Goal: Task Accomplishment & Management: Use online tool/utility

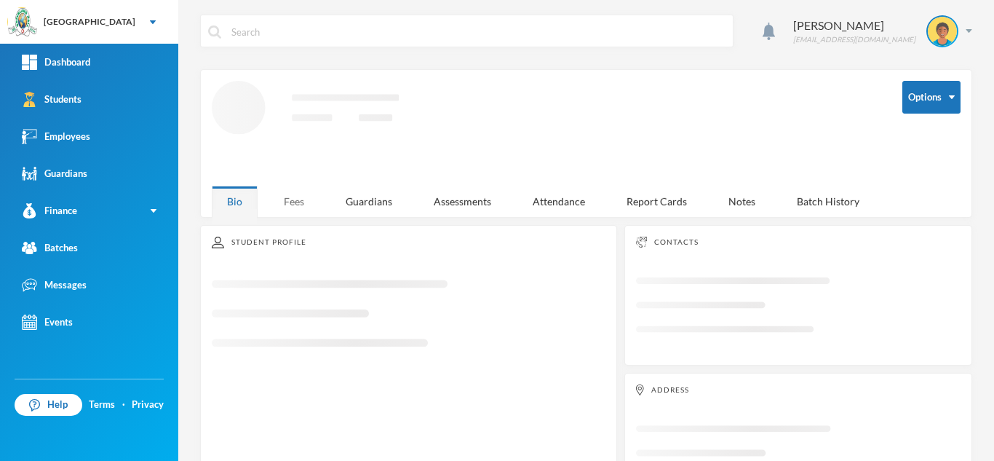
click at [295, 196] on div "Fees" at bounding box center [294, 201] width 51 height 31
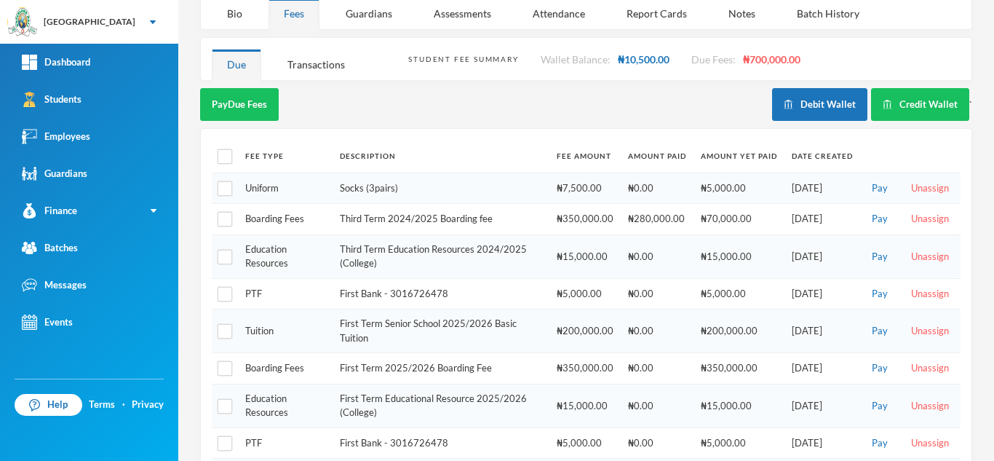
scroll to position [180, 0]
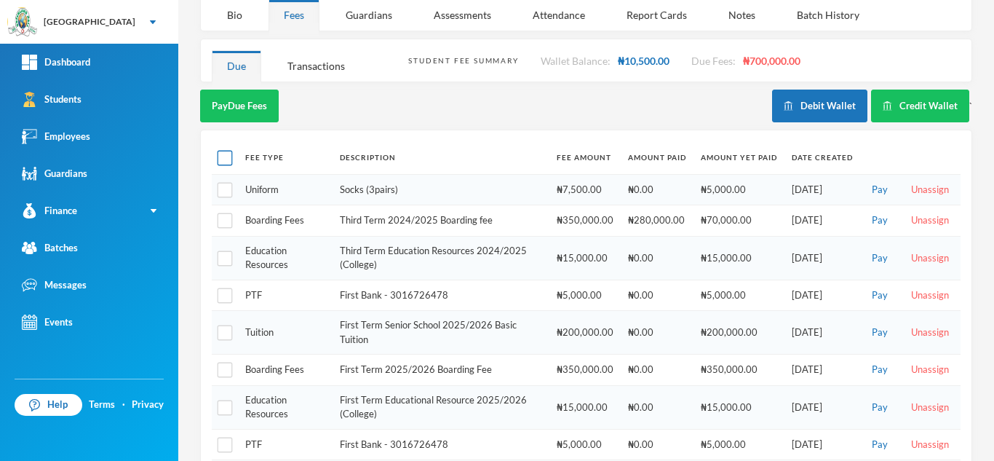
click at [226, 151] on input "checkbox" at bounding box center [225, 158] width 15 height 15
checkbox input "true"
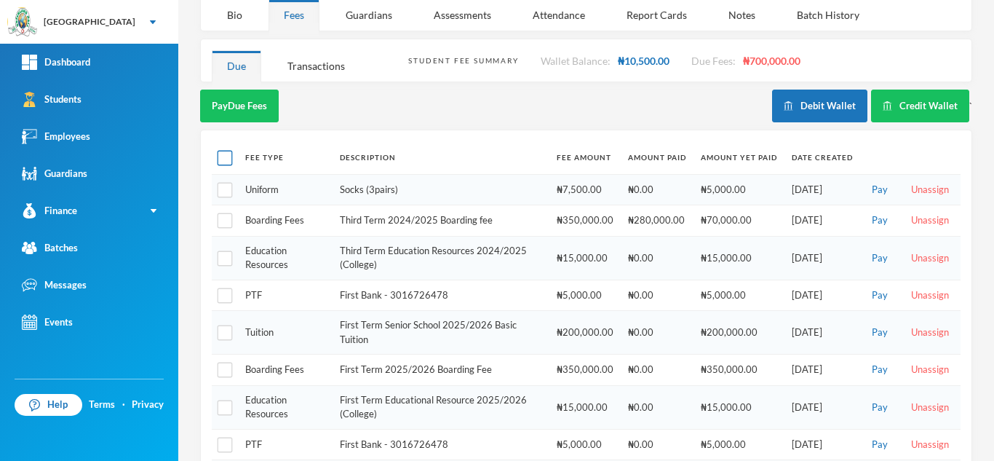
checkbox input "true"
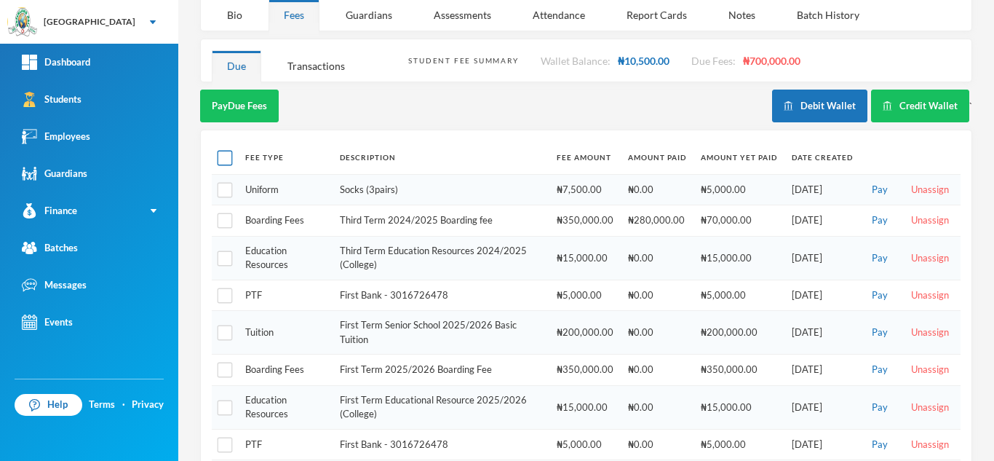
checkbox input "true"
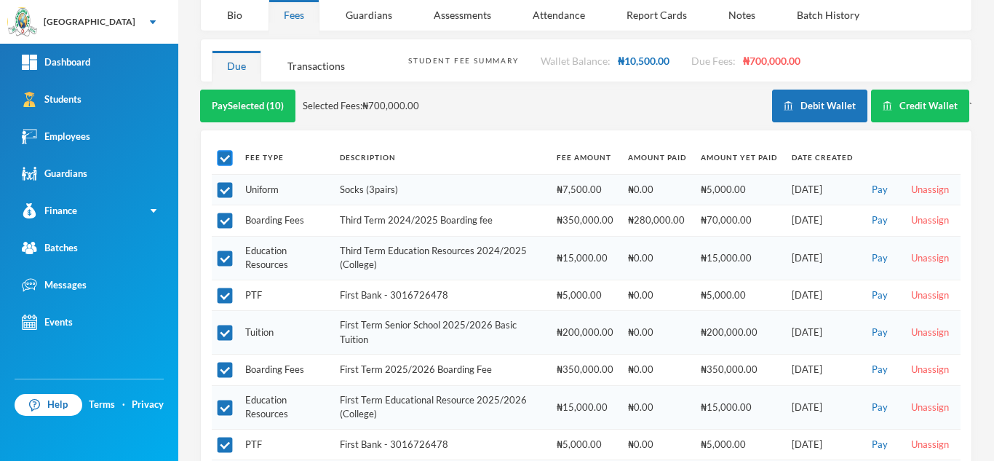
click at [223, 151] on input "checkbox" at bounding box center [225, 158] width 15 height 15
checkbox input "false"
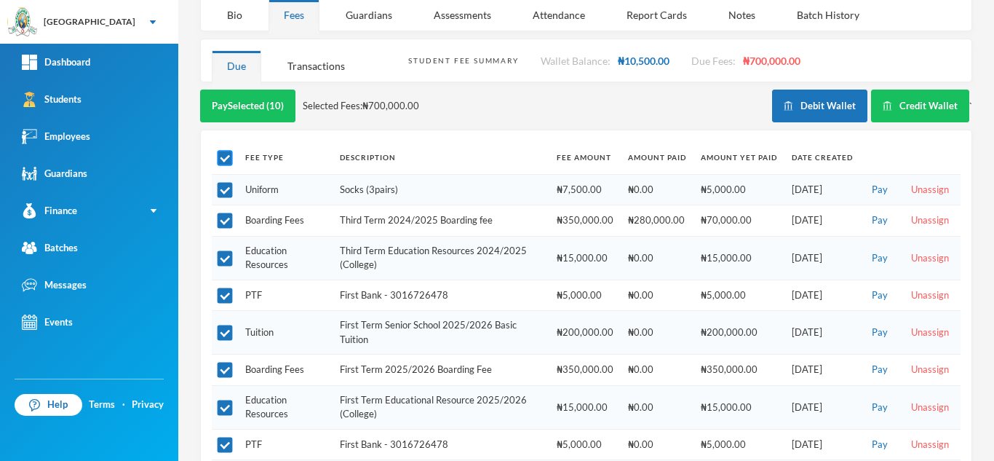
checkbox input "false"
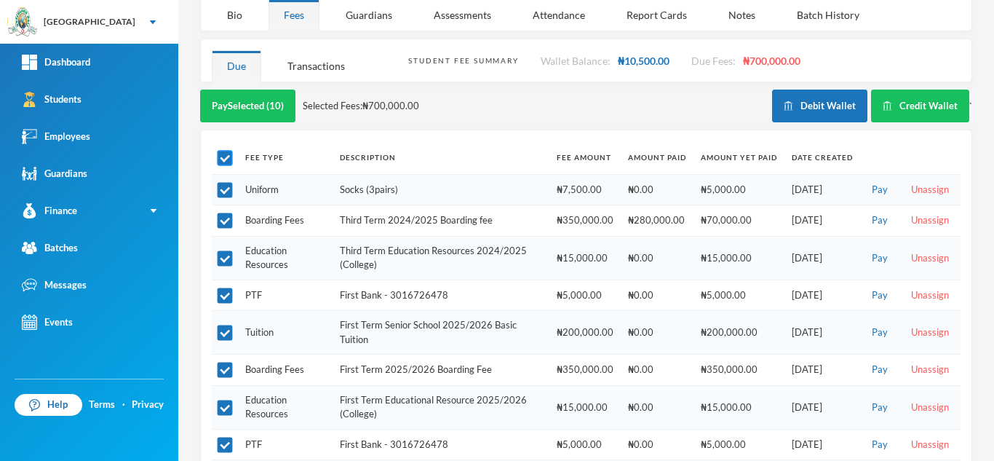
checkbox input "false"
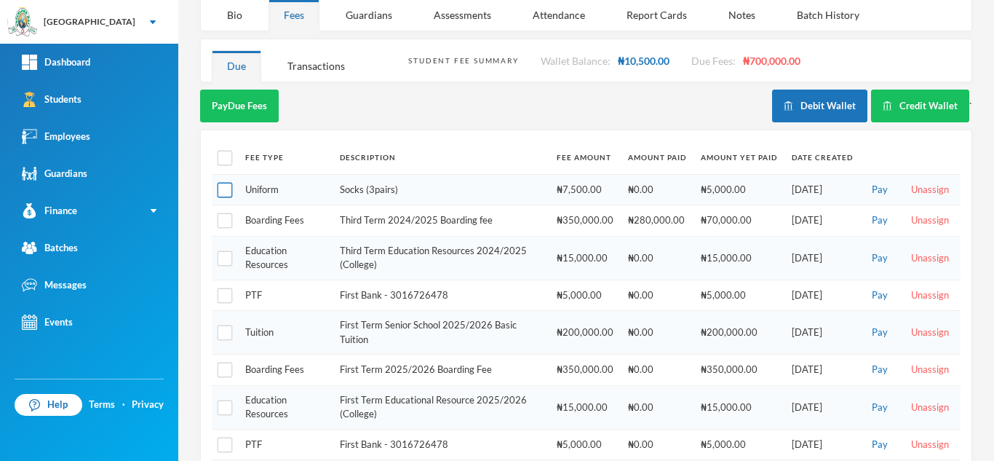
click at [223, 183] on input "checkbox" at bounding box center [225, 190] width 15 height 15
checkbox input "true"
click at [222, 213] on input "checkbox" at bounding box center [225, 220] width 15 height 15
checkbox input "true"
click at [220, 250] on input "checkbox" at bounding box center [225, 257] width 15 height 15
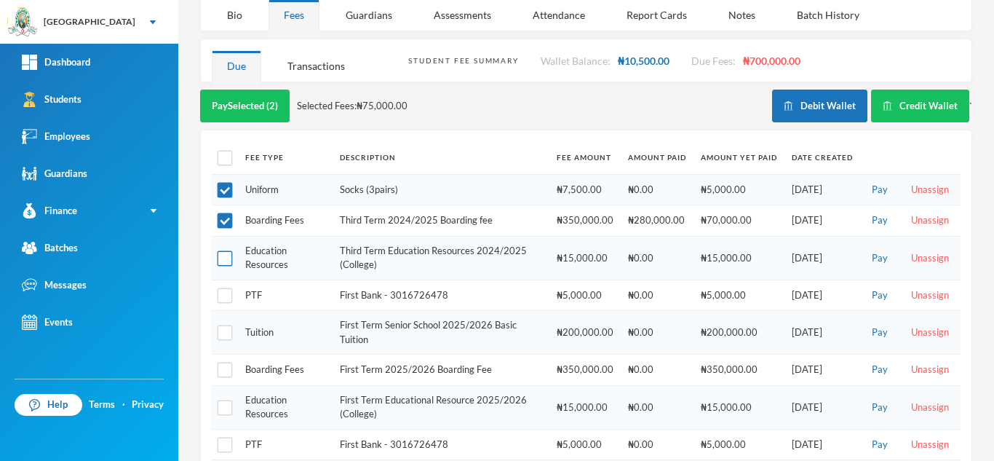
checkbox input "true"
click at [223, 288] on input "checkbox" at bounding box center [225, 295] width 15 height 15
checkbox input "true"
click at [222, 325] on input "checkbox" at bounding box center [225, 332] width 15 height 15
checkbox input "true"
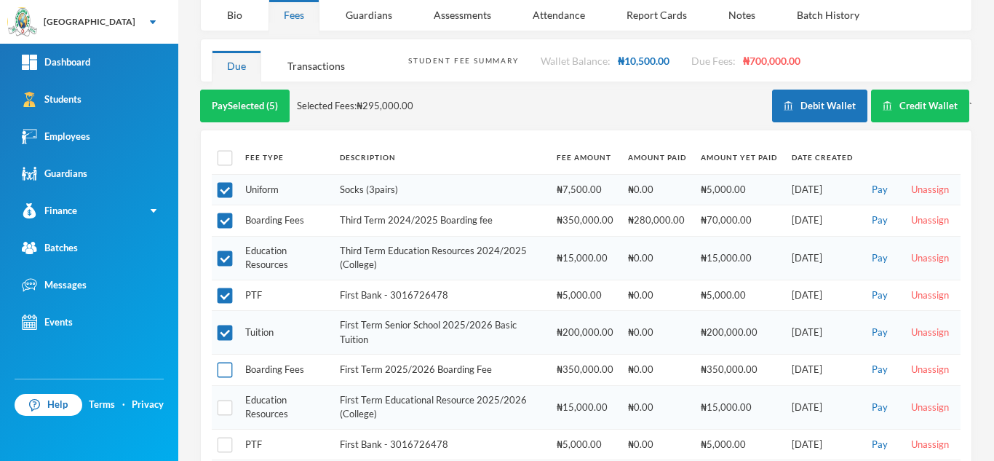
click at [220, 362] on input "checkbox" at bounding box center [225, 369] width 15 height 15
checkbox input "true"
click at [226, 90] on button "Pay Selected (6)" at bounding box center [245, 106] width 90 height 33
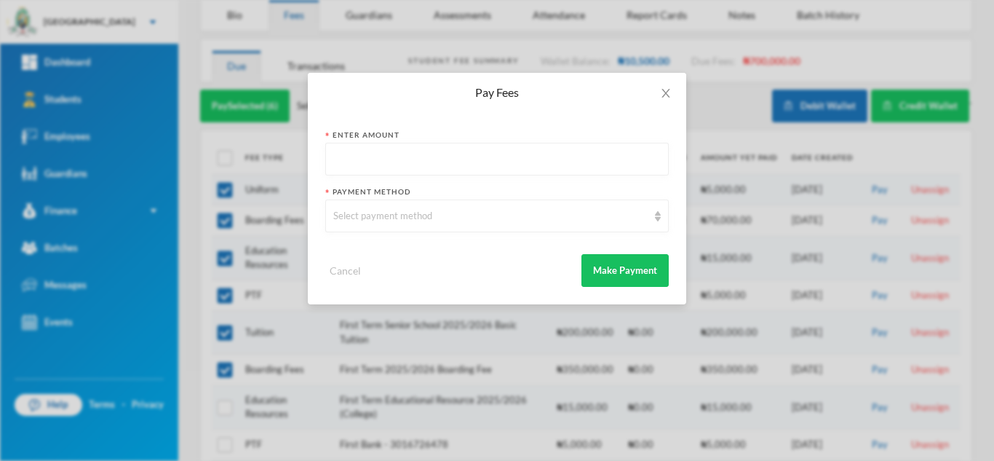
click at [381, 162] on input "text" at bounding box center [496, 159] width 327 height 33
type input "500000"
click at [661, 87] on icon "icon: close" at bounding box center [666, 93] width 12 height 12
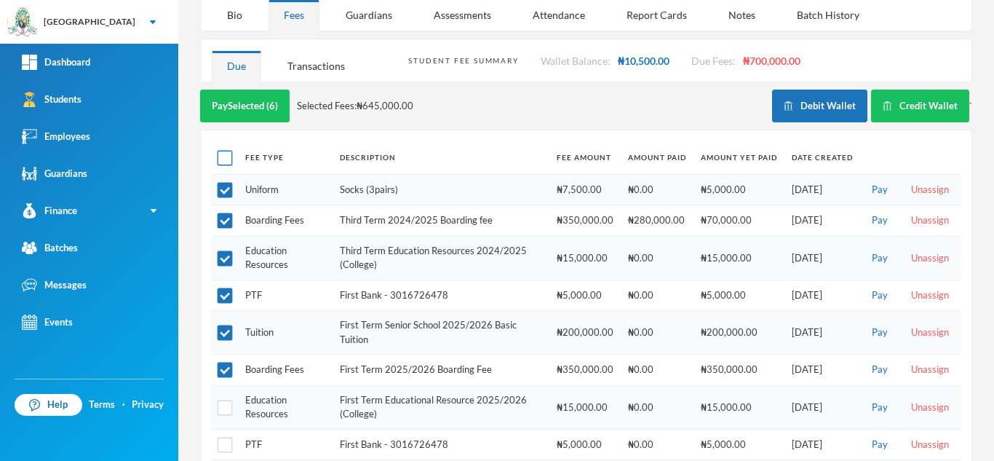
click at [220, 151] on input "checkbox" at bounding box center [225, 158] width 15 height 15
checkbox input "true"
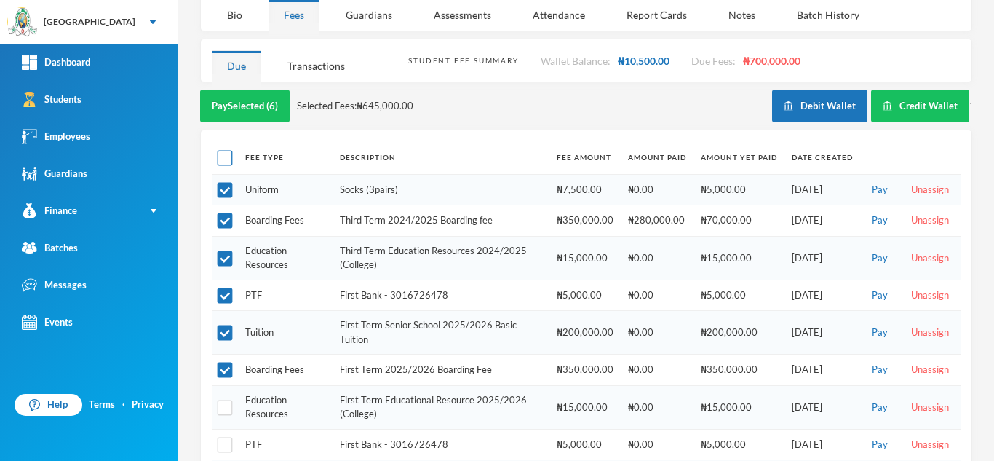
checkbox input "true"
click at [220, 151] on input "checkbox" at bounding box center [225, 158] width 15 height 15
checkbox input "false"
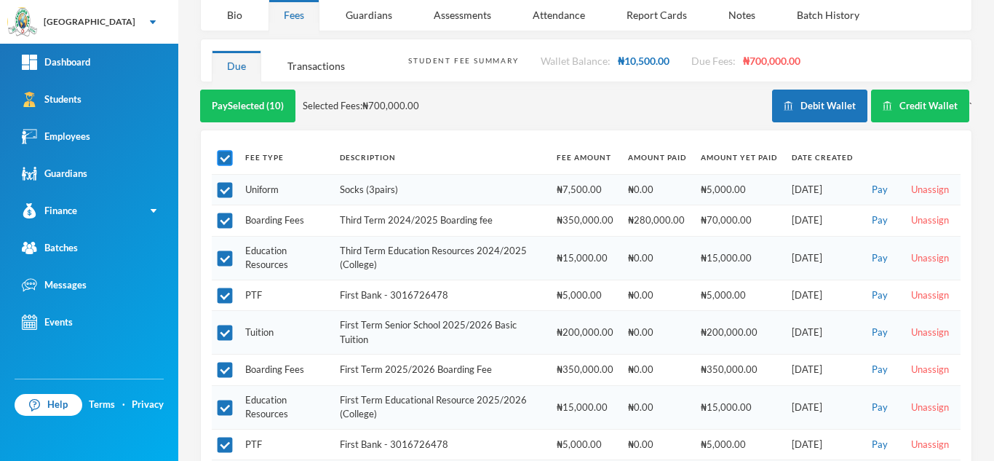
checkbox input "false"
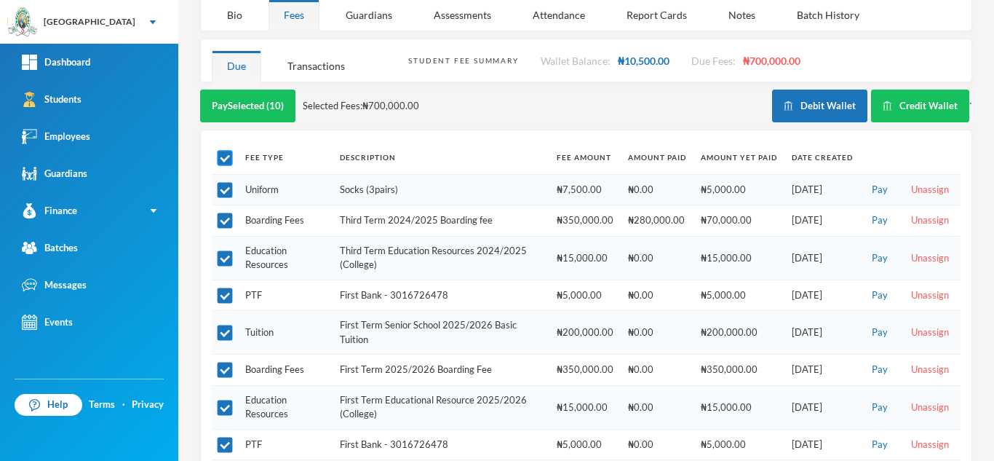
checkbox input "false"
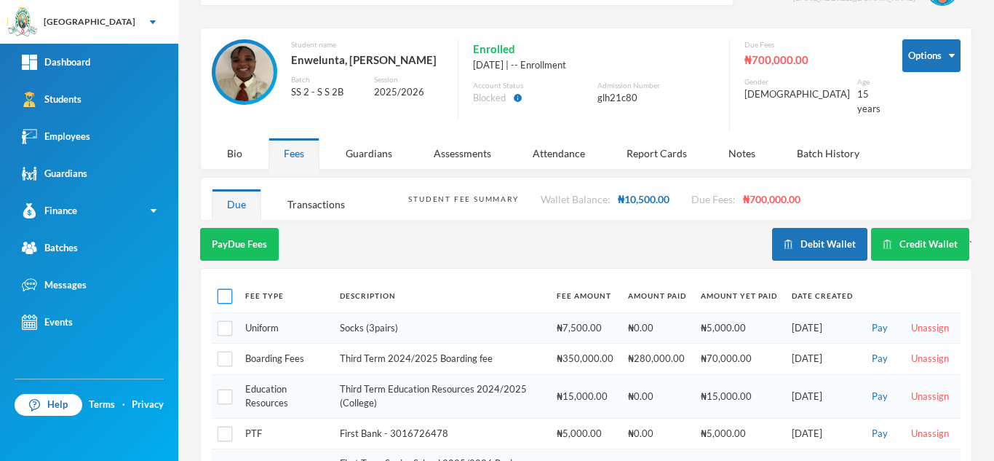
scroll to position [0, 0]
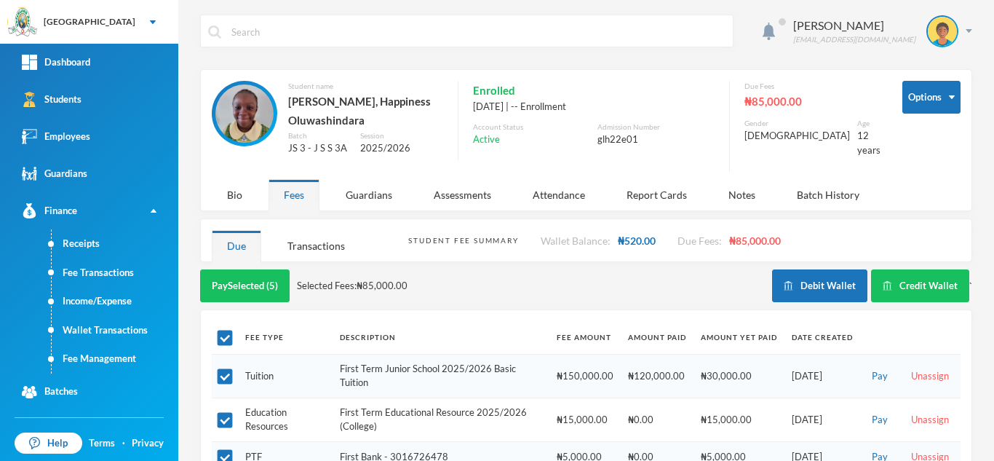
scroll to position [97, 0]
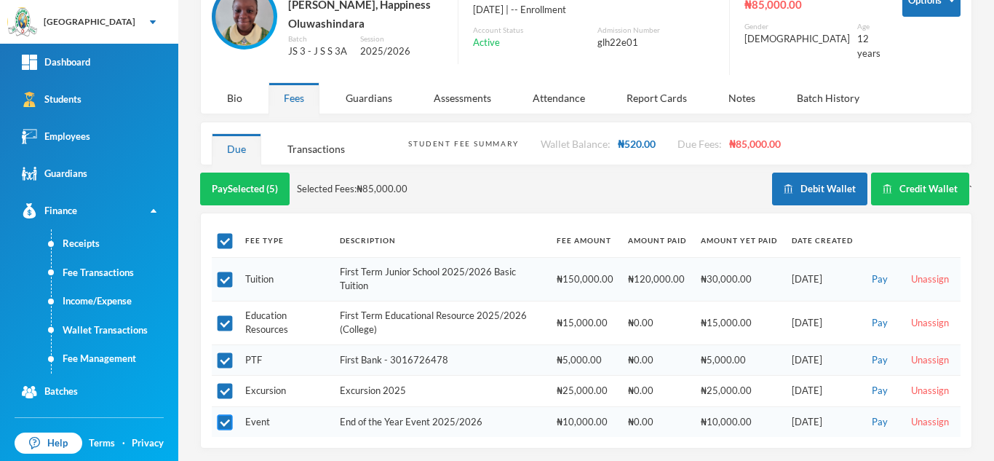
click at [226, 416] on input "checkbox" at bounding box center [225, 422] width 15 height 15
checkbox input "false"
click at [223, 386] on input "checkbox" at bounding box center [225, 390] width 15 height 15
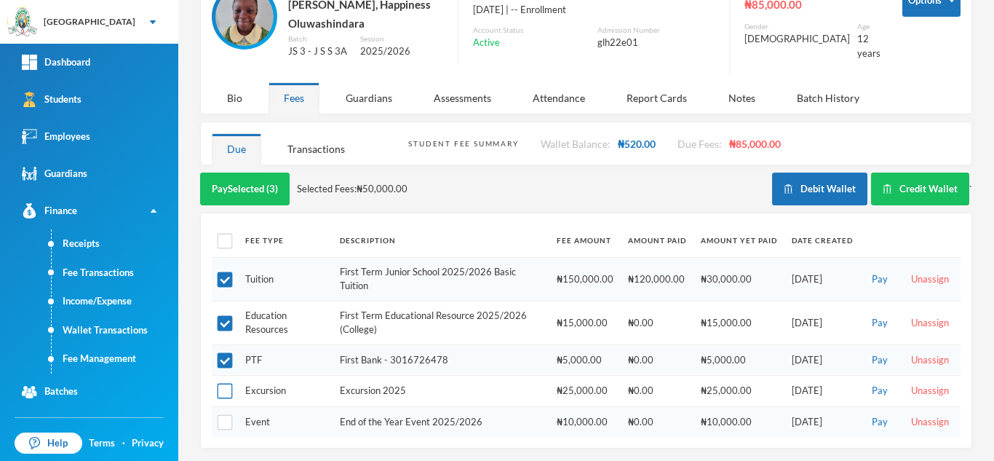
checkbox input "true"
click at [223, 187] on button "Pay Selected (4)" at bounding box center [245, 188] width 90 height 33
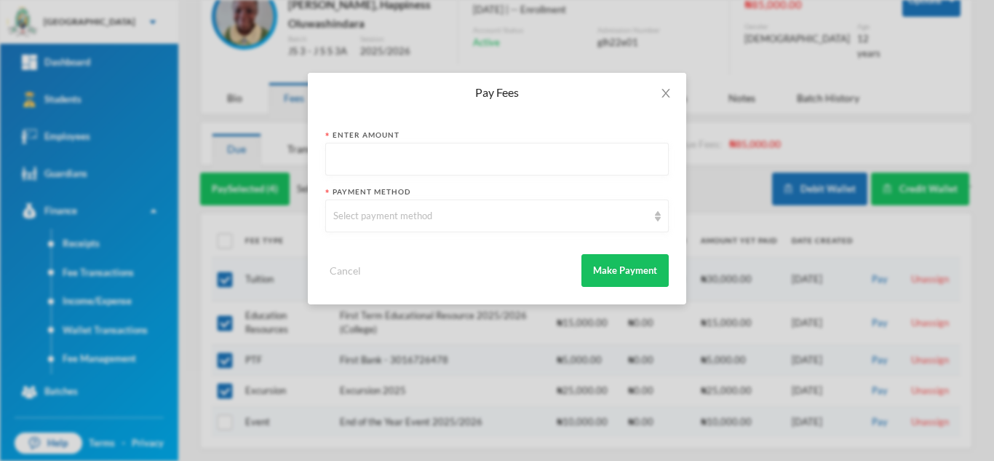
click at [354, 157] on input "text" at bounding box center [496, 159] width 327 height 33
type input "75000"
click at [378, 214] on div "Select payment method" at bounding box center [490, 216] width 314 height 15
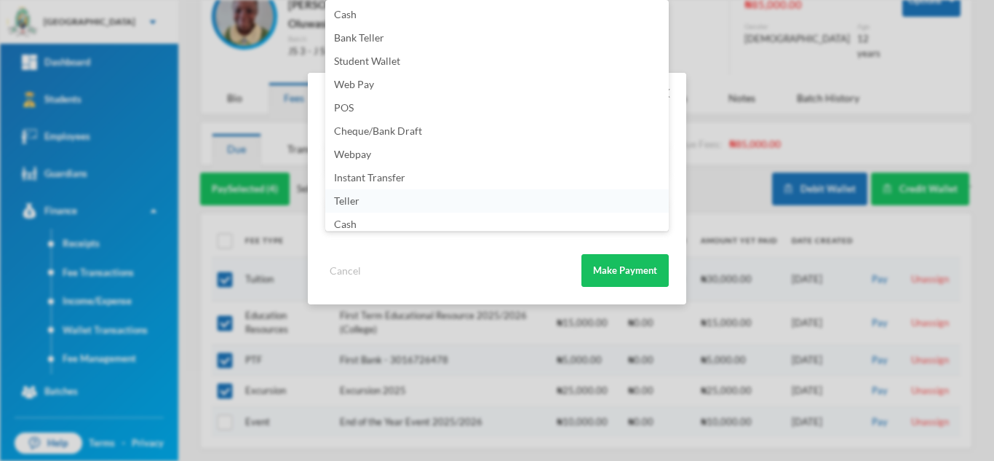
click at [657, 205] on li "Teller" at bounding box center [496, 200] width 343 height 23
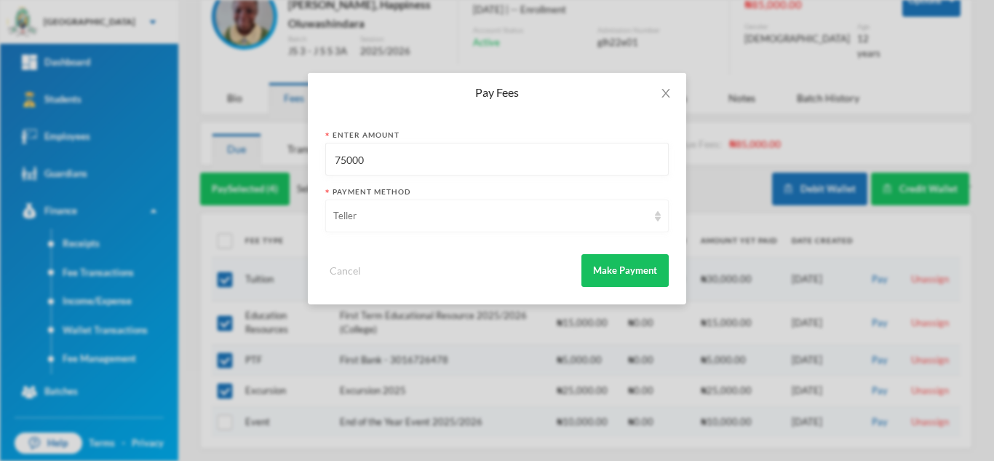
click at [596, 212] on div "Teller" at bounding box center [490, 216] width 314 height 15
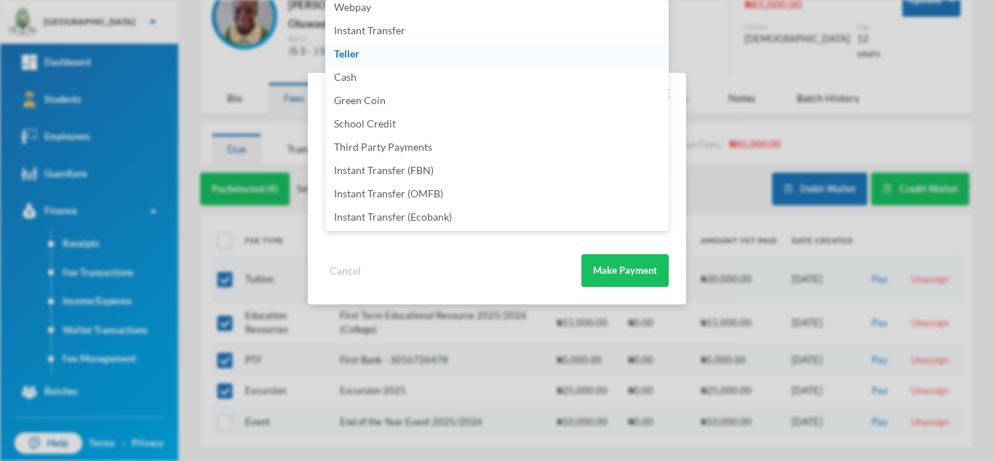
scroll to position [171, 0]
click at [464, 147] on li "Instant Transfer (FBN)" at bounding box center [496, 146] width 343 height 23
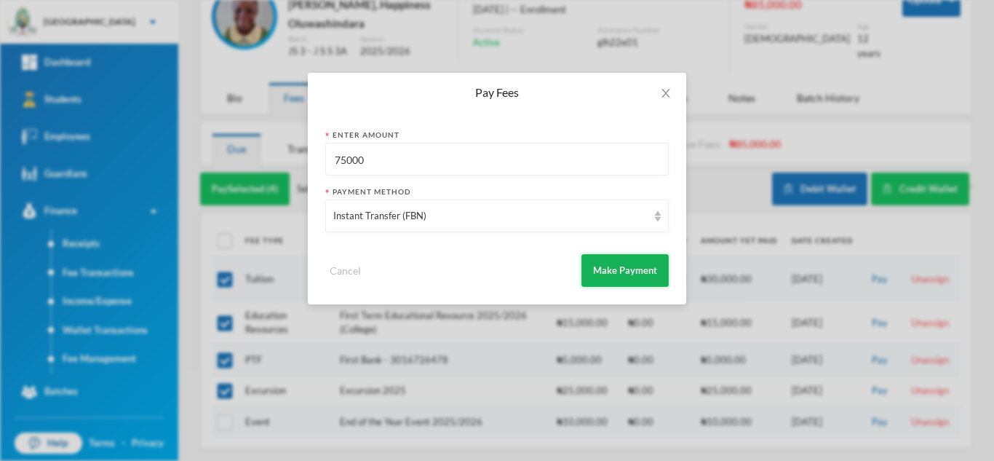
click at [595, 258] on button "Make Payment" at bounding box center [624, 270] width 87 height 33
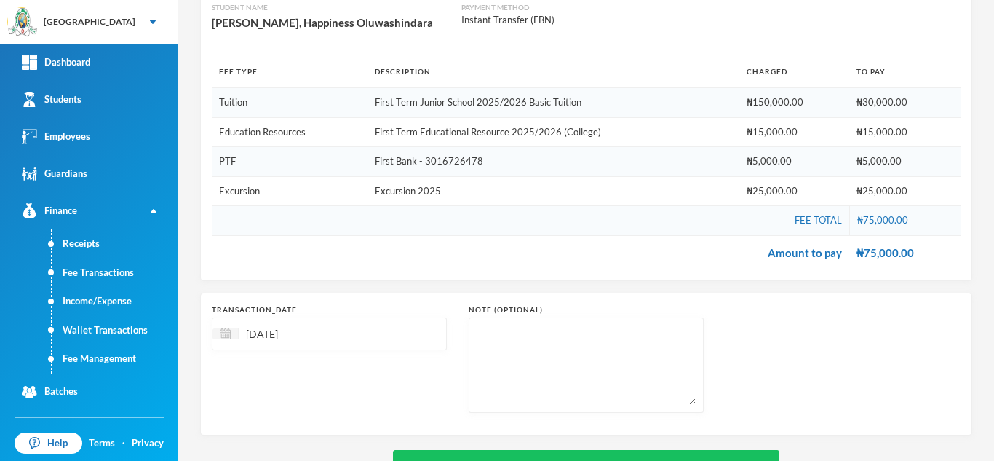
scroll to position [211, 0]
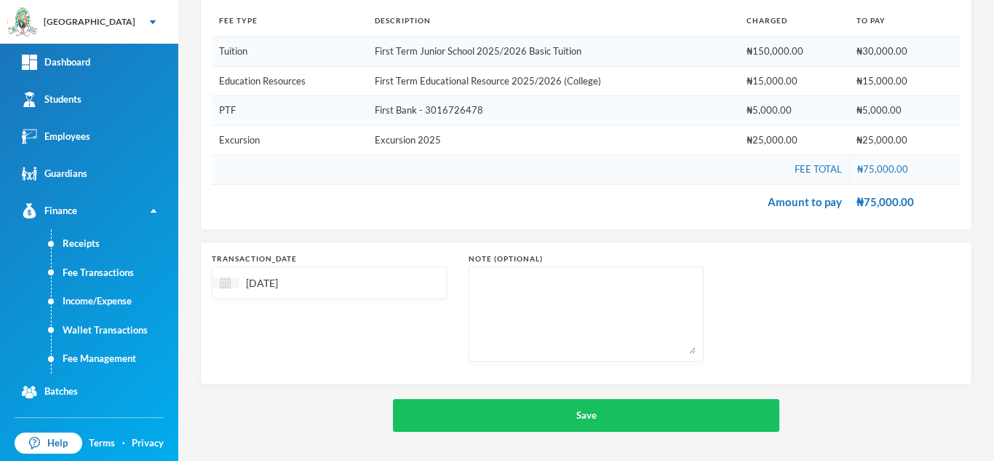
click at [226, 279] on img at bounding box center [225, 282] width 11 height 11
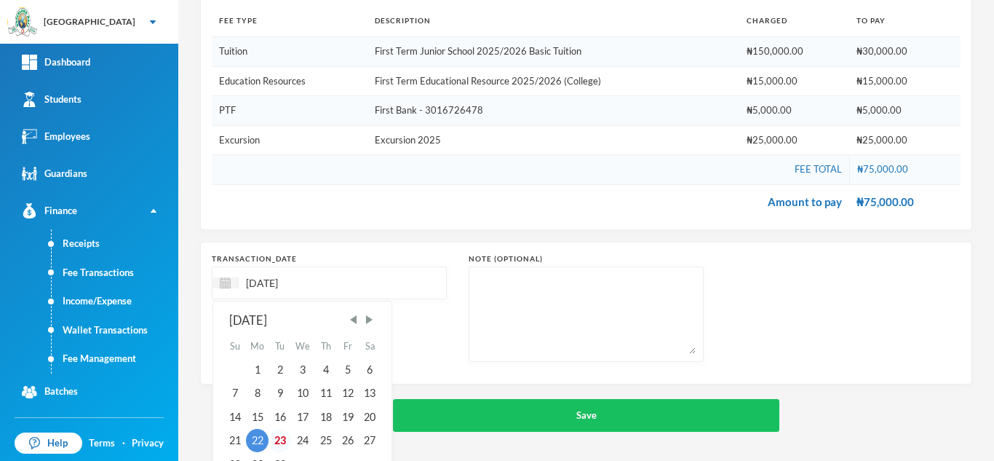
click at [284, 437] on div "23" at bounding box center [280, 440] width 22 height 23
type input "[DATE]"
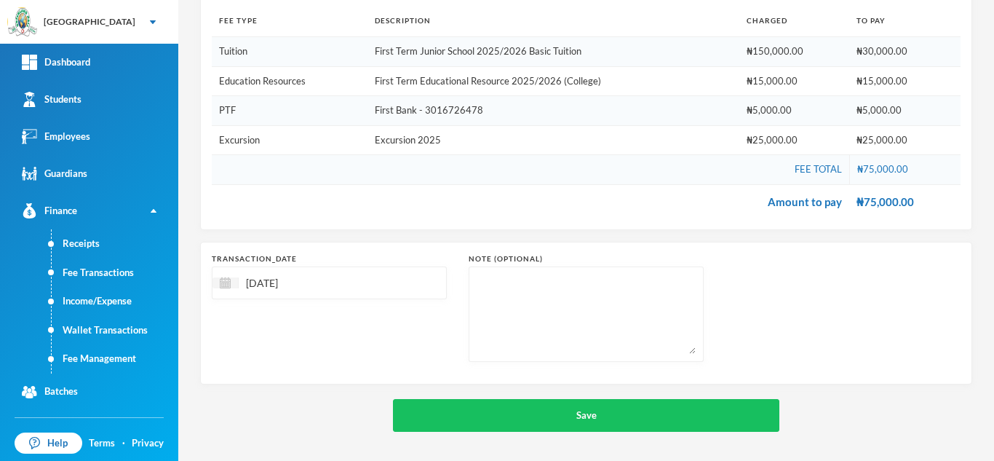
drag, startPoint x: 484, startPoint y: 411, endPoint x: 295, endPoint y: 372, distance: 192.5
click at [295, 372] on div "chevron_left Student Profile Pay Fees Wallet Balance: ₦520.00 Due Fees: ₦85,000…" at bounding box center [586, 144] width 772 height 573
click at [671, 307] on textarea at bounding box center [586, 313] width 219 height 79
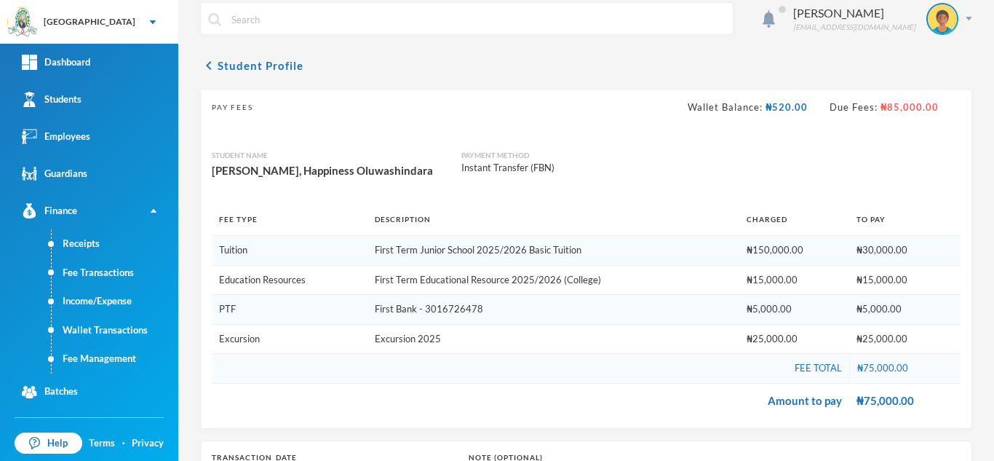
scroll to position [0, 0]
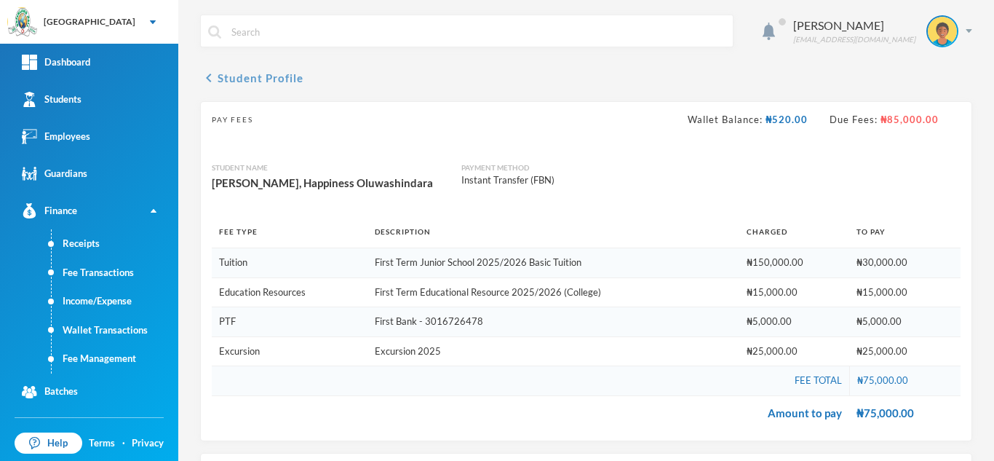
click at [236, 82] on button "chevron_left Student Profile" at bounding box center [251, 77] width 103 height 17
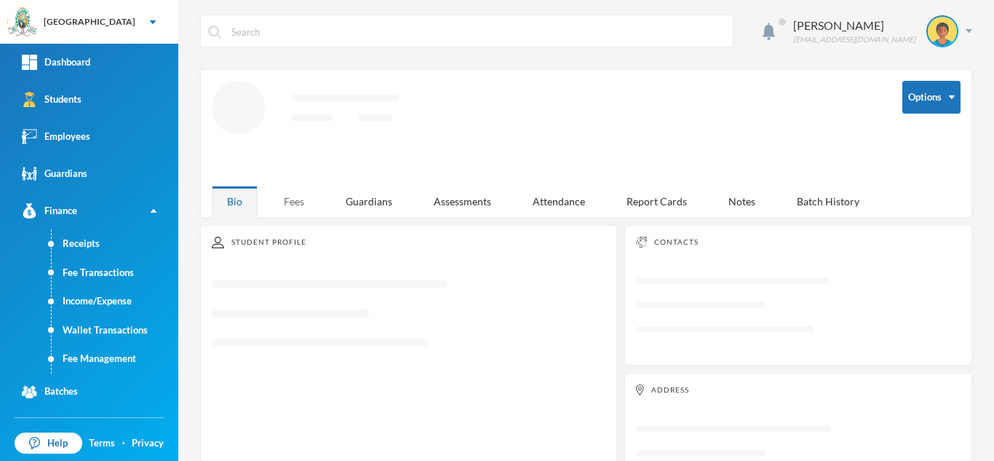
click at [288, 194] on div "Fees" at bounding box center [294, 201] width 51 height 31
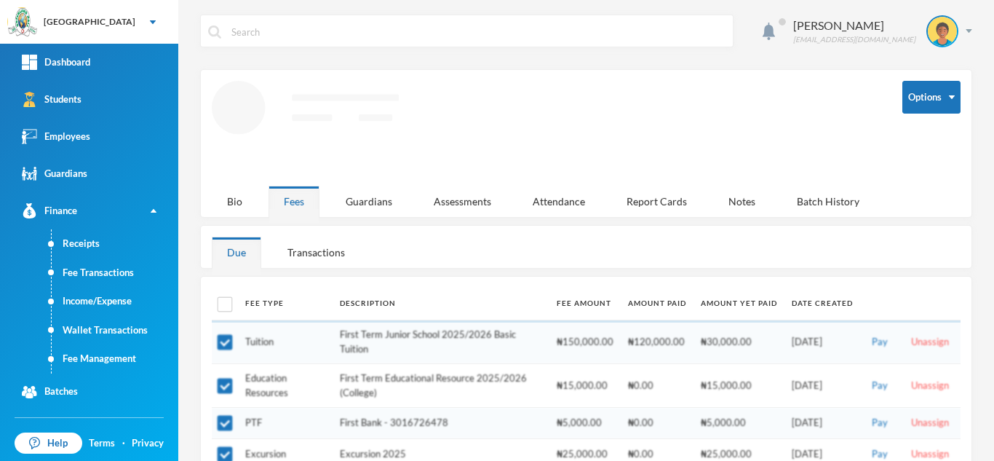
scroll to position [64, 0]
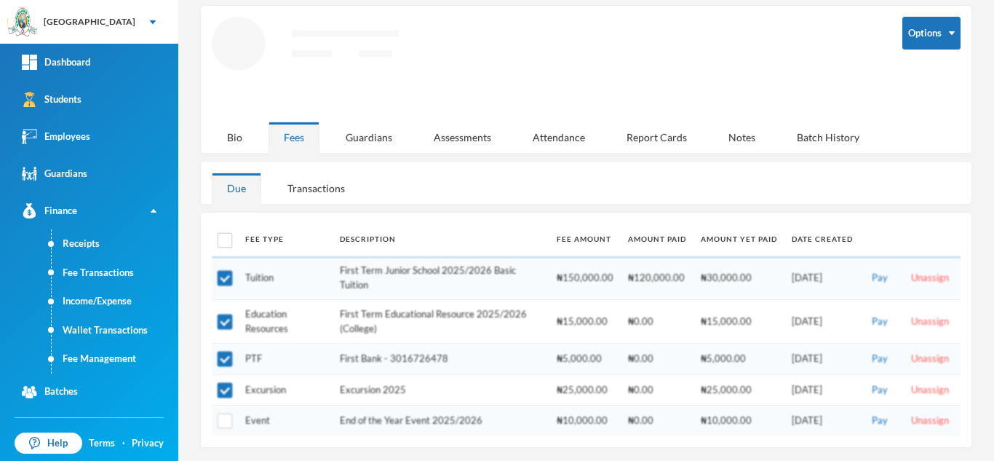
checkbox input "false"
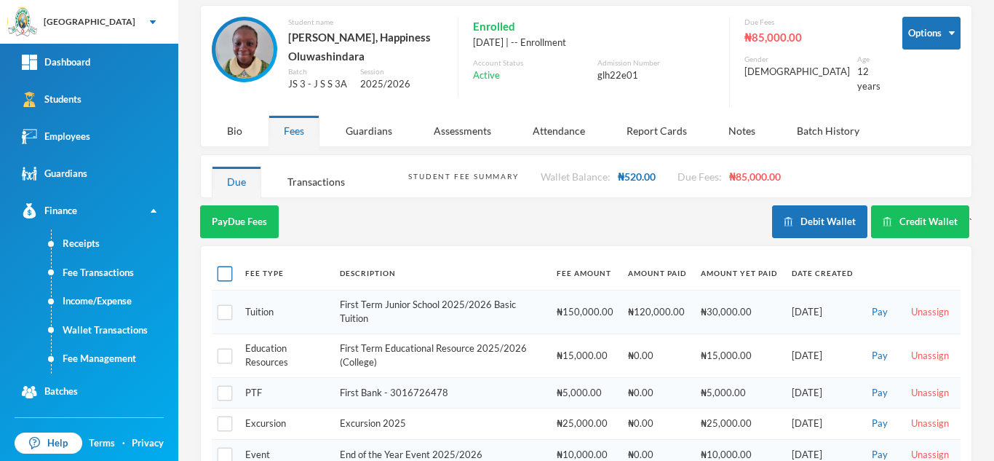
click at [220, 272] on input "checkbox" at bounding box center [225, 273] width 15 height 15
checkbox input "true"
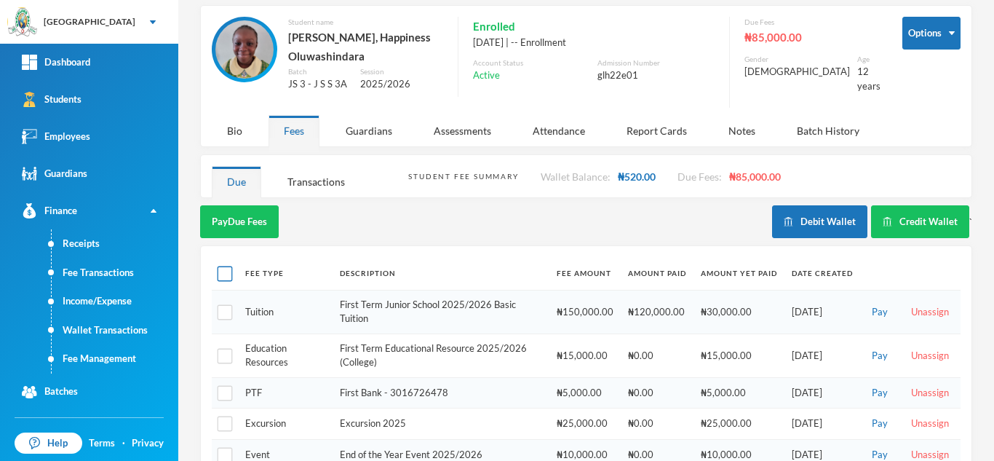
checkbox input "true"
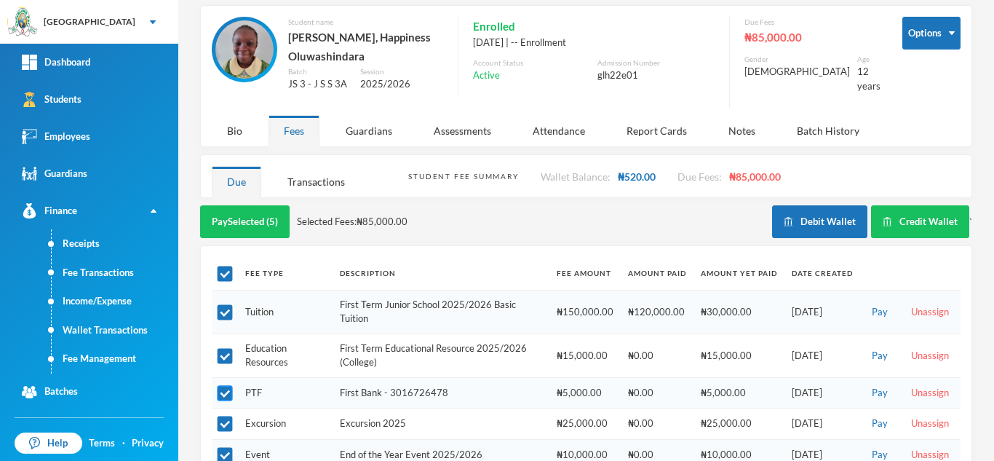
click at [228, 398] on input "checkbox" at bounding box center [225, 393] width 15 height 15
checkbox input "false"
click at [218, 453] on input "checkbox" at bounding box center [225, 455] width 15 height 15
checkbox input "false"
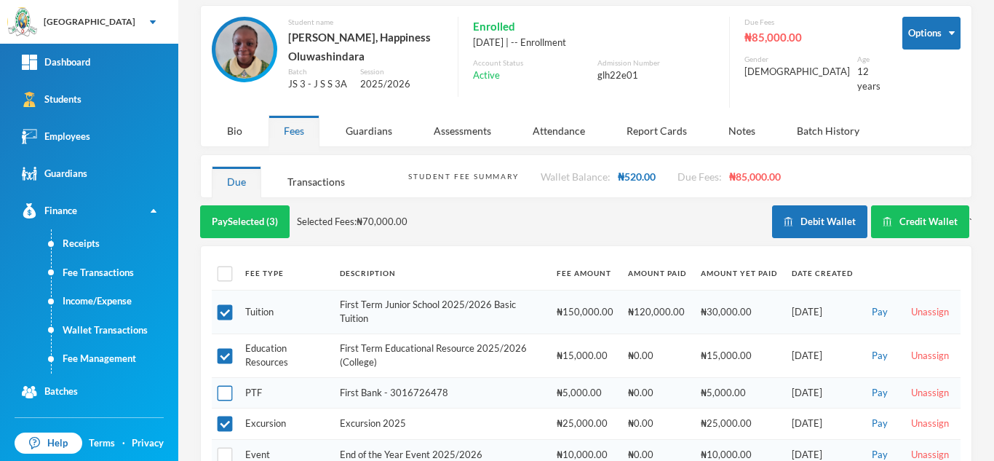
click at [220, 393] on input "checkbox" at bounding box center [225, 393] width 15 height 15
checkbox input "true"
click at [220, 418] on input "checkbox" at bounding box center [225, 423] width 15 height 15
checkbox input "true"
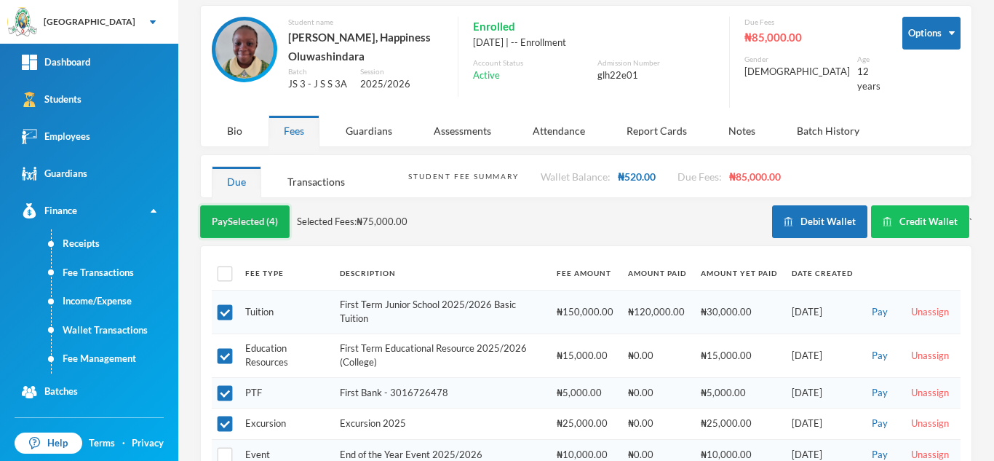
click at [240, 214] on button "Pay Selected (4)" at bounding box center [245, 221] width 90 height 33
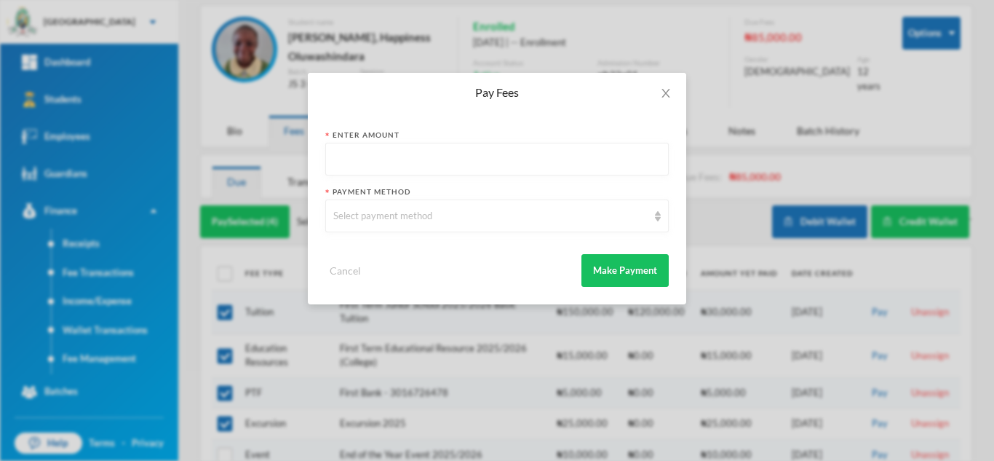
click at [458, 159] on input "text" at bounding box center [496, 159] width 327 height 33
type input "75000"
click at [419, 214] on div "Select payment method" at bounding box center [490, 216] width 314 height 15
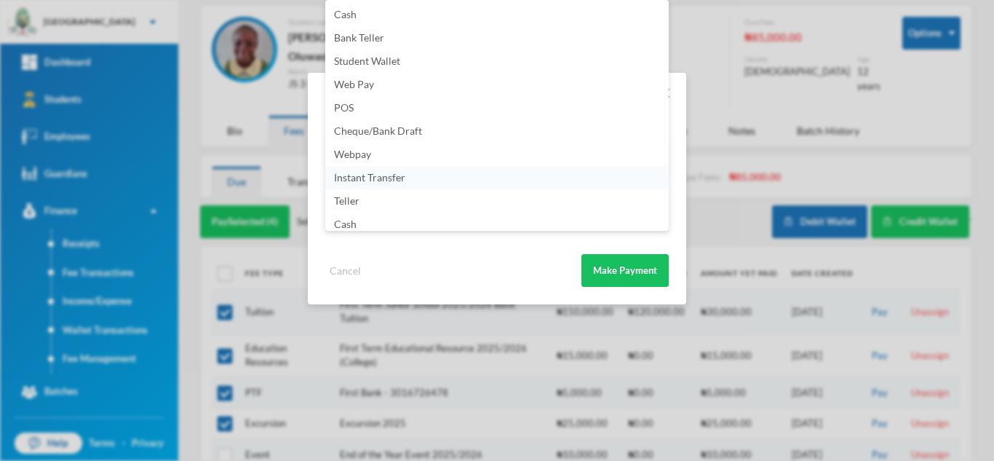
click at [657, 178] on li "Instant Transfer" at bounding box center [496, 177] width 343 height 23
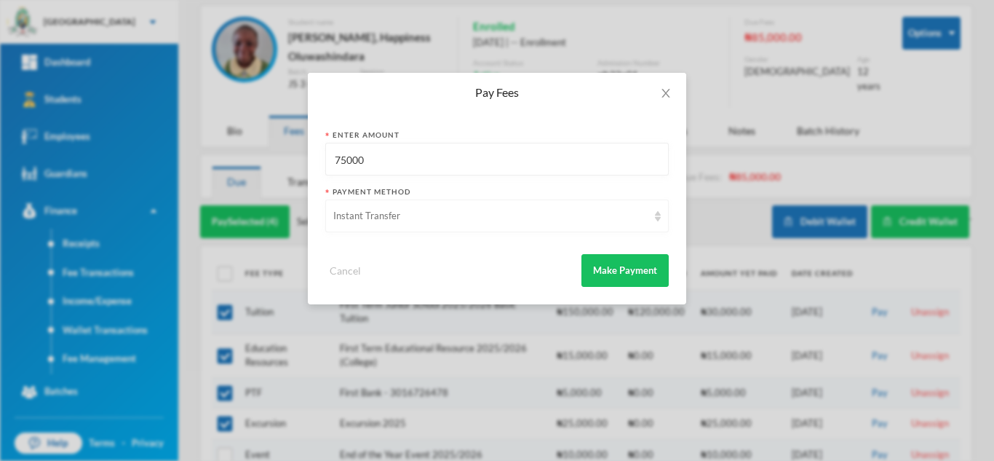
click at [647, 219] on div "Instant Transfer" at bounding box center [490, 216] width 314 height 15
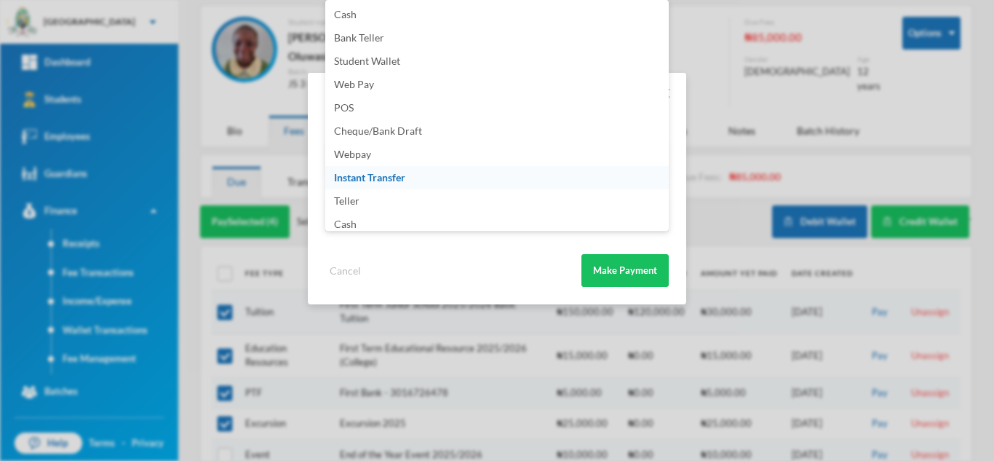
click at [737, 32] on div "Pay Fees Enter Amount 75000 Payment Method Instant Transfer Cancel Make Payment" at bounding box center [497, 230] width 994 height 461
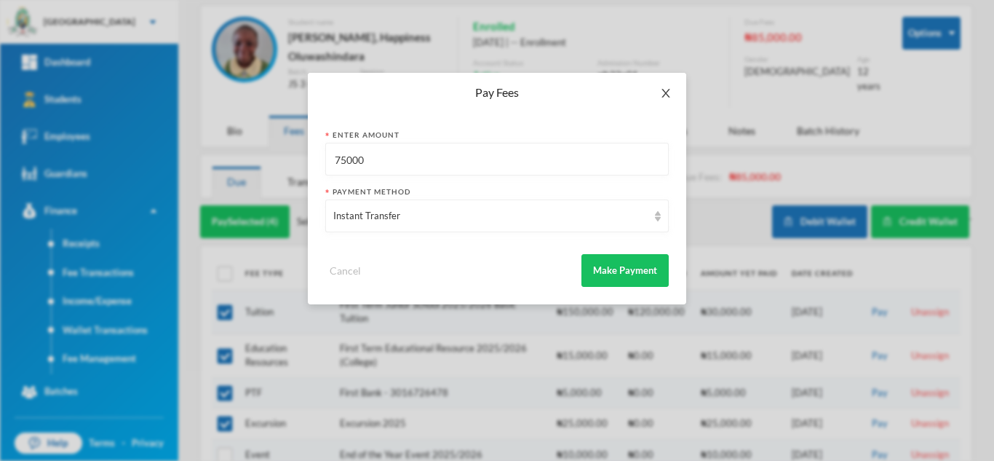
click at [672, 91] on span "Close" at bounding box center [665, 93] width 41 height 41
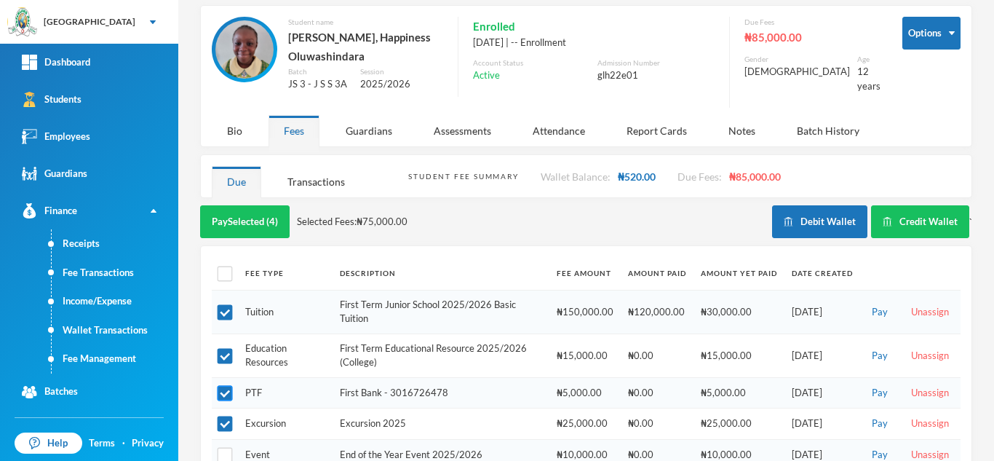
click at [228, 395] on input "checkbox" at bounding box center [225, 393] width 15 height 15
click at [228, 387] on input "checkbox" at bounding box center [225, 393] width 15 height 15
checkbox input "true"
click at [228, 424] on input "checkbox" at bounding box center [225, 423] width 15 height 15
click at [221, 421] on input "checkbox" at bounding box center [225, 423] width 15 height 15
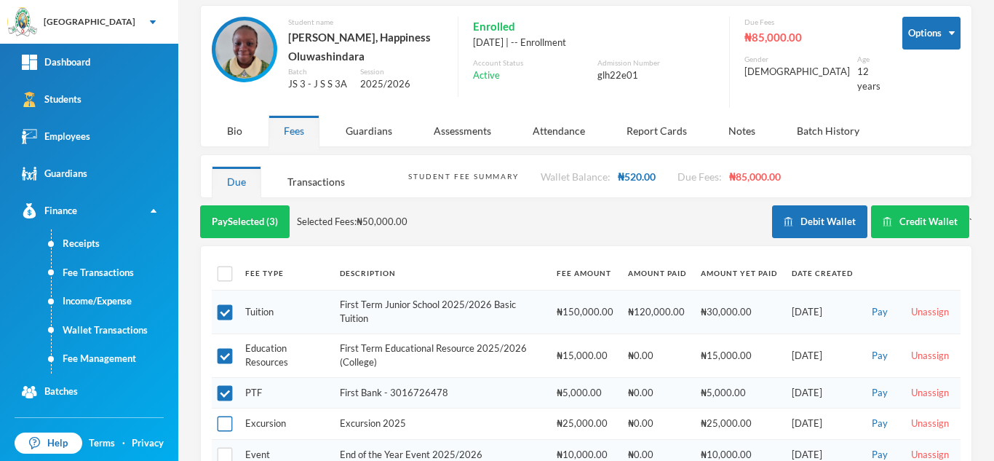
checkbox input "true"
click at [236, 224] on button "Pay Selected (4)" at bounding box center [245, 221] width 90 height 33
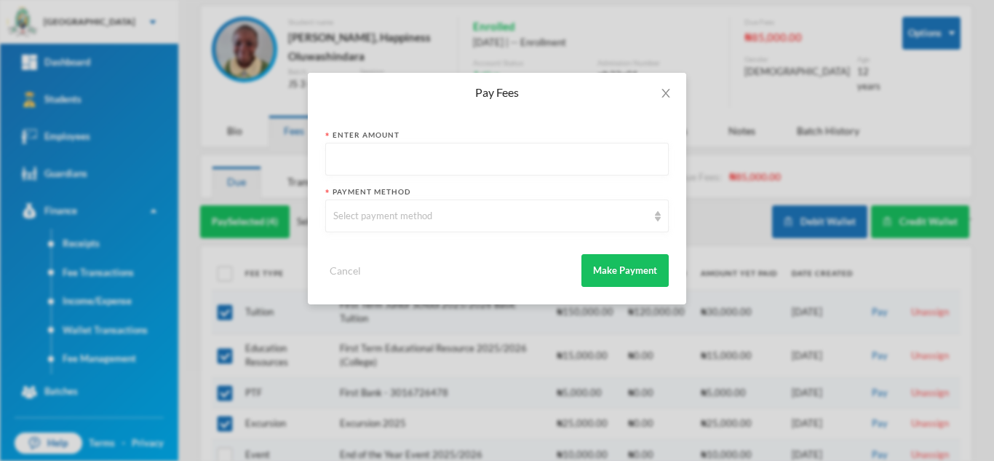
click at [351, 148] on input "text" at bounding box center [496, 159] width 327 height 33
type input "75000"
click at [367, 218] on div "Select payment method" at bounding box center [490, 216] width 314 height 15
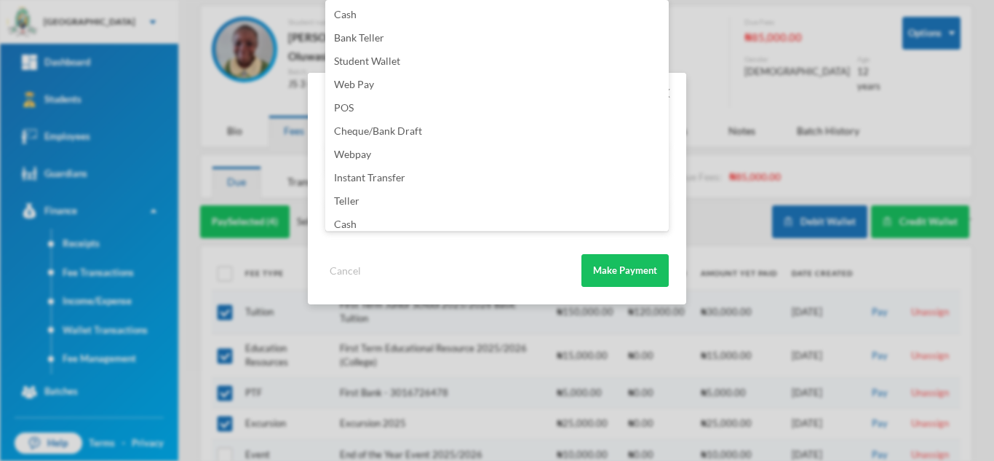
scroll to position [171, 0]
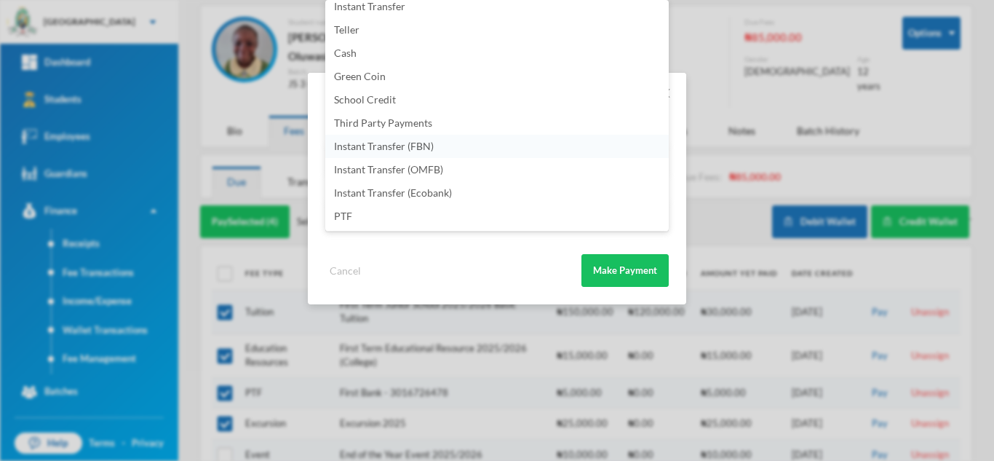
click at [465, 150] on li "Instant Transfer (FBN)" at bounding box center [496, 146] width 343 height 23
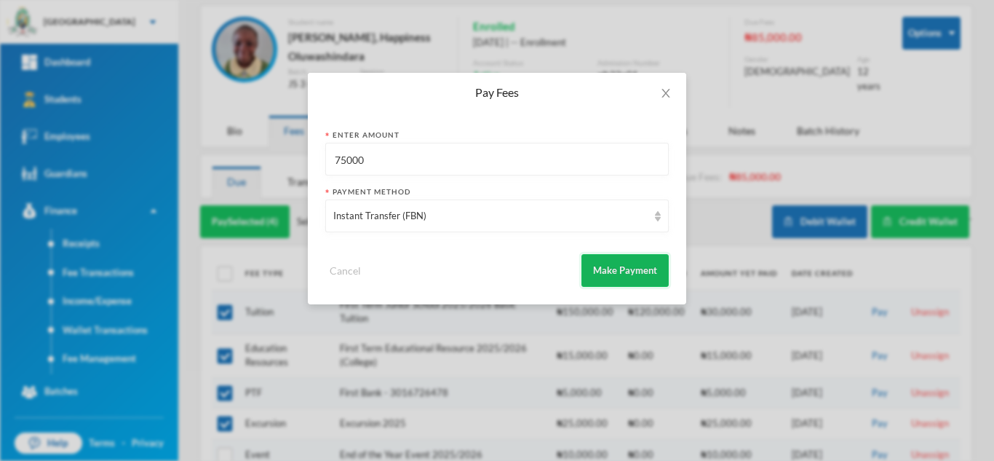
click at [611, 278] on button "Make Payment" at bounding box center [624, 270] width 87 height 33
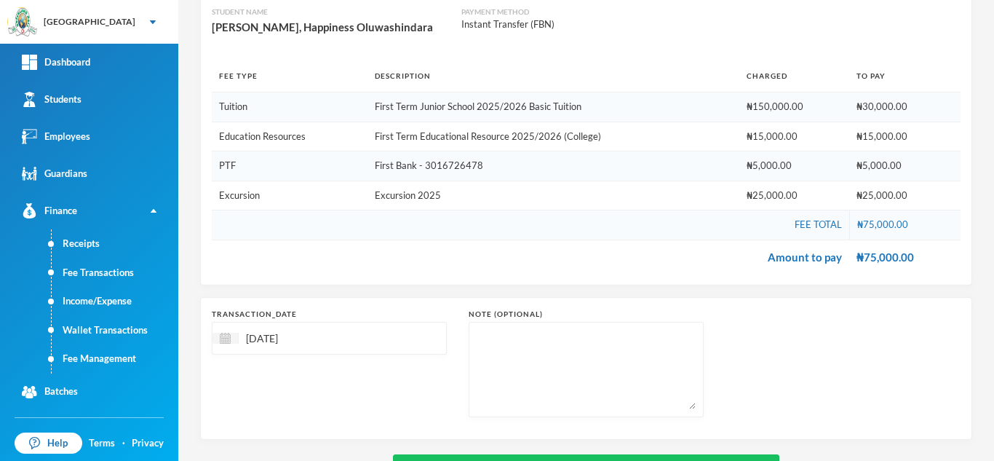
scroll to position [211, 0]
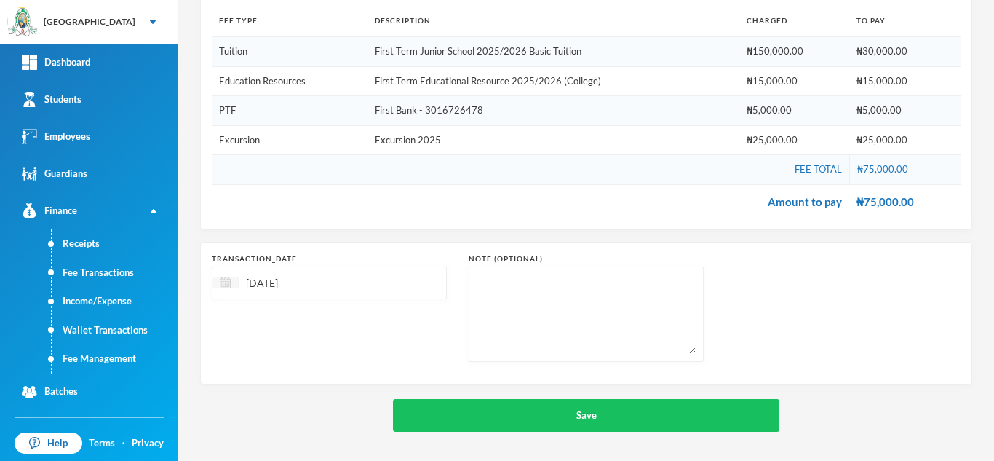
click at [216, 287] on div at bounding box center [225, 282] width 26 height 11
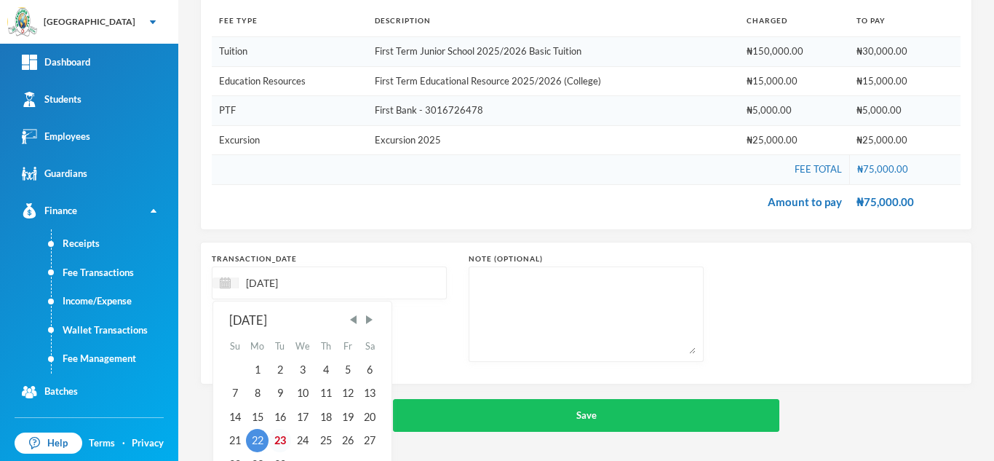
click at [283, 438] on div "23" at bounding box center [280, 440] width 22 height 23
type input "23/09/2025"
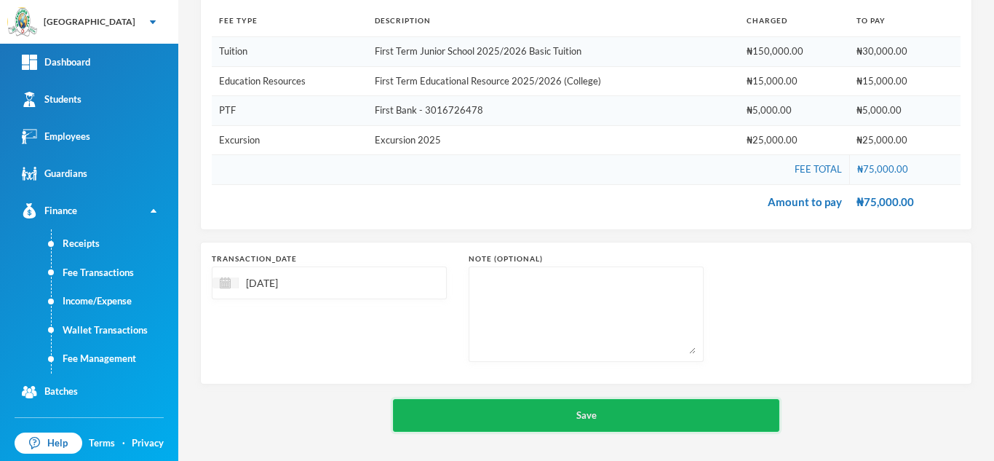
click at [478, 414] on button "Save" at bounding box center [586, 415] width 386 height 33
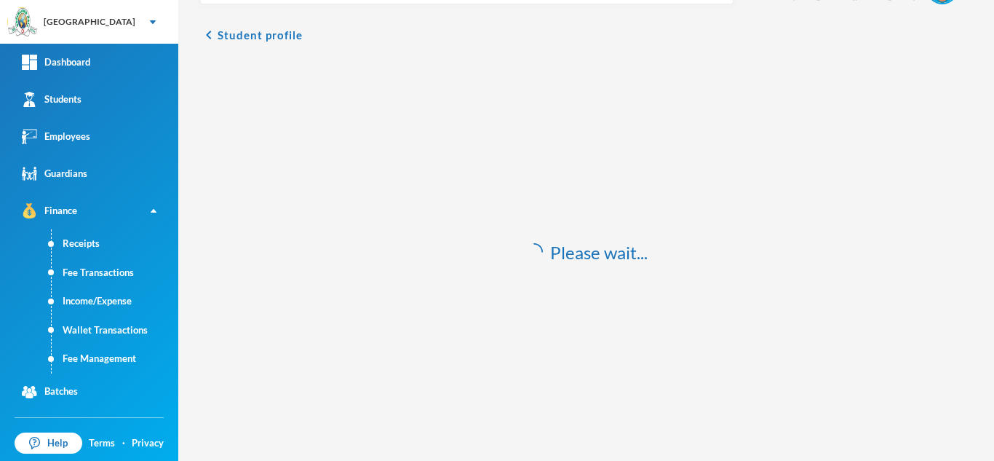
scroll to position [43, 0]
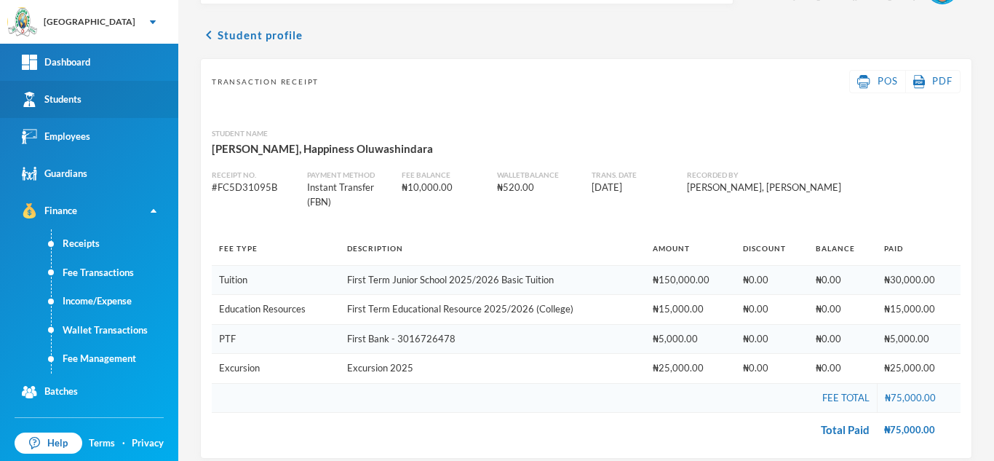
click at [59, 103] on div "Students" at bounding box center [52, 99] width 60 height 15
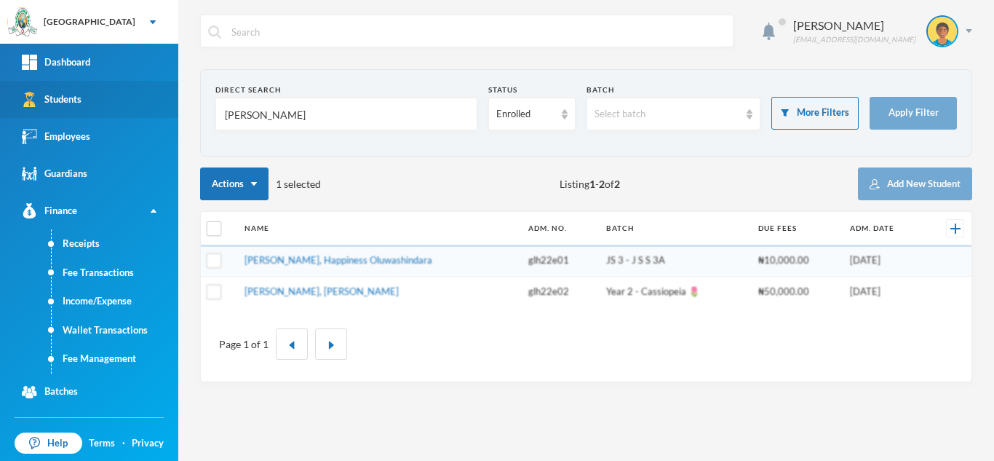
drag, startPoint x: 291, startPoint y: 109, endPoint x: 111, endPoint y: 106, distance: 179.8
click at [111, 106] on div "Greenland Hall Your Bluebic Account Greenland Hall Add a New School Dashboard S…" at bounding box center [497, 230] width 994 height 461
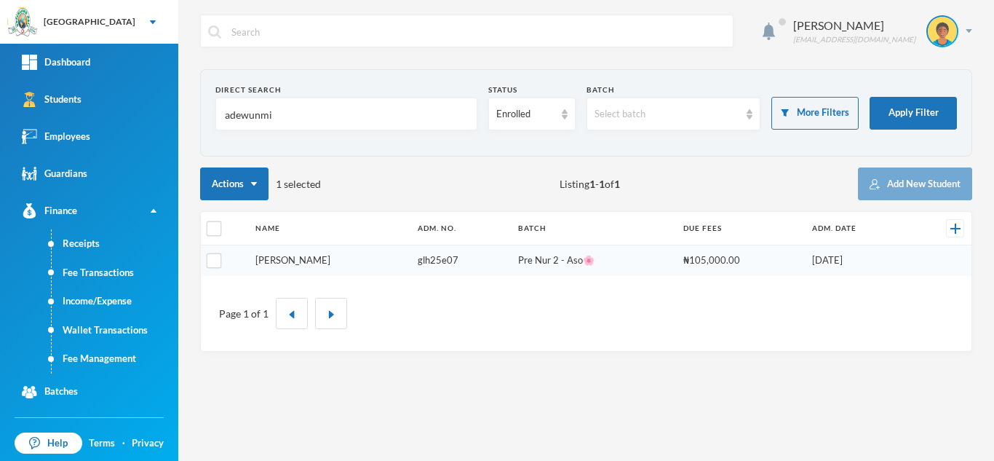
type input "adewunmi"
click at [274, 258] on link "Adewunmi, Solomon Diekololaoluwa" at bounding box center [292, 260] width 75 height 12
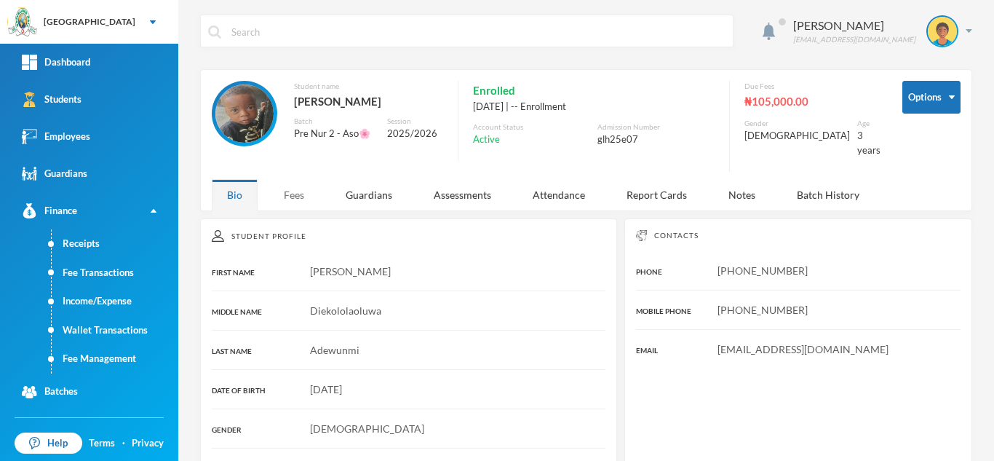
click at [284, 186] on div "Fees" at bounding box center [294, 194] width 51 height 31
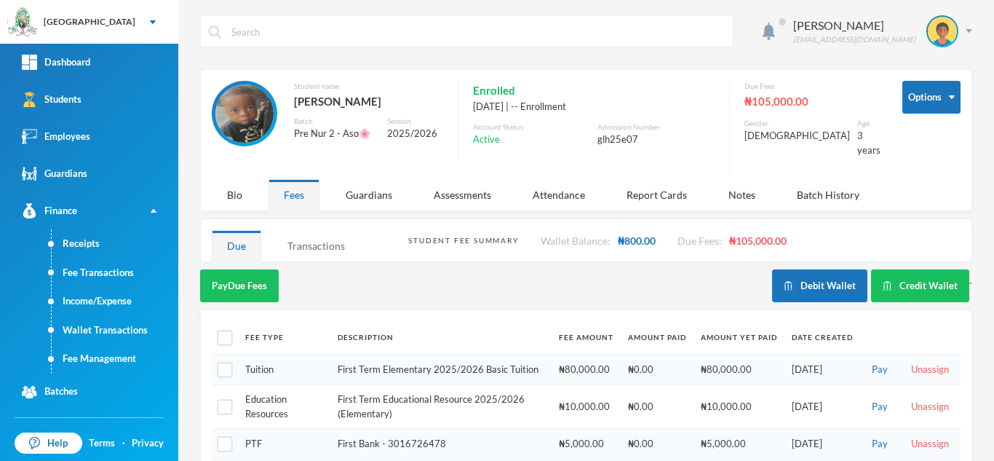
click at [312, 241] on div "Transactions" at bounding box center [316, 245] width 88 height 31
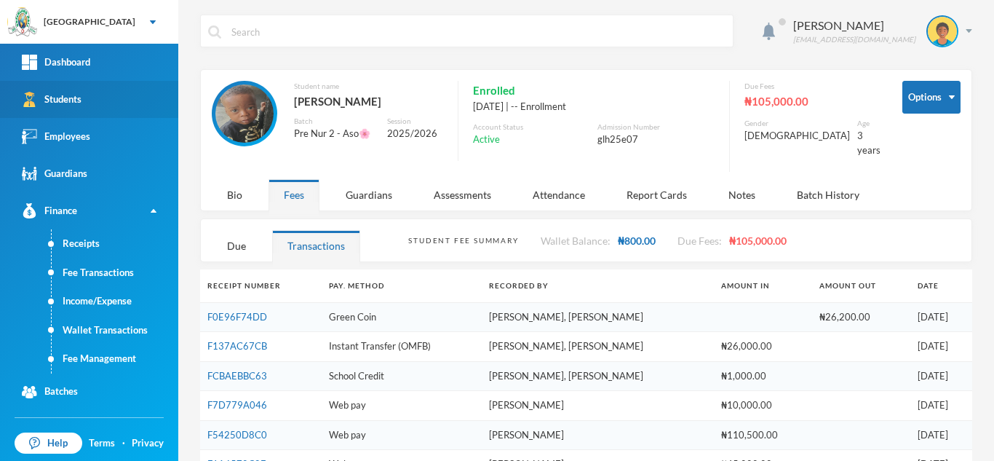
click at [76, 98] on div "Students" at bounding box center [52, 99] width 60 height 15
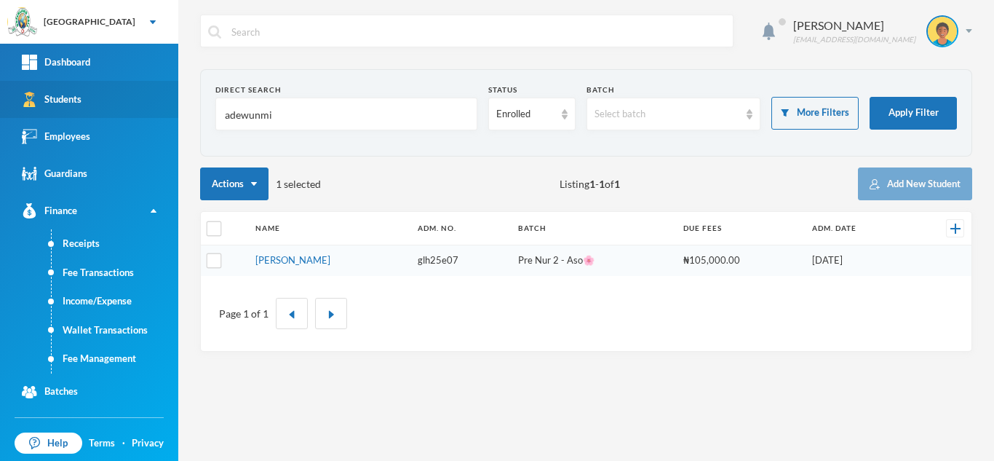
drag, startPoint x: 289, startPoint y: 118, endPoint x: 111, endPoint y: 110, distance: 178.5
click at [118, 110] on div "Greenland Hall Your Bluebic Account Greenland Hall Add a New School Dashboard S…" at bounding box center [497, 230] width 994 height 461
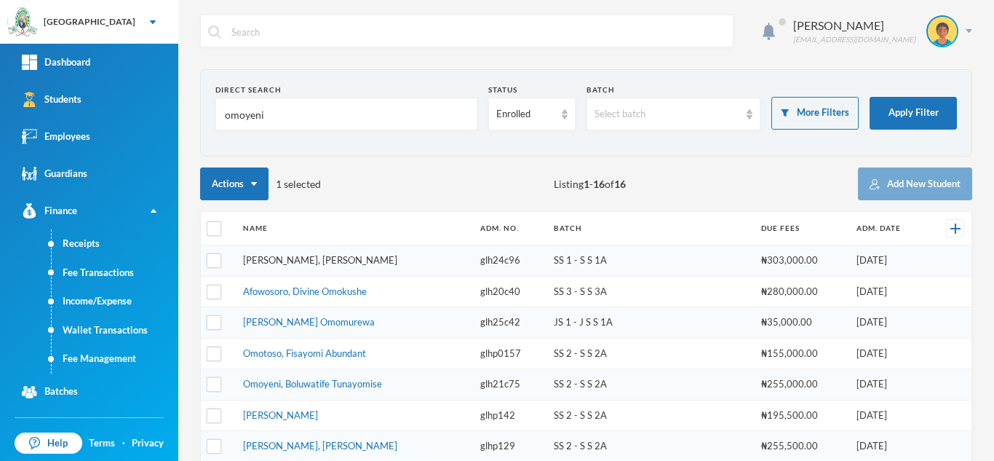
type input "omoyeni"
click at [298, 263] on link "Okonyia, Omolola Eberechukwu" at bounding box center [320, 260] width 154 height 12
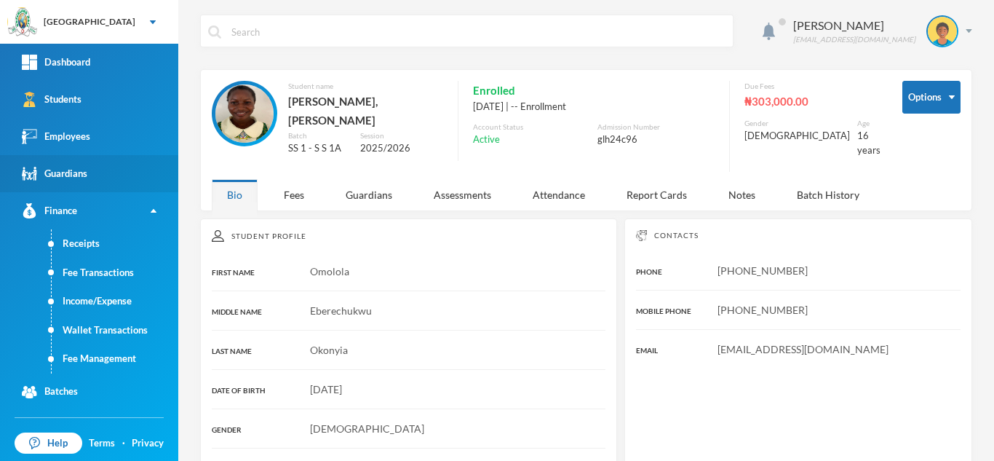
click at [57, 172] on div "Guardians" at bounding box center [54, 173] width 65 height 15
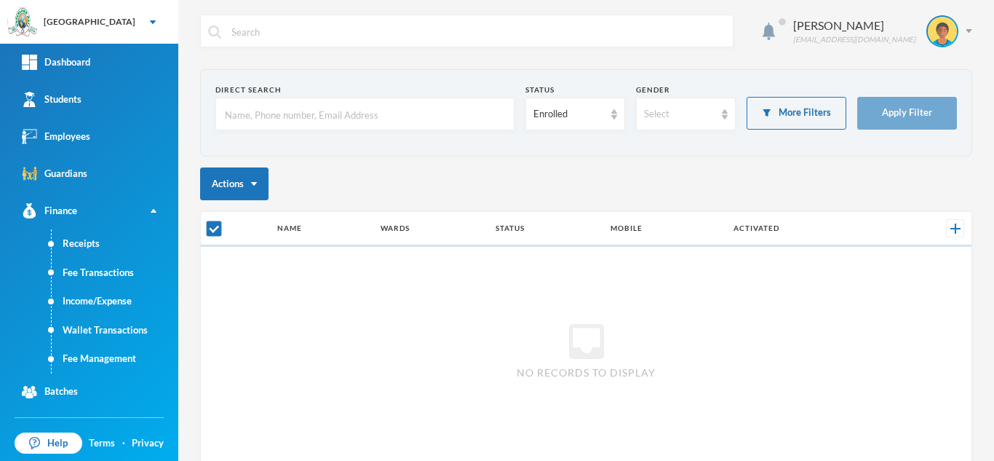
checkbox input "false"
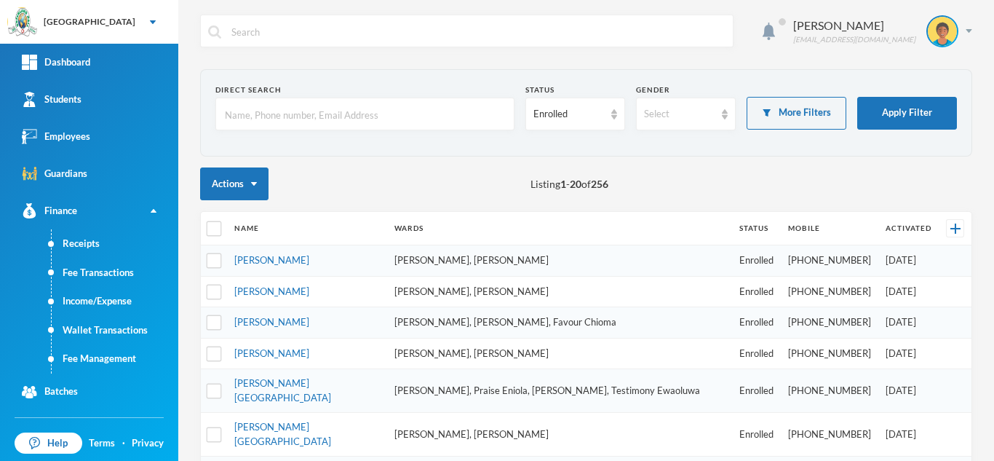
click at [316, 114] on input "text" at bounding box center [364, 114] width 283 height 33
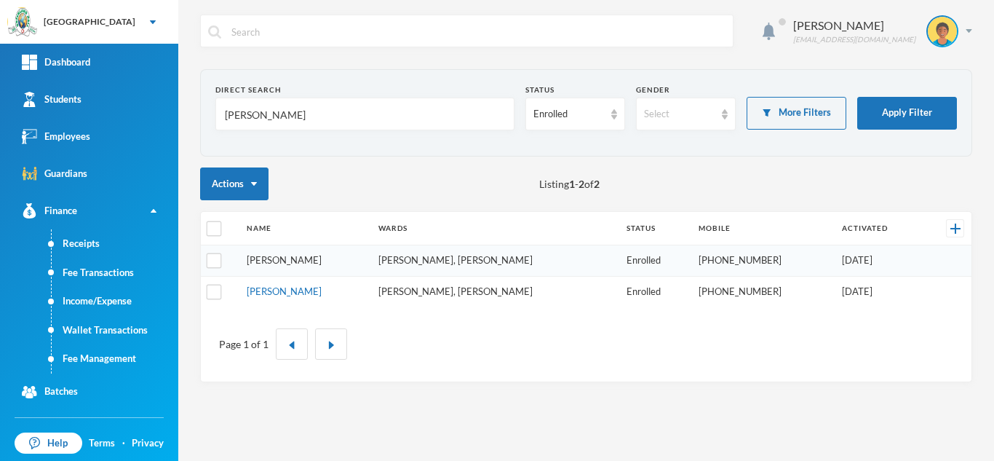
type input "Ibrahim"
click at [282, 261] on link "Ibrahim, Rofiat" at bounding box center [284, 260] width 75 height 12
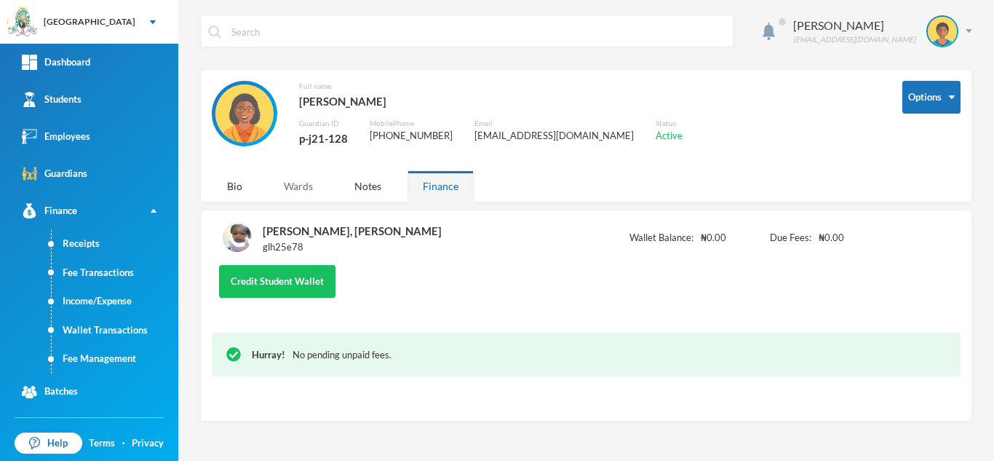
click at [296, 183] on div "Wards" at bounding box center [299, 185] width 60 height 31
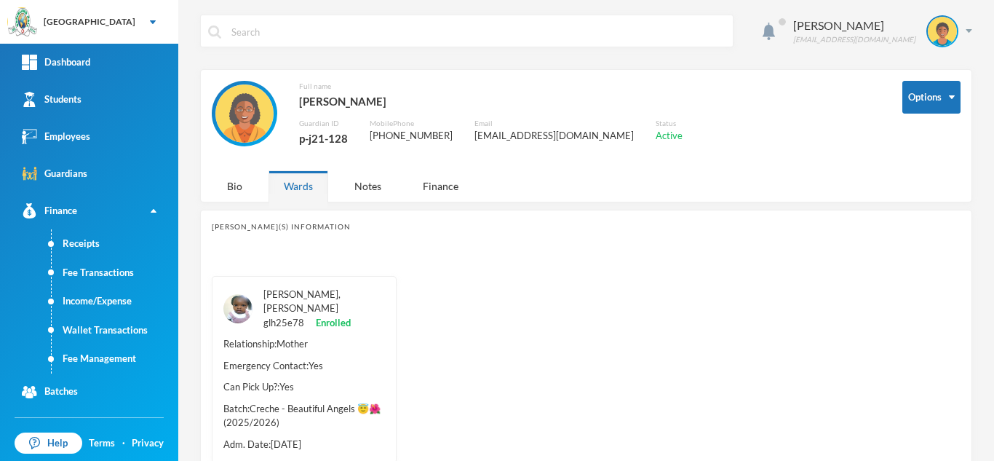
click at [279, 294] on link "Ibrahim, Ziyah Inioluwa" at bounding box center [301, 301] width 77 height 26
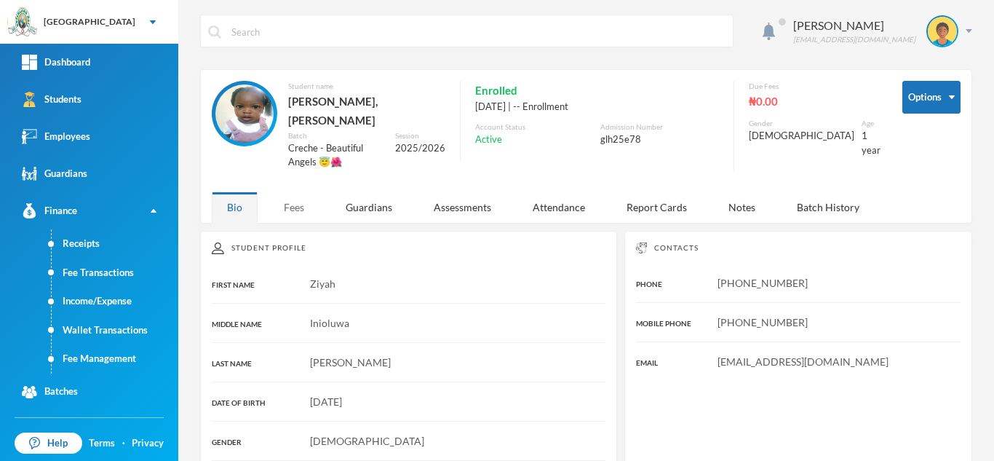
click at [297, 194] on div "Fees" at bounding box center [294, 206] width 51 height 31
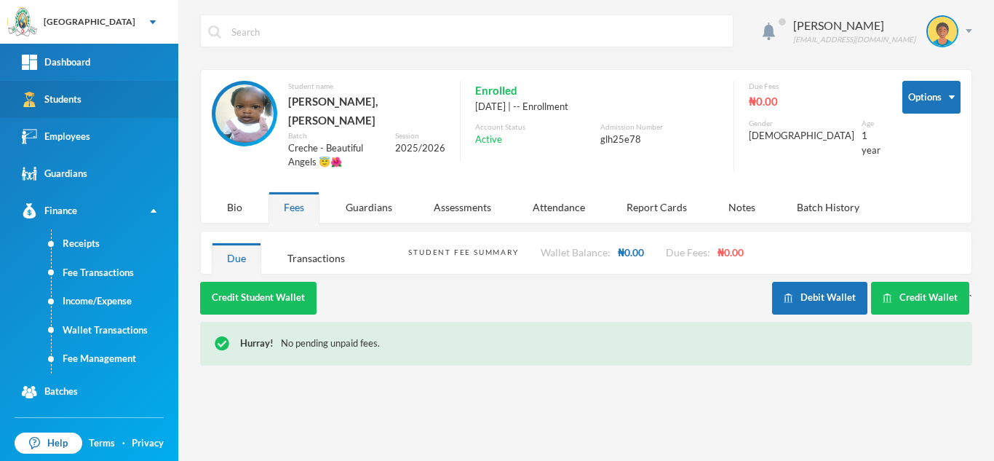
click at [108, 95] on link "Students" at bounding box center [89, 99] width 178 height 37
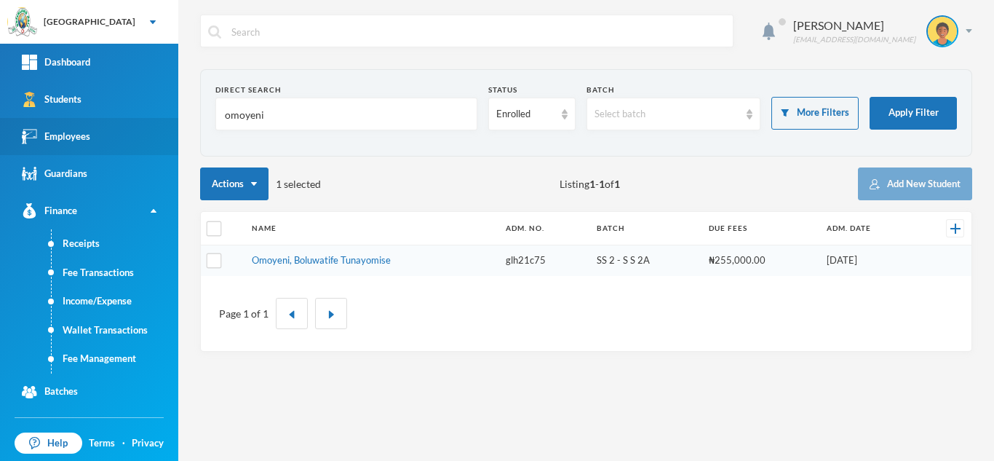
drag, startPoint x: 257, startPoint y: 119, endPoint x: 104, endPoint y: 118, distance: 152.8
click at [125, 114] on div "Greenland Hall Your Bluebic Account Greenland Hall Add a New School Dashboard S…" at bounding box center [497, 230] width 994 height 461
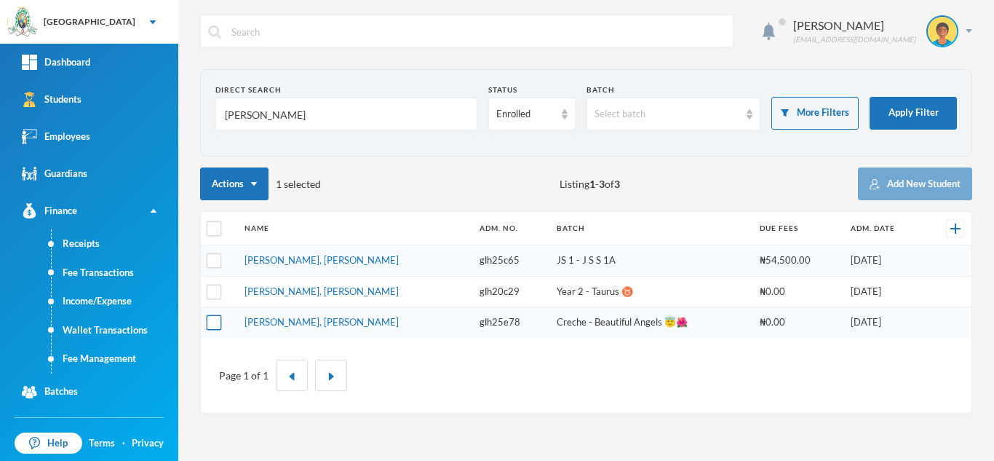
type input "ibrahim"
click at [210, 325] on input "checkbox" at bounding box center [214, 322] width 15 height 15
checkbox input "true"
click at [208, 218] on th at bounding box center [219, 228] width 36 height 33
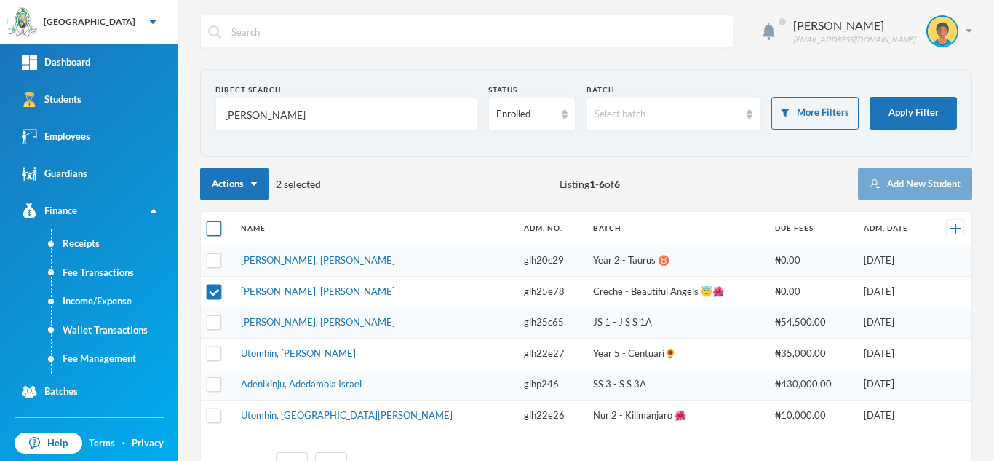
click at [211, 223] on input "checkbox" at bounding box center [214, 228] width 15 height 15
checkbox input "true"
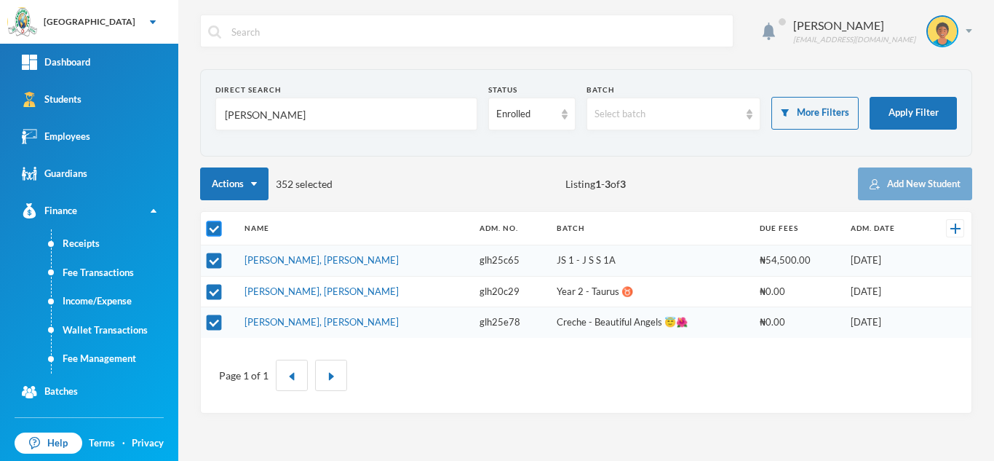
click at [212, 230] on input "checkbox" at bounding box center [214, 228] width 15 height 15
checkbox input "false"
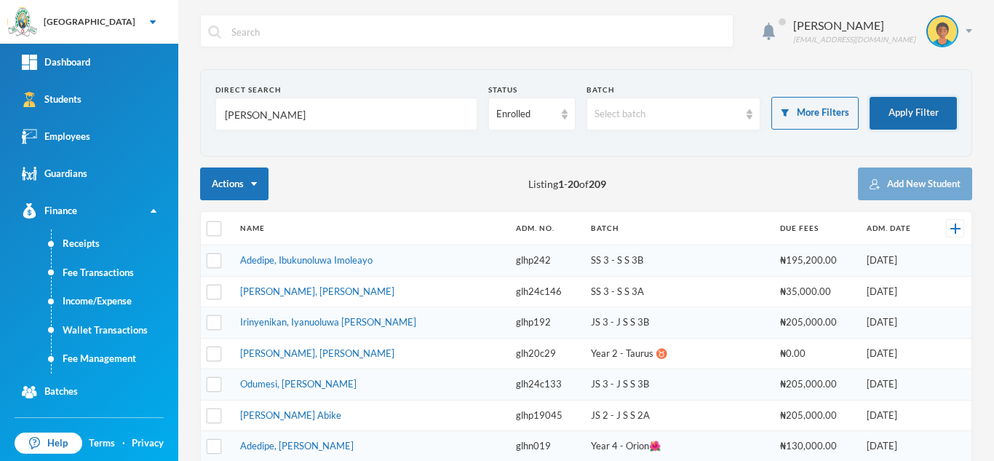
click at [892, 116] on button "Apply Filter" at bounding box center [913, 113] width 87 height 33
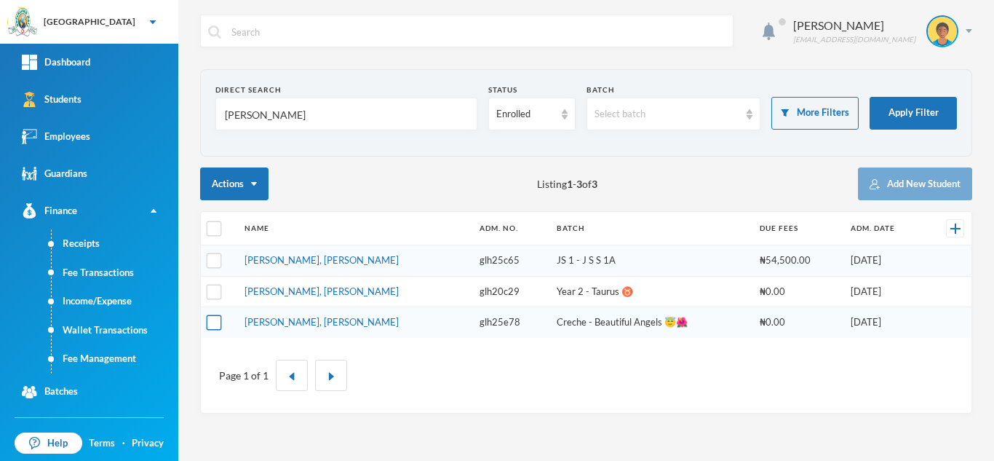
click at [212, 320] on input "checkbox" at bounding box center [214, 322] width 15 height 15
checkbox input "true"
click at [98, 356] on link "Fee Management" at bounding box center [115, 358] width 127 height 29
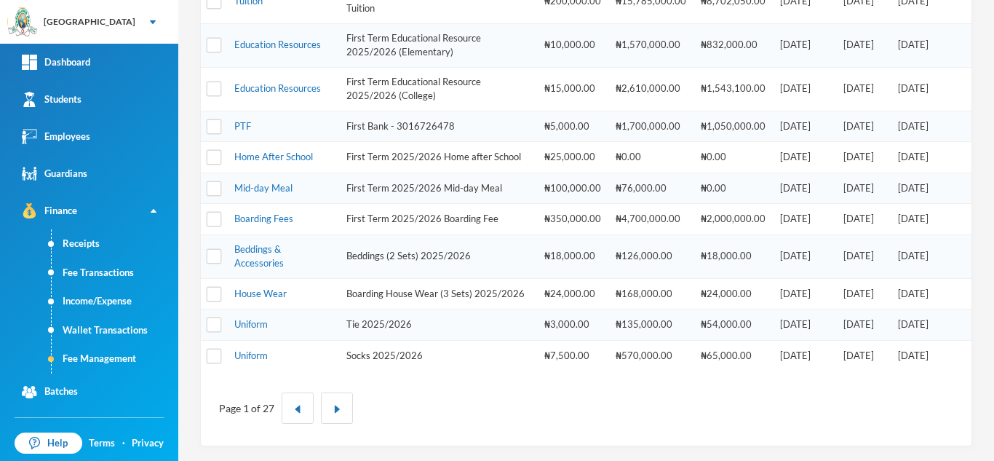
scroll to position [210, 0]
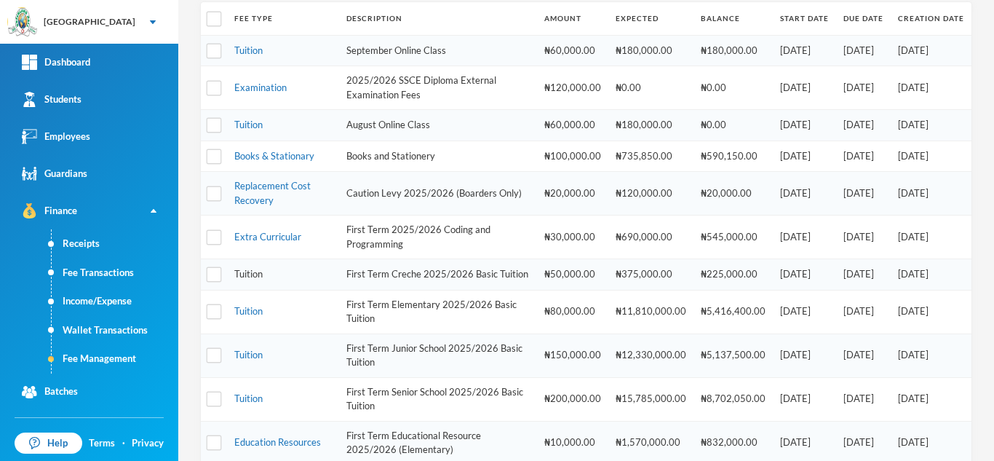
click at [251, 279] on link "Tuition" at bounding box center [248, 274] width 28 height 12
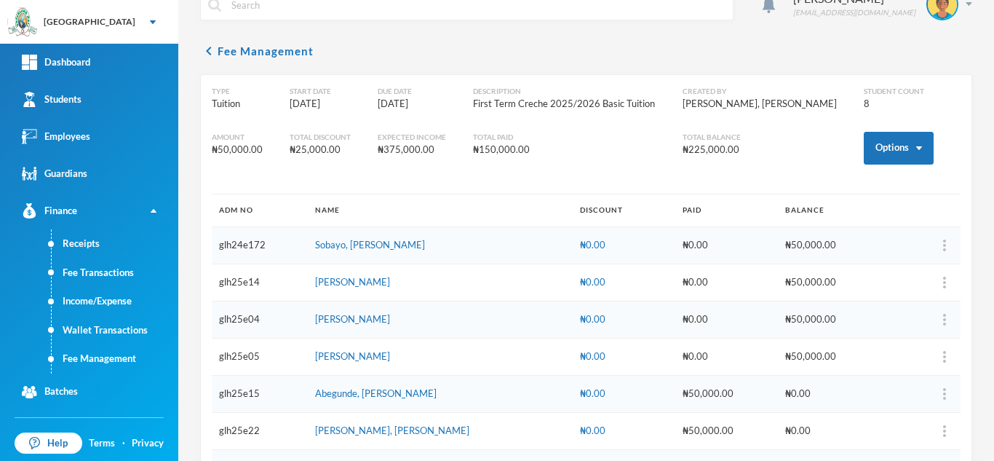
scroll to position [116, 0]
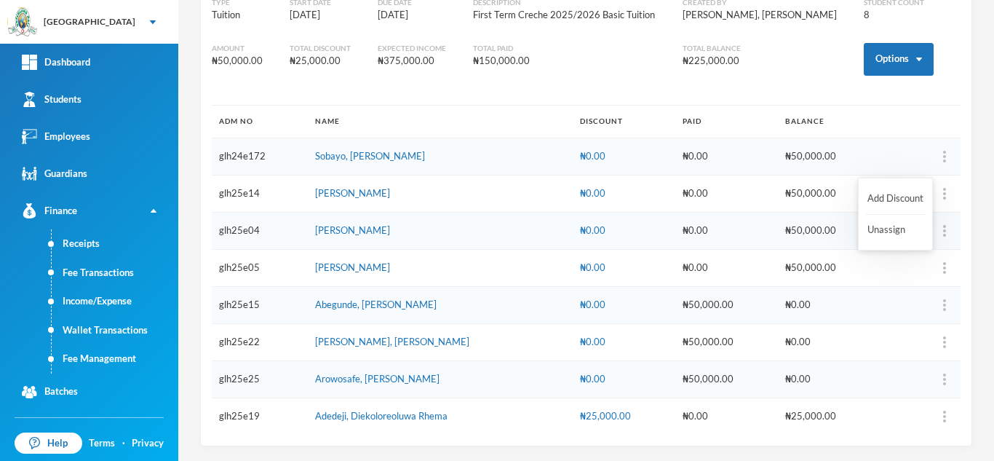
drag, startPoint x: 887, startPoint y: 149, endPoint x: 870, endPoint y: 76, distance: 74.7
click at [870, 76] on div "Type Tuition Start Date 11/07/2025 Due Date 11/07/2025 Description First Term C…" at bounding box center [586, 215] width 772 height 461
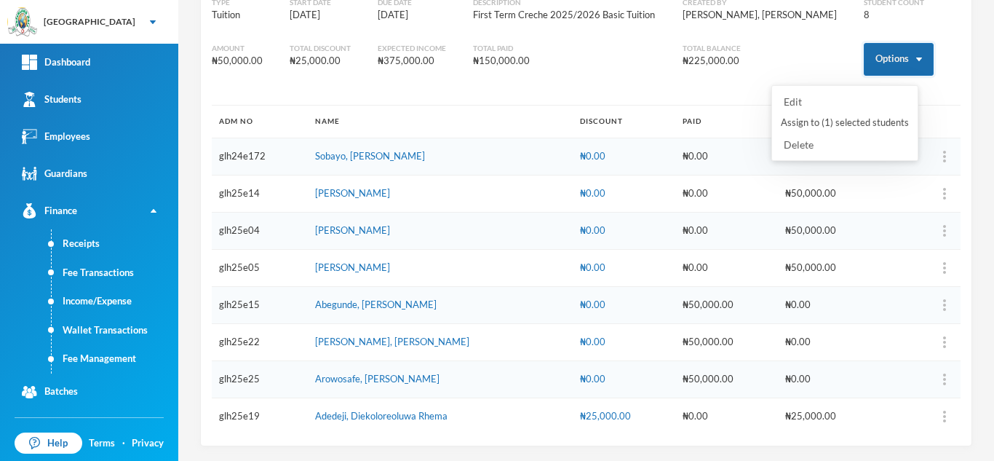
click at [869, 68] on button "Options" at bounding box center [899, 59] width 70 height 33
click at [829, 116] on button "Assign to ( 1 ) selected students" at bounding box center [844, 123] width 131 height 26
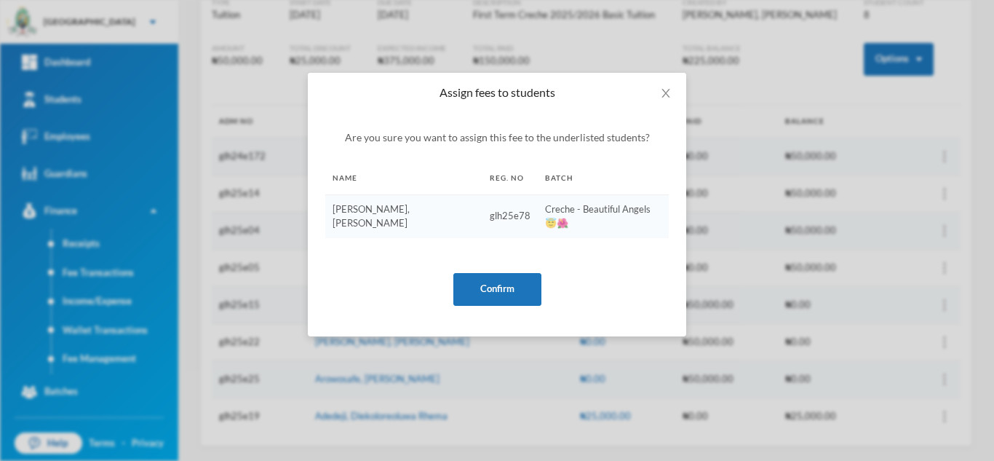
click at [498, 273] on button "Confirm" at bounding box center [497, 289] width 88 height 33
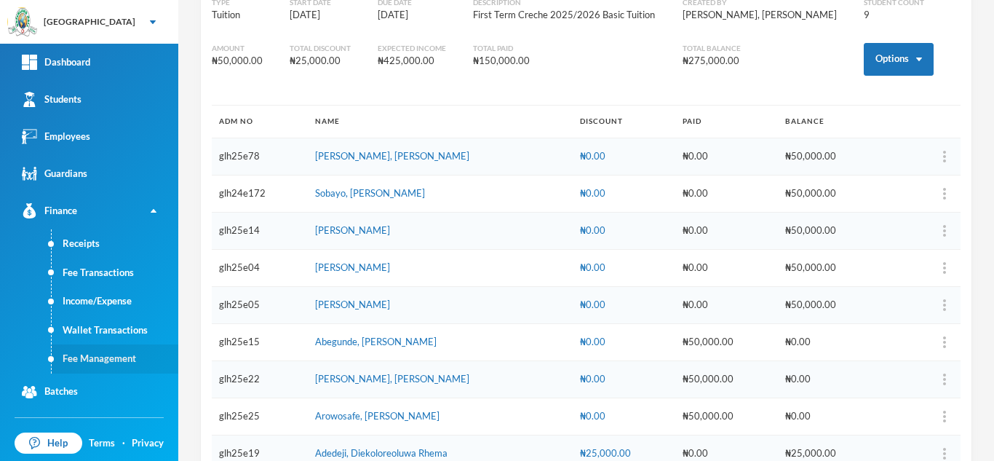
click at [102, 351] on link "Fee Management" at bounding box center [115, 358] width 127 height 29
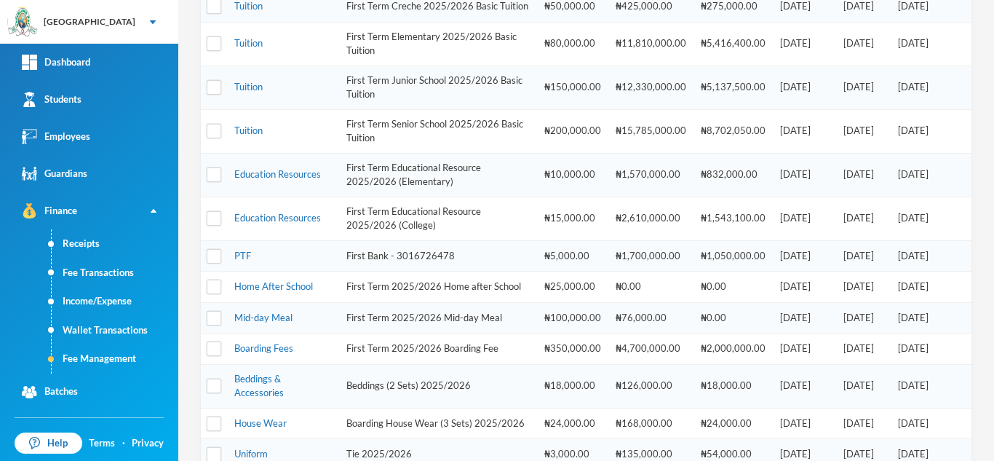
scroll to position [632, 0]
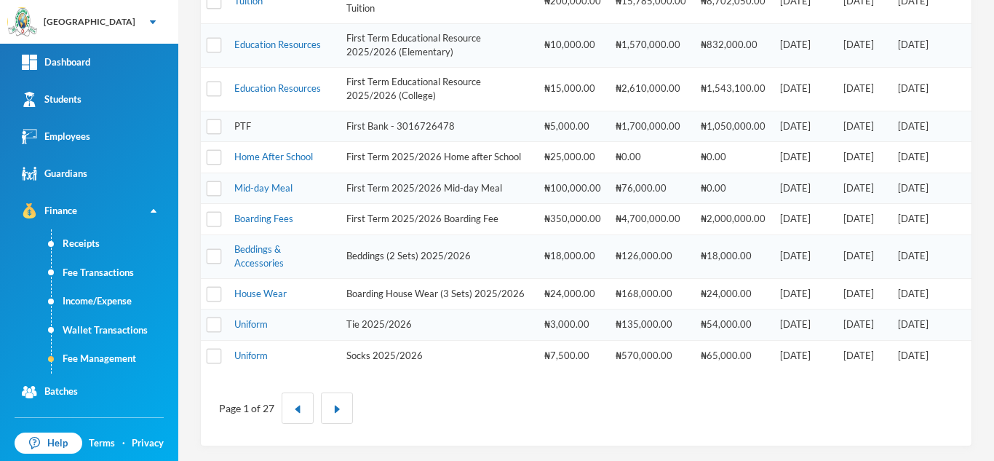
click at [248, 120] on link "PTF" at bounding box center [242, 126] width 17 height 12
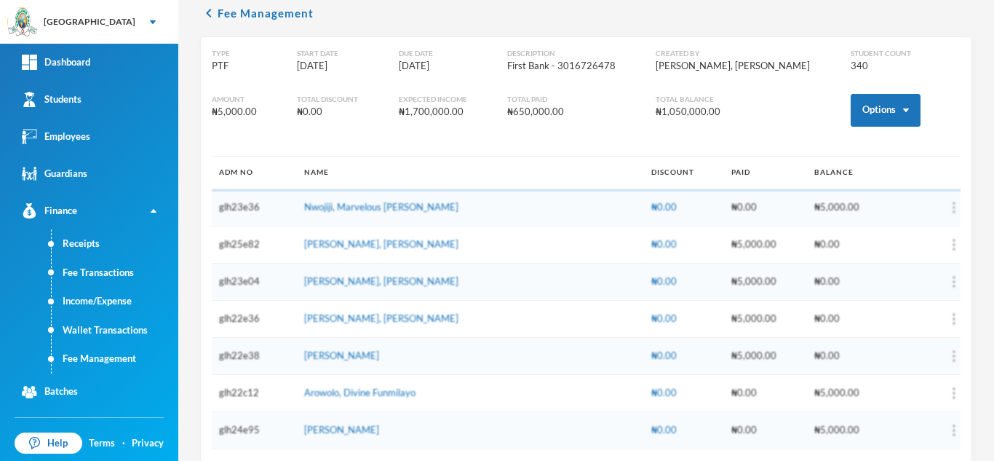
scroll to position [36, 0]
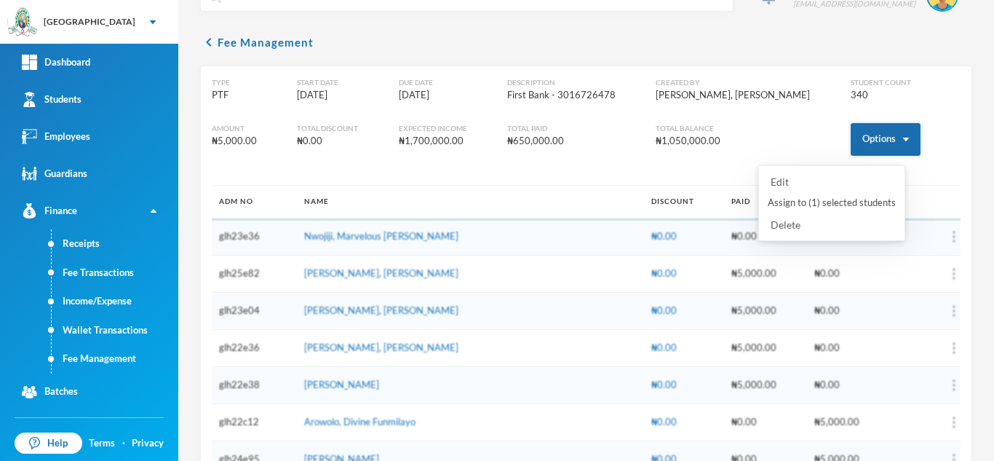
click at [878, 136] on button "Options" at bounding box center [886, 139] width 70 height 33
click at [824, 198] on button "Assign to ( 1 ) selected students" at bounding box center [831, 203] width 131 height 26
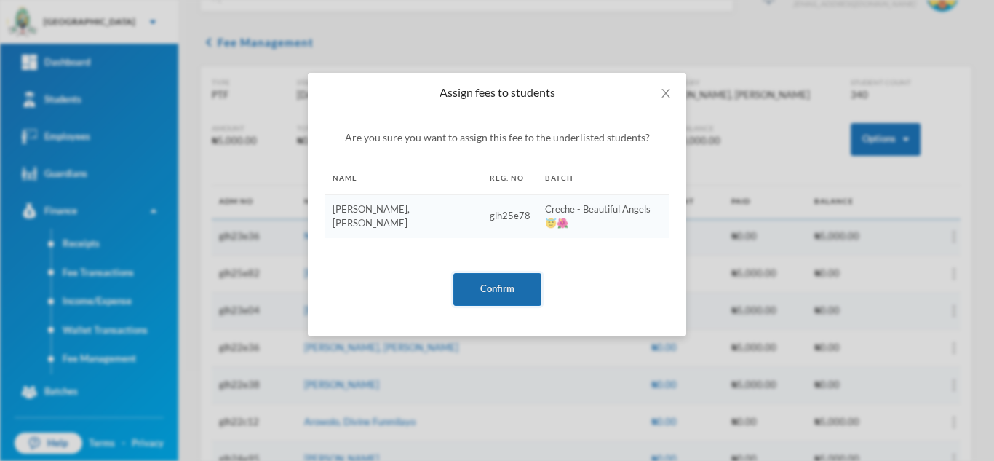
click at [480, 279] on button "Confirm" at bounding box center [497, 289] width 88 height 33
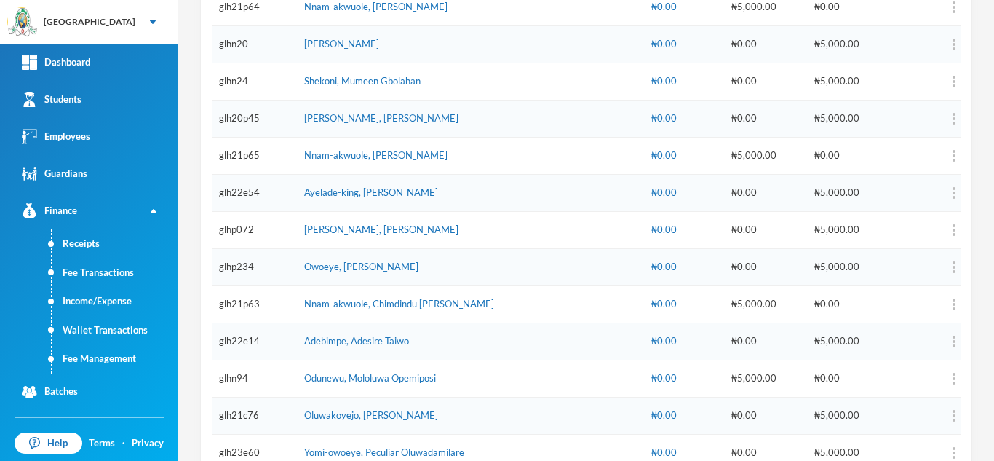
scroll to position [1205, 0]
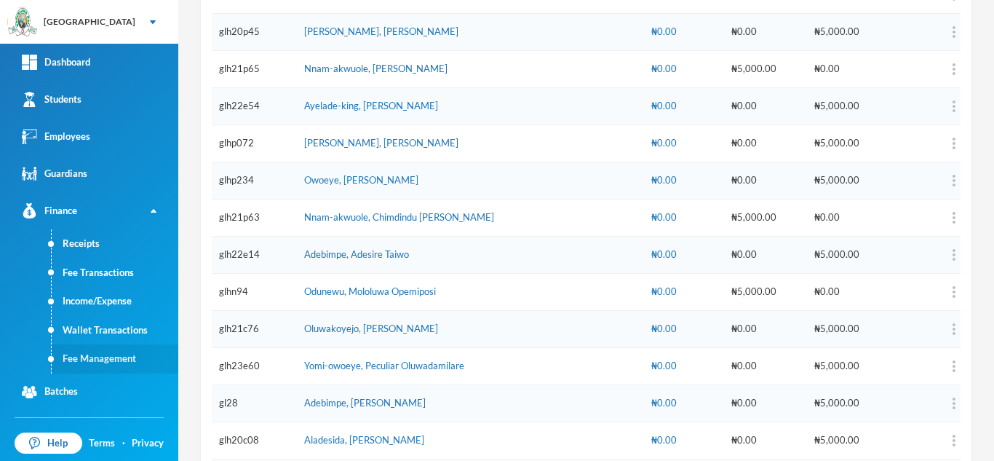
click at [98, 351] on link "Fee Management" at bounding box center [115, 358] width 127 height 29
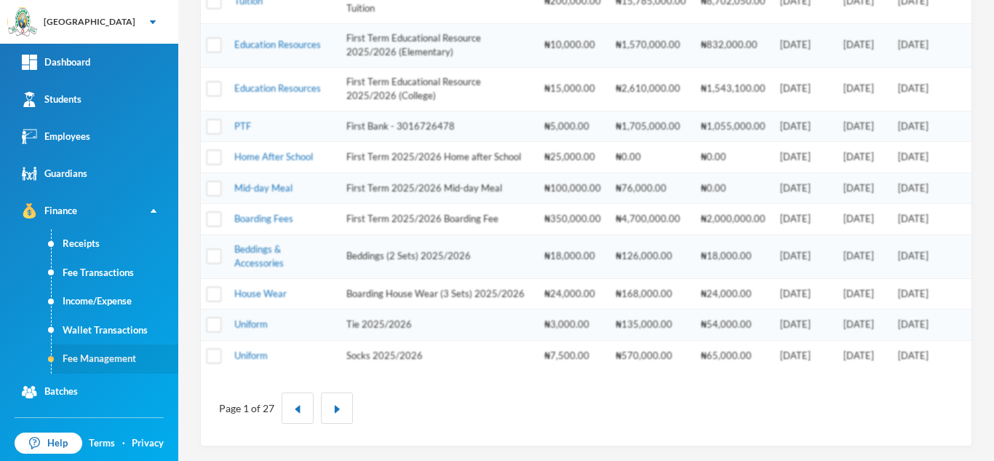
scroll to position [632, 0]
click at [339, 410] on img "button" at bounding box center [337, 409] width 9 height 9
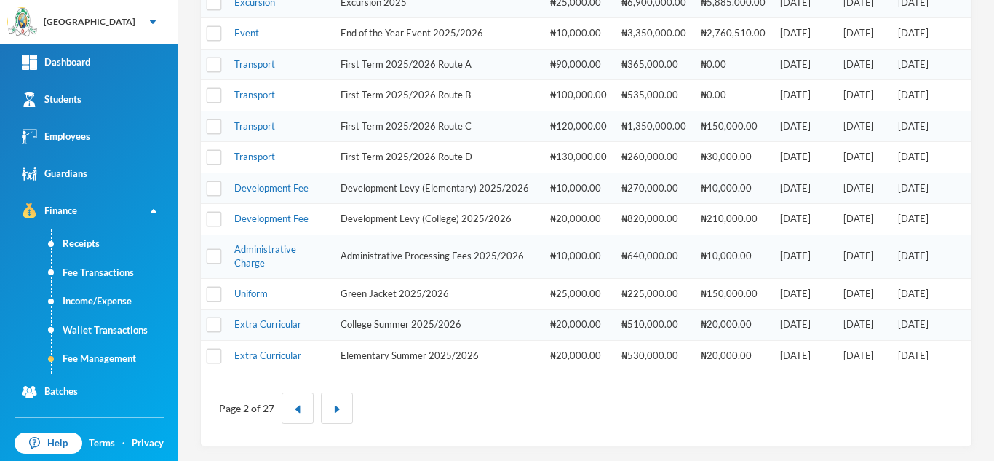
scroll to position [494, 0]
click at [267, 246] on link "Administrative Charge" at bounding box center [265, 256] width 62 height 26
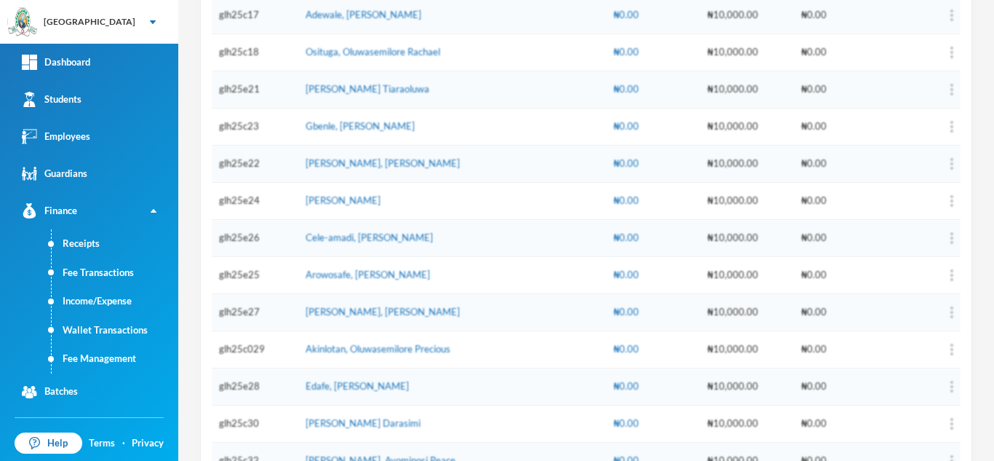
scroll to position [92, 0]
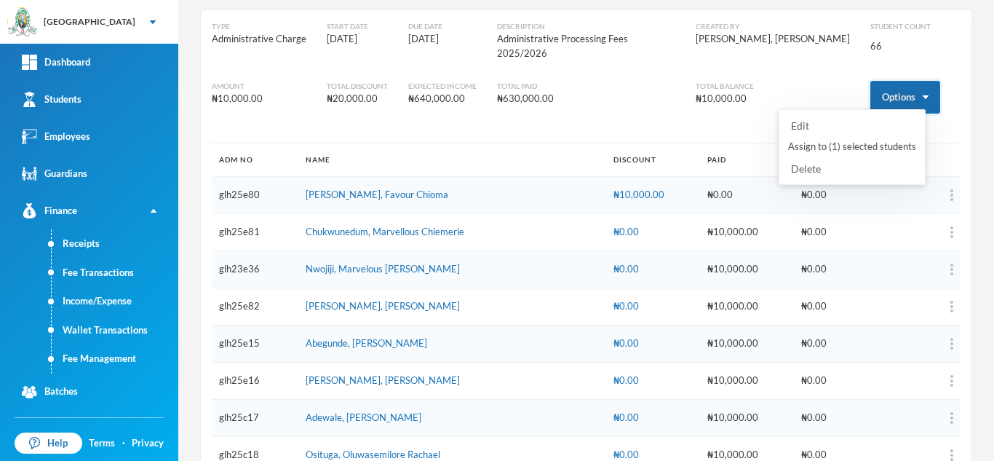
click at [877, 84] on button "Options" at bounding box center [905, 97] width 70 height 33
click at [835, 151] on button "Assign to ( 1 ) selected students" at bounding box center [852, 147] width 131 height 26
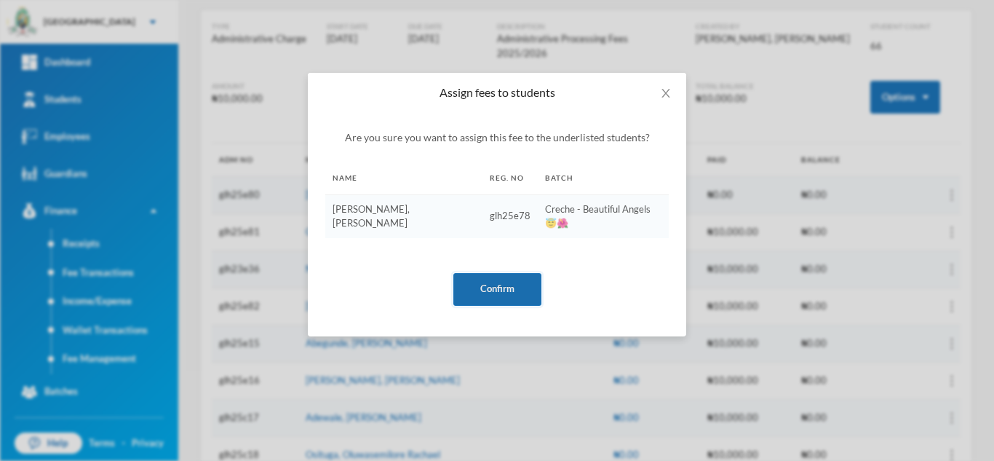
click at [515, 274] on button "Confirm" at bounding box center [497, 289] width 88 height 33
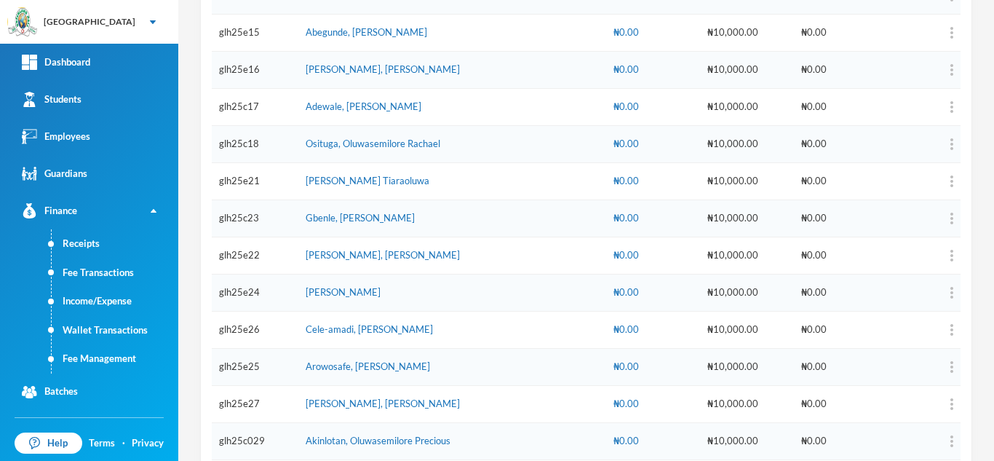
scroll to position [435, 0]
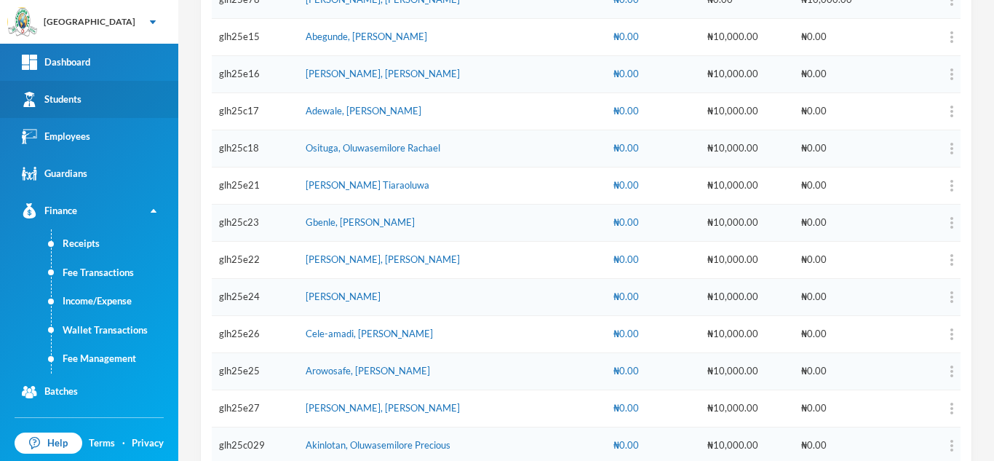
click at [110, 91] on link "Students" at bounding box center [89, 99] width 178 height 37
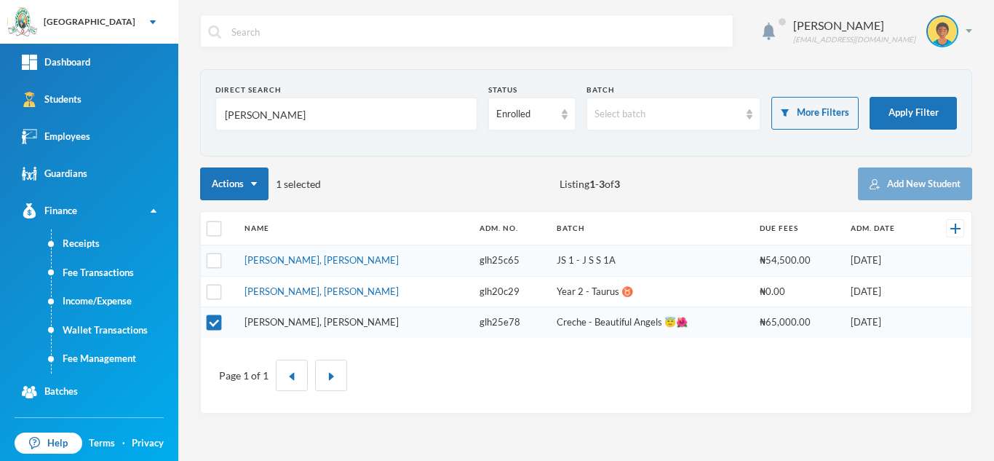
click at [255, 319] on link "Ibrahim, Ziyah Inioluwa" at bounding box center [322, 322] width 154 height 12
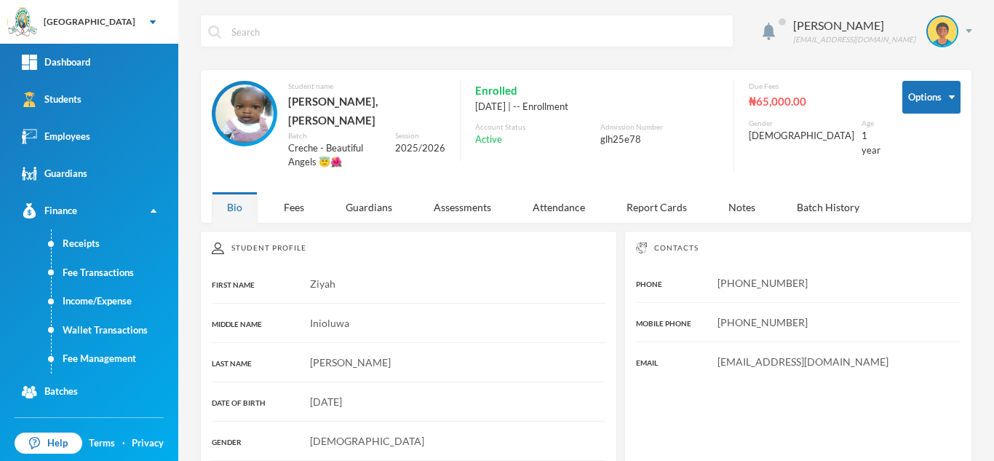
click at [290, 191] on div "Fees" at bounding box center [294, 206] width 51 height 31
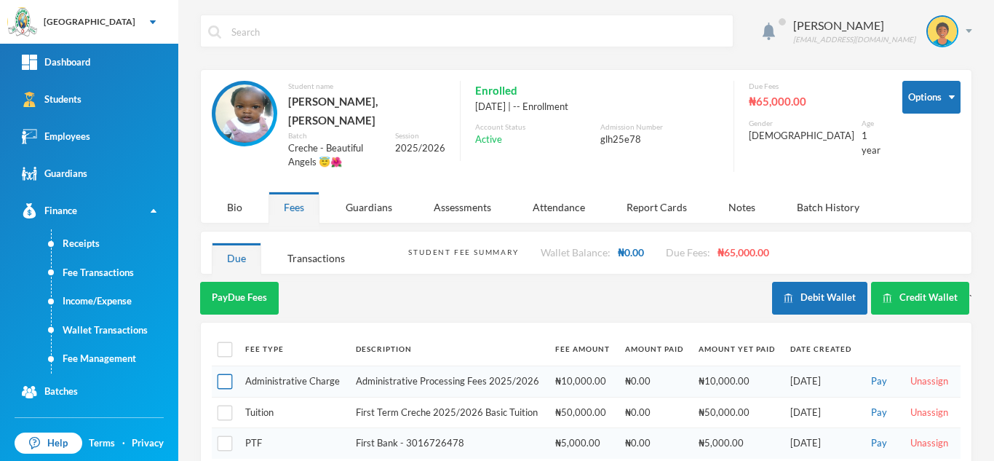
click at [228, 374] on input "checkbox" at bounding box center [225, 381] width 15 height 15
checkbox input "true"
click at [226, 405] on input "checkbox" at bounding box center [225, 412] width 15 height 15
checkbox input "true"
click at [242, 282] on button "Pay Selected (2)" at bounding box center [245, 298] width 90 height 33
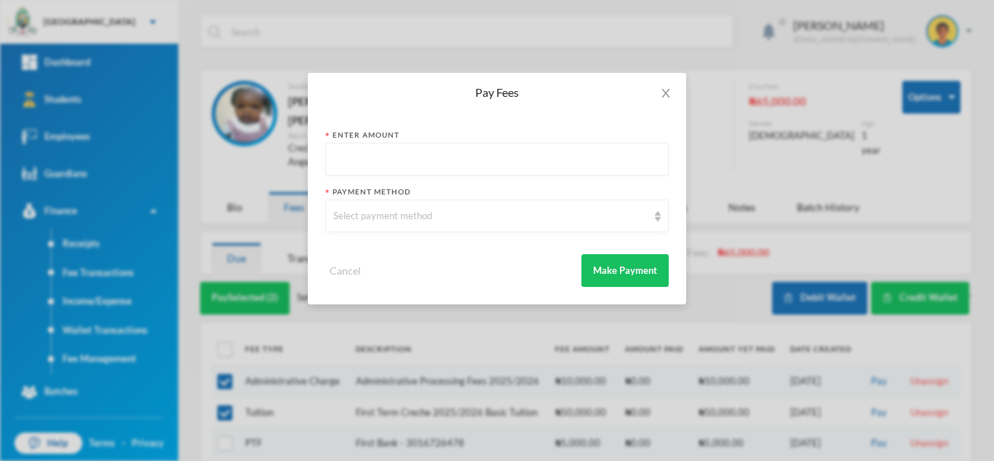
click at [480, 159] on input "text" at bounding box center [496, 159] width 327 height 33
type input "60000"
click at [425, 234] on form "Enter Amount 60000 Payment Method Select payment method Cancel Make Payment" at bounding box center [496, 208] width 343 height 157
click at [448, 215] on div "Select payment method" at bounding box center [490, 216] width 314 height 15
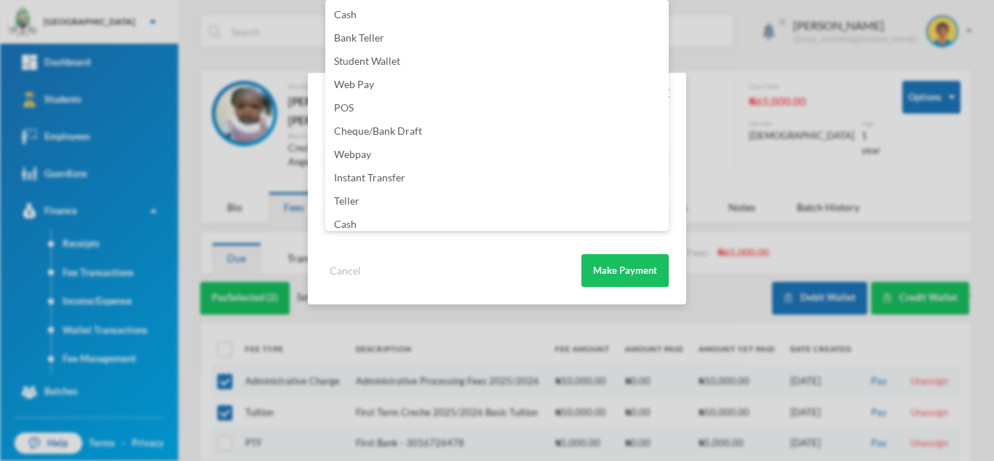
scroll to position [171, 0]
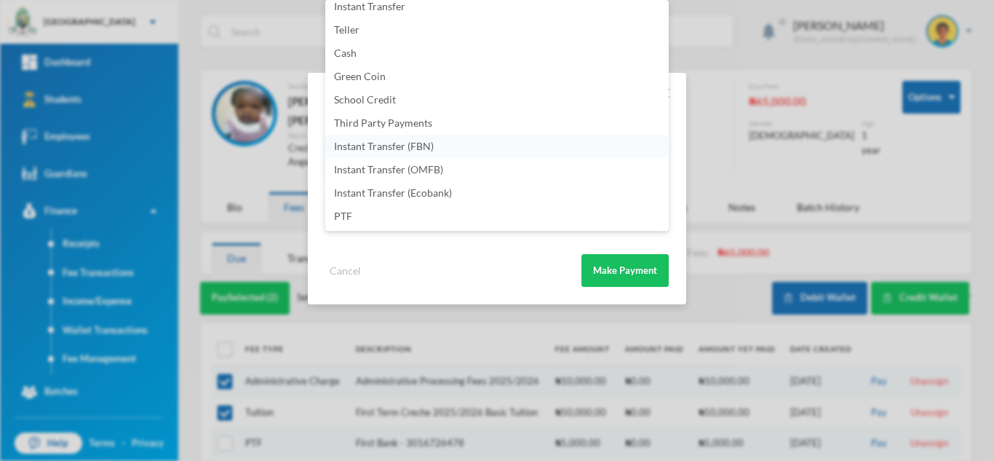
click at [464, 141] on li "Instant Transfer (FBN)" at bounding box center [496, 146] width 343 height 23
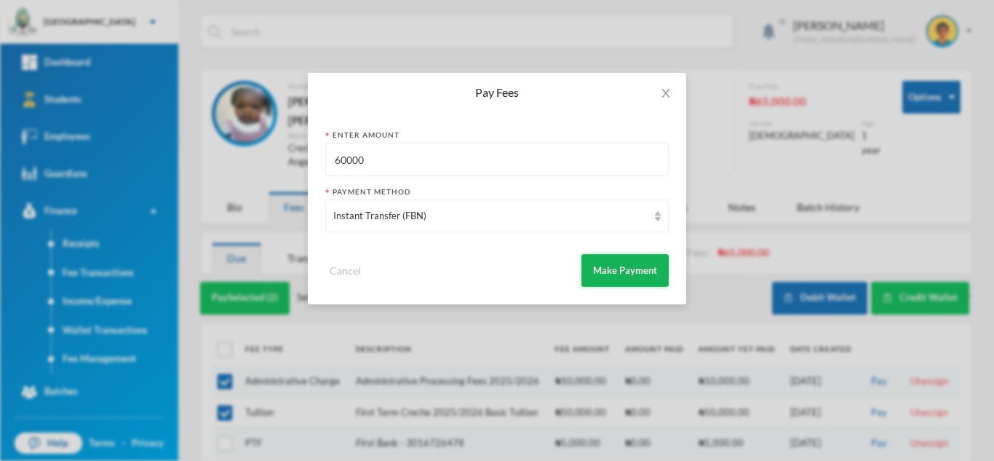
click at [592, 259] on button "Make Payment" at bounding box center [624, 270] width 87 height 33
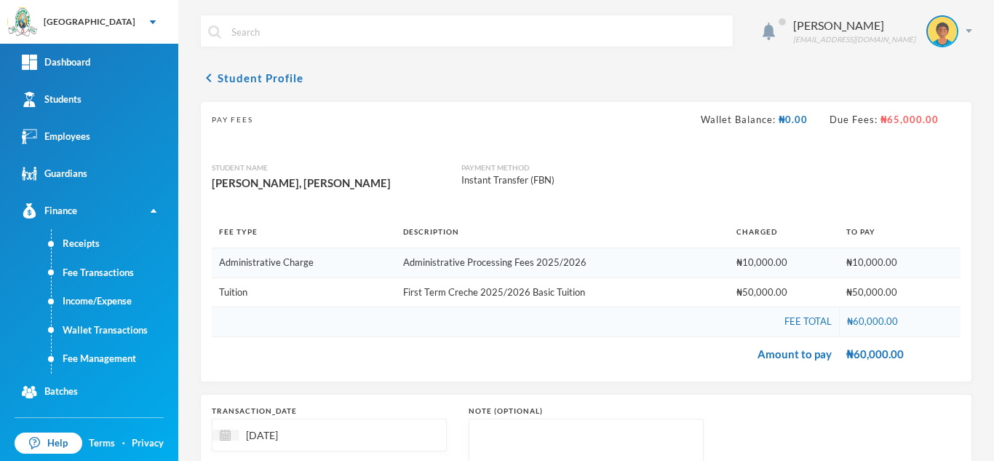
scroll to position [152, 0]
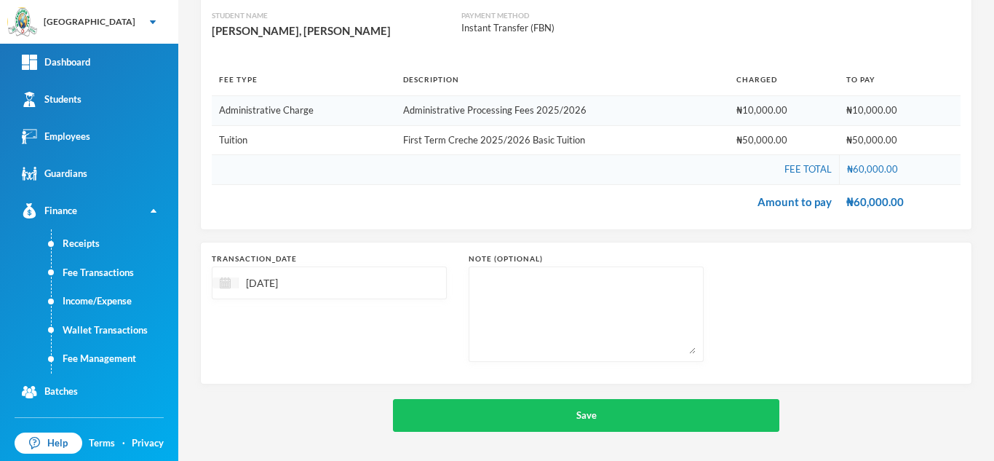
click at [231, 285] on div at bounding box center [225, 282] width 26 height 11
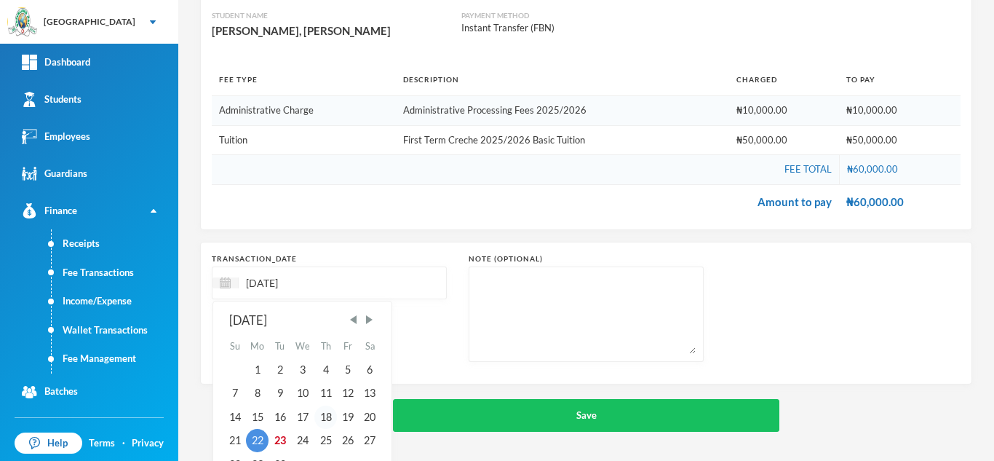
click at [328, 416] on div "18" at bounding box center [325, 416] width 22 height 23
type input "18/09/2025"
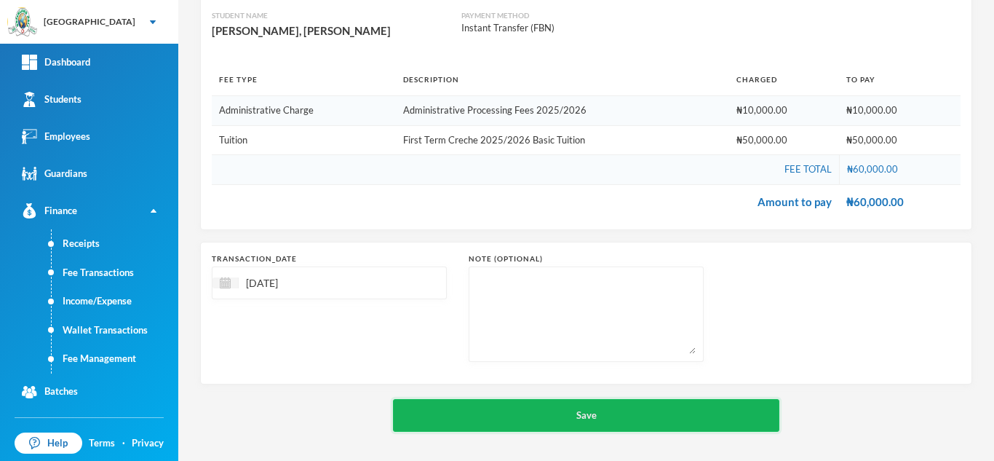
click at [484, 415] on button "Save" at bounding box center [586, 415] width 386 height 33
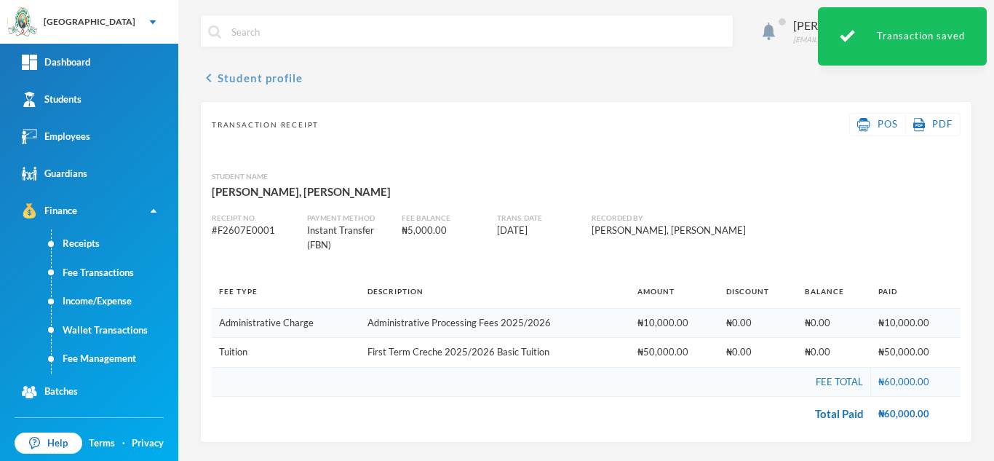
click at [243, 73] on button "chevron_left Student profile" at bounding box center [251, 77] width 103 height 17
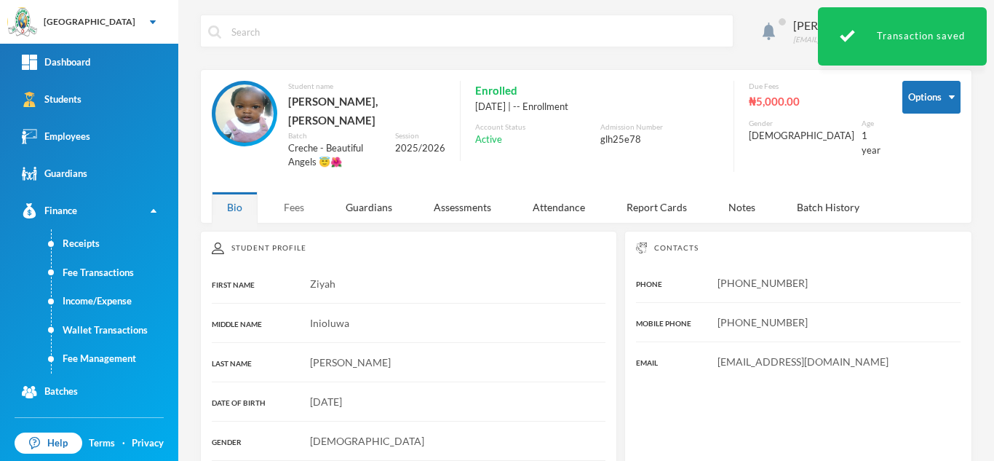
click at [298, 191] on div "Fees" at bounding box center [294, 206] width 51 height 31
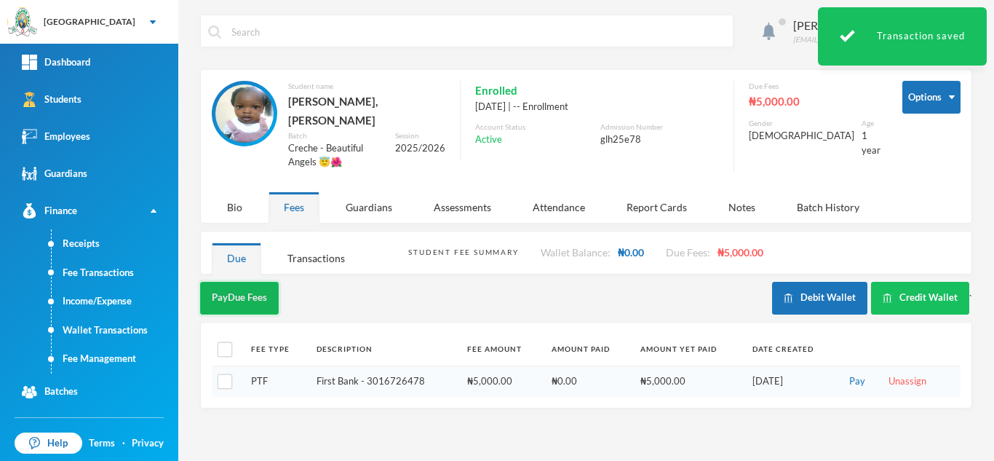
click at [226, 282] on button "Pay Due Fees" at bounding box center [239, 298] width 79 height 33
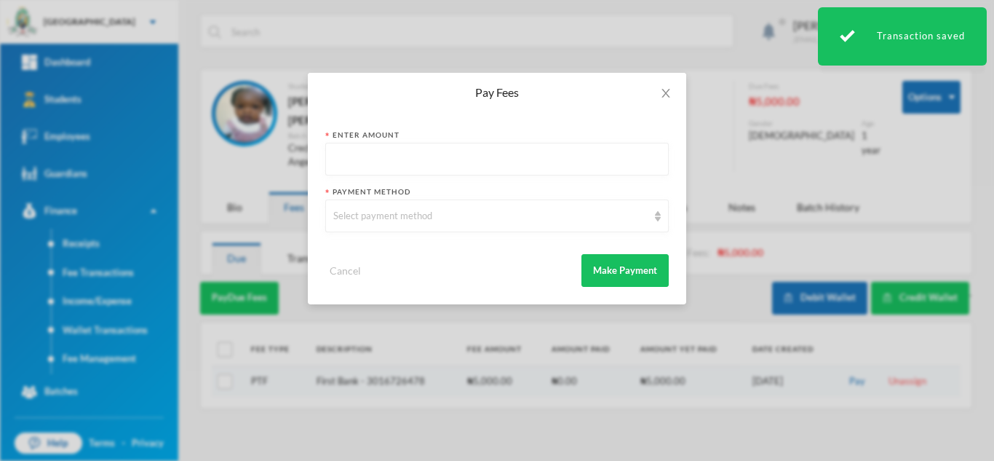
click at [382, 165] on input "text" at bounding box center [496, 159] width 327 height 33
type input "6"
type input "5000"
click at [349, 221] on div "Select payment method" at bounding box center [490, 216] width 314 height 15
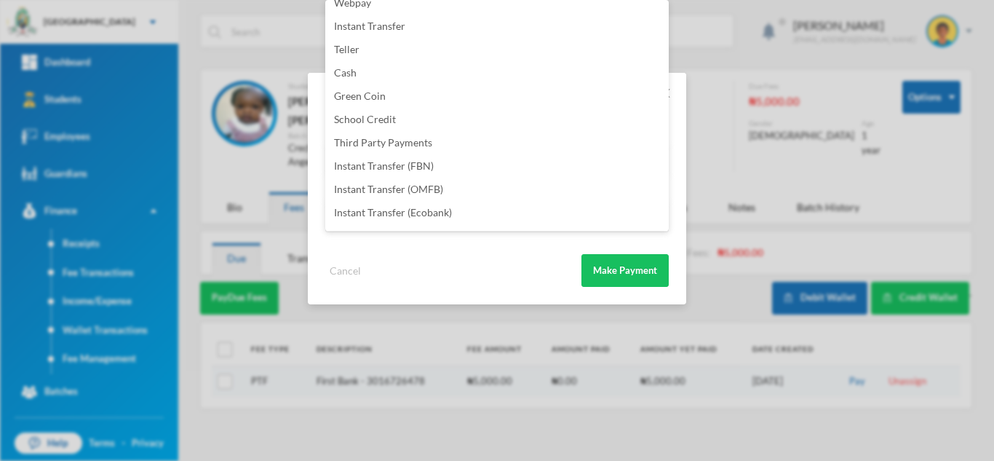
scroll to position [171, 0]
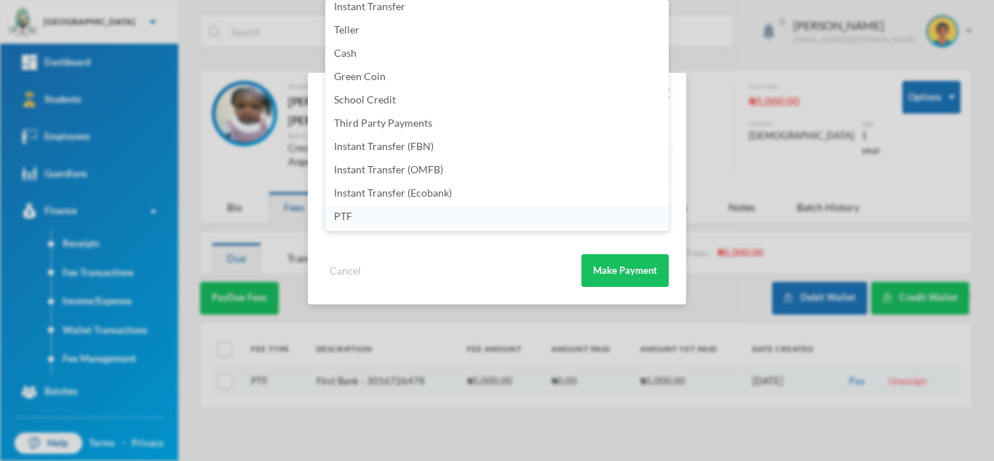
click at [433, 217] on li "PTF" at bounding box center [496, 215] width 343 height 23
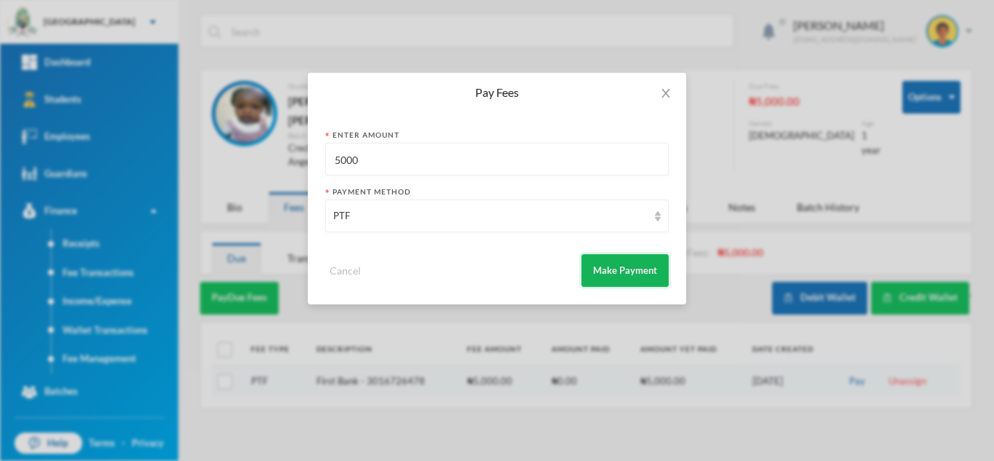
click at [616, 264] on button "Make Payment" at bounding box center [624, 270] width 87 height 33
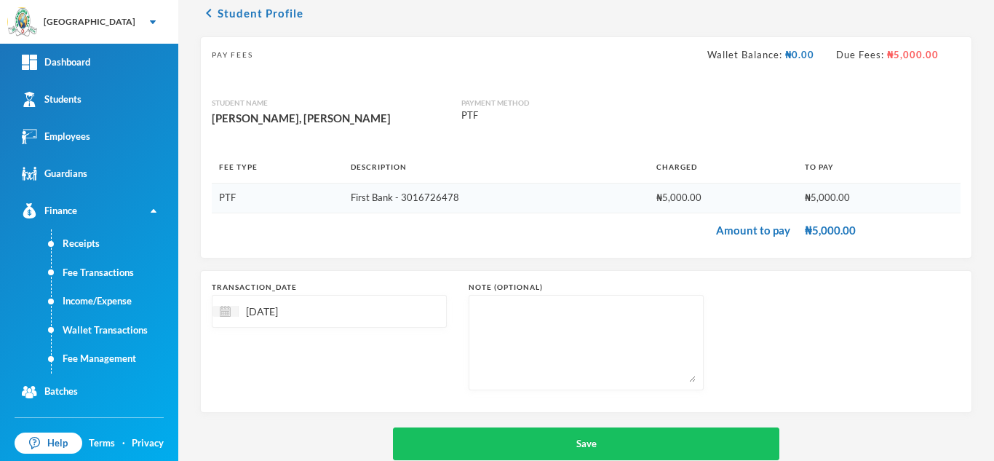
scroll to position [93, 0]
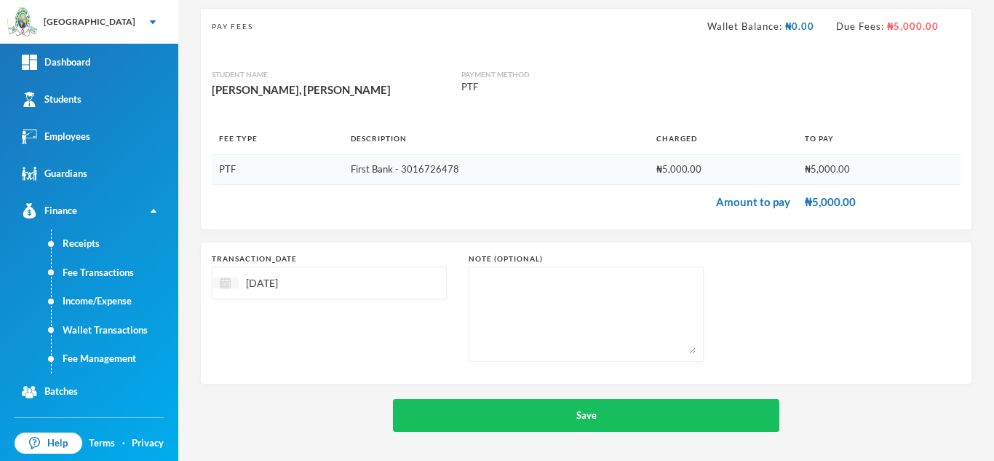
click at [225, 282] on img at bounding box center [225, 282] width 11 height 11
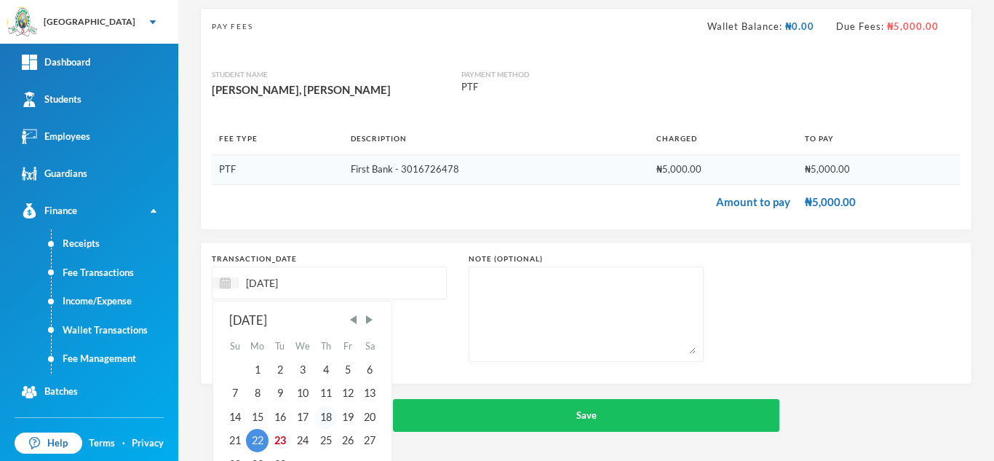
click at [329, 411] on div "18" at bounding box center [325, 416] width 22 height 23
type input "18/09/2025"
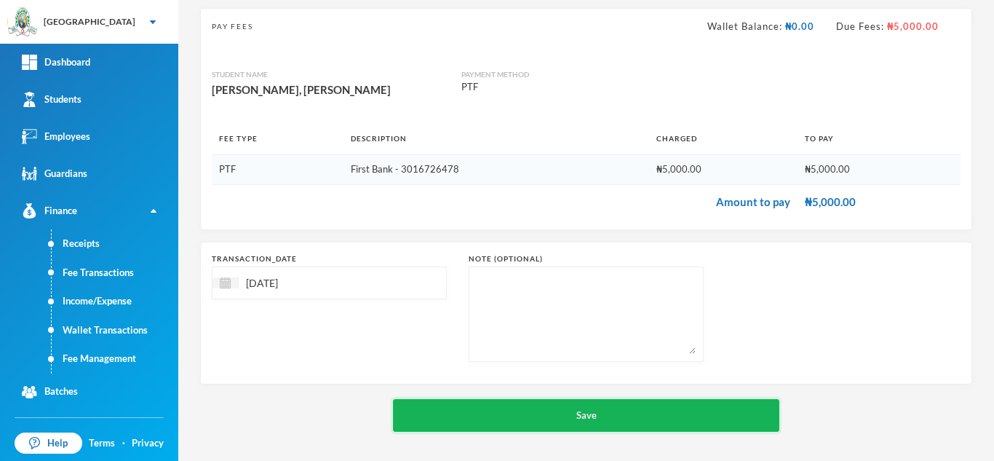
click at [444, 429] on button "Save" at bounding box center [586, 415] width 386 height 33
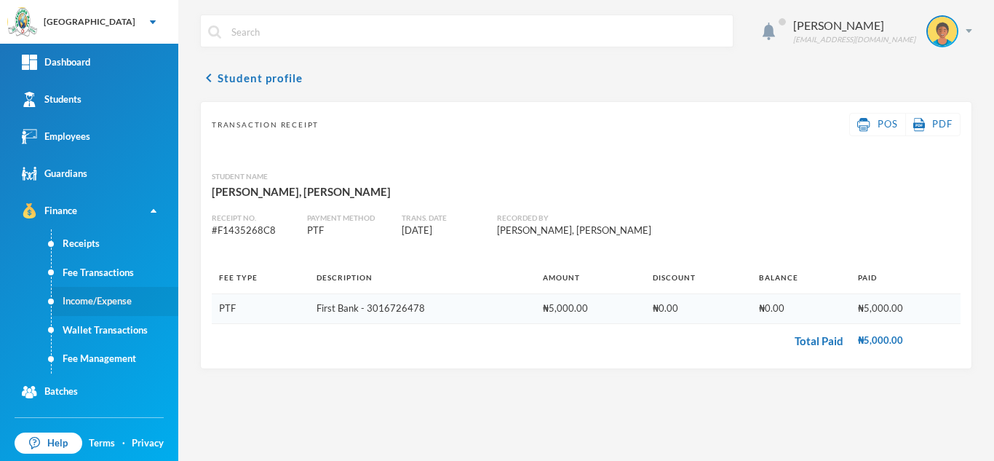
click at [81, 291] on link "Income/Expense" at bounding box center [115, 301] width 127 height 29
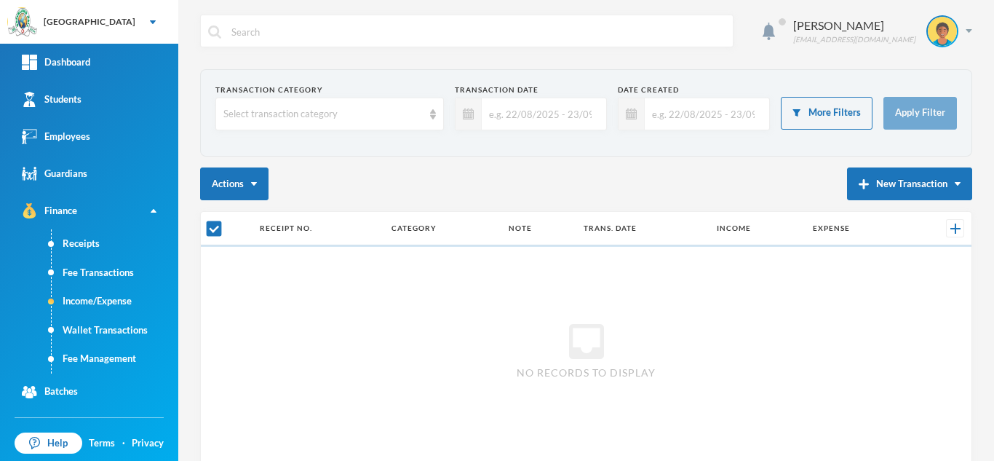
checkbox input "false"
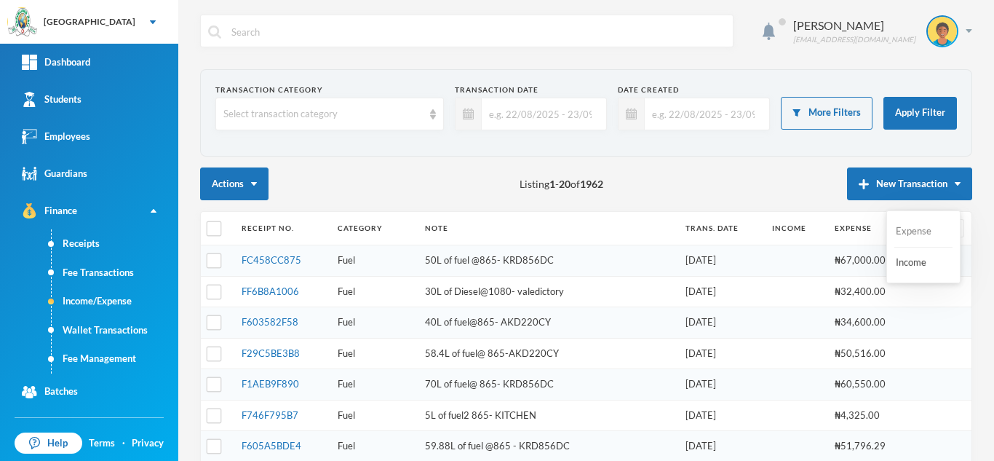
click at [911, 231] on button "Expense" at bounding box center [923, 231] width 58 height 26
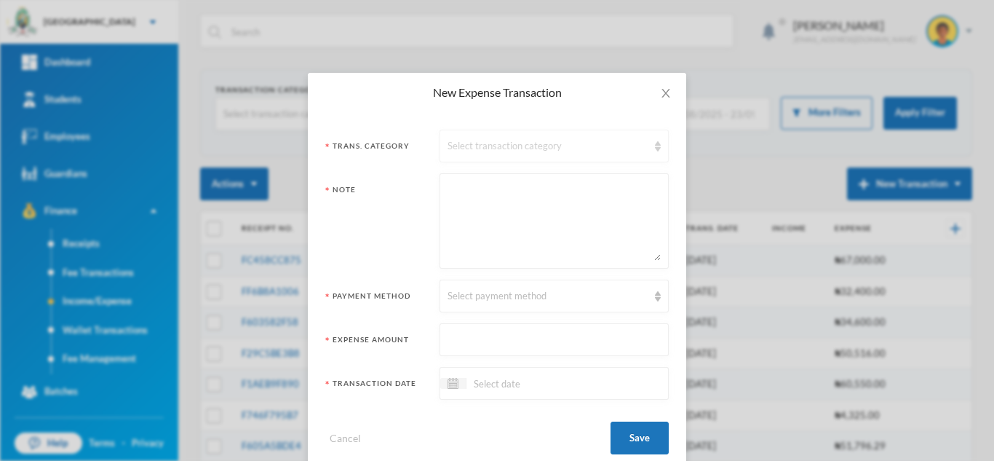
click at [474, 151] on div "Select transaction category" at bounding box center [548, 146] width 200 height 15
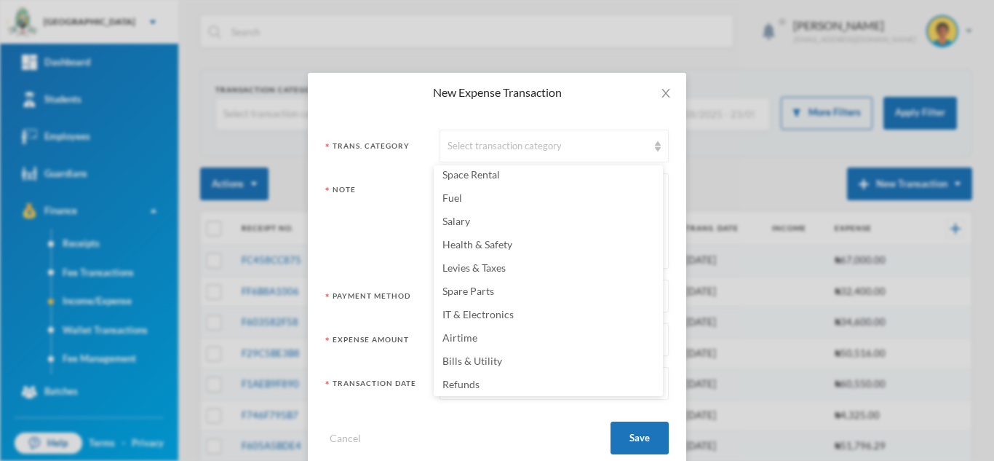
scroll to position [142, 0]
click at [486, 336] on span "Bills & Utility" at bounding box center [472, 340] width 60 height 12
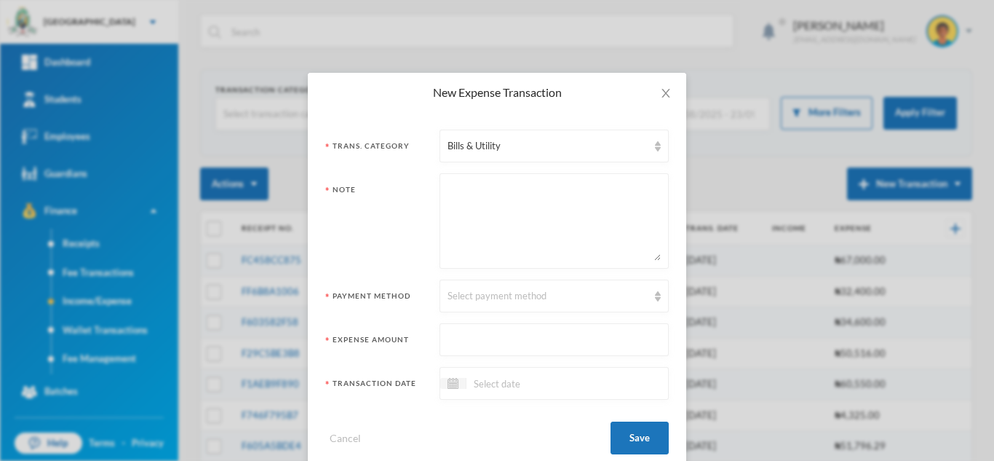
click at [466, 231] on textarea at bounding box center [554, 220] width 213 height 79
type textarea "College electricity"
click at [477, 296] on div "Select payment method" at bounding box center [548, 296] width 200 height 15
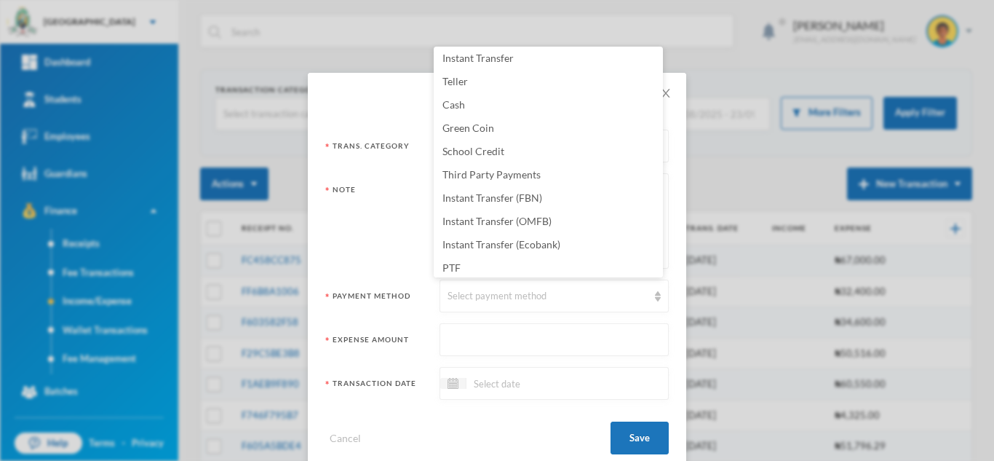
scroll to position [168, 0]
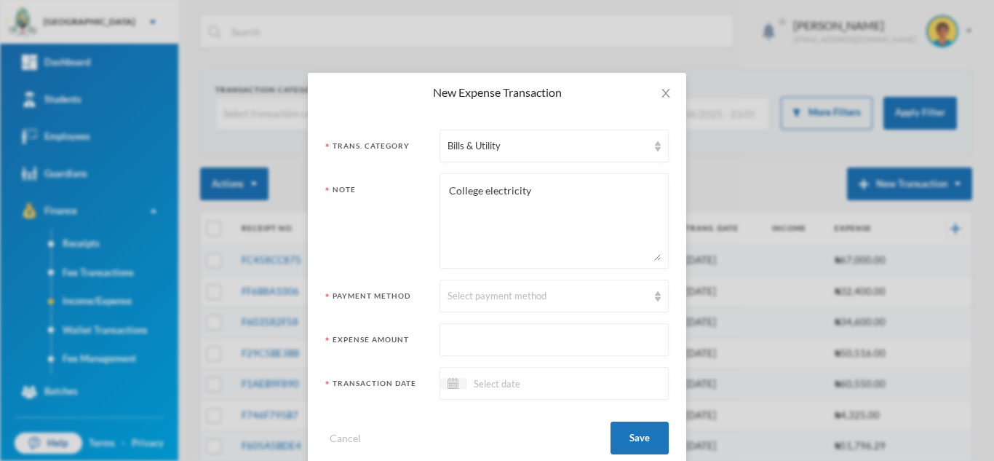
click at [508, 354] on input "text" at bounding box center [554, 340] width 213 height 33
click at [516, 300] on div "Select payment method" at bounding box center [548, 296] width 200 height 15
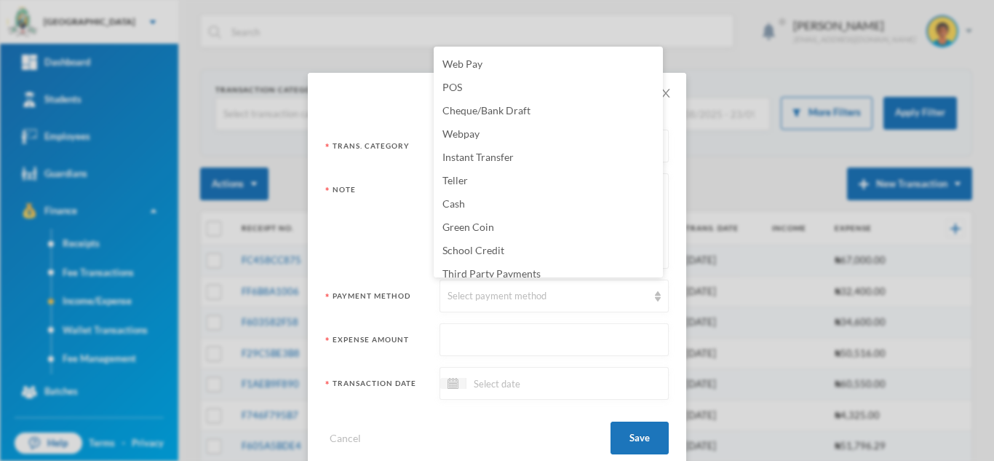
scroll to position [61, 0]
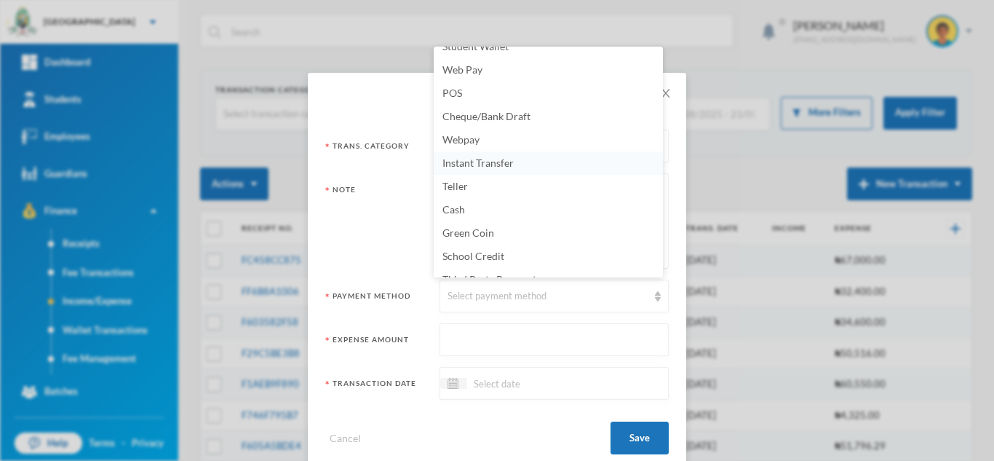
click at [509, 156] on span "Instant Transfer" at bounding box center [477, 162] width 71 height 12
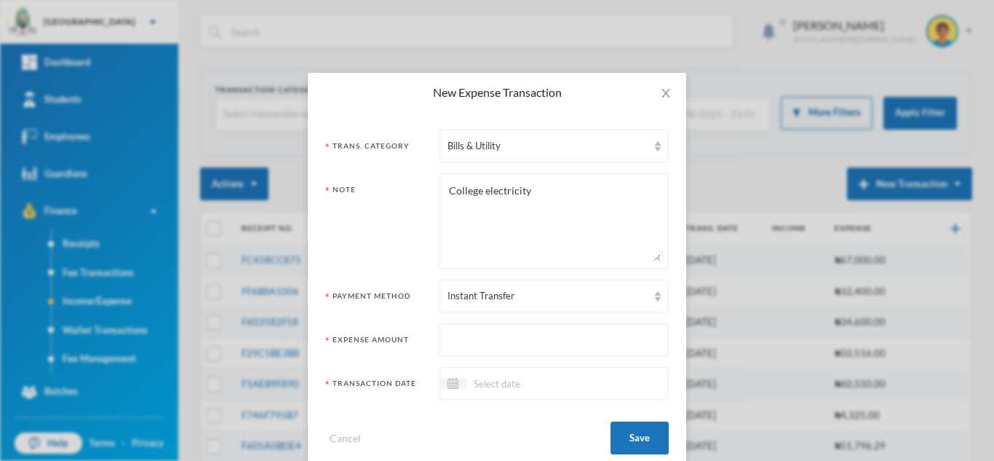
click at [456, 331] on input "text" at bounding box center [554, 340] width 213 height 33
type input "6"
type input "51000"
click at [522, 378] on input at bounding box center [527, 383] width 122 height 17
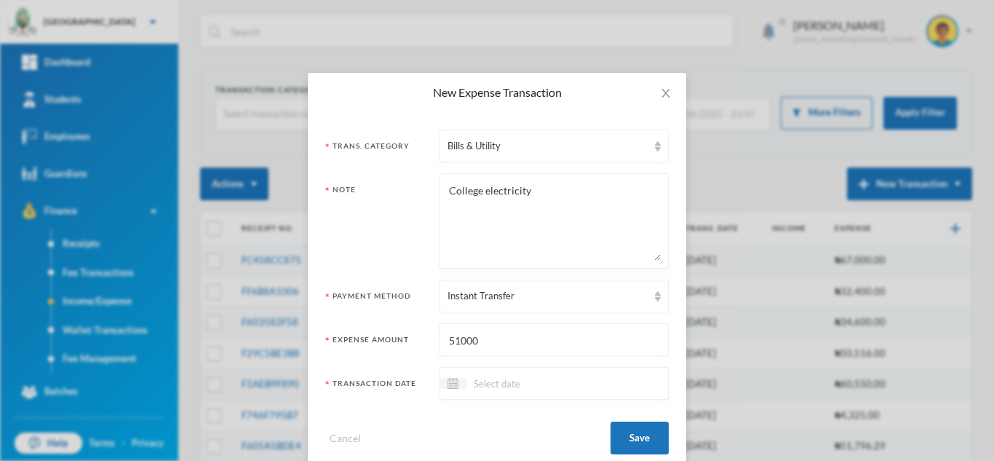
scroll to position [28, 0]
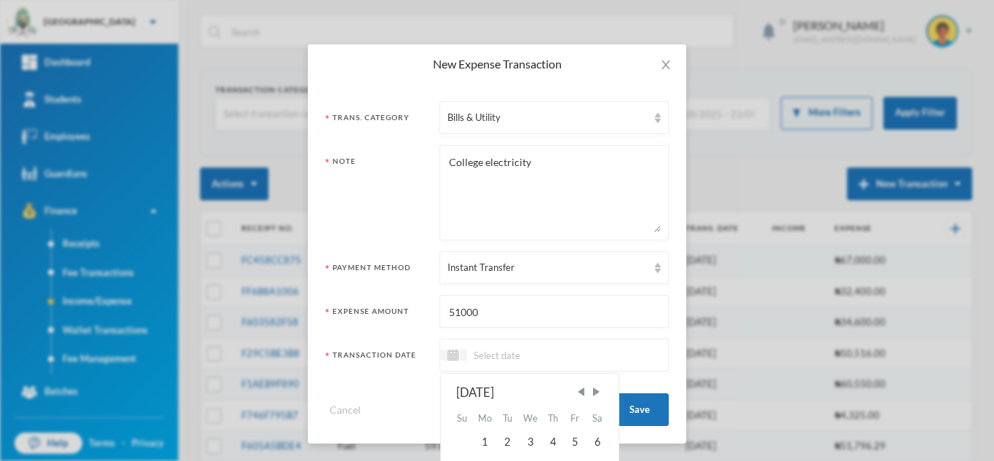
click at [470, 351] on input at bounding box center [527, 354] width 122 height 17
click at [574, 394] on span "Previous Month" at bounding box center [580, 391] width 13 height 13
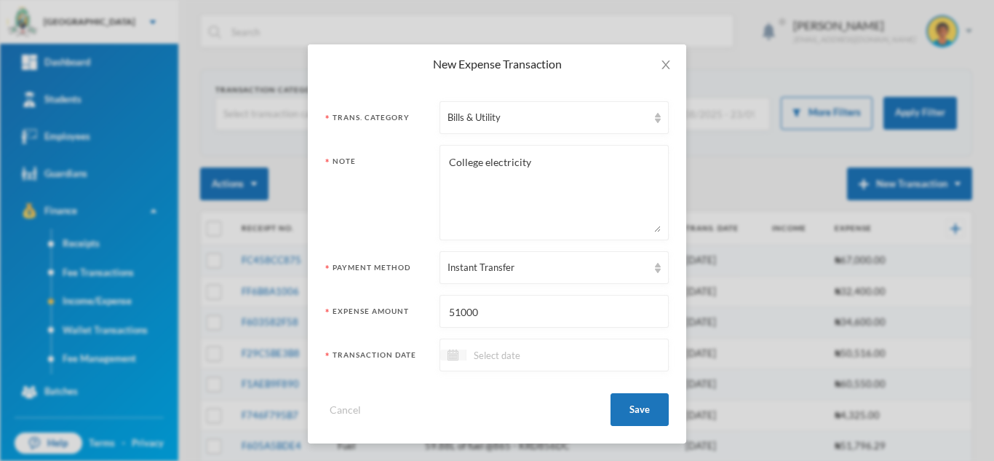
click at [448, 352] on img at bounding box center [453, 354] width 11 height 11
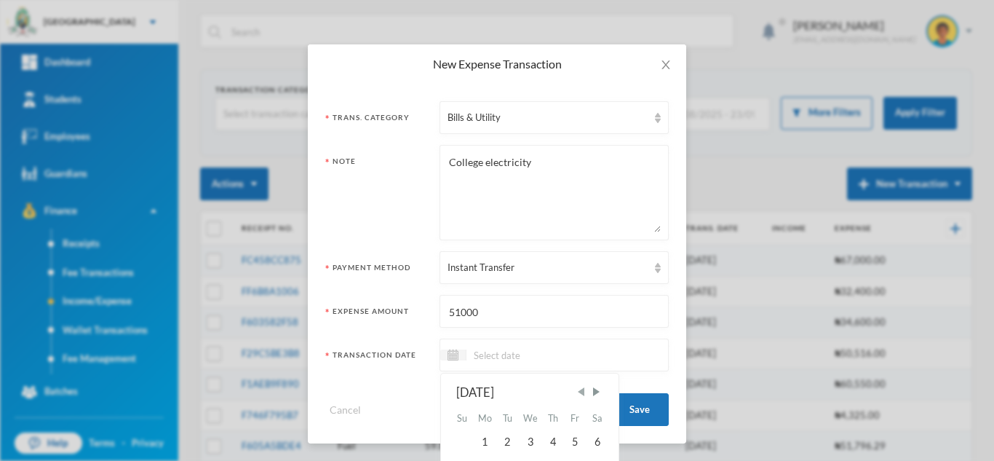
click at [582, 393] on span "Previous Month" at bounding box center [580, 391] width 13 height 13
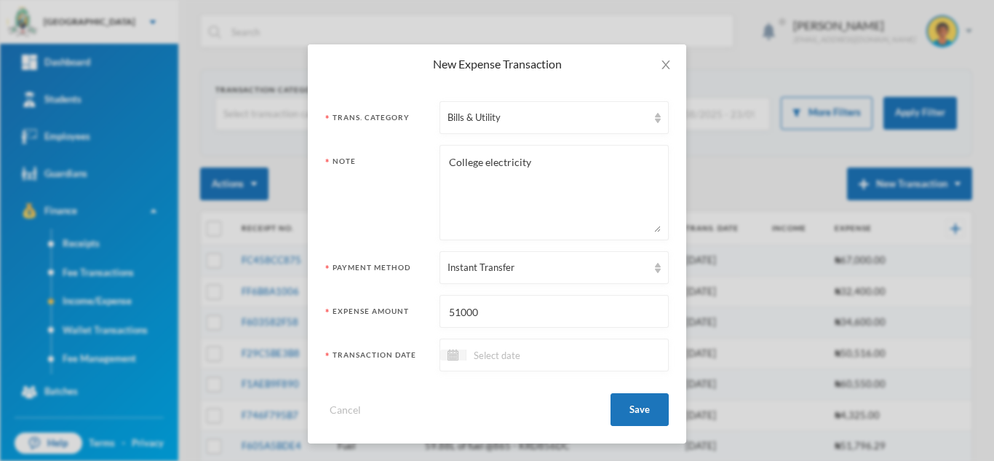
click at [569, 339] on div at bounding box center [554, 354] width 229 height 33
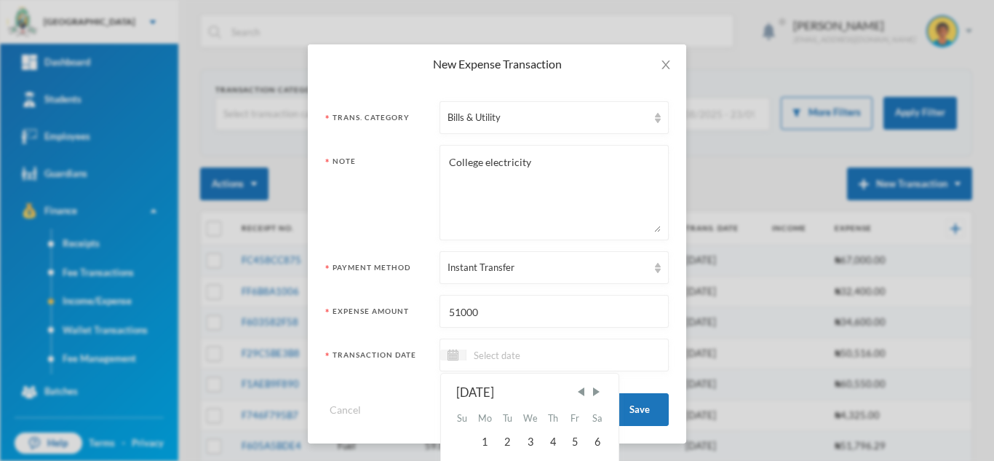
click at [575, 400] on div "[DATE]" at bounding box center [529, 392] width 147 height 18
click at [574, 393] on span "Previous Month" at bounding box center [580, 391] width 13 height 13
click at [595, 440] on div "2" at bounding box center [598, 441] width 22 height 23
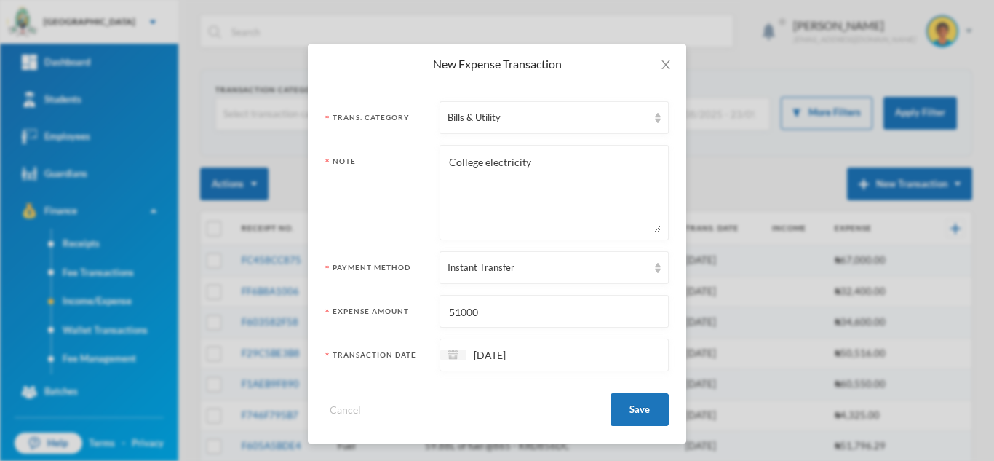
click at [480, 356] on input "02/08/2025" at bounding box center [527, 354] width 122 height 17
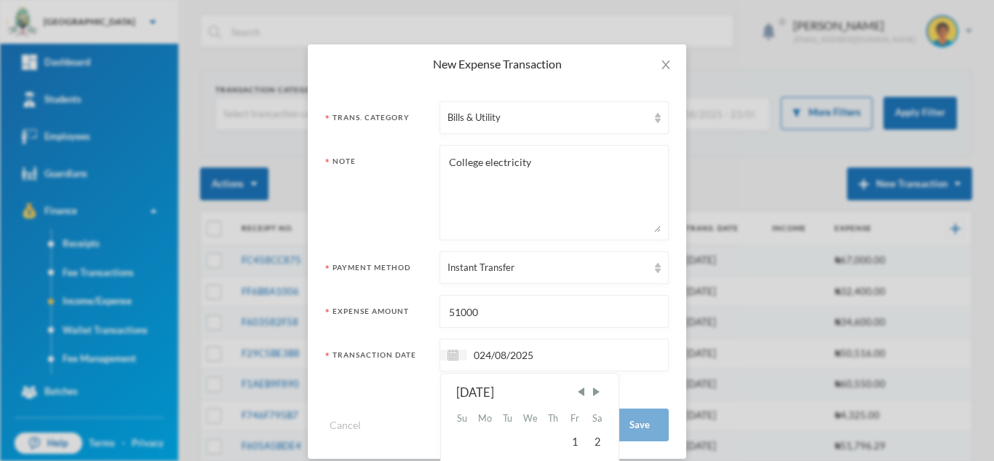
click at [474, 355] on input "024/08/2025" at bounding box center [527, 354] width 122 height 17
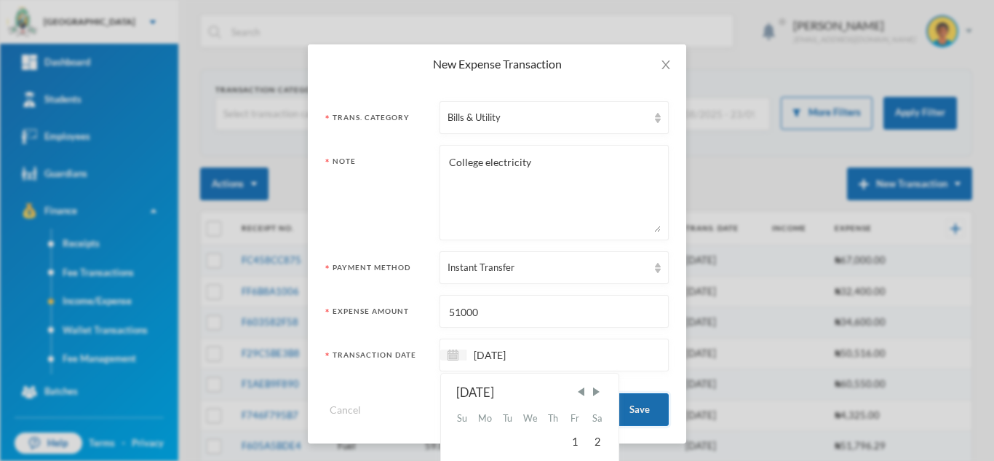
type input "[DATE]"
click at [630, 405] on button "Save" at bounding box center [640, 409] width 58 height 33
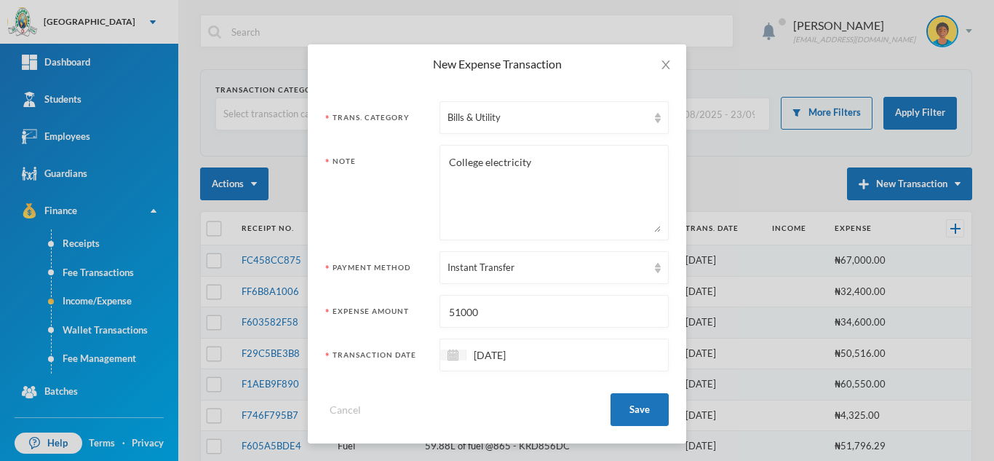
scroll to position [0, 0]
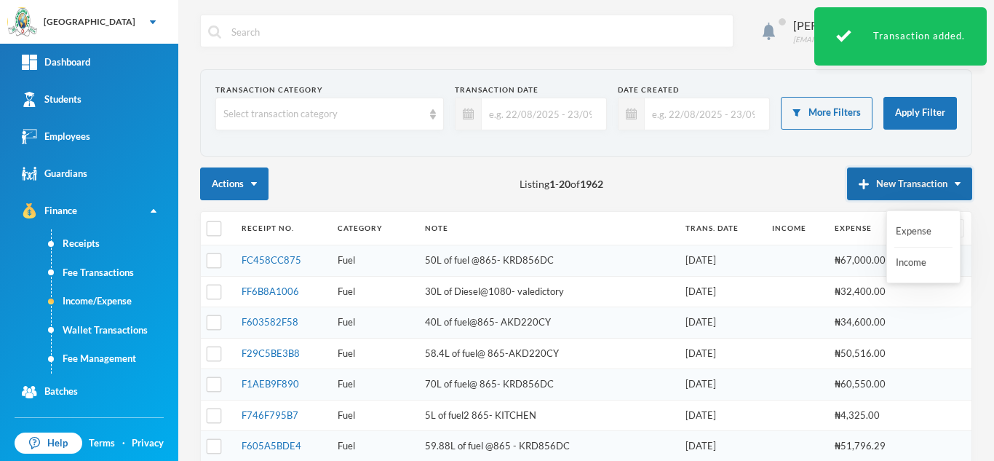
click at [859, 194] on button "New Transaction" at bounding box center [909, 183] width 125 height 33
click at [909, 229] on button "Expense" at bounding box center [923, 231] width 58 height 26
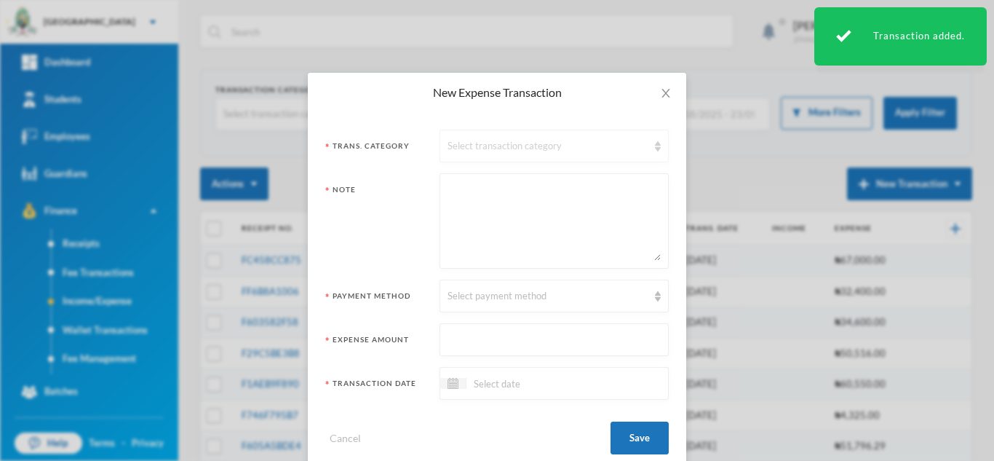
click at [504, 145] on div "Select transaction category" at bounding box center [548, 146] width 200 height 15
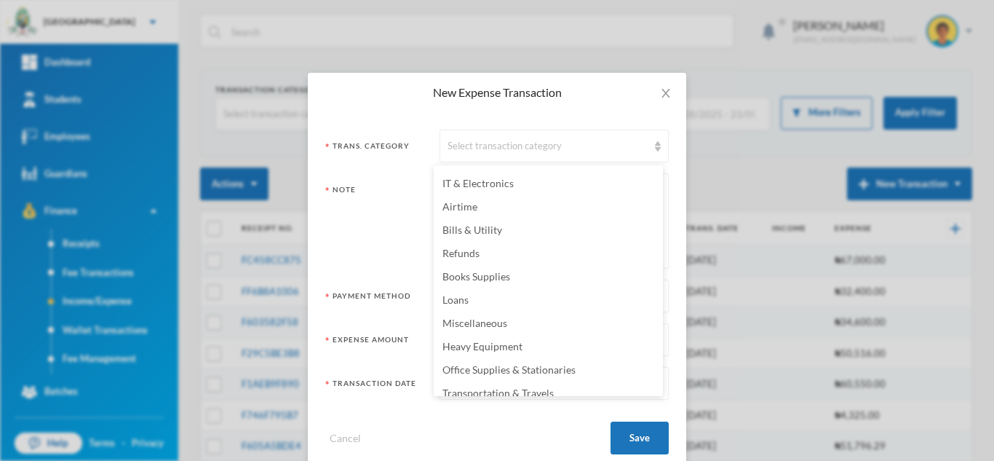
scroll to position [287, 0]
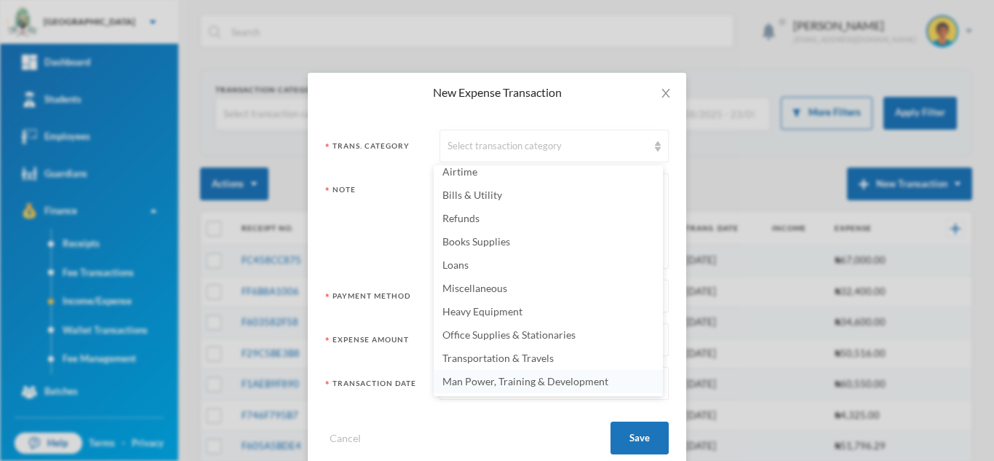
click at [490, 384] on span "Man Power, Training & Development" at bounding box center [525, 381] width 166 height 12
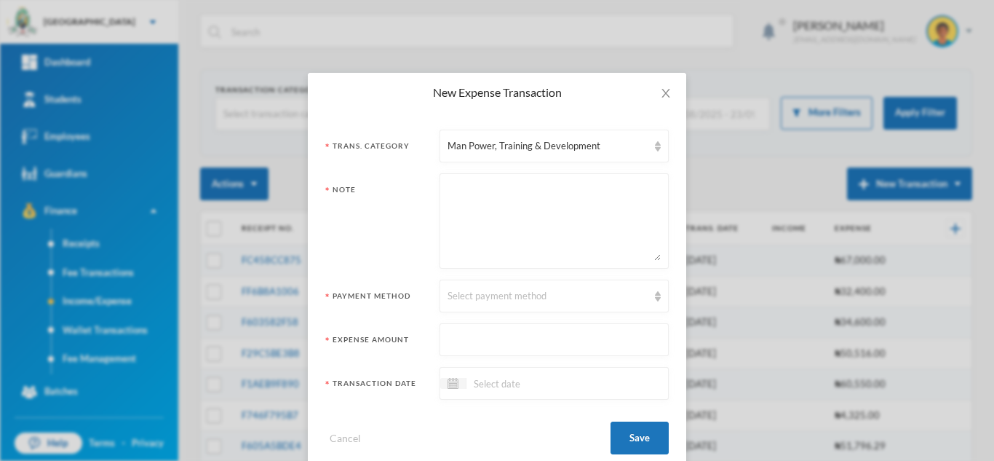
click at [498, 216] on textarea at bounding box center [554, 220] width 213 height 79
click at [608, 188] on textarea "Stagg training with FirstClass Eduactional service" at bounding box center [554, 220] width 213 height 79
click at [605, 189] on textarea "Stagg training with FirstClass Eduactional service" at bounding box center [554, 220] width 213 height 79
click at [544, 186] on textarea "Stagg training with FirstClass Educational service" at bounding box center [554, 220] width 213 height 79
click at [553, 187] on textarea "Stagg training with FirstClass Educational service" at bounding box center [554, 220] width 213 height 79
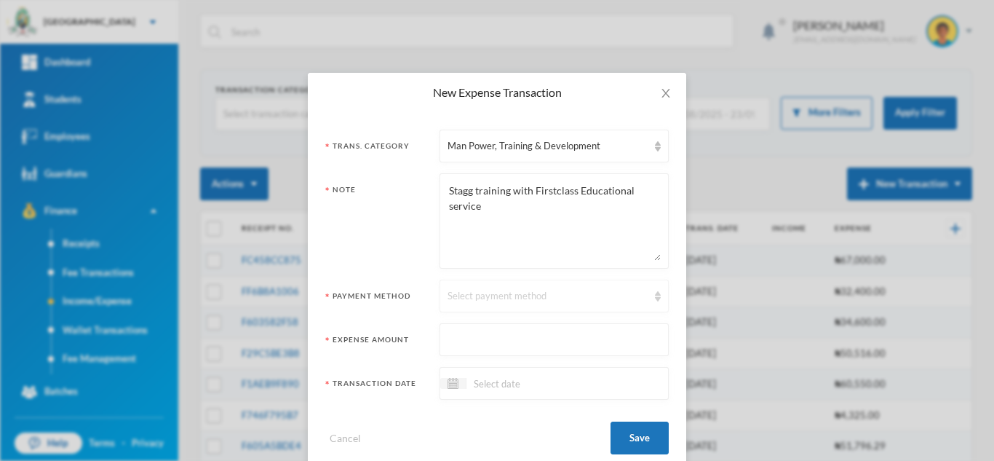
type textarea "Stagg training with Firstclass Educational service"
click at [496, 297] on div "Select payment method" at bounding box center [548, 296] width 200 height 15
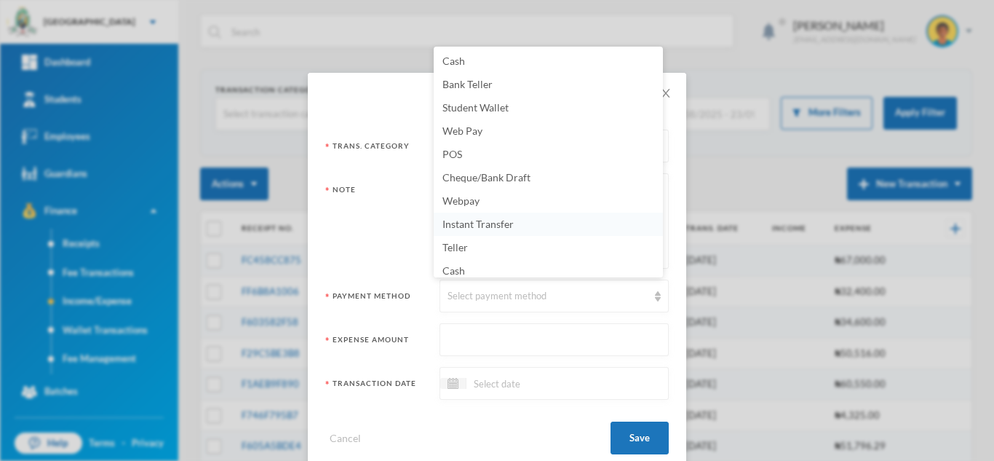
click at [507, 225] on span "Instant Transfer" at bounding box center [477, 224] width 71 height 12
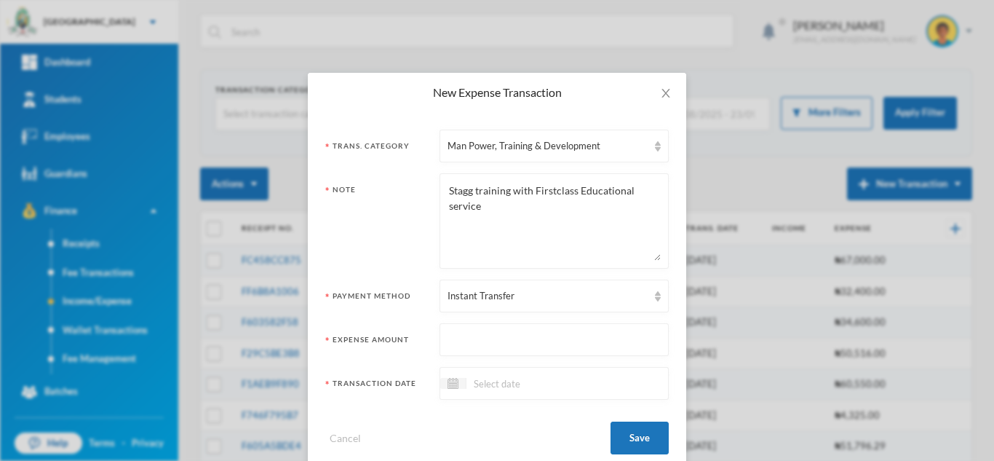
click at [473, 339] on input "text" at bounding box center [554, 340] width 213 height 33
type input "4"
type input "300000"
click at [477, 384] on input at bounding box center [527, 383] width 122 height 17
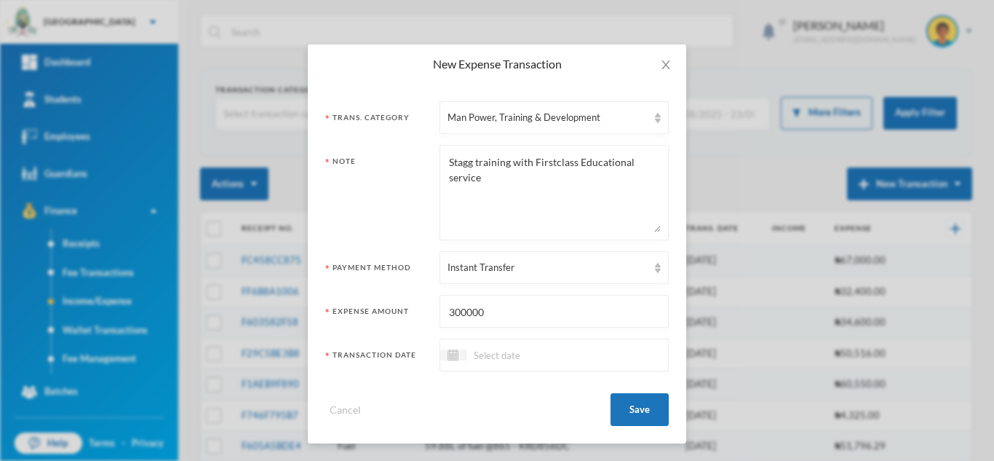
click at [565, 340] on div at bounding box center [554, 354] width 229 height 33
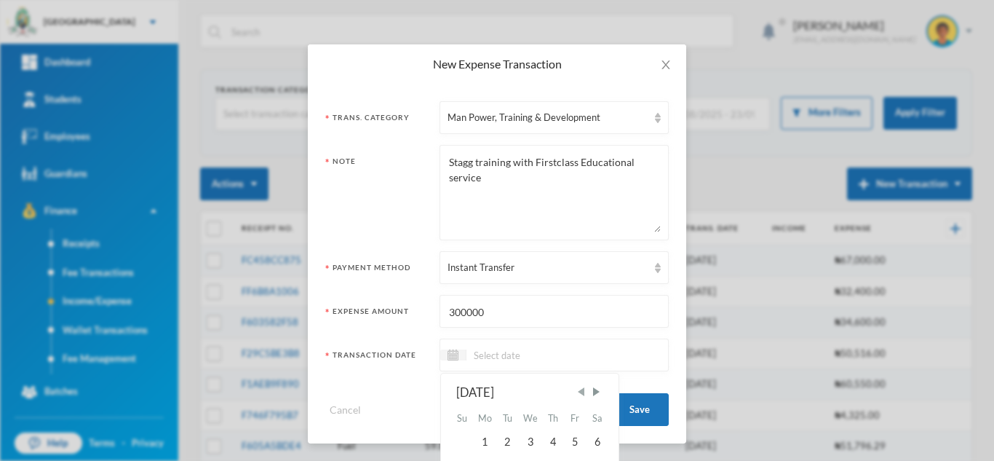
click at [574, 389] on span "Previous Month" at bounding box center [580, 391] width 13 height 13
click at [588, 435] on div "2" at bounding box center [598, 441] width 22 height 23
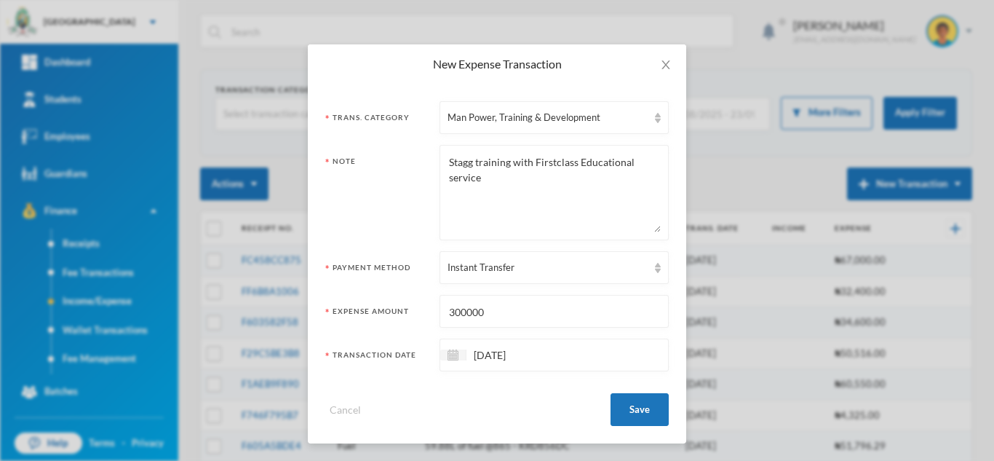
click at [480, 357] on input "02/08/2025" at bounding box center [527, 354] width 122 height 17
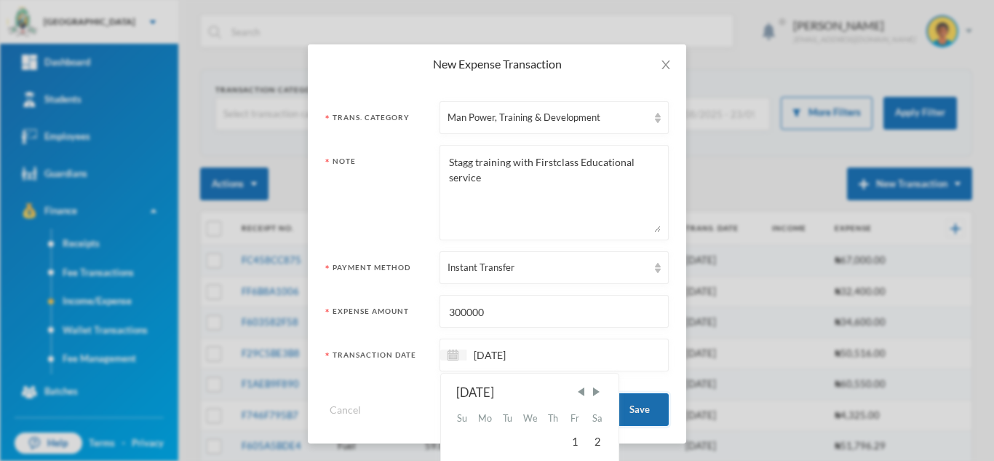
type input "[DATE]"
click at [635, 408] on button "Save" at bounding box center [640, 409] width 58 height 33
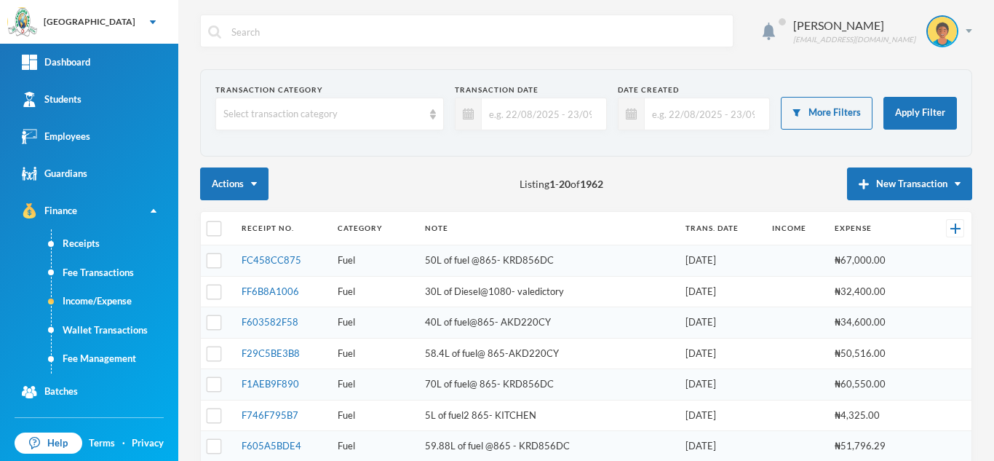
scroll to position [0, 0]
click at [911, 232] on button "Expense" at bounding box center [923, 231] width 58 height 26
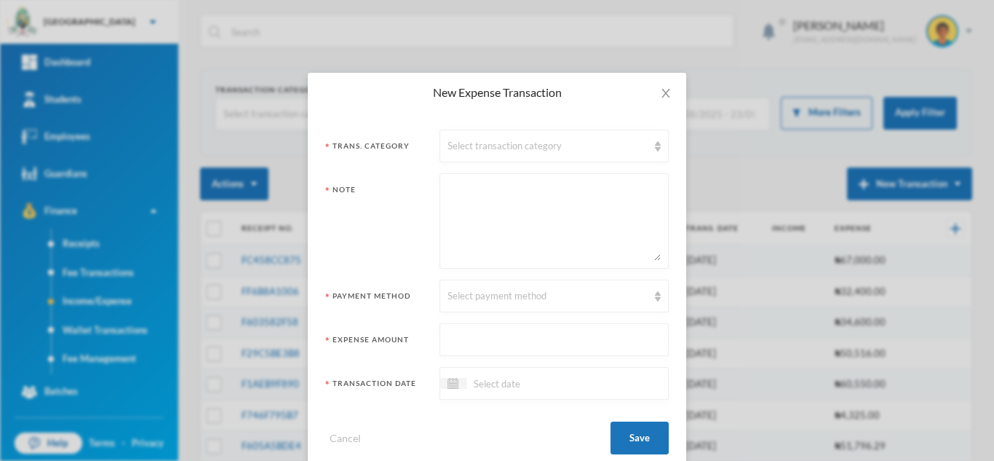
click at [496, 211] on textarea at bounding box center [554, 220] width 213 height 79
click at [471, 146] on div "Select transaction category" at bounding box center [548, 146] width 200 height 15
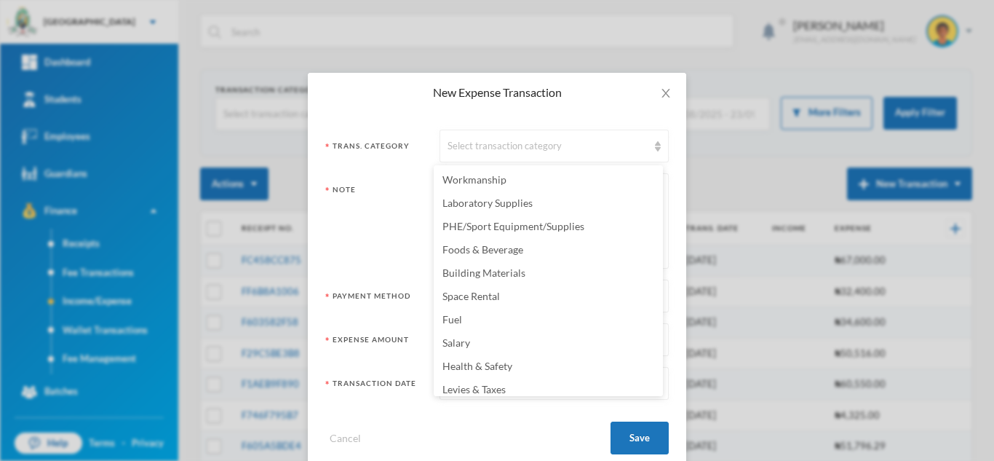
scroll to position [167, 0]
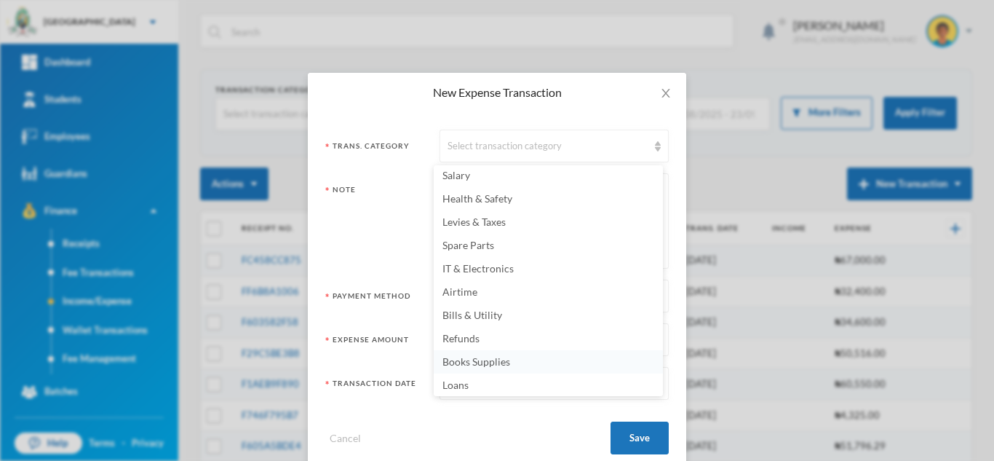
click at [511, 356] on li "Books Supplies" at bounding box center [548, 361] width 229 height 23
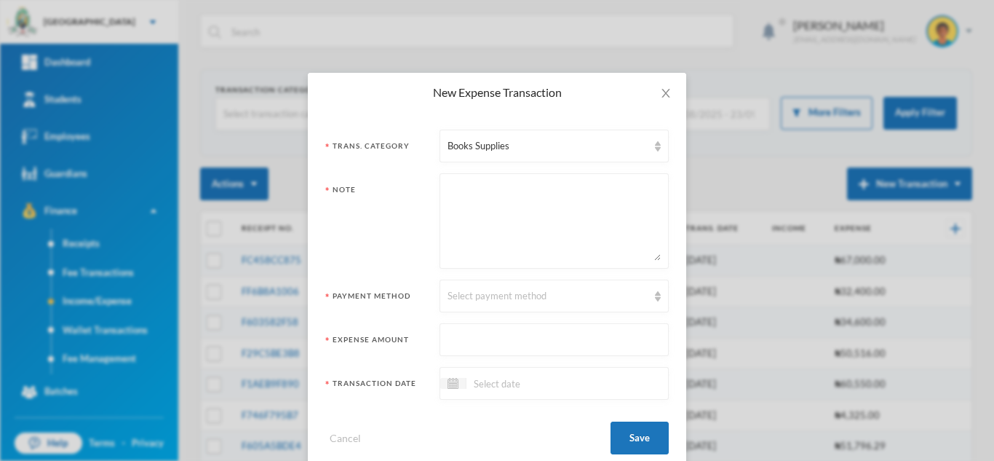
click at [478, 203] on textarea at bounding box center [554, 220] width 213 height 79
type textarea "w"
click at [515, 204] on textarea "quantitative and verbal reasoning from Learnrite pubisgers" at bounding box center [554, 220] width 213 height 79
click at [462, 202] on textarea "quantitative and verbal reasoning from Learnrite pubishers" at bounding box center [554, 220] width 213 height 79
click at [506, 203] on textarea "quantitative and verbal reasoning from Learnrite pubishers" at bounding box center [554, 220] width 213 height 79
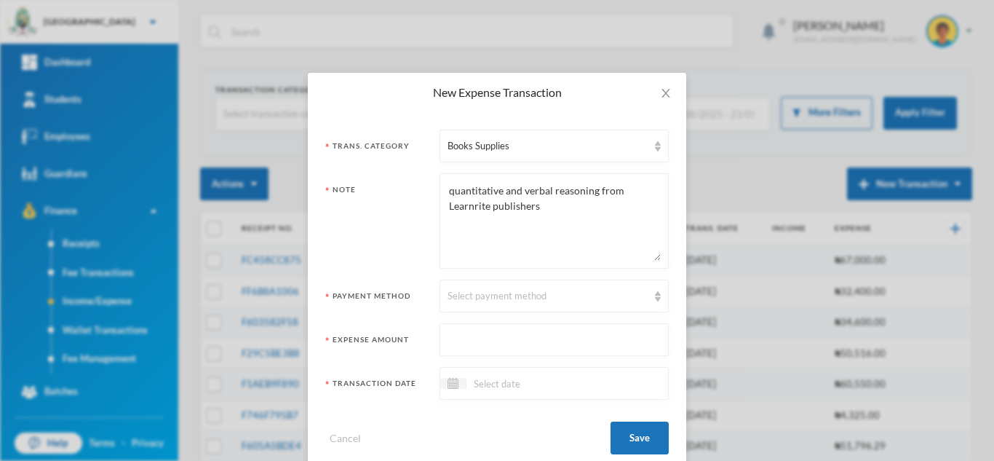
click at [468, 207] on textarea "quantitative and verbal reasoning from Learnrite publishers" at bounding box center [554, 220] width 213 height 79
type textarea "quantitative and verbal reasoning from Learn rite publishers"
click at [488, 296] on div "Select payment method" at bounding box center [548, 296] width 200 height 15
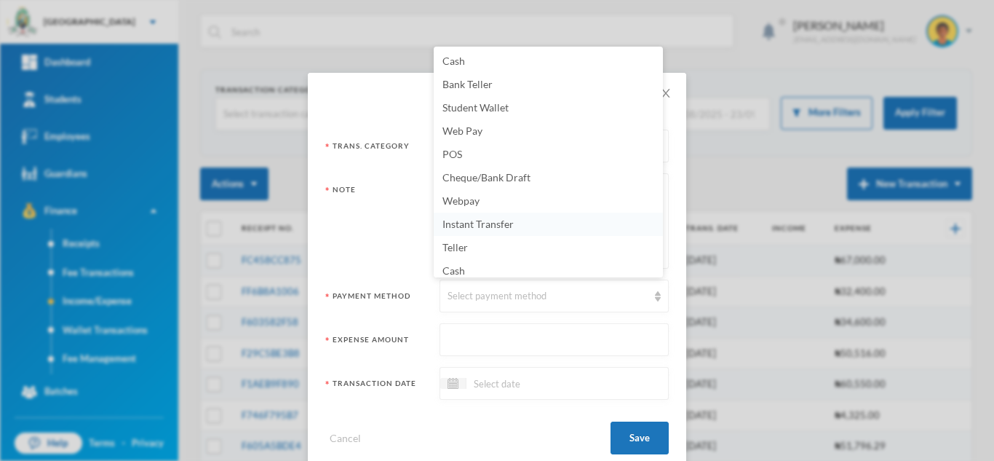
click at [474, 224] on span "Instant Transfer" at bounding box center [477, 224] width 71 height 12
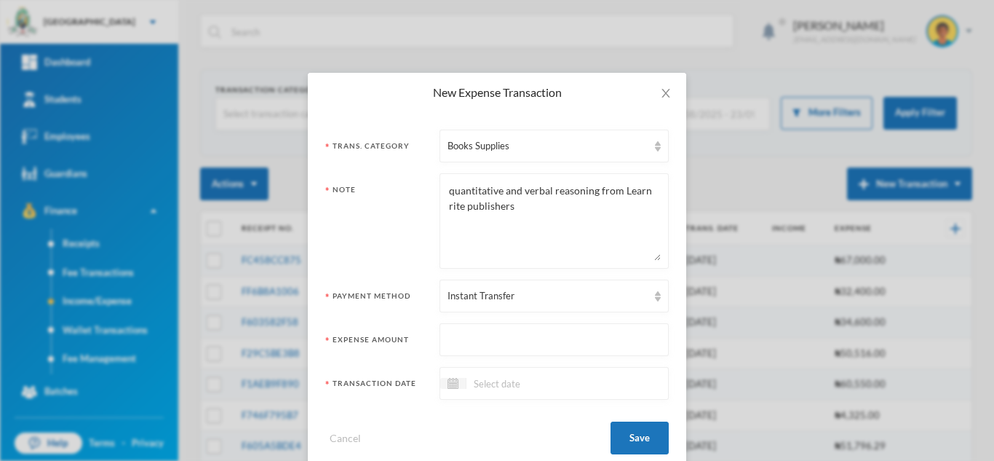
click at [453, 337] on input "text" at bounding box center [554, 340] width 213 height 33
type input "667350"
click at [577, 382] on input at bounding box center [527, 383] width 122 height 17
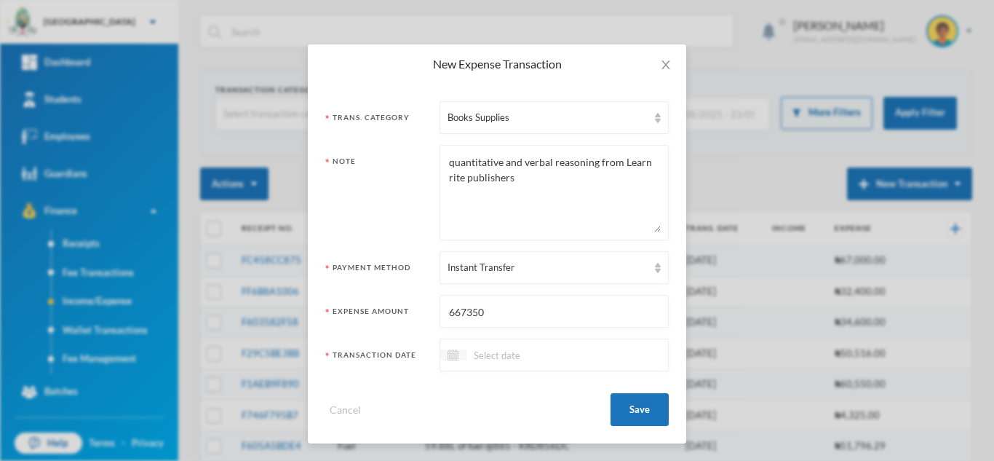
click at [448, 354] on img at bounding box center [453, 354] width 11 height 11
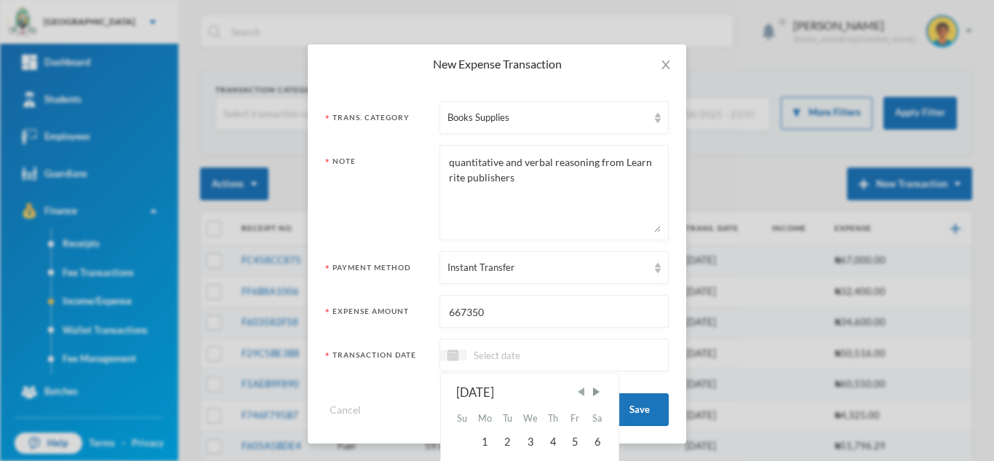
click at [584, 389] on span "Previous Month" at bounding box center [580, 391] width 13 height 13
click at [589, 441] on div "2" at bounding box center [598, 441] width 22 height 23
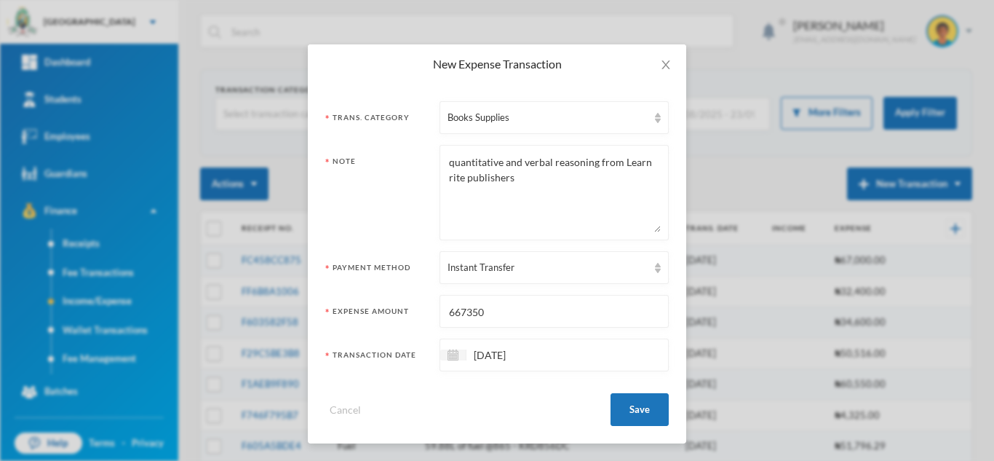
click at [478, 355] on input "02/08/2025" at bounding box center [527, 354] width 122 height 17
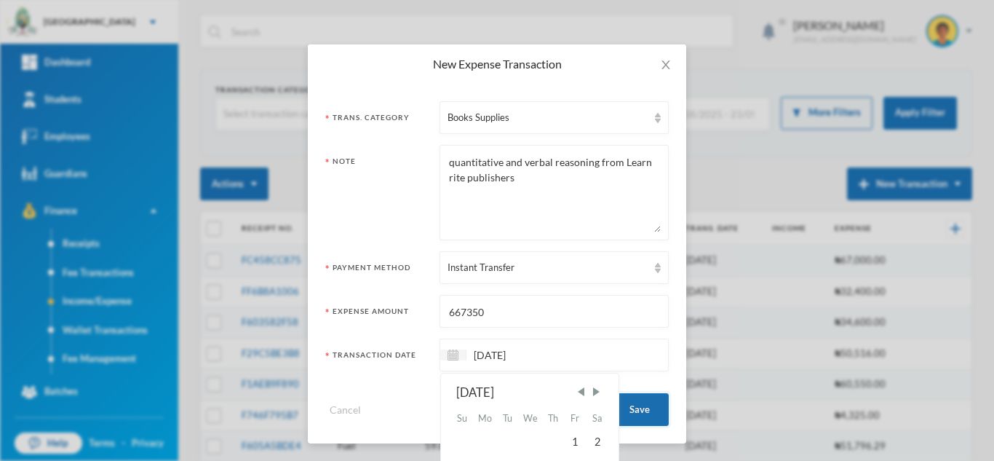
type input "[DATE]"
click at [633, 405] on button "Save" at bounding box center [640, 409] width 58 height 33
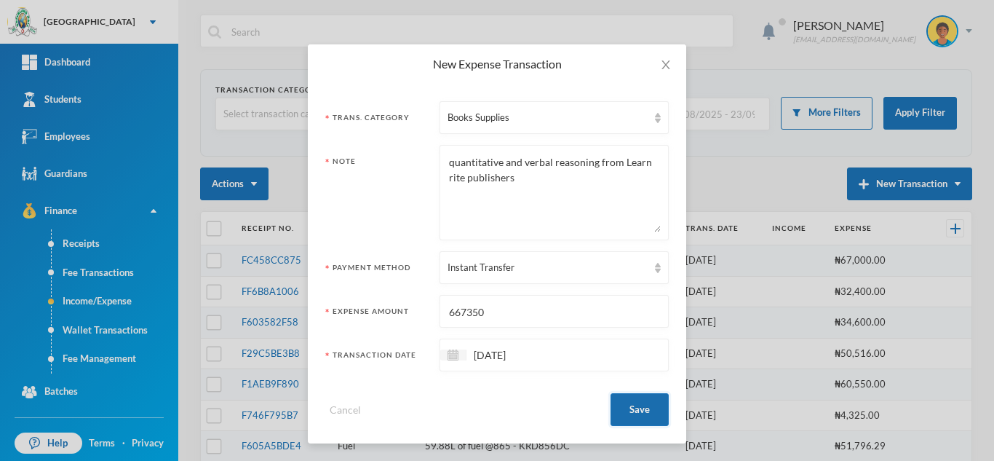
scroll to position [0, 0]
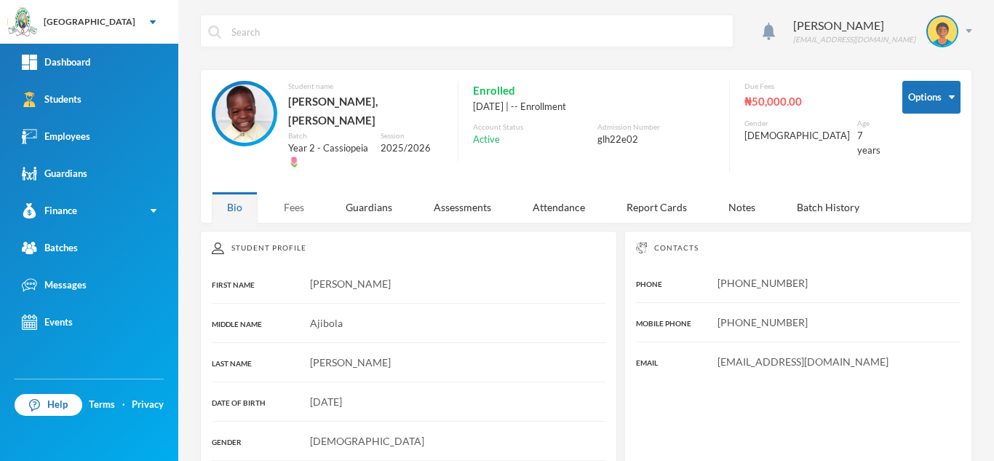
click at [278, 191] on div "Fees" at bounding box center [294, 206] width 51 height 31
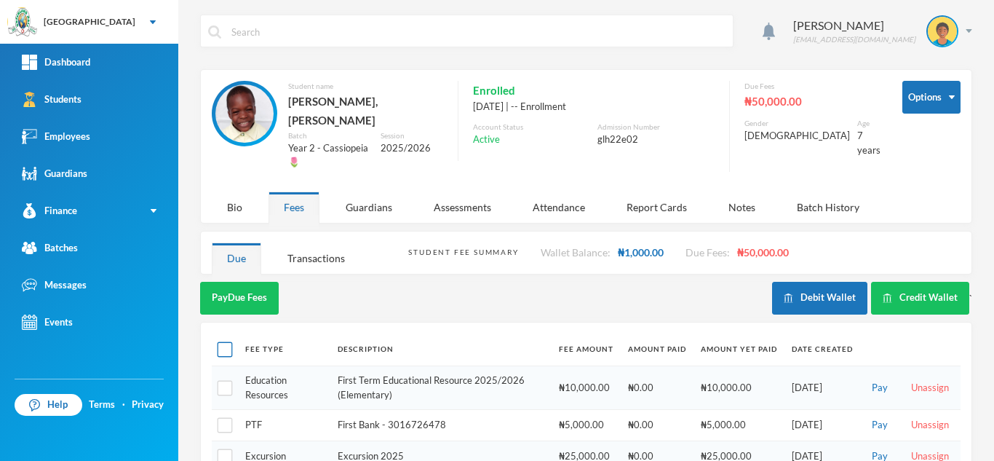
click at [226, 342] on input "checkbox" at bounding box center [225, 349] width 15 height 15
checkbox input "true"
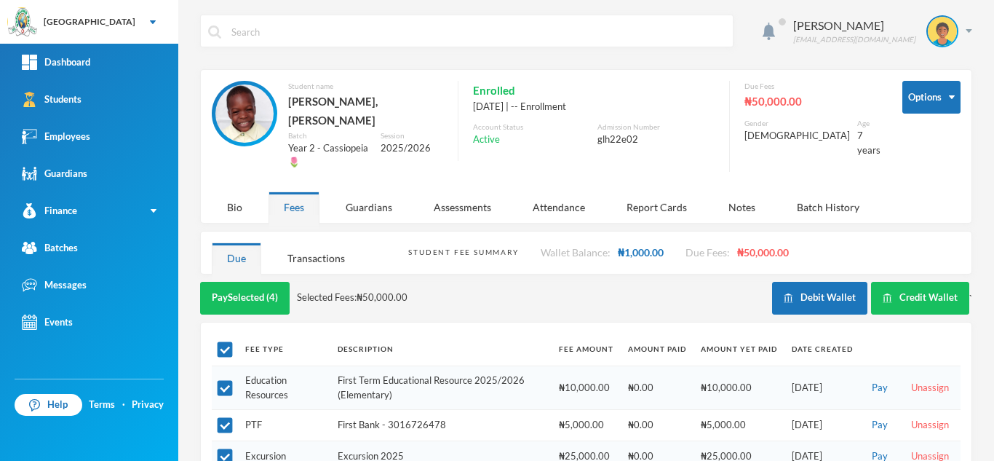
scroll to position [44, 0]
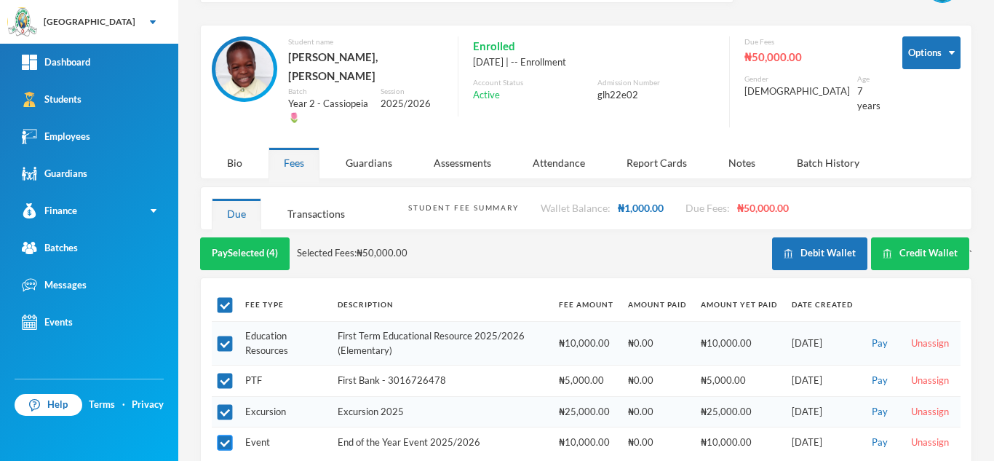
click at [223, 435] on input "checkbox" at bounding box center [225, 442] width 15 height 15
checkbox input "false"
click at [223, 404] on input "checkbox" at bounding box center [225, 411] width 15 height 15
checkbox input "false"
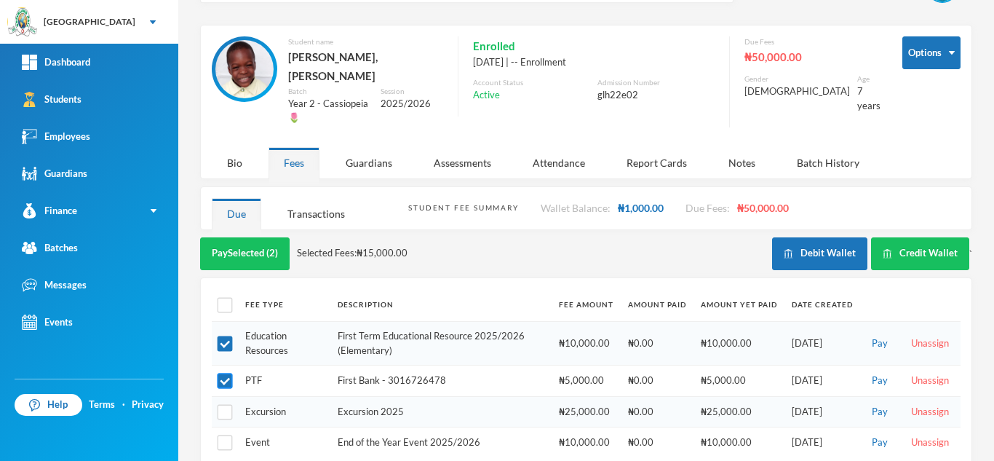
click at [225, 373] on input "checkbox" at bounding box center [225, 380] width 15 height 15
checkbox input "false"
click at [223, 396] on td at bounding box center [225, 411] width 26 height 31
click at [222, 404] on input "checkbox" at bounding box center [225, 411] width 15 height 15
checkbox input "true"
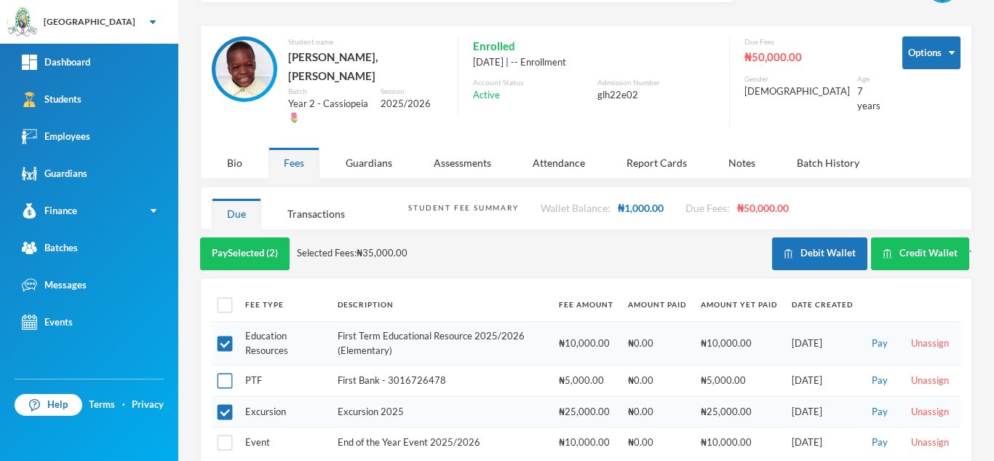
click at [225, 373] on input "checkbox" at bounding box center [225, 380] width 15 height 15
checkbox input "true"
click at [228, 404] on input "checkbox" at bounding box center [225, 411] width 15 height 15
click at [226, 404] on input "checkbox" at bounding box center [225, 411] width 15 height 15
checkbox input "true"
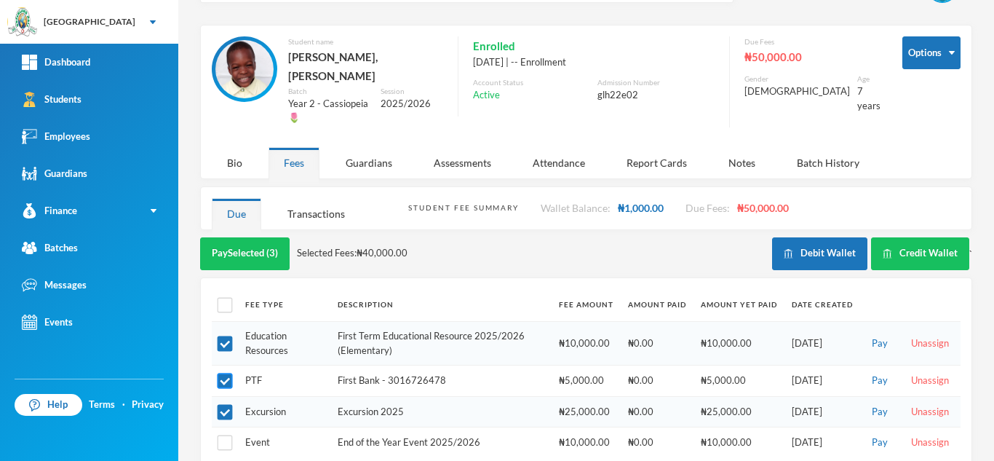
click at [226, 373] on input "checkbox" at bounding box center [225, 380] width 15 height 15
click at [227, 373] on input "checkbox" at bounding box center [225, 380] width 15 height 15
checkbox input "true"
click at [222, 404] on input "checkbox" at bounding box center [225, 411] width 15 height 15
click at [228, 404] on input "checkbox" at bounding box center [225, 411] width 15 height 15
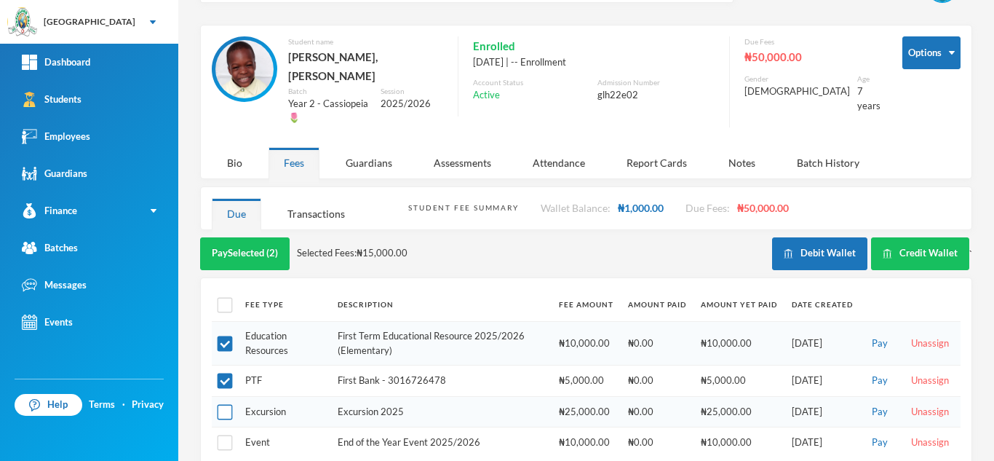
checkbox input "true"
click at [244, 250] on div "Pay Selected (3) Selected Fees: ₦40,000.00 Debit Wallet Credit Wallet `" at bounding box center [586, 257] width 772 height 40
click at [268, 237] on button "Pay Selected (3)" at bounding box center [245, 253] width 90 height 33
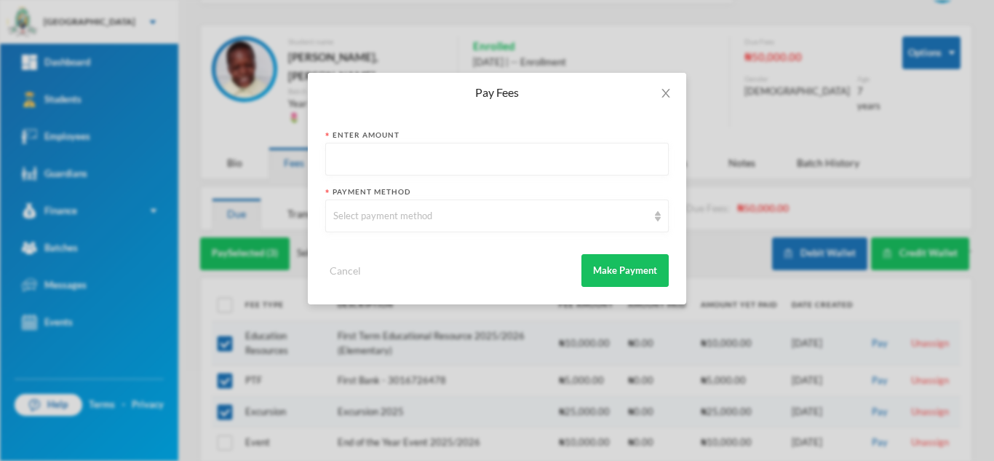
click at [386, 164] on input "text" at bounding box center [496, 159] width 327 height 33
type input "25000"
click at [408, 211] on div "Select payment method" at bounding box center [490, 216] width 314 height 15
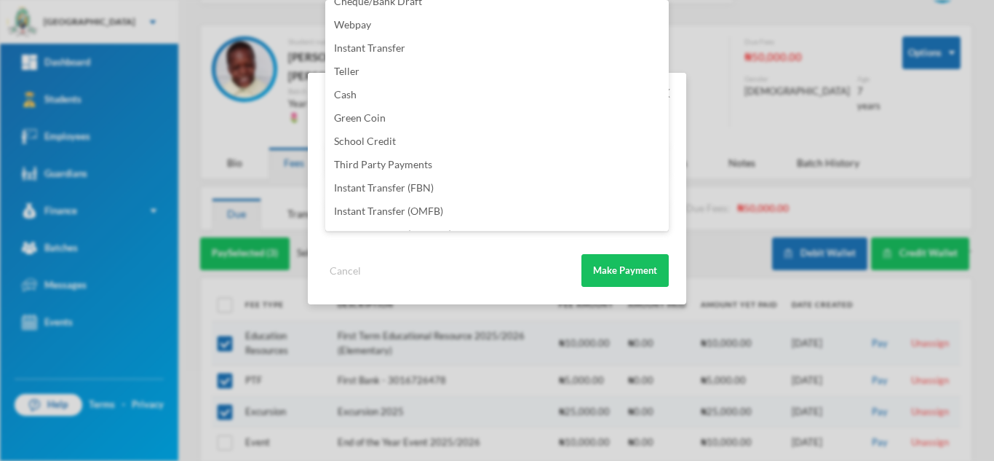
scroll to position [171, 0]
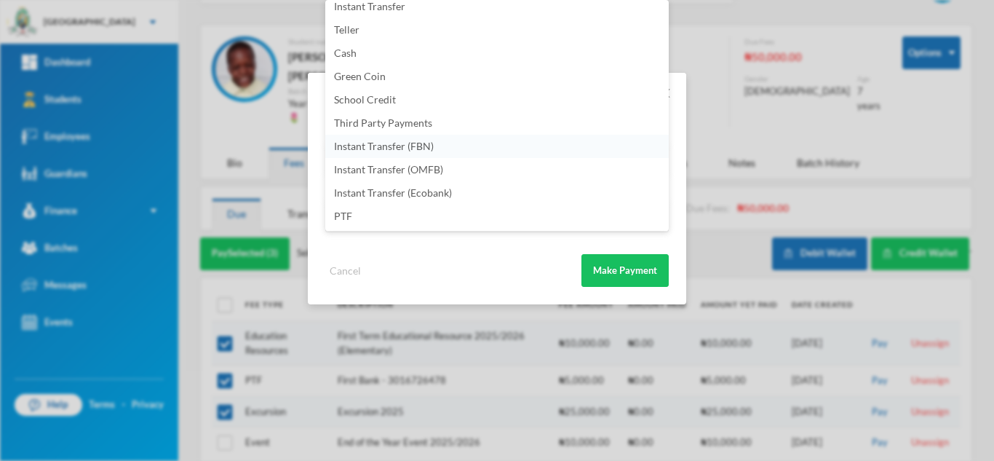
click at [415, 150] on span "Instant Transfer (FBN)" at bounding box center [384, 146] width 100 height 12
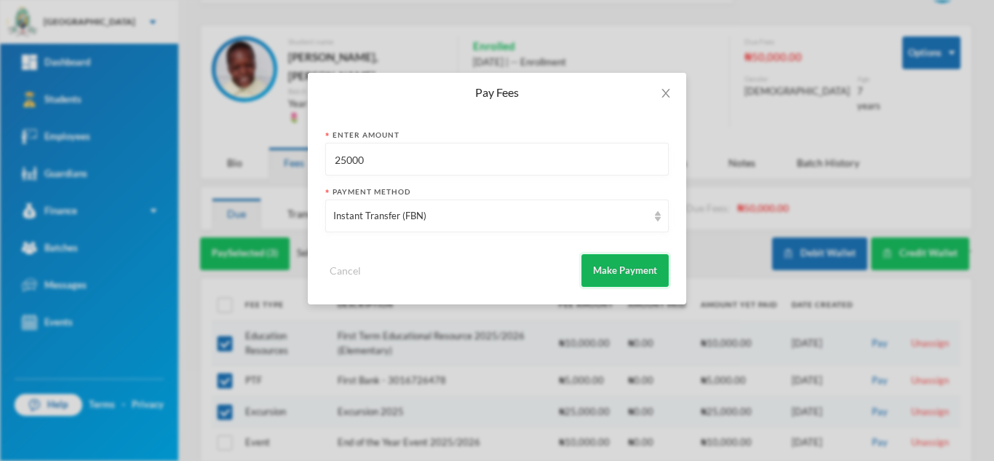
click at [605, 264] on button "Make Payment" at bounding box center [624, 270] width 87 height 33
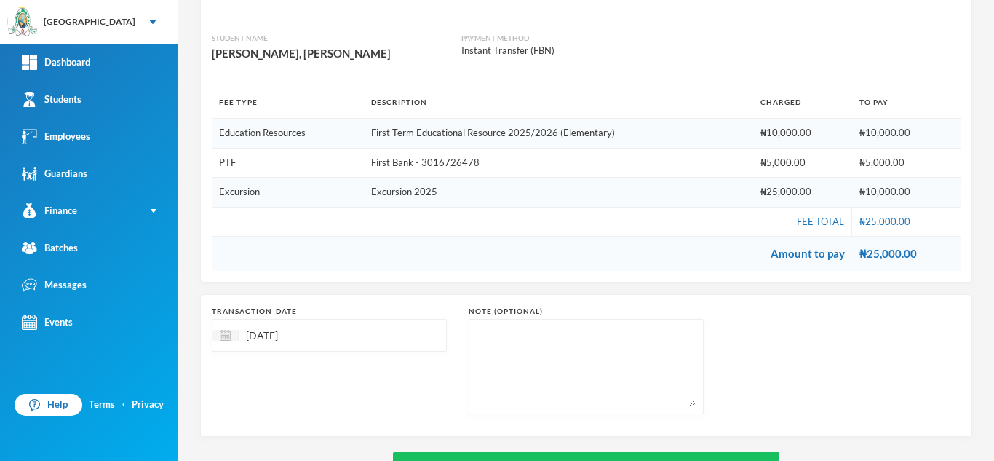
scroll to position [182, 0]
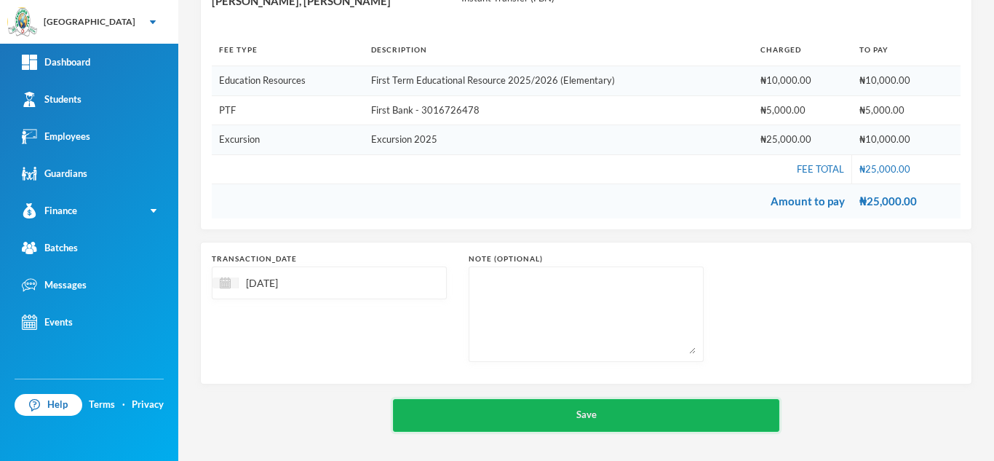
click at [518, 412] on button "Save" at bounding box center [586, 415] width 386 height 33
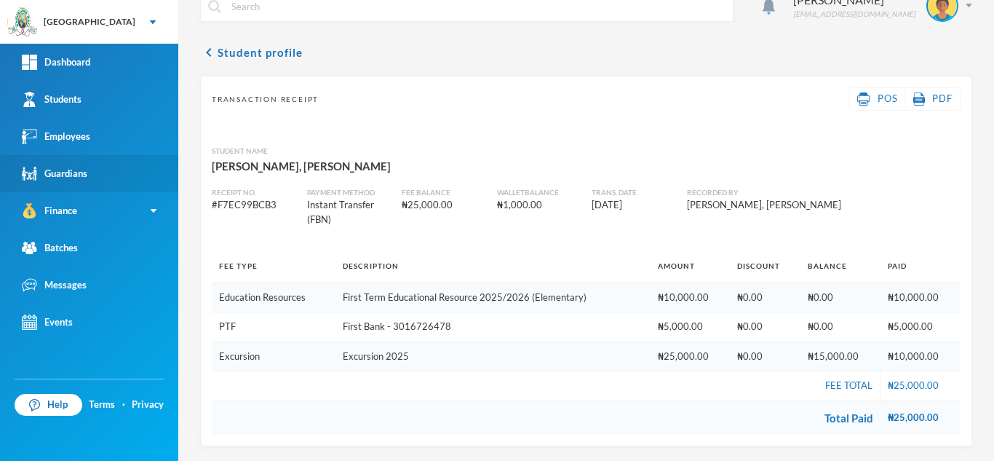
click at [115, 166] on link "Guardians" at bounding box center [89, 173] width 178 height 37
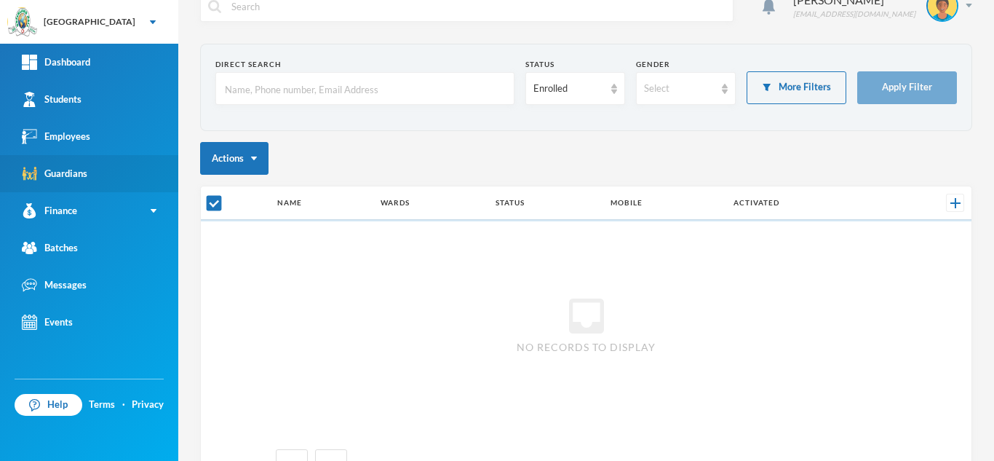
scroll to position [43, 0]
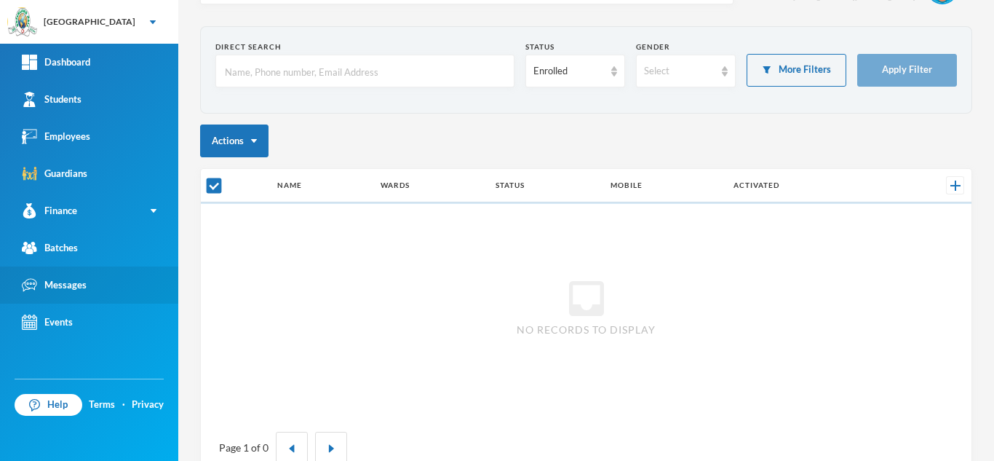
checkbox input "false"
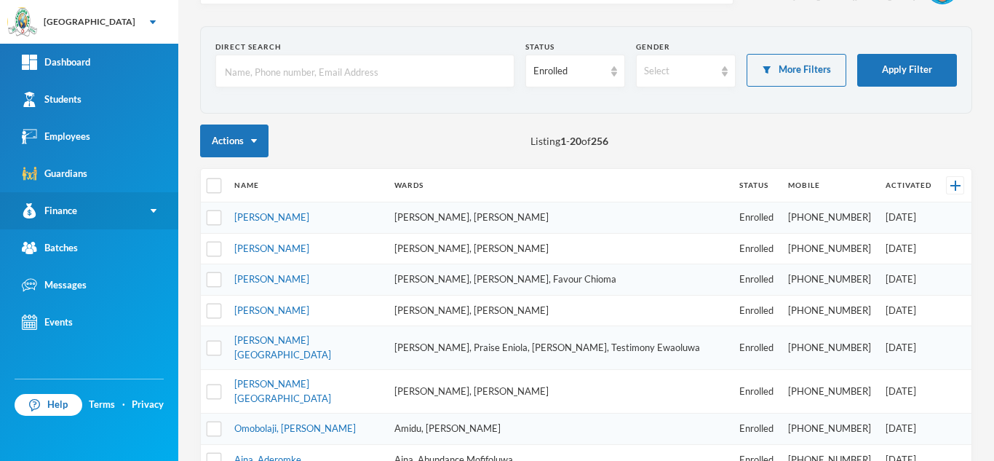
click at [70, 204] on div "Finance" at bounding box center [49, 210] width 55 height 15
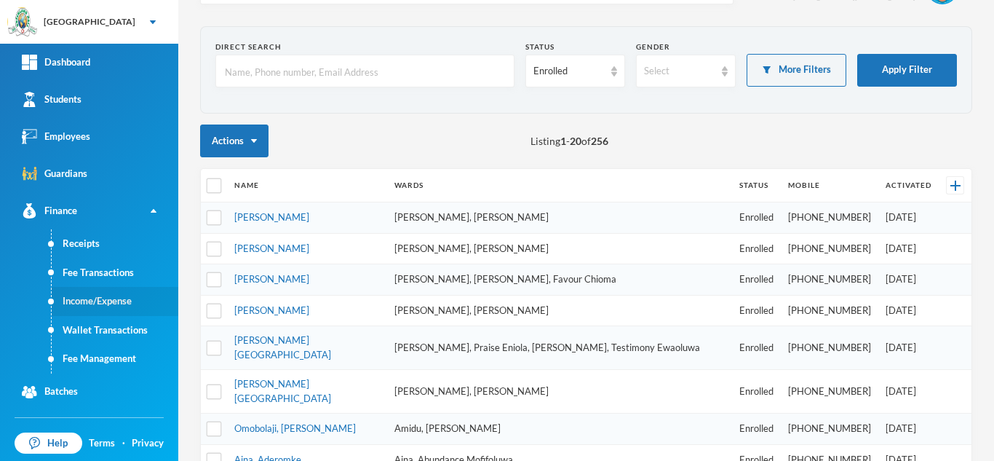
click at [83, 306] on link "Income/Expense" at bounding box center [115, 301] width 127 height 29
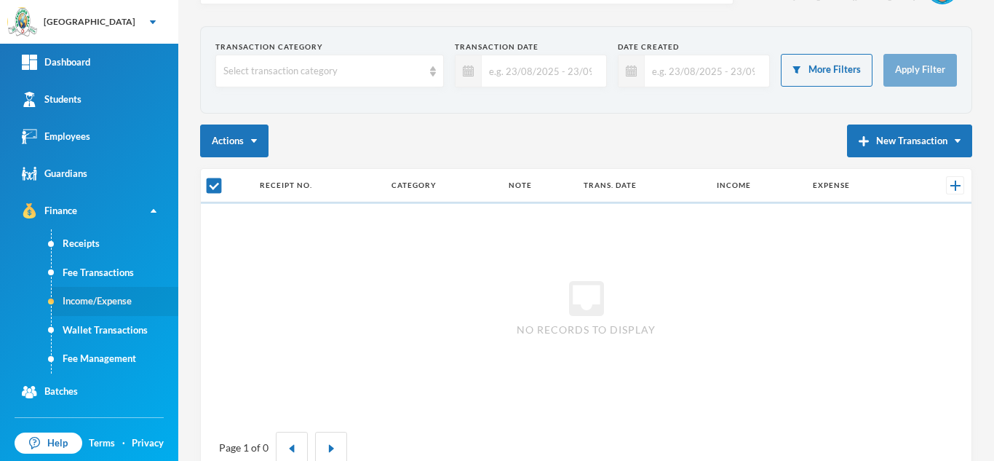
checkbox input "false"
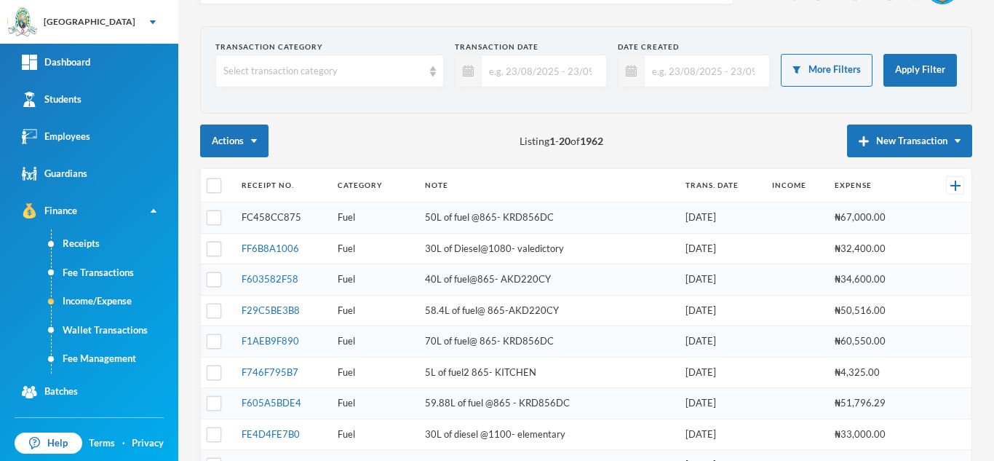
click at [279, 217] on link "FC458CC875" at bounding box center [272, 217] width 60 height 12
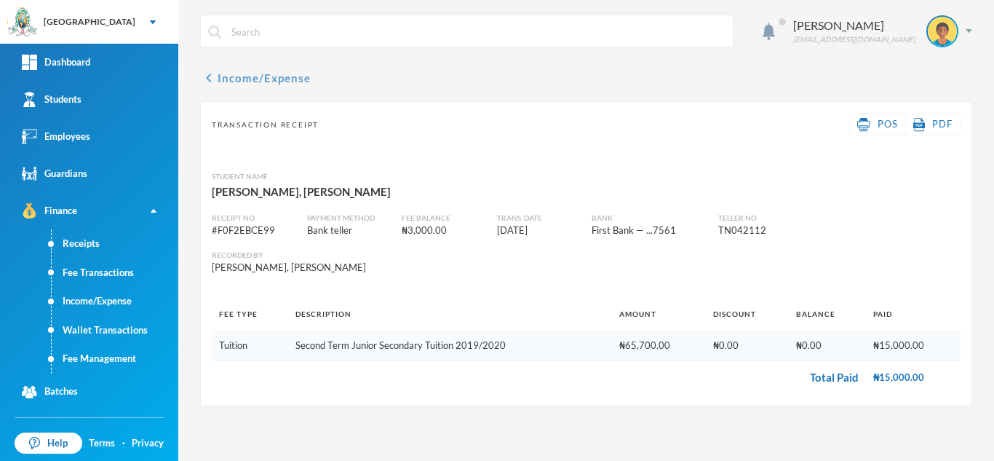
click at [246, 80] on button "chevron_left Income/Expense" at bounding box center [255, 77] width 111 height 17
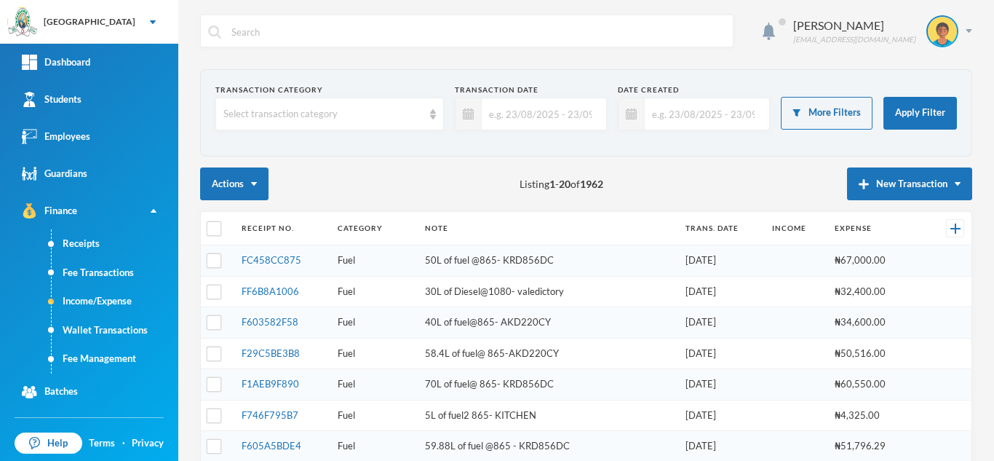
scroll to position [82, 0]
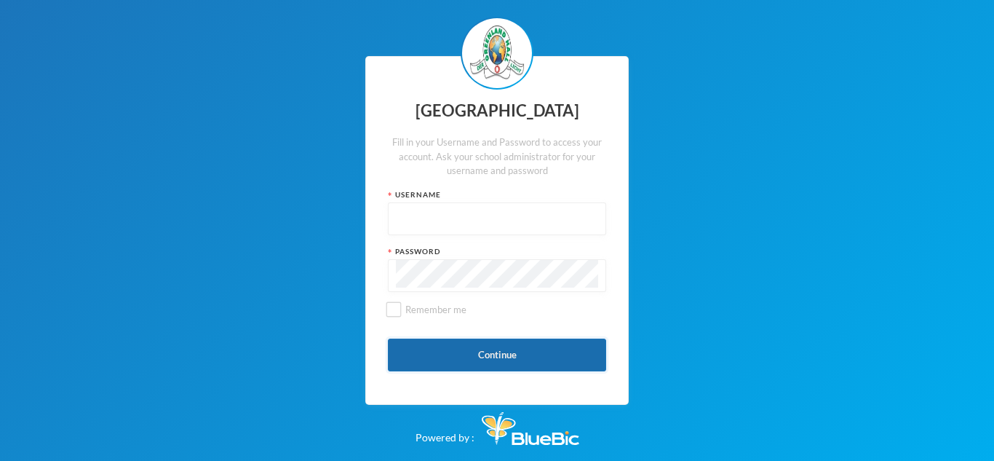
type input "glhd004"
click at [448, 345] on button "Continue" at bounding box center [497, 354] width 218 height 33
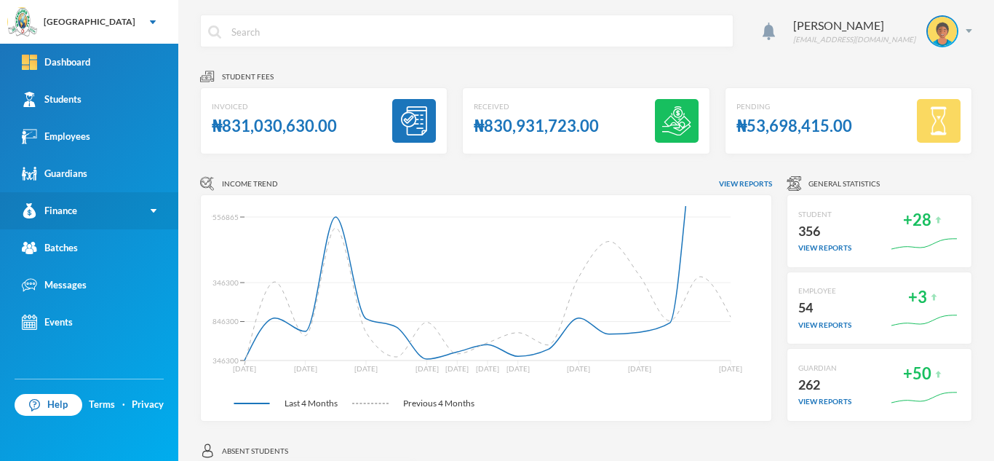
click at [90, 213] on link "Finance" at bounding box center [89, 210] width 178 height 37
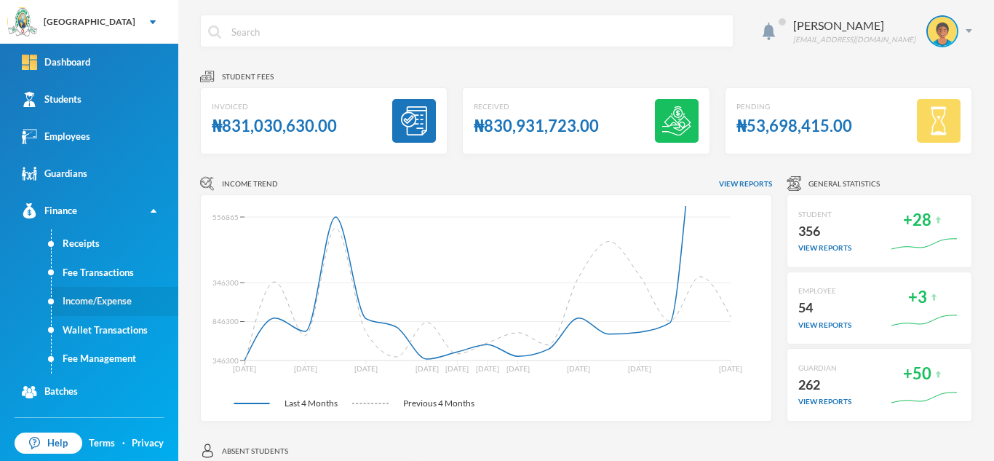
click at [89, 296] on link "Income/Expense" at bounding box center [115, 301] width 127 height 29
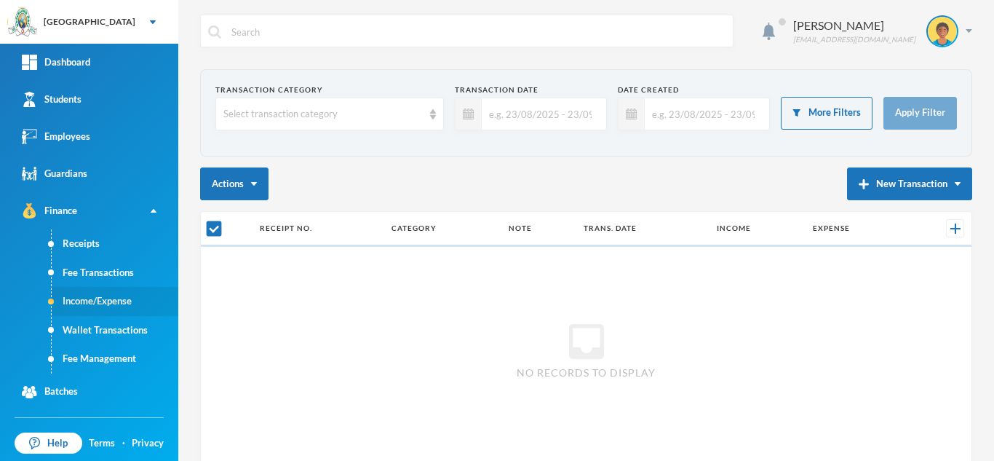
checkbox input "false"
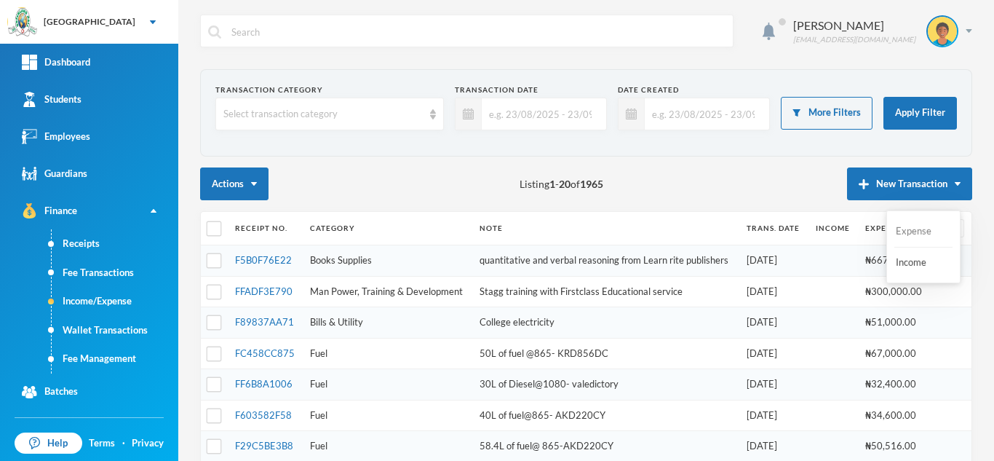
click at [896, 231] on button "Expense" at bounding box center [923, 231] width 58 height 26
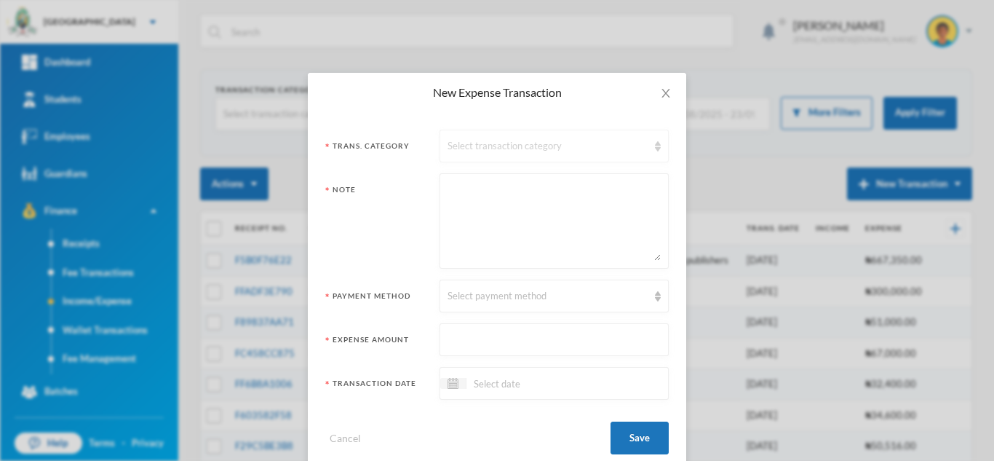
click at [503, 141] on div "Select transaction category" at bounding box center [548, 146] width 200 height 15
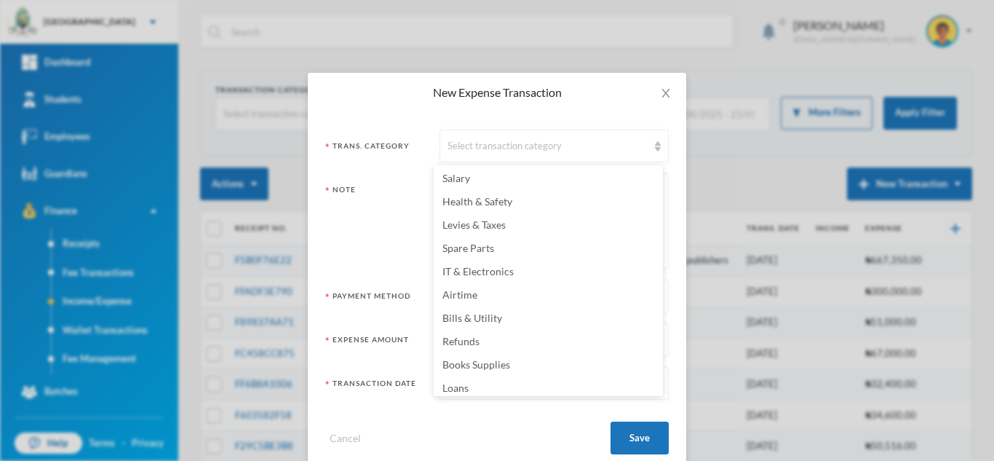
scroll to position [202, 0]
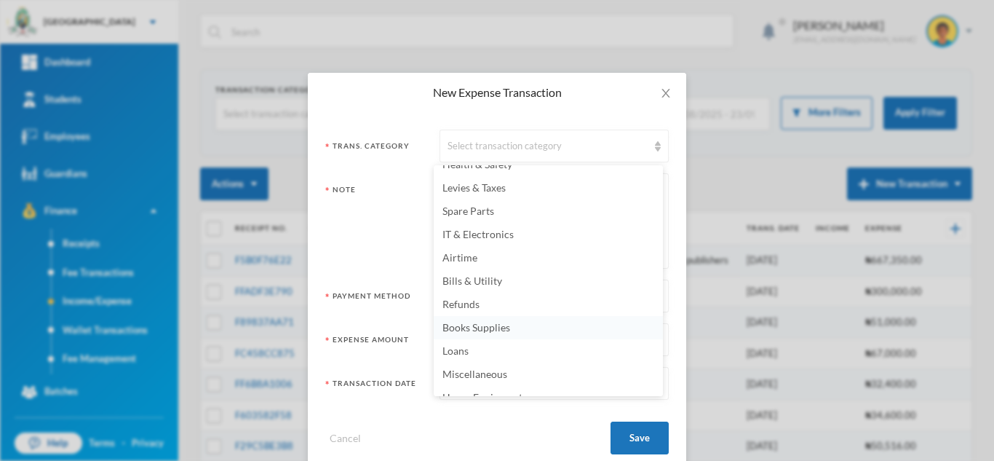
click at [514, 333] on li "Books Supplies" at bounding box center [548, 327] width 229 height 23
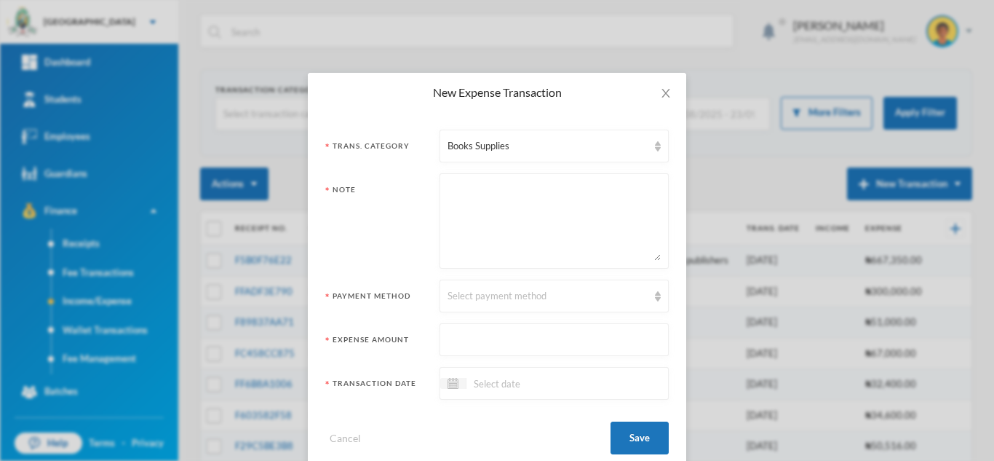
click at [462, 234] on textarea at bounding box center [554, 220] width 213 height 79
type textarea "Mirven Publisher"
click at [480, 291] on div "Select payment method" at bounding box center [548, 296] width 200 height 15
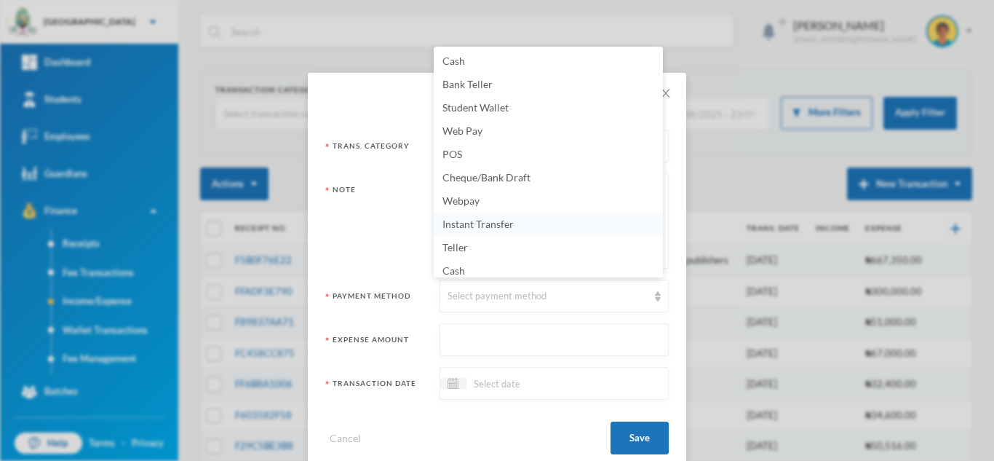
click at [481, 228] on span "Instant Transfer" at bounding box center [477, 224] width 71 height 12
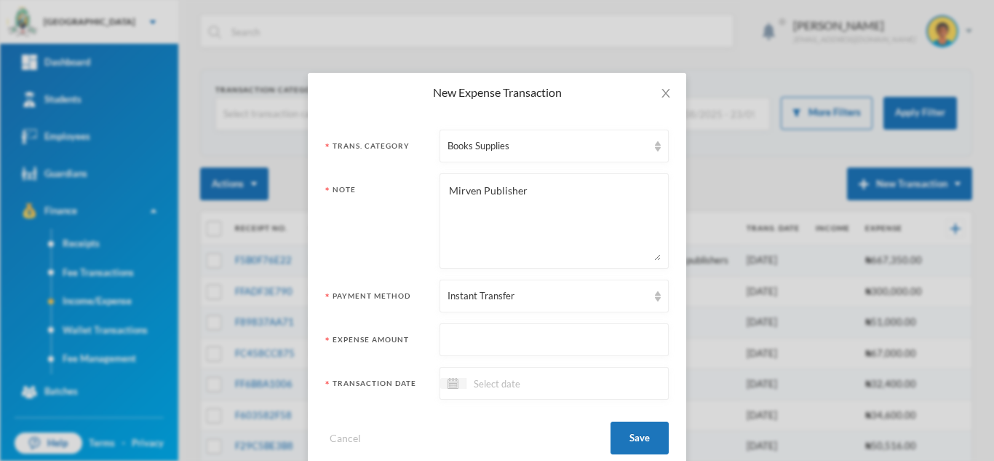
click at [467, 328] on input "text" at bounding box center [554, 340] width 213 height 33
type input "310500"
click at [476, 390] on input at bounding box center [527, 383] width 122 height 17
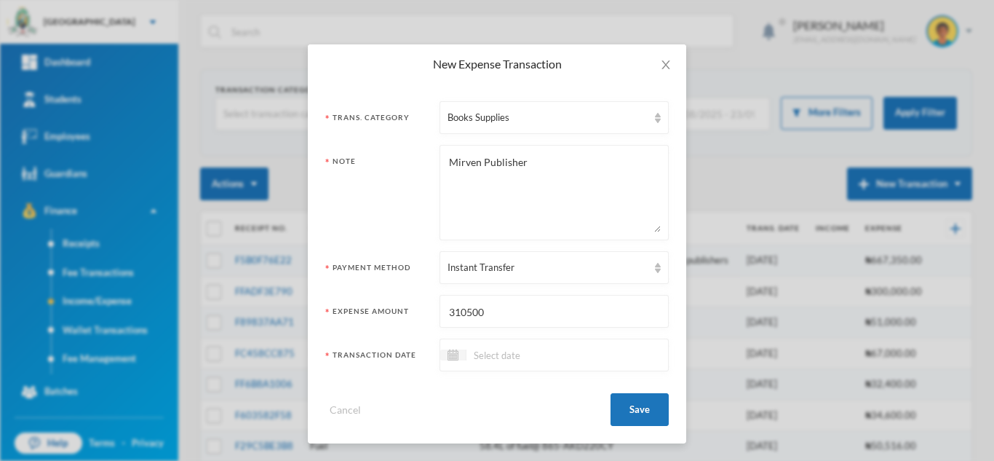
click at [483, 351] on input at bounding box center [527, 354] width 122 height 17
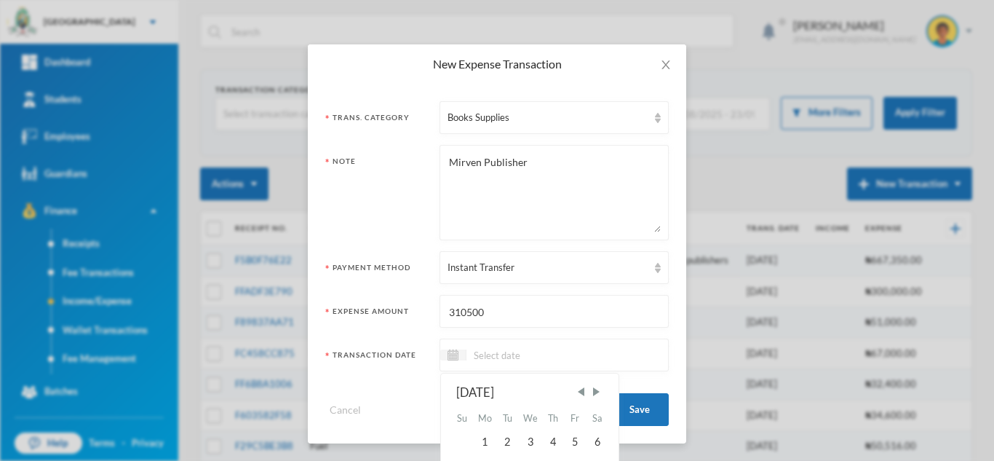
click at [577, 399] on div "[DATE]" at bounding box center [529, 392] width 147 height 18
click at [577, 390] on span "Previous Month" at bounding box center [580, 391] width 13 height 13
click at [593, 442] on div "2" at bounding box center [598, 441] width 22 height 23
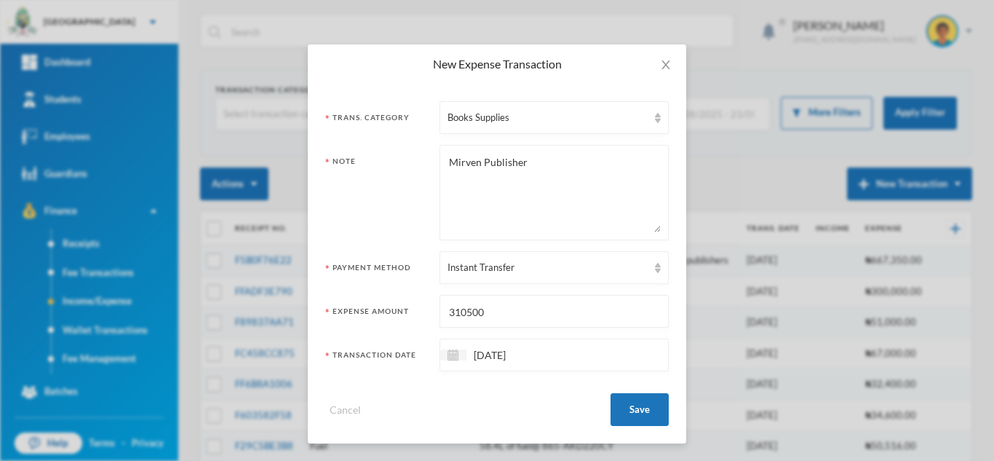
click at [482, 351] on input "02/08/2025" at bounding box center [527, 354] width 122 height 17
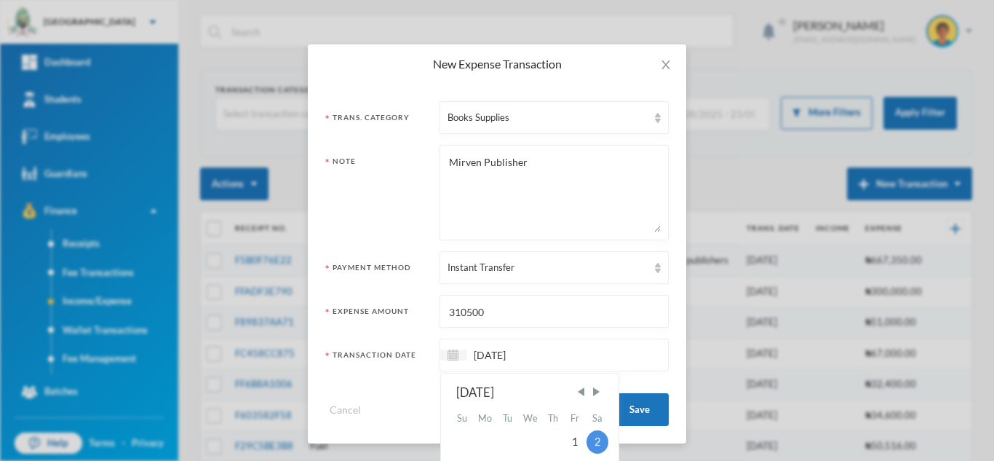
click at [479, 351] on input "02/08/2025" at bounding box center [527, 354] width 122 height 17
type input "[DATE]"
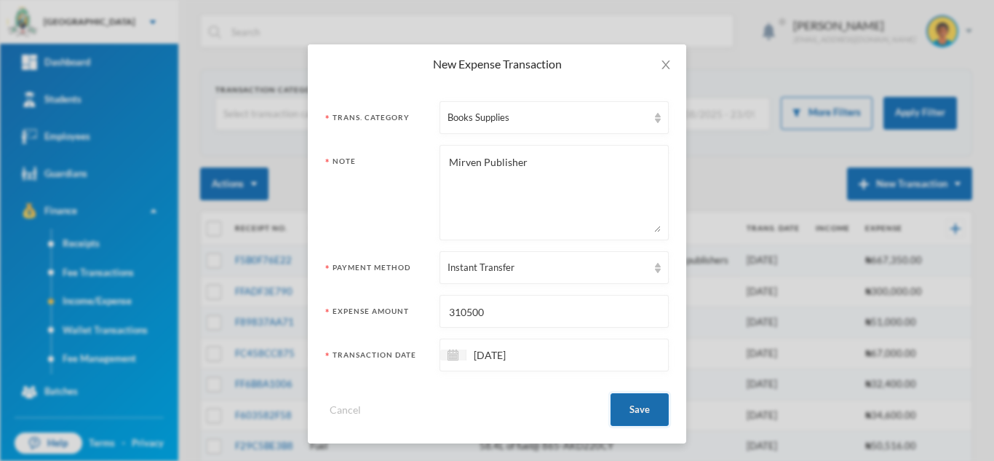
click at [640, 418] on button "Save" at bounding box center [640, 409] width 58 height 33
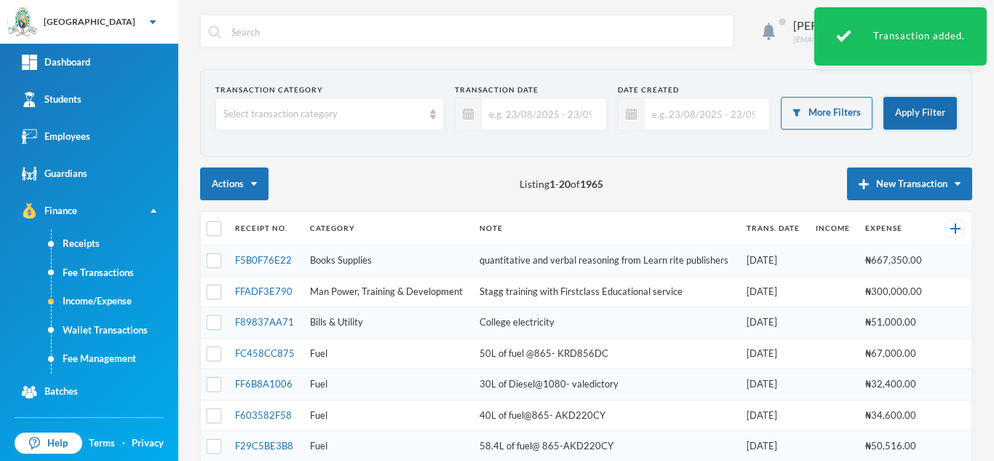
click at [903, 114] on button "Apply Filter" at bounding box center [919, 113] width 73 height 33
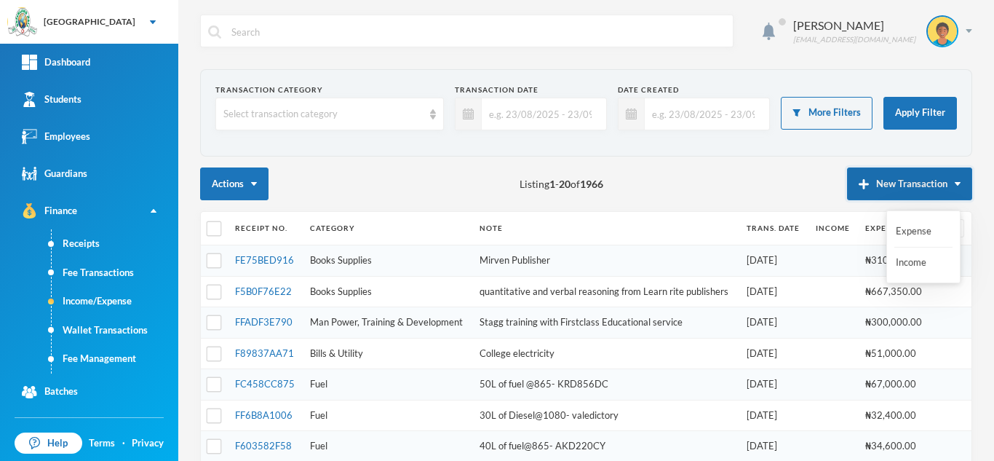
click at [868, 180] on button "New Transaction" at bounding box center [909, 183] width 125 height 33
click at [916, 231] on button "Expense" at bounding box center [923, 231] width 58 height 26
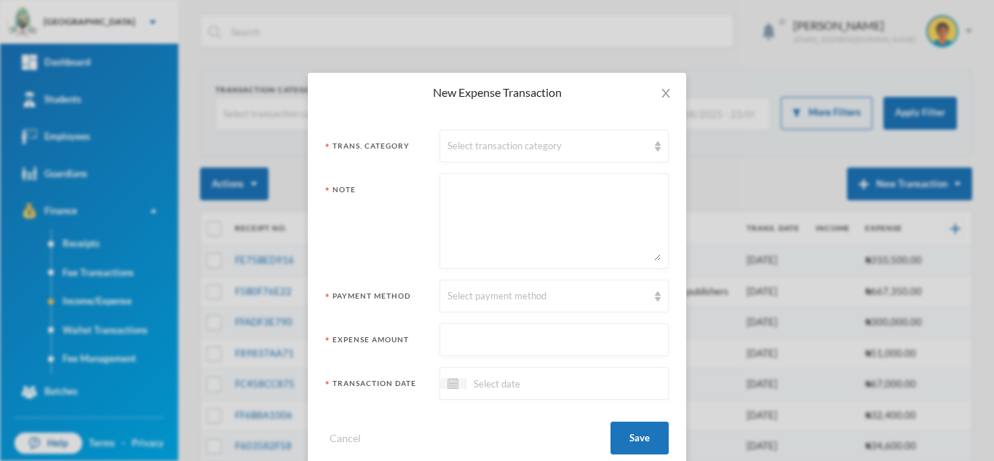
click at [504, 210] on textarea at bounding box center [554, 220] width 213 height 79
type textarea "Exercise books production (Olabiyi)"
click at [480, 298] on div "Select payment method" at bounding box center [548, 296] width 200 height 15
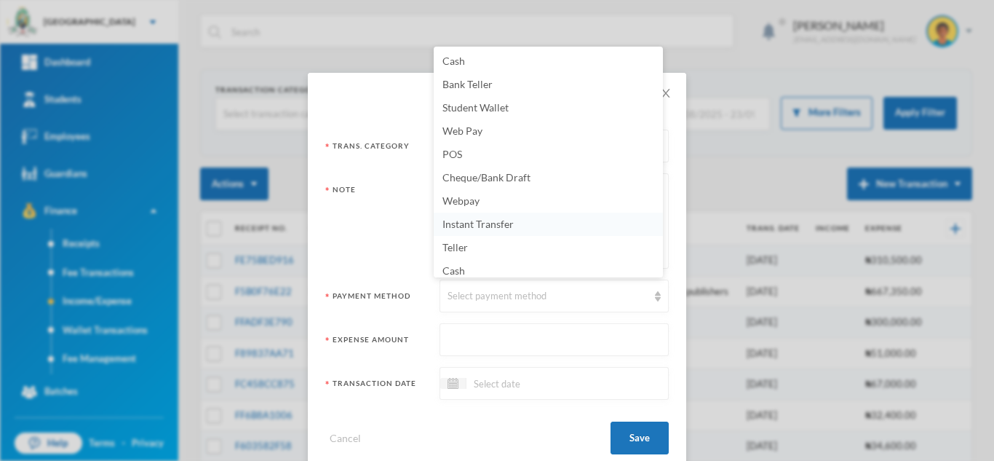
click at [491, 222] on span "Instant Transfer" at bounding box center [477, 224] width 71 height 12
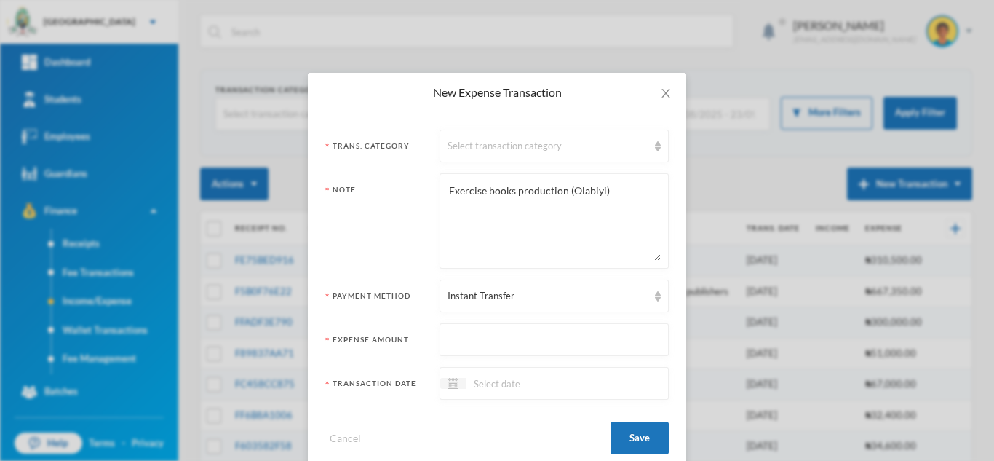
click at [484, 335] on input "text" at bounding box center [554, 340] width 213 height 33
type input "1000000"
click at [485, 397] on div at bounding box center [554, 383] width 229 height 33
click at [583, 424] on span "Previous Month" at bounding box center [580, 419] width 13 height 13
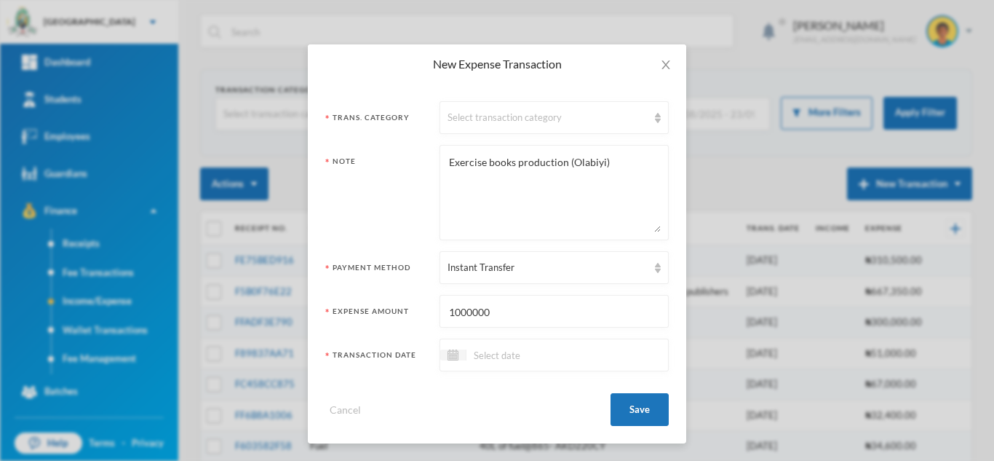
click at [505, 345] on div at bounding box center [554, 354] width 229 height 33
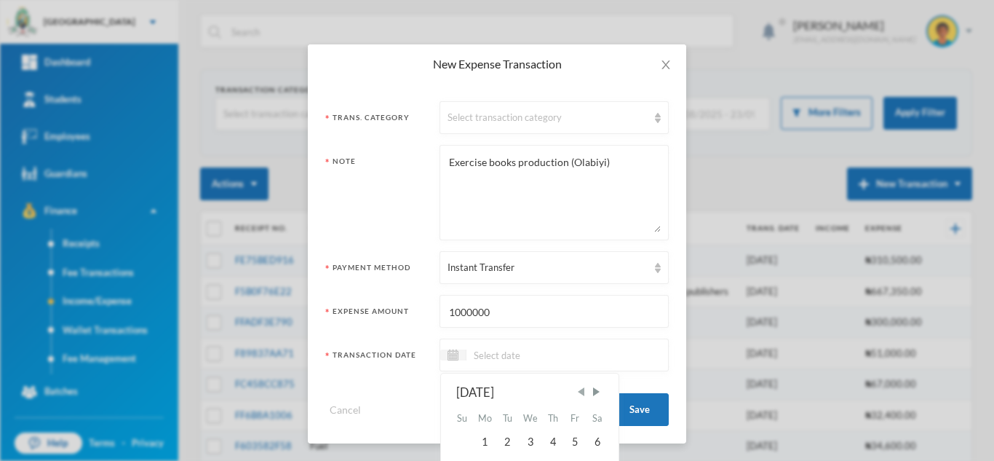
click at [574, 395] on span "Previous Month" at bounding box center [580, 391] width 13 height 13
click at [590, 442] on div "2" at bounding box center [598, 441] width 22 height 23
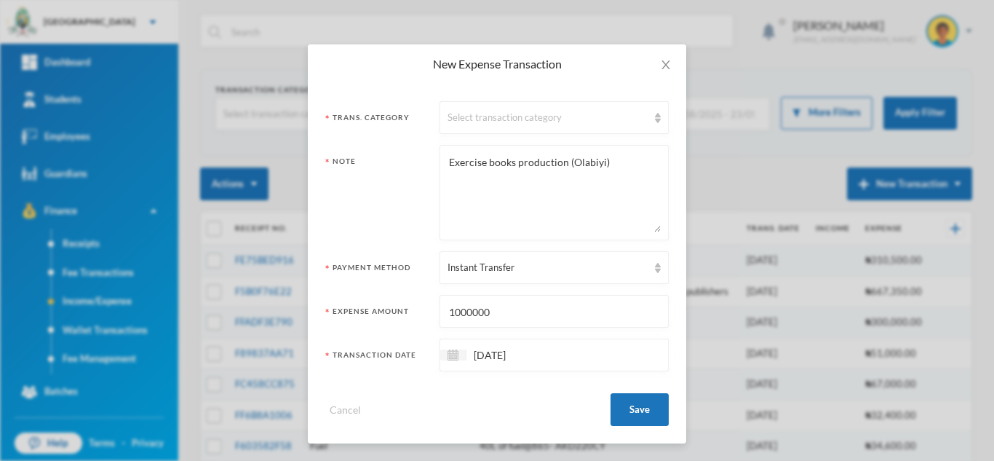
click at [480, 350] on input "02/08/2025" at bounding box center [527, 354] width 122 height 17
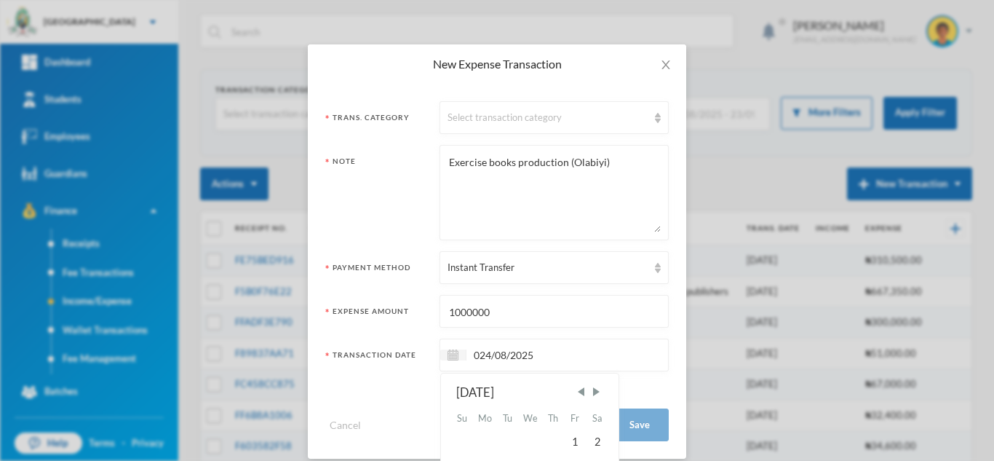
click at [474, 356] on input "024/08/2025" at bounding box center [527, 354] width 122 height 17
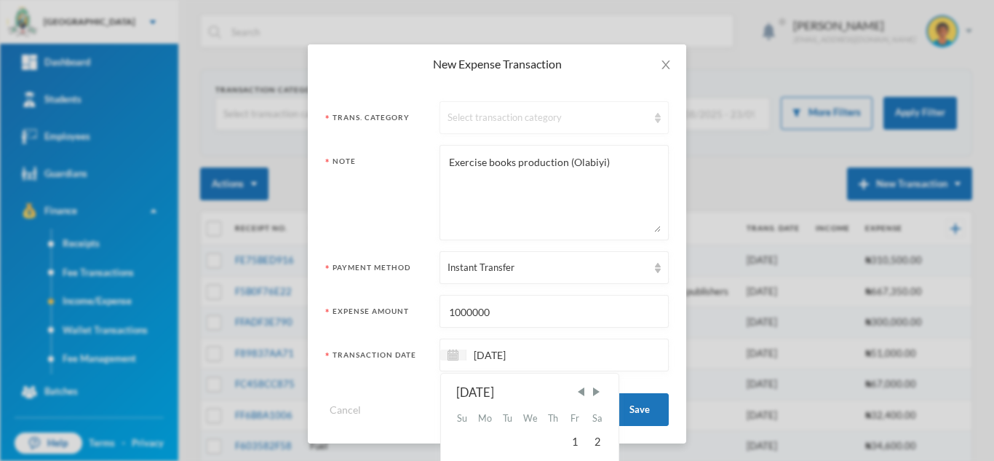
type input "[DATE]"
click at [496, 116] on div "Select transaction category" at bounding box center [548, 118] width 200 height 15
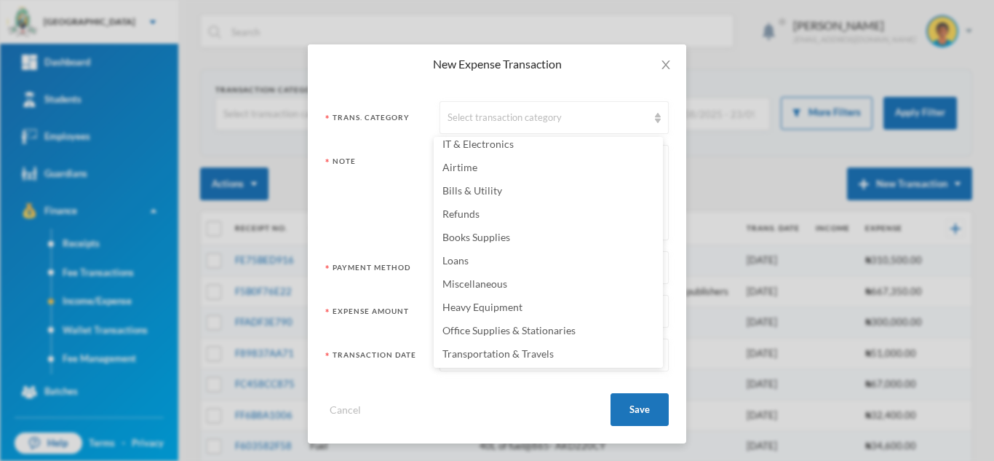
scroll to position [262, 0]
click at [496, 237] on span "Books Supplies" at bounding box center [476, 238] width 68 height 12
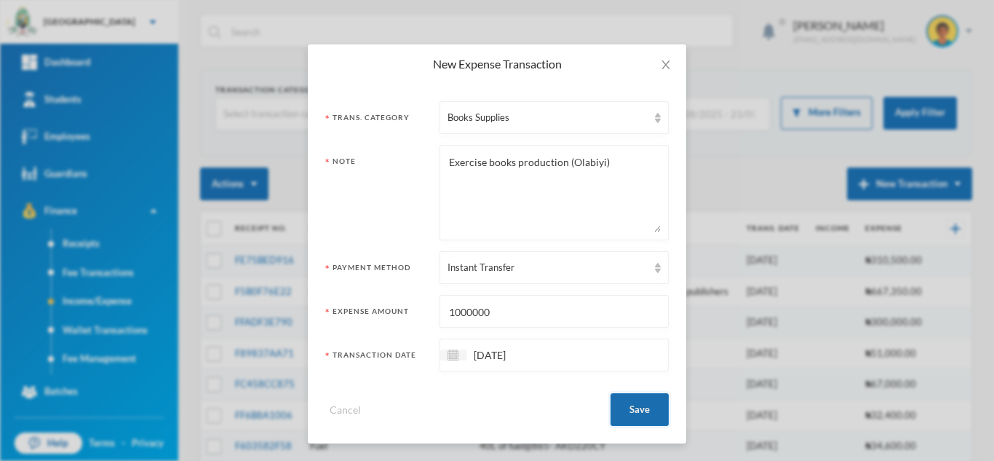
click at [629, 413] on button "Save" at bounding box center [640, 409] width 58 height 33
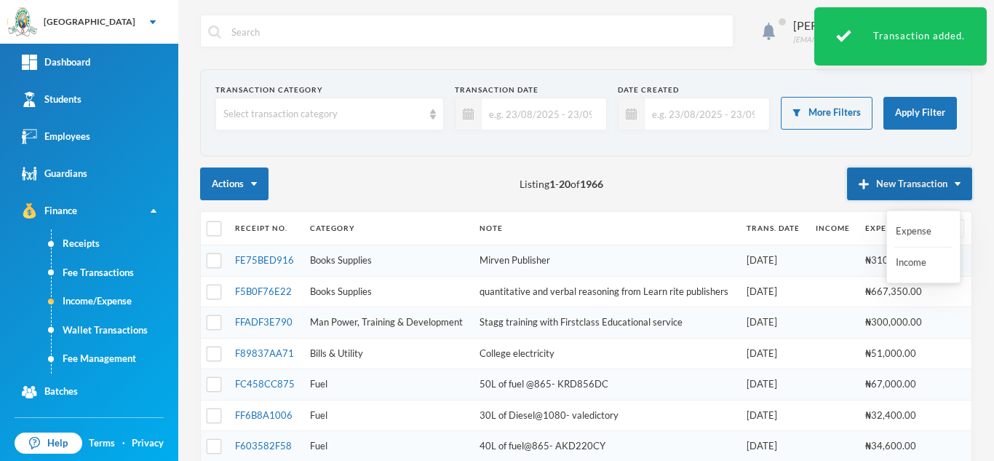
click at [883, 191] on button "New Transaction" at bounding box center [909, 183] width 125 height 33
click at [899, 228] on button "Expense" at bounding box center [923, 231] width 58 height 26
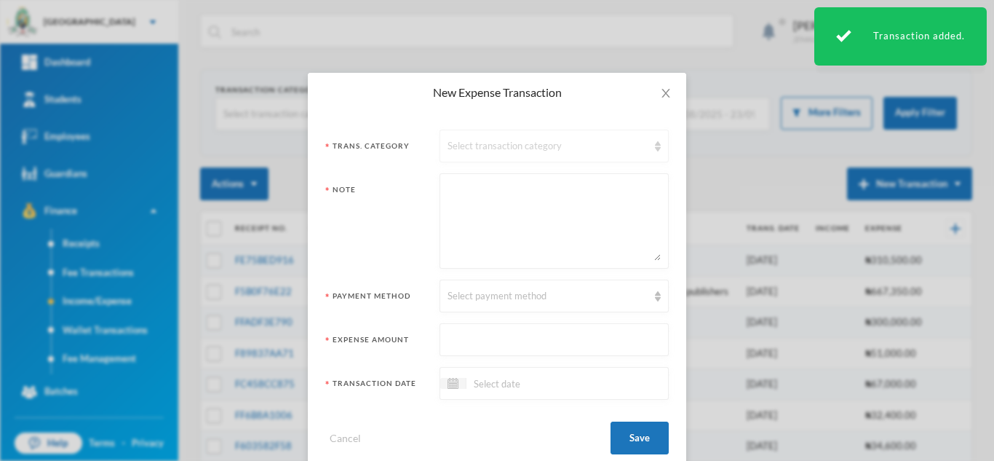
click at [491, 145] on div "Select transaction category" at bounding box center [548, 146] width 200 height 15
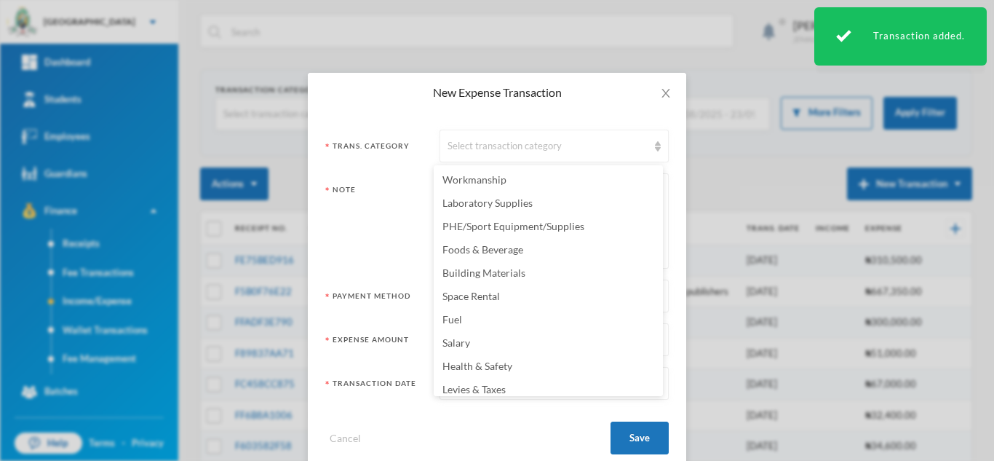
scroll to position [2, 0]
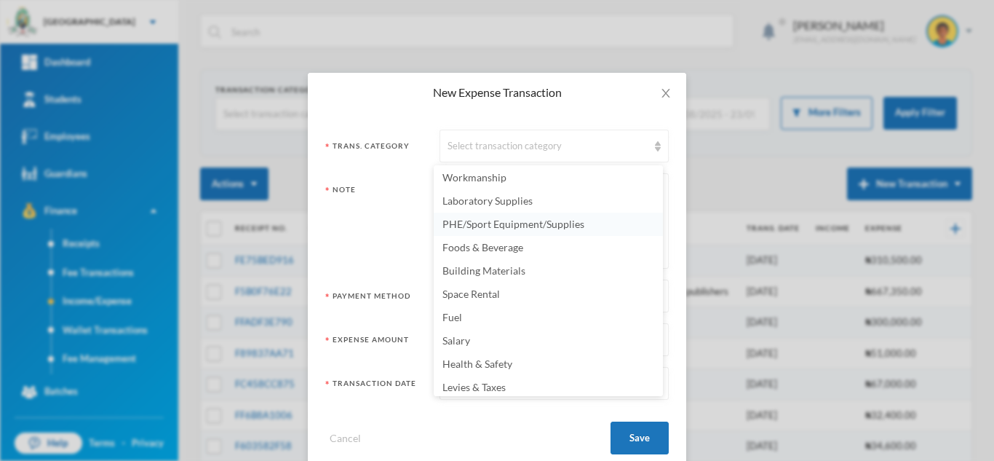
click at [561, 224] on span "PHE/Sport Equipment/Supplies" at bounding box center [513, 224] width 142 height 12
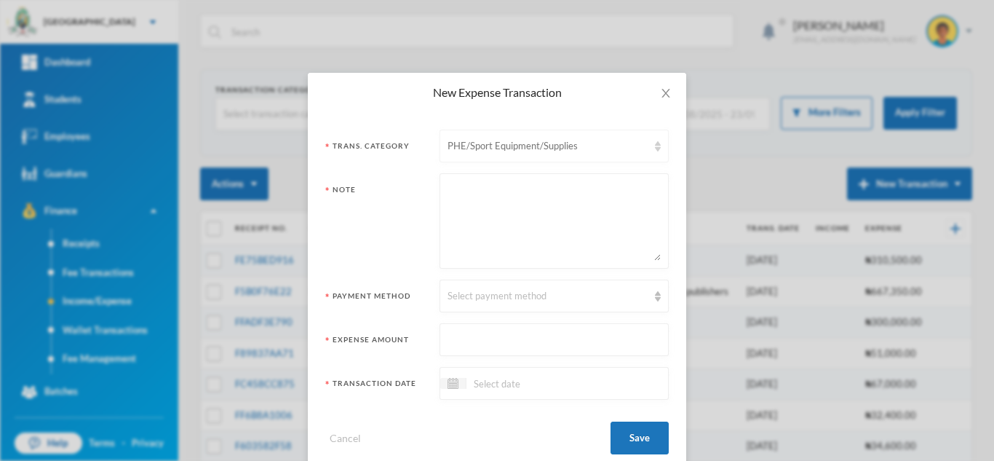
click at [602, 147] on div "PHE/Sport Equipment/Supplies" at bounding box center [548, 146] width 200 height 15
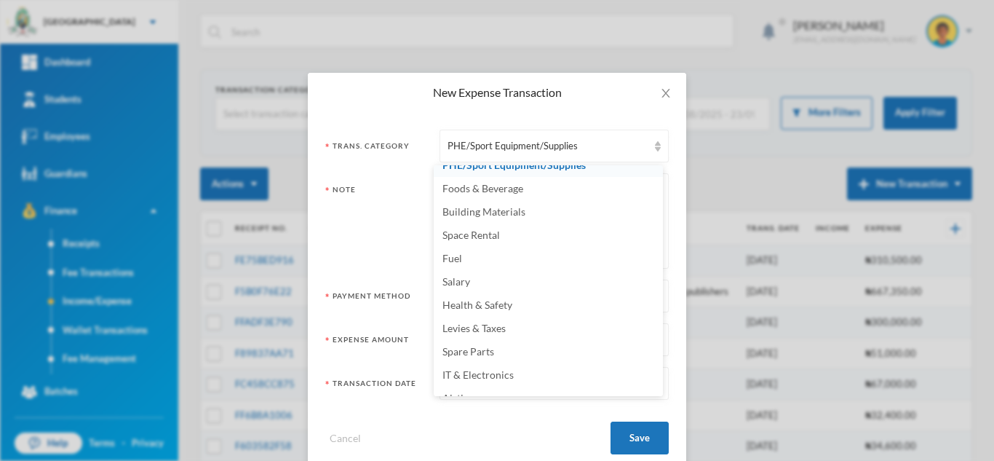
scroll to position [0, 0]
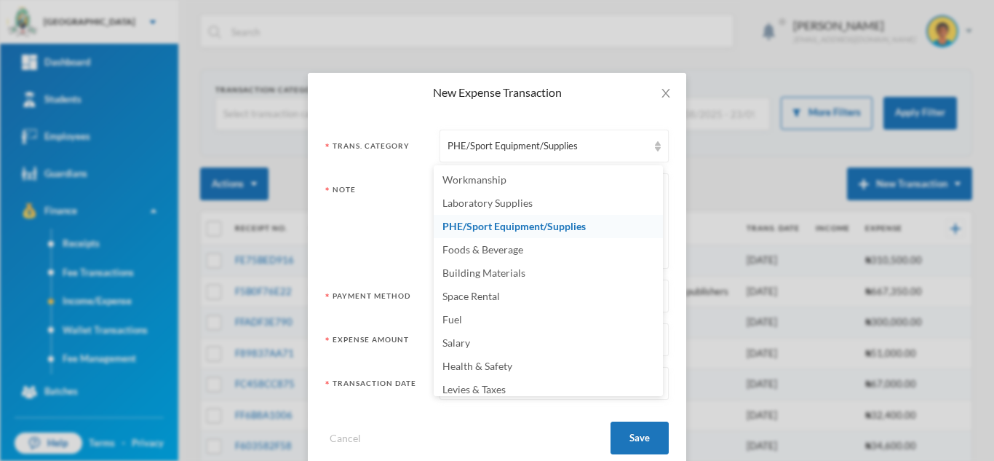
click at [501, 226] on span "PHE/Sport Equipment/Supplies" at bounding box center [513, 226] width 143 height 12
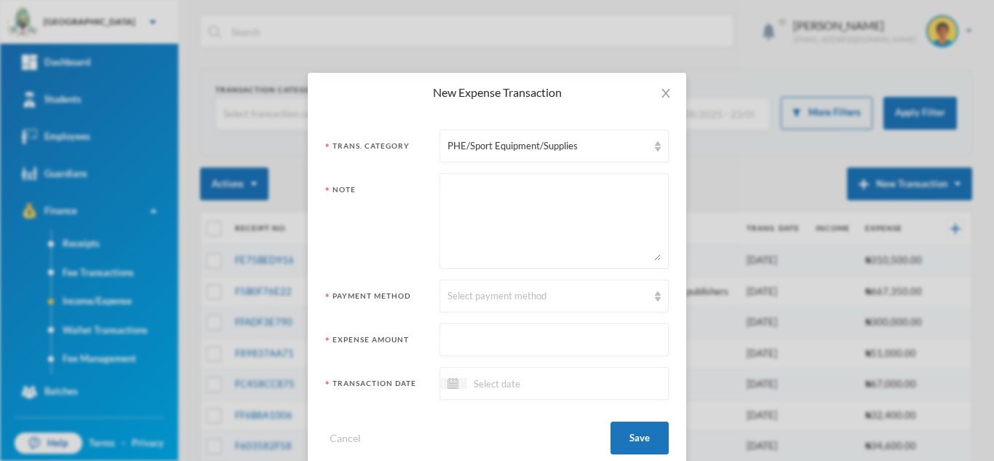
click at [469, 212] on textarea at bounding box center [554, 220] width 213 height 79
type textarea "yellow fabric (unifrom)"
click at [508, 292] on div "Select payment method" at bounding box center [548, 296] width 200 height 15
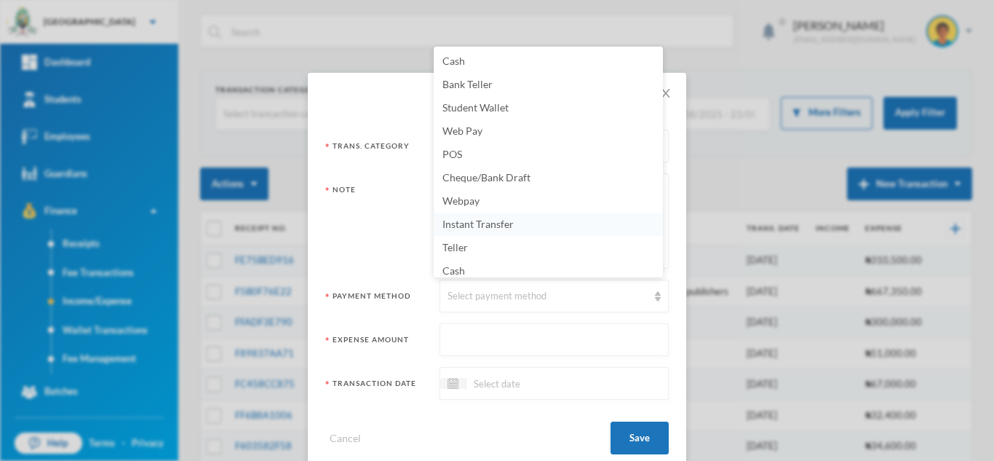
click at [506, 225] on span "Instant Transfer" at bounding box center [477, 224] width 71 height 12
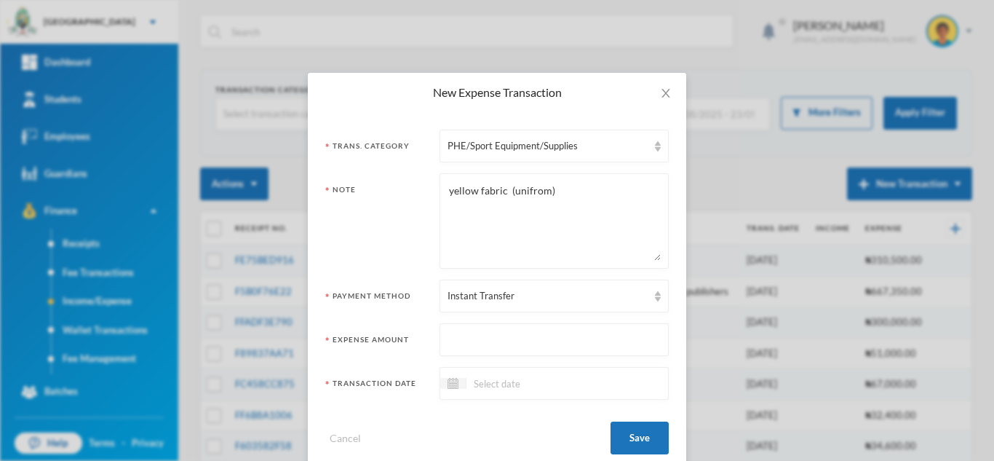
click at [466, 335] on input "text" at bounding box center [554, 340] width 213 height 33
type input "315000"
click at [496, 391] on input at bounding box center [527, 383] width 122 height 17
click at [579, 421] on span "Previous Month" at bounding box center [580, 419] width 13 height 13
click at [594, 454] on div "Sa" at bounding box center [598, 446] width 22 height 23
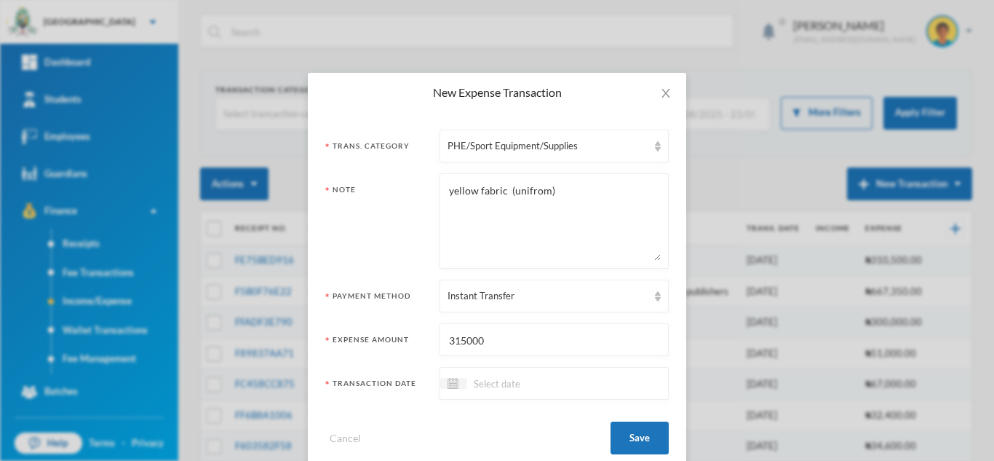
scroll to position [28, 0]
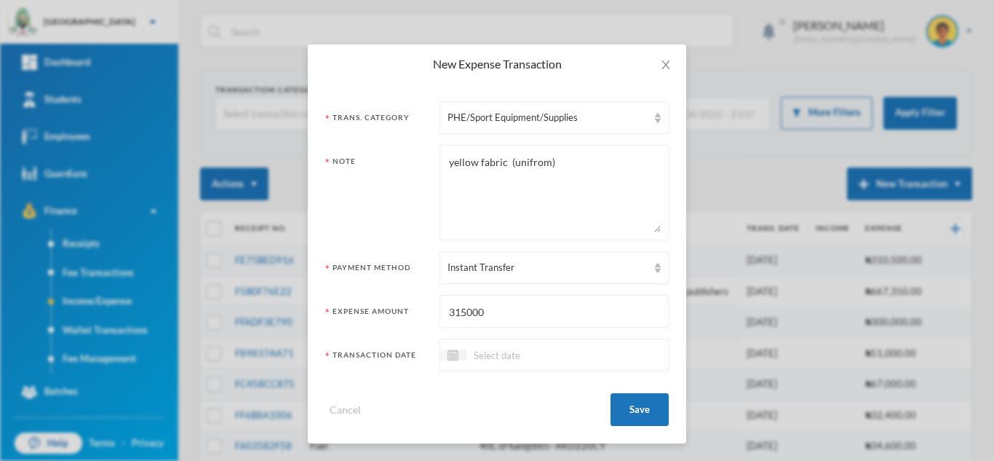
click at [523, 358] on input at bounding box center [527, 354] width 122 height 17
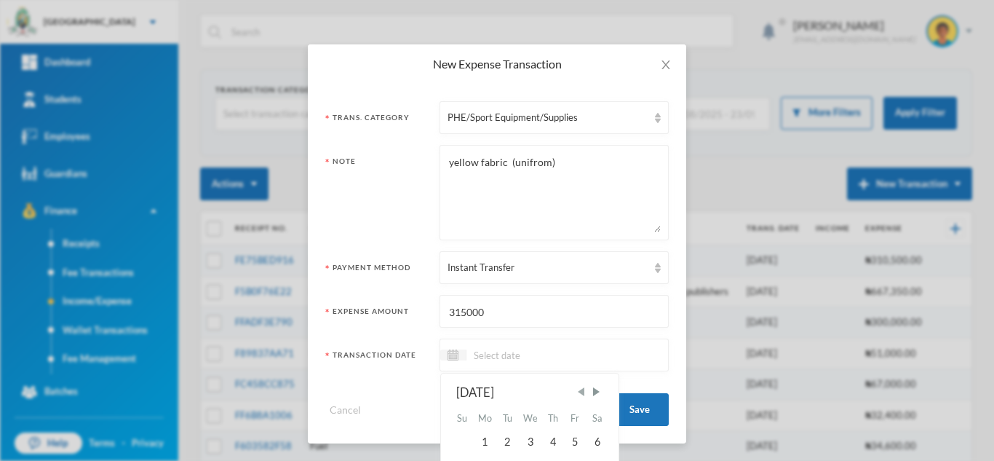
click at [575, 395] on span "Previous Month" at bounding box center [580, 391] width 13 height 13
click at [589, 439] on div "2" at bounding box center [598, 441] width 22 height 23
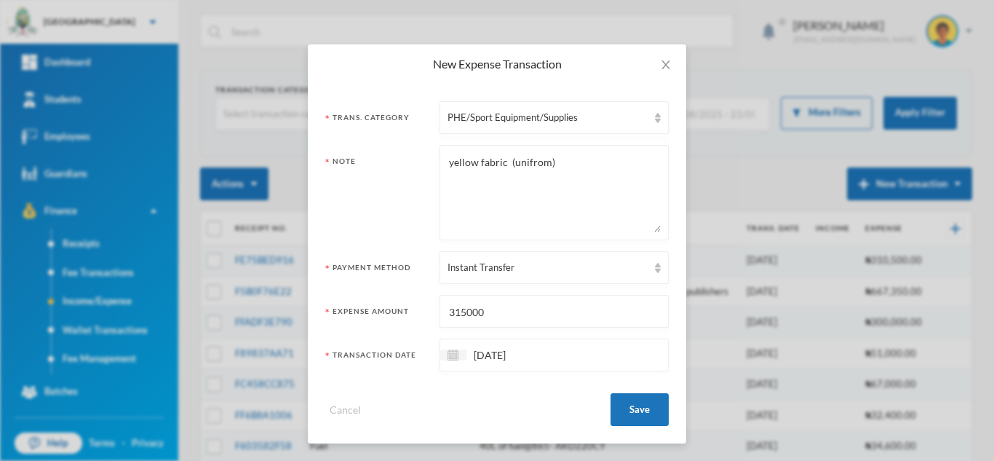
click at [481, 354] on input "02/08/2025" at bounding box center [527, 354] width 122 height 17
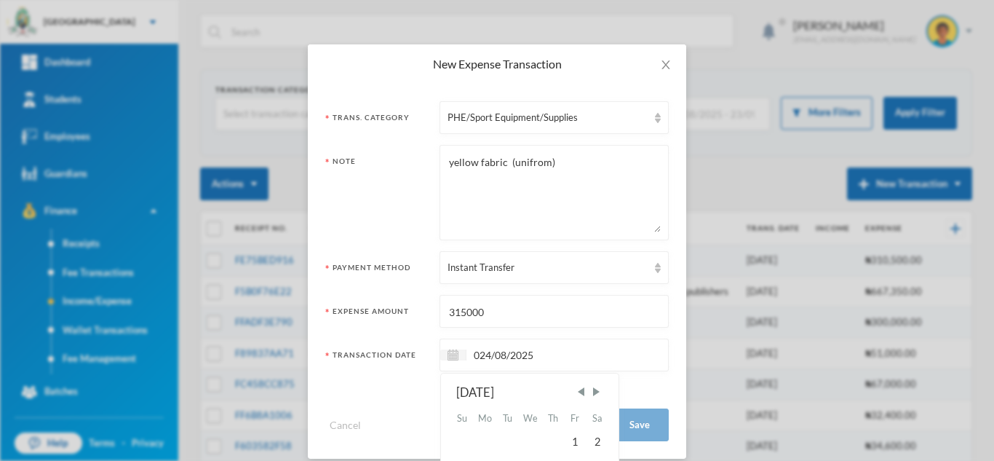
click at [476, 354] on input "024/08/2025" at bounding box center [527, 354] width 122 height 17
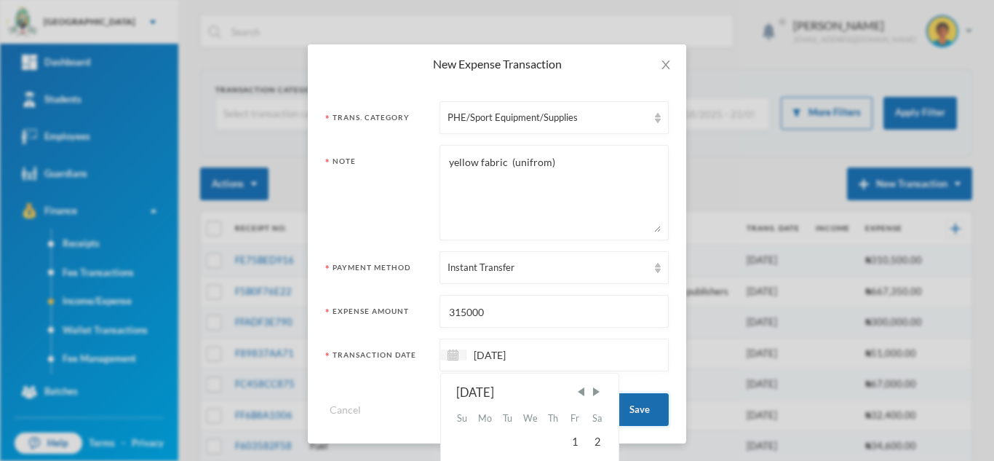
type input "[DATE]"
click at [642, 401] on button "Save" at bounding box center [640, 409] width 58 height 33
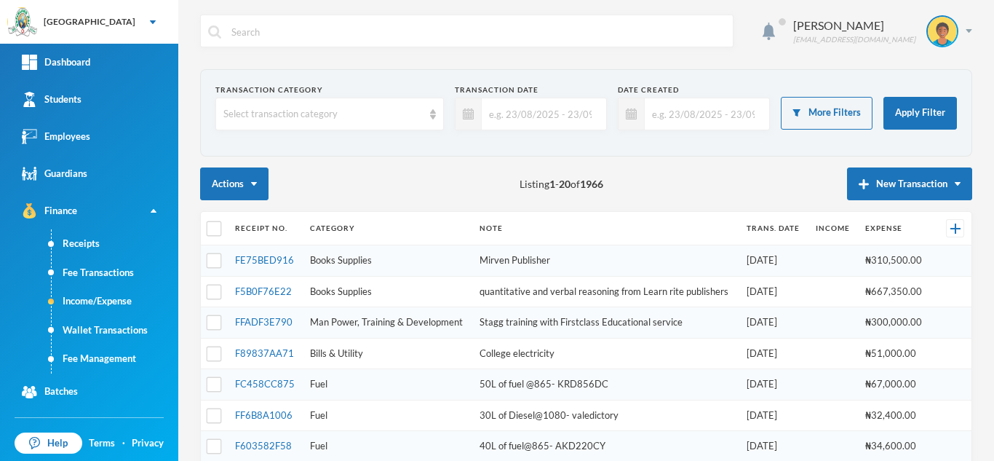
scroll to position [0, 0]
click at [907, 226] on button "Expense" at bounding box center [923, 231] width 58 height 26
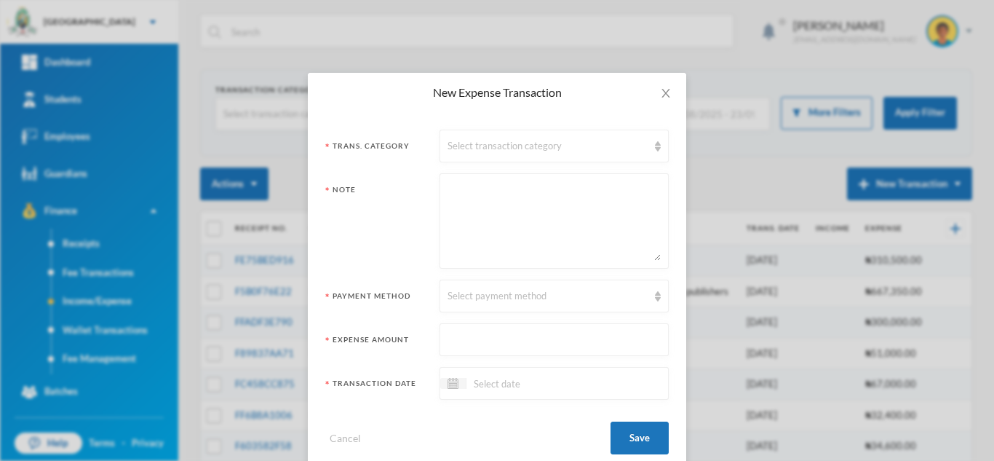
click at [509, 209] on textarea at bounding box center [554, 220] width 213 height 79
click at [534, 191] on textarea "lekki electricity recgsrfe and backlog" at bounding box center [554, 220] width 213 height 79
drag, startPoint x: 534, startPoint y: 191, endPoint x: 525, endPoint y: 193, distance: 9.6
click at [525, 193] on textarea "lekki electricity recgsrfe and backlog" at bounding box center [554, 220] width 213 height 79
click at [547, 191] on textarea "lekki electricity recgsrfe and backlog" at bounding box center [554, 220] width 213 height 79
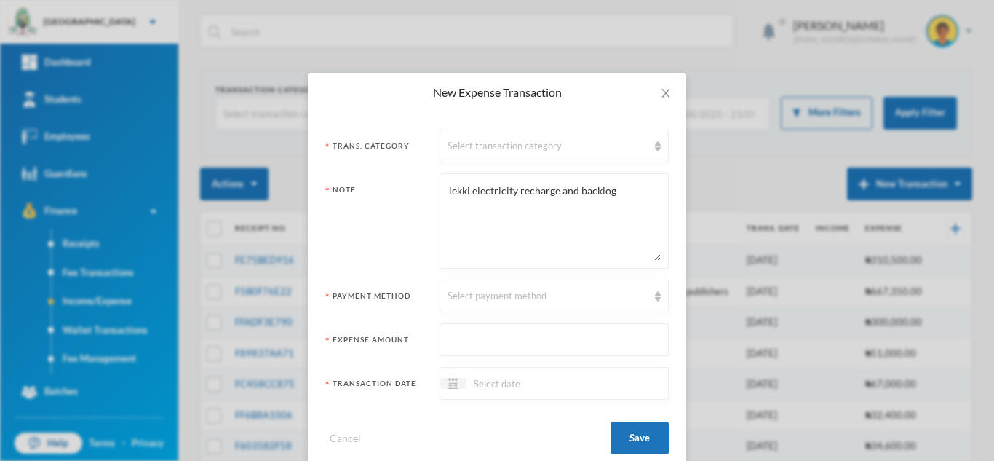
click at [451, 190] on textarea "lekki electricity recharge and backlog" at bounding box center [554, 220] width 213 height 79
type textarea "Lekki electricity recharge and backlog"
click at [471, 145] on div "Select transaction category" at bounding box center [548, 146] width 200 height 15
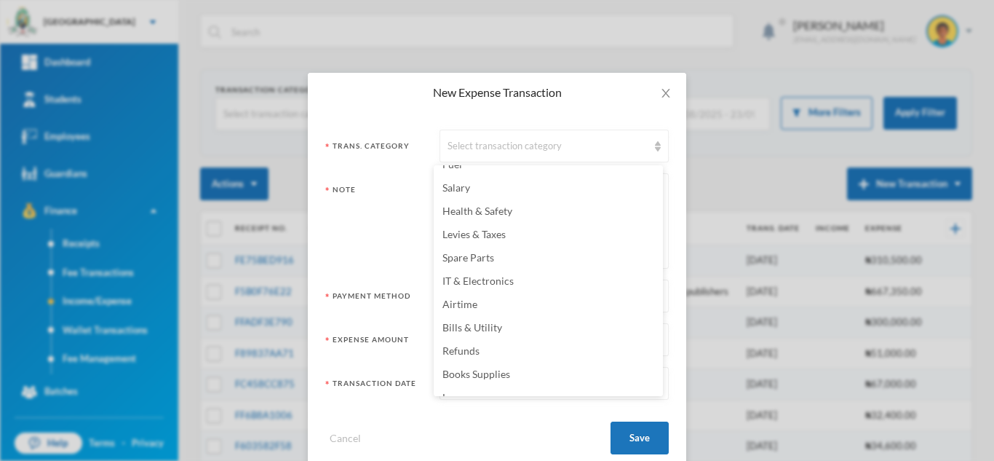
scroll to position [153, 0]
click at [517, 330] on li "Bills & Utility" at bounding box center [548, 329] width 229 height 23
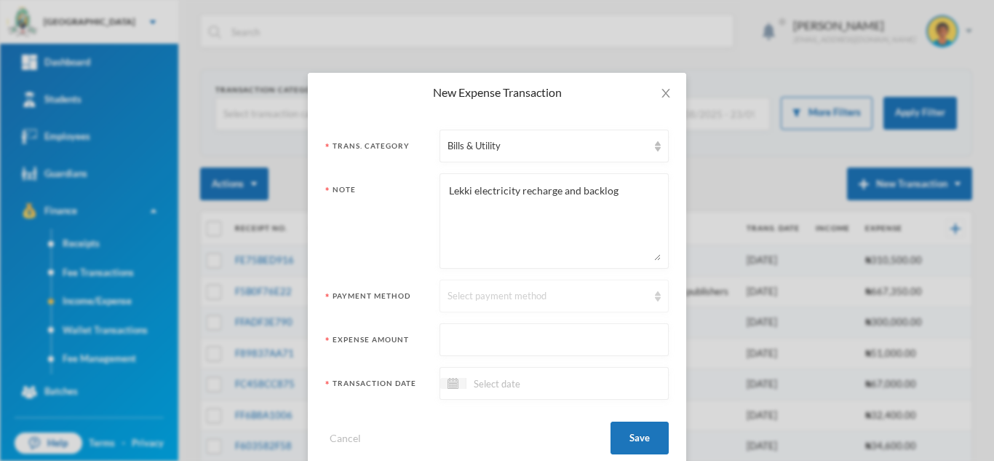
click at [504, 306] on div "Select payment method" at bounding box center [554, 295] width 229 height 33
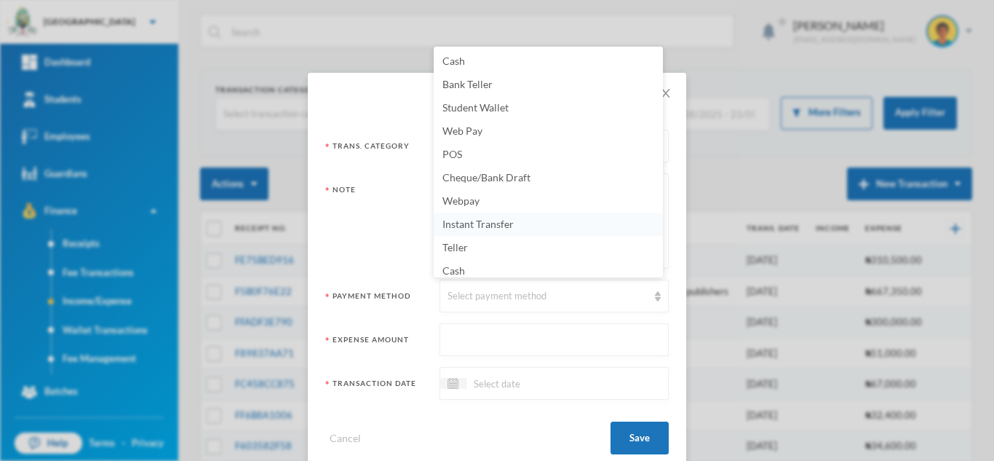
click at [479, 220] on span "Instant Transfer" at bounding box center [477, 224] width 71 height 12
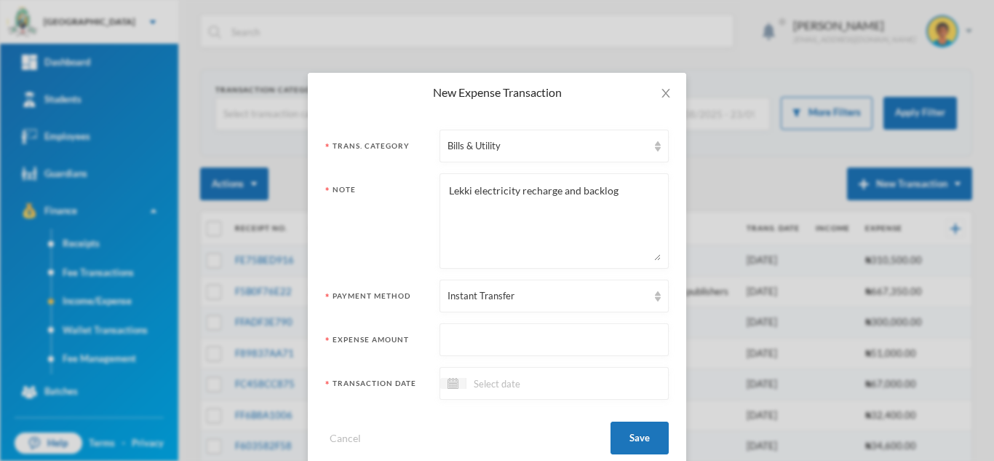
click at [482, 341] on input "text" at bounding box center [554, 340] width 213 height 33
type input "350000"
click at [479, 388] on input at bounding box center [527, 383] width 122 height 17
click at [577, 419] on span "Previous Month" at bounding box center [580, 419] width 13 height 13
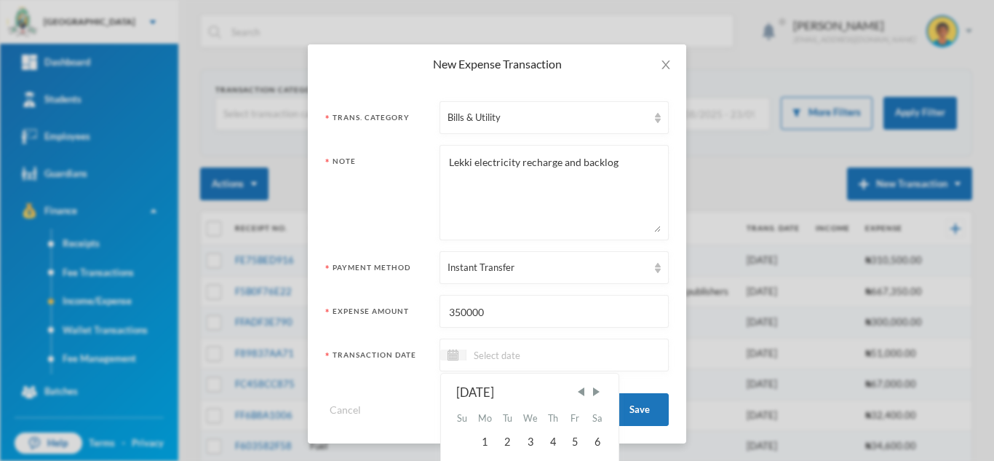
click at [484, 351] on input at bounding box center [527, 354] width 122 height 17
click at [585, 390] on div "[DATE]" at bounding box center [529, 392] width 147 height 18
click at [577, 393] on span "Previous Month" at bounding box center [580, 391] width 13 height 13
click at [594, 445] on div "2" at bounding box center [598, 441] width 22 height 23
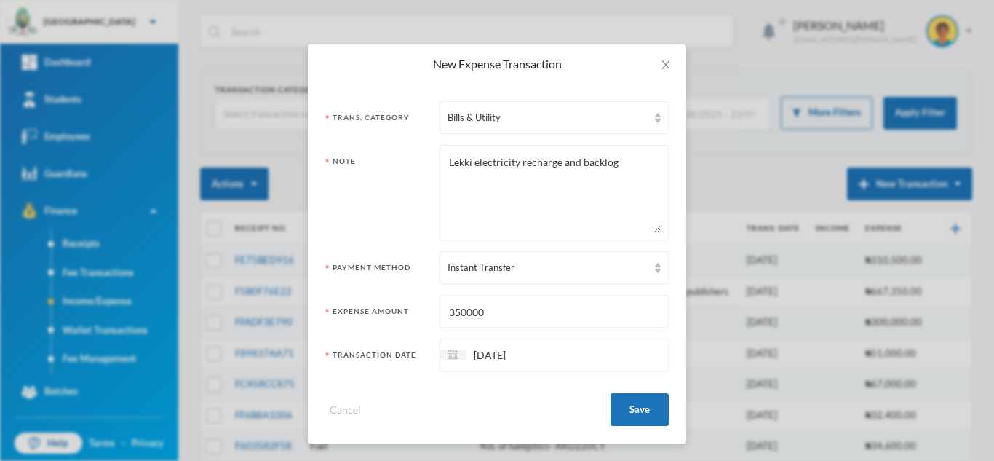
click at [479, 355] on input "02/08/2025" at bounding box center [527, 354] width 122 height 17
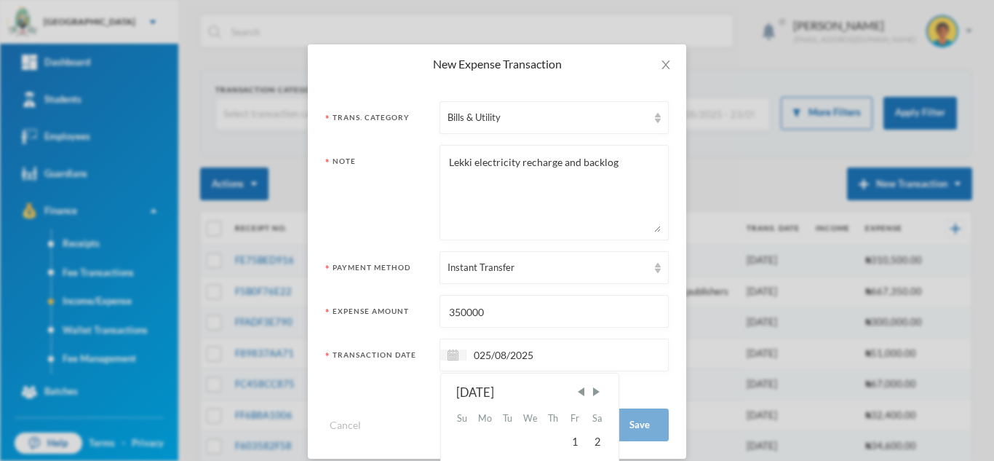
click at [474, 354] on input "025/08/2025" at bounding box center [527, 354] width 122 height 17
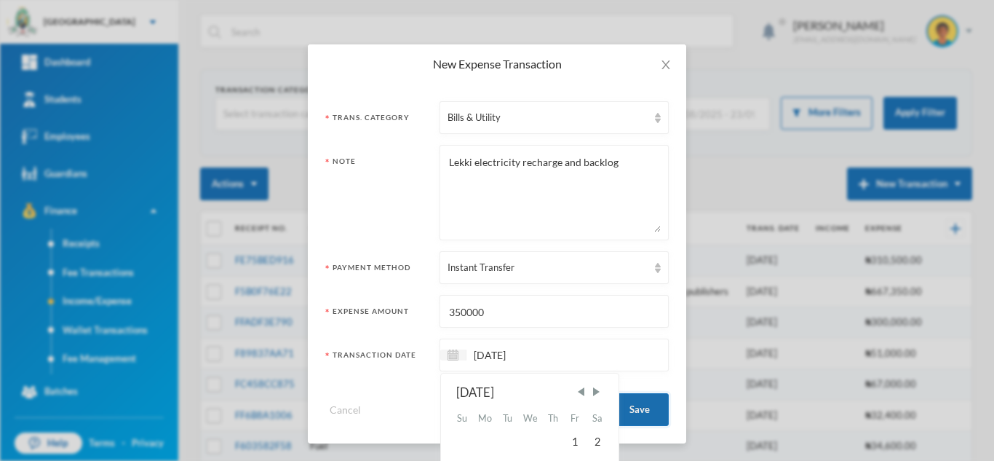
type input "[DATE]"
click at [628, 410] on button "Save" at bounding box center [640, 409] width 58 height 33
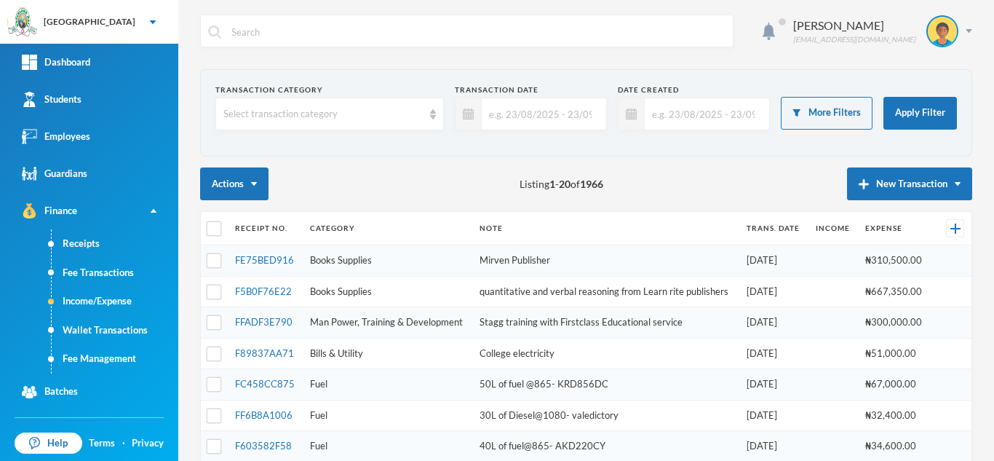
scroll to position [0, 0]
click at [902, 187] on button "New Transaction" at bounding box center [909, 183] width 125 height 33
click at [905, 228] on button "Expense" at bounding box center [923, 231] width 58 height 26
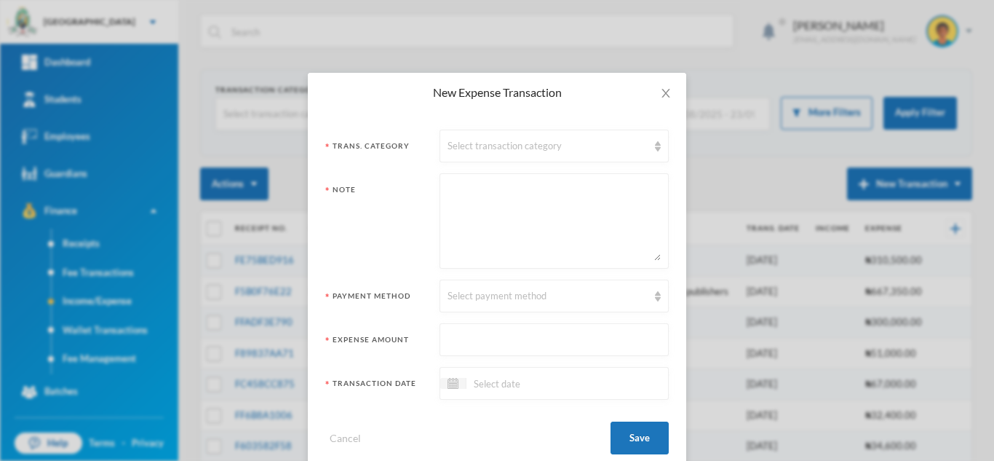
click at [517, 209] on textarea at bounding box center [554, 220] width 213 height 79
click at [455, 191] on textarea "Codolence support" at bounding box center [554, 220] width 213 height 79
type textarea "Condolence support"
click at [463, 147] on div "Select transaction category" at bounding box center [548, 146] width 200 height 15
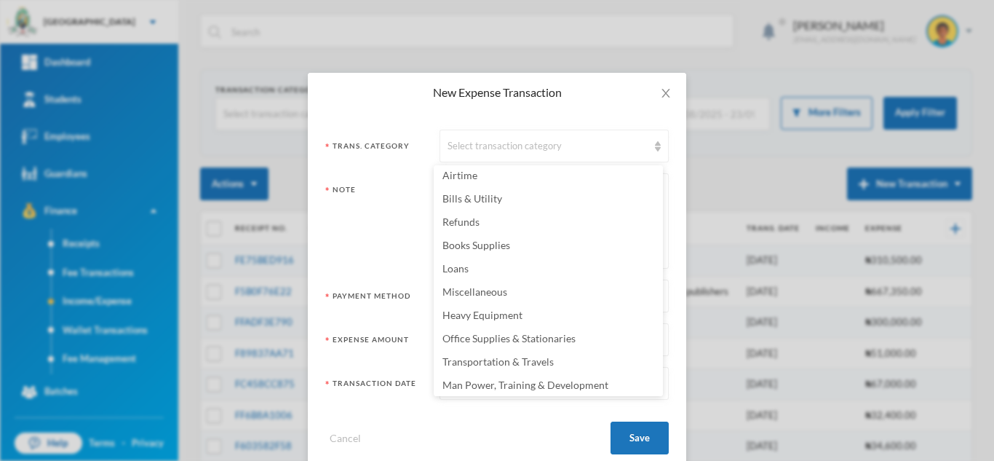
scroll to position [287, 0]
click at [484, 291] on span "Miscellaneous" at bounding box center [474, 288] width 65 height 12
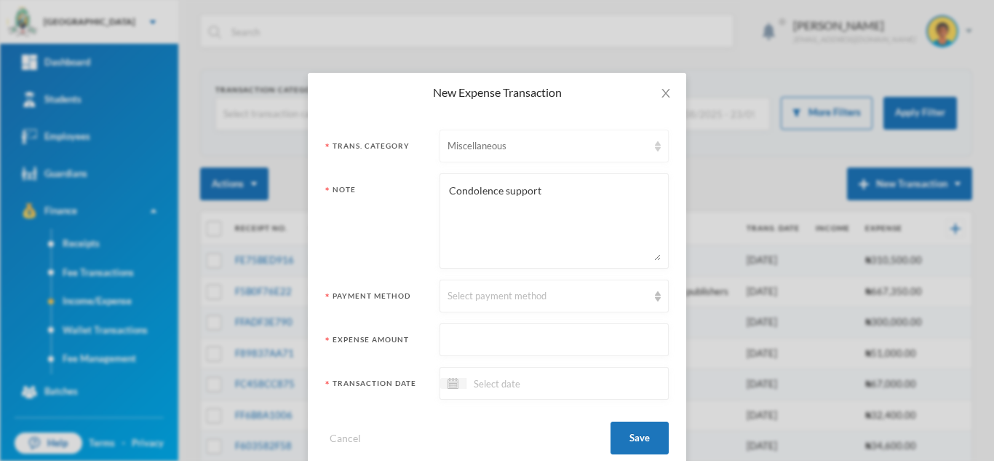
click at [589, 151] on div "Miscellaneous" at bounding box center [548, 146] width 200 height 15
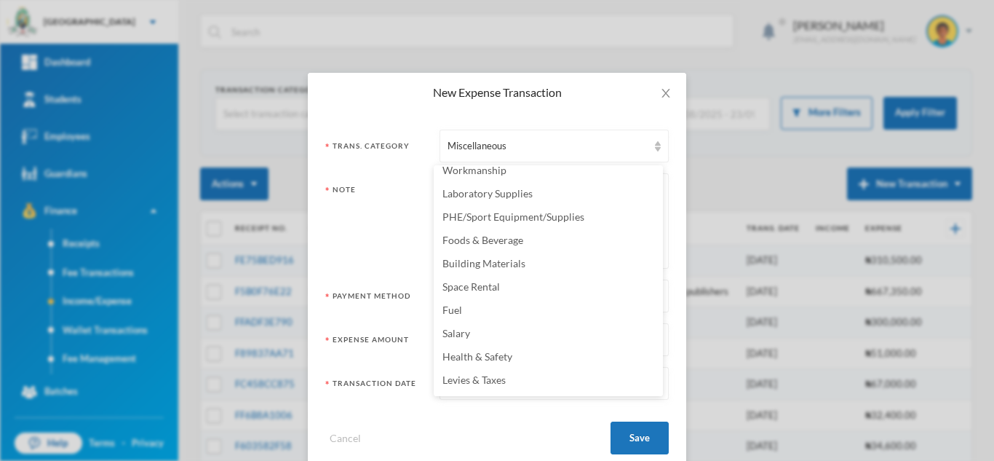
scroll to position [0, 0]
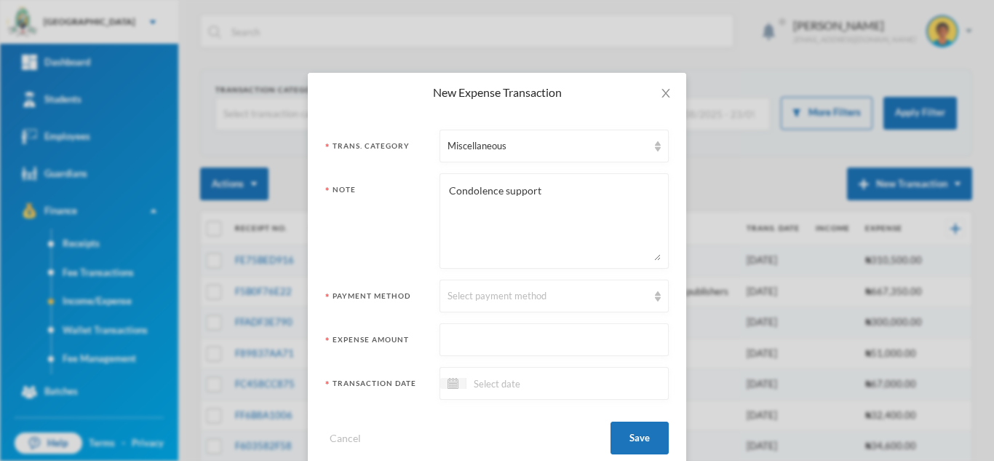
click at [349, 232] on div "Note" at bounding box center [376, 225] width 103 height 82
click at [482, 301] on div "Select payment method" at bounding box center [548, 296] width 200 height 15
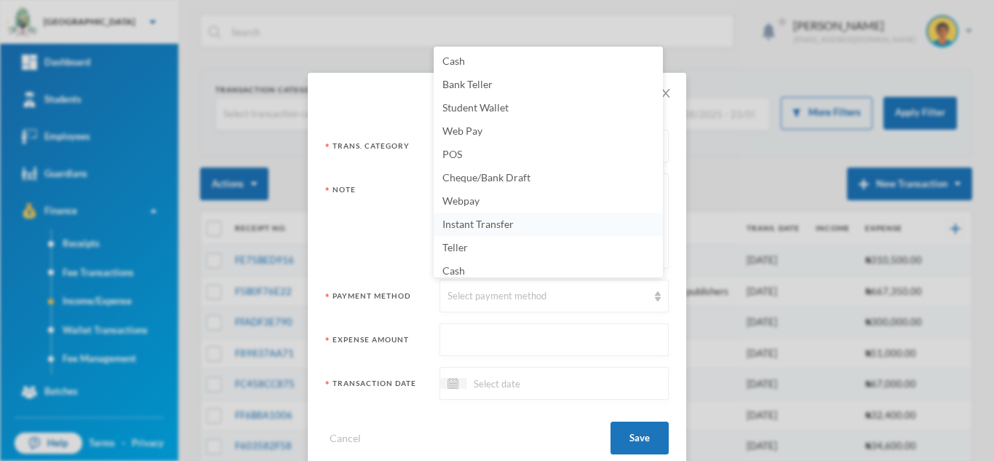
click at [482, 222] on span "Instant Transfer" at bounding box center [477, 224] width 71 height 12
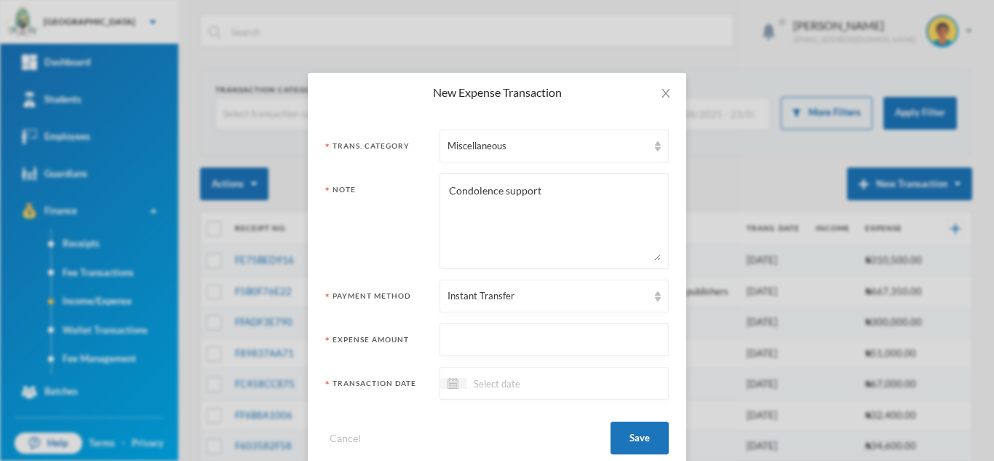
click at [472, 339] on input "text" at bounding box center [554, 340] width 213 height 33
type input "50000"
click at [485, 381] on input at bounding box center [527, 383] width 122 height 17
click at [579, 421] on span "Previous Month" at bounding box center [580, 419] width 13 height 13
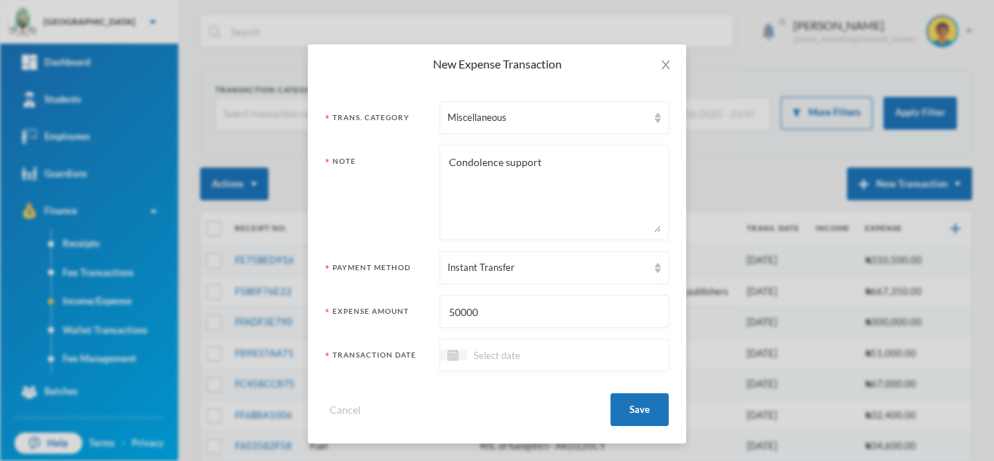
click at [544, 352] on input at bounding box center [527, 354] width 122 height 17
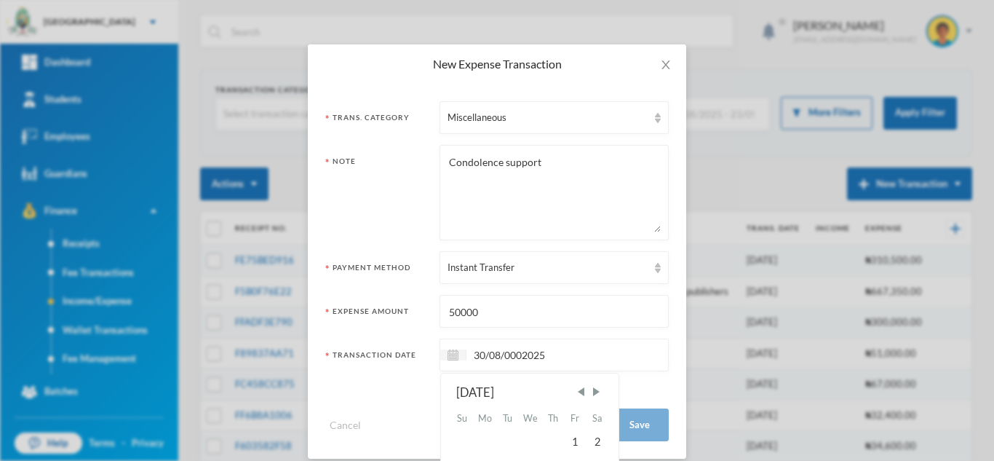
click at [514, 351] on input "30/08/0002025" at bounding box center [527, 354] width 122 height 17
click at [517, 354] on input "30/08/0002025" at bounding box center [527, 354] width 122 height 17
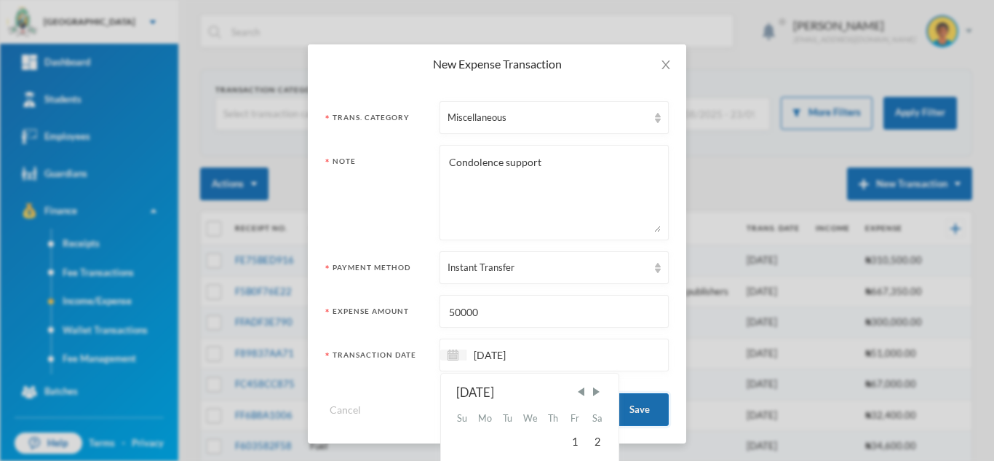
type input "[DATE]"
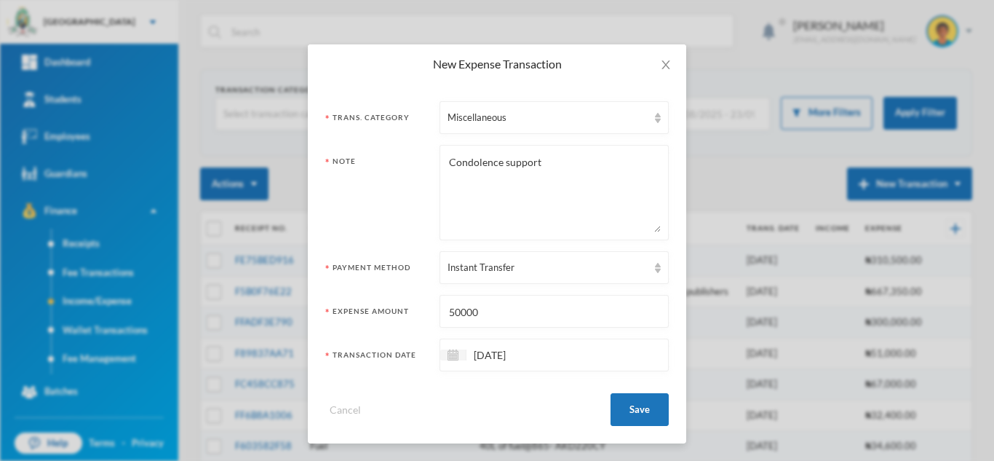
drag, startPoint x: 632, startPoint y: 407, endPoint x: 573, endPoint y: 226, distance: 189.6
click at [573, 221] on form "Trans. Category Miscellaneous Note Condolence support Payment Method Instant Tr…" at bounding box center [496, 263] width 343 height 325
click at [563, 174] on textarea "Condolence support" at bounding box center [554, 192] width 213 height 79
type textarea "Condolence support for Mr [PERSON_NAME]"
click at [619, 410] on button "Save" at bounding box center [640, 409] width 58 height 33
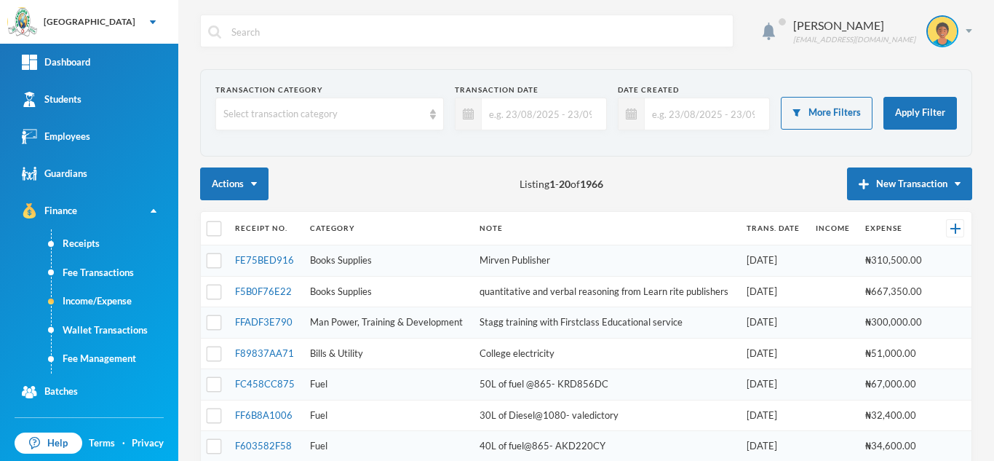
scroll to position [0, 0]
click at [852, 194] on button "New Transaction" at bounding box center [909, 183] width 125 height 33
click at [901, 230] on button "Expense" at bounding box center [923, 231] width 58 height 26
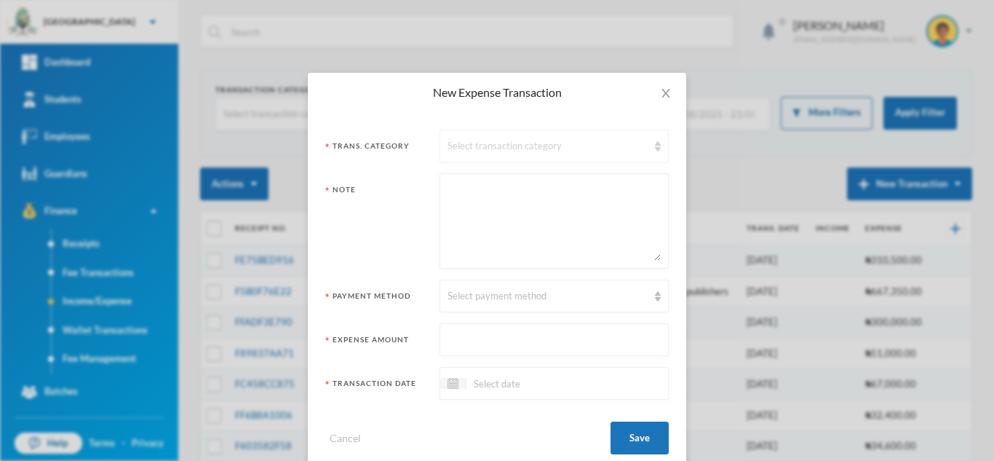
click at [545, 140] on div "Select transaction category" at bounding box center [548, 146] width 200 height 15
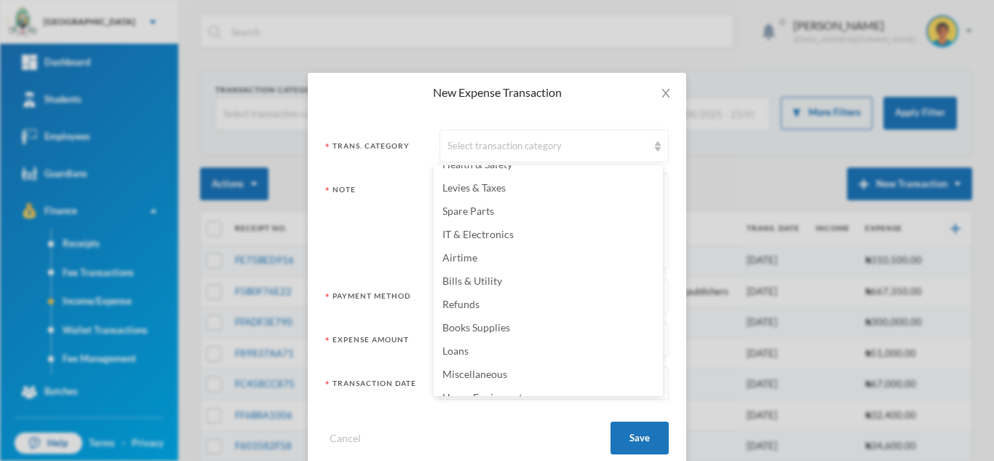
scroll to position [287, 0]
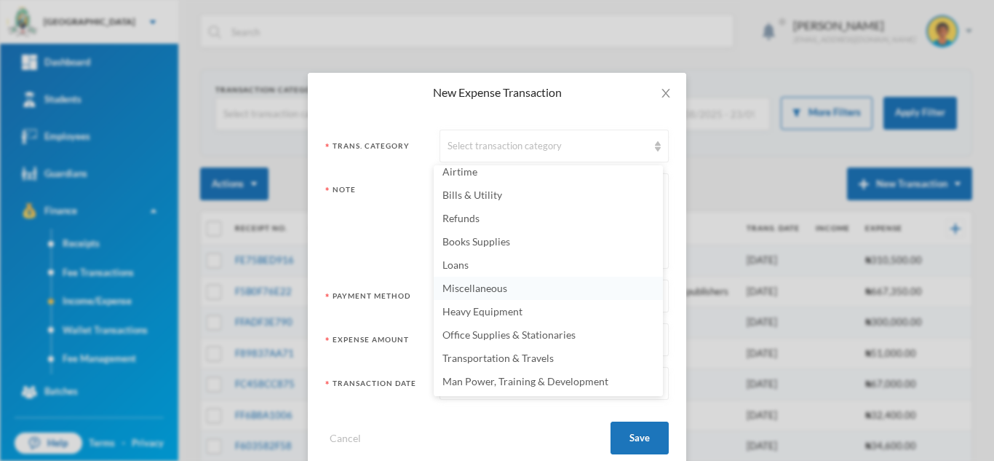
click at [498, 289] on span "Miscellaneous" at bounding box center [474, 288] width 65 height 12
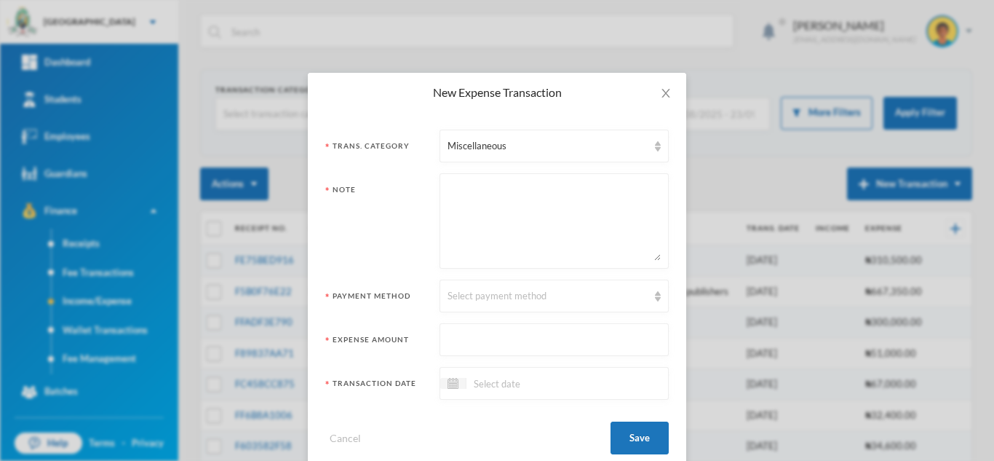
click at [476, 233] on textarea at bounding box center [554, 220] width 213 height 79
type textarea "Wegging gify for Ms. Tolu Kayode"
click at [471, 301] on div "Select payment method" at bounding box center [548, 296] width 200 height 15
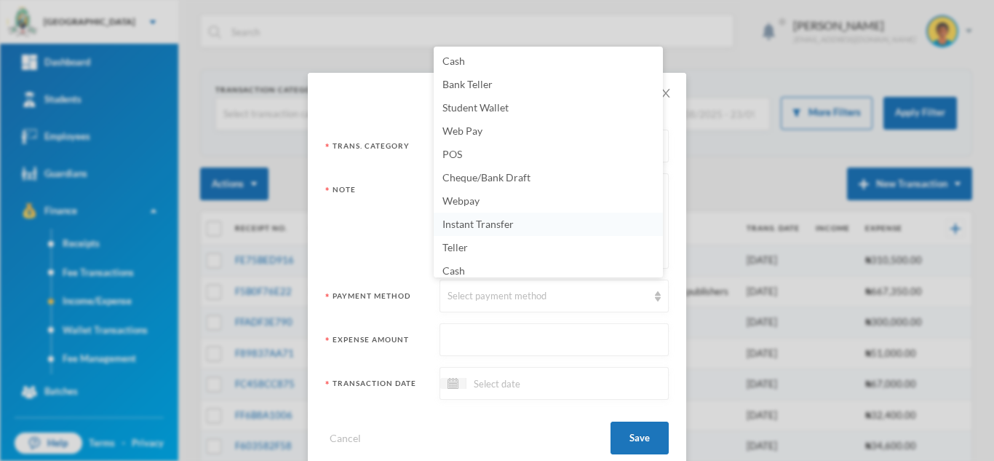
click at [499, 224] on span "Instant Transfer" at bounding box center [477, 224] width 71 height 12
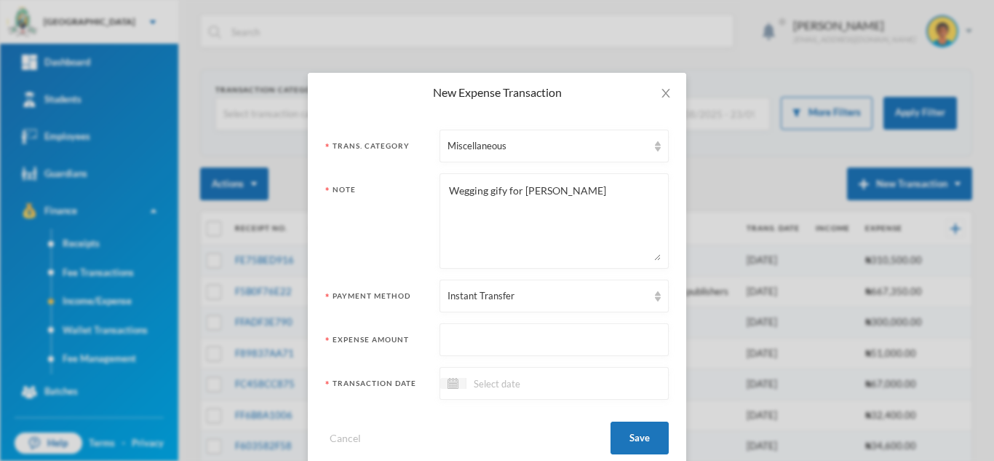
click at [483, 351] on input "text" at bounding box center [554, 340] width 213 height 33
type input "5"
type input "79000"
click at [502, 191] on textarea "Wegging gify for Ms. Tolu Kayode" at bounding box center [554, 220] width 213 height 79
click at [466, 188] on textarea "Wegging gift for Ms. Tolu Kayode" at bounding box center [554, 220] width 213 height 79
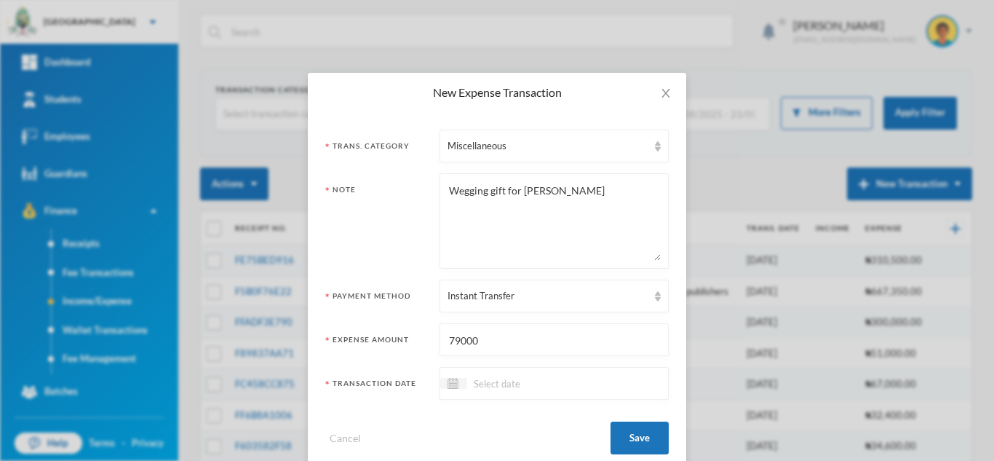
drag, startPoint x: 466, startPoint y: 188, endPoint x: 458, endPoint y: 186, distance: 9.2
click at [458, 186] on textarea "Wegging gift for Ms. Tolu Kayode" at bounding box center [554, 220] width 213 height 79
click at [466, 187] on textarea "Wegging gift for Ms. Tolu Kayode" at bounding box center [554, 220] width 213 height 79
type textarea "Wedding gift for [PERSON_NAME]"
click at [467, 148] on div "Miscellaneous" at bounding box center [548, 146] width 200 height 15
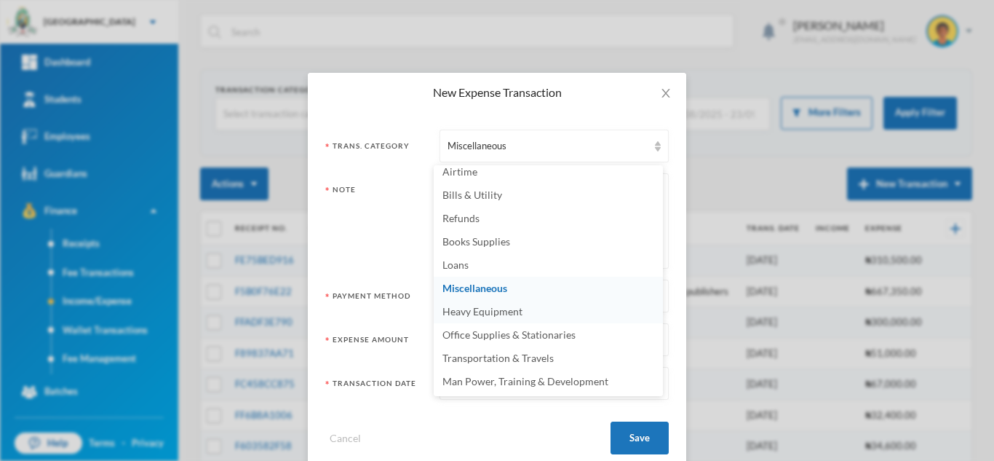
scroll to position [282, 0]
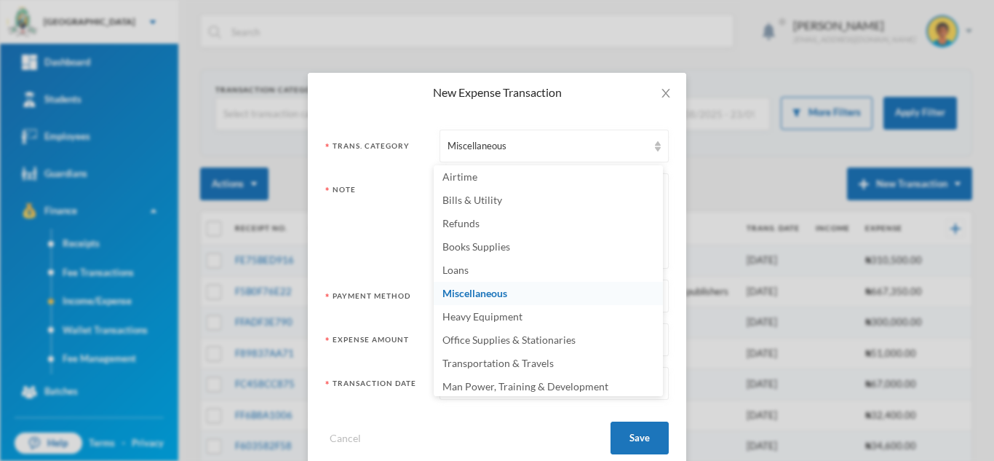
click at [486, 296] on span "Miscellaneous" at bounding box center [474, 293] width 65 height 12
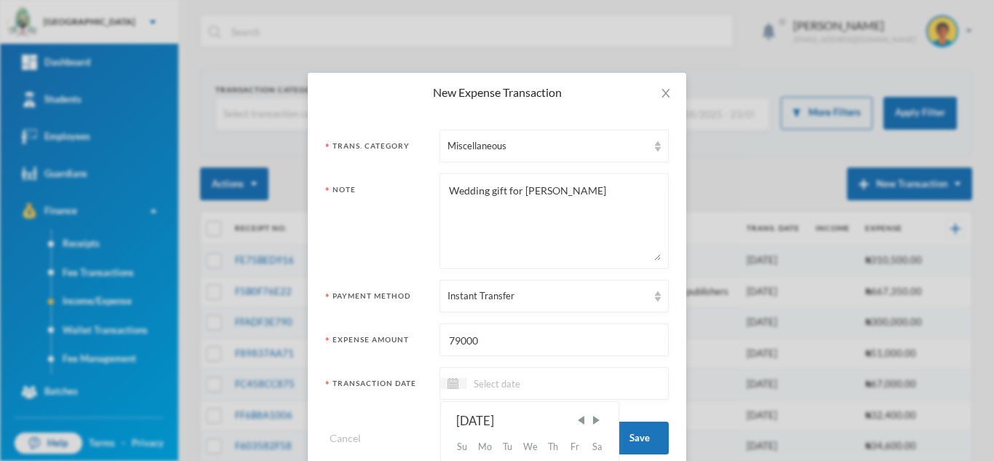
click at [509, 378] on input at bounding box center [527, 383] width 122 height 17
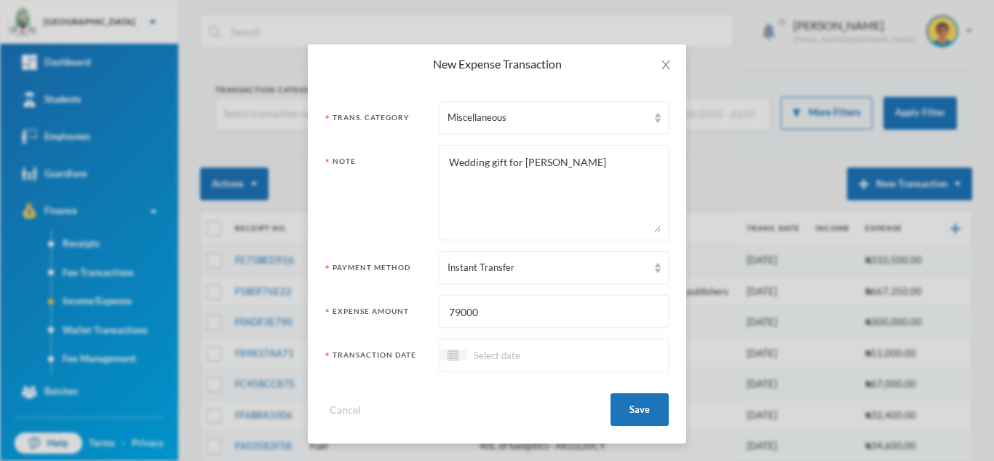
click at [501, 361] on input at bounding box center [527, 354] width 122 height 17
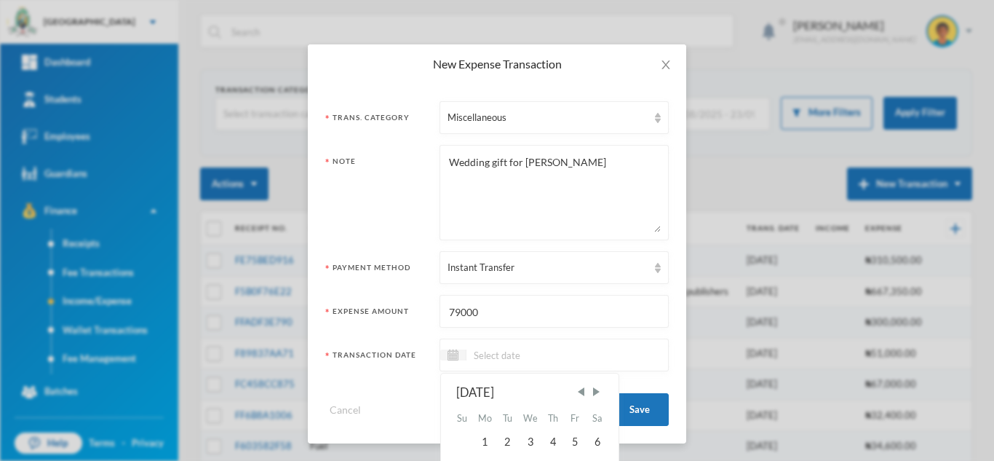
click at [582, 384] on div "[DATE]" at bounding box center [529, 392] width 147 height 18
click at [580, 399] on div "[DATE]" at bounding box center [529, 392] width 147 height 18
click at [578, 392] on span "Previous Month" at bounding box center [580, 391] width 13 height 13
click at [592, 442] on div "2" at bounding box center [598, 441] width 22 height 23
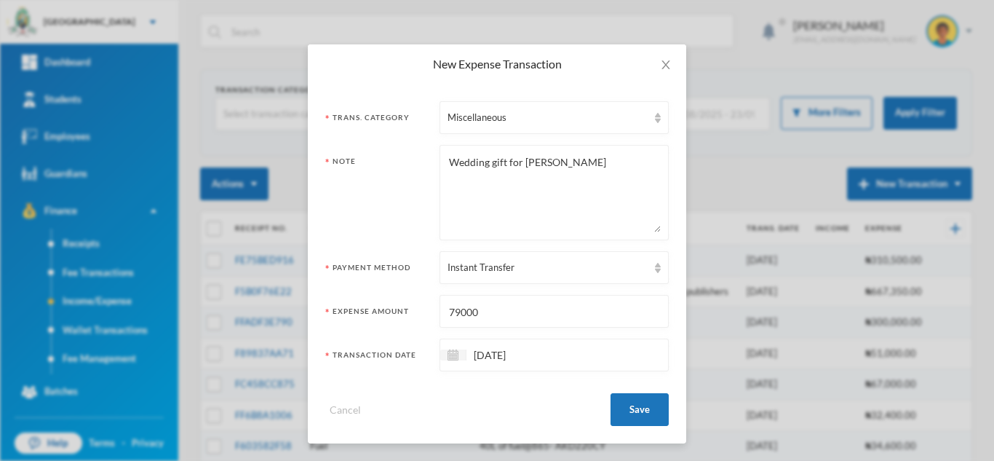
click at [478, 351] on input "02/08/2025" at bounding box center [527, 354] width 122 height 17
click at [478, 351] on input "04/08/2025" at bounding box center [527, 354] width 122 height 17
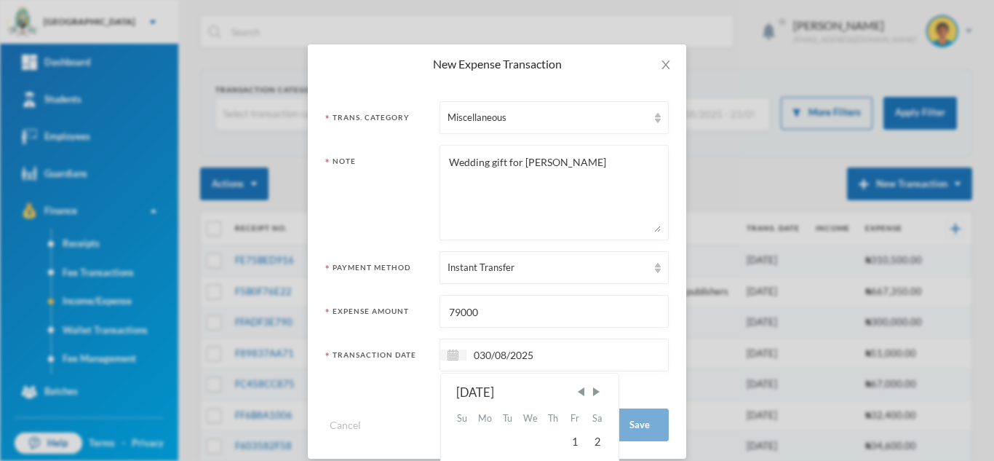
click at [478, 351] on input "030/08/2025" at bounding box center [527, 354] width 122 height 17
click at [474, 351] on input "030/08/2025" at bounding box center [527, 354] width 122 height 17
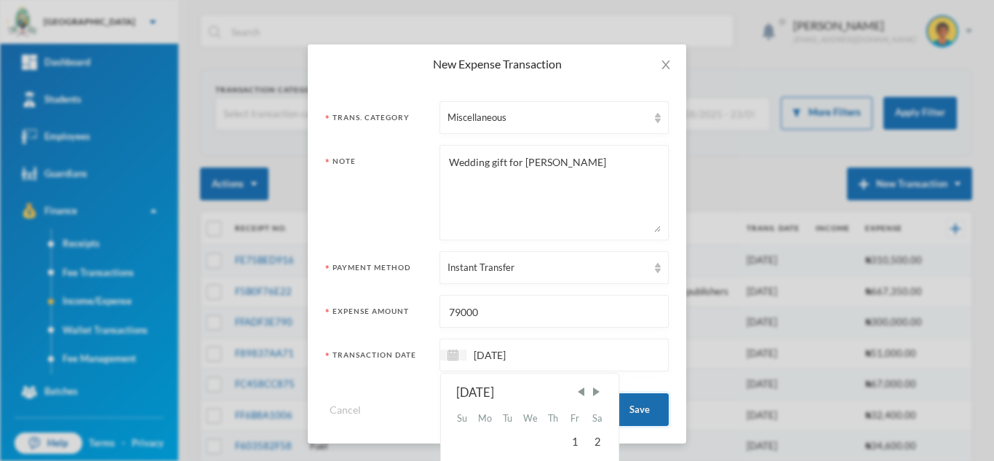
type input "[DATE]"
click at [633, 410] on button "Save" at bounding box center [640, 409] width 58 height 33
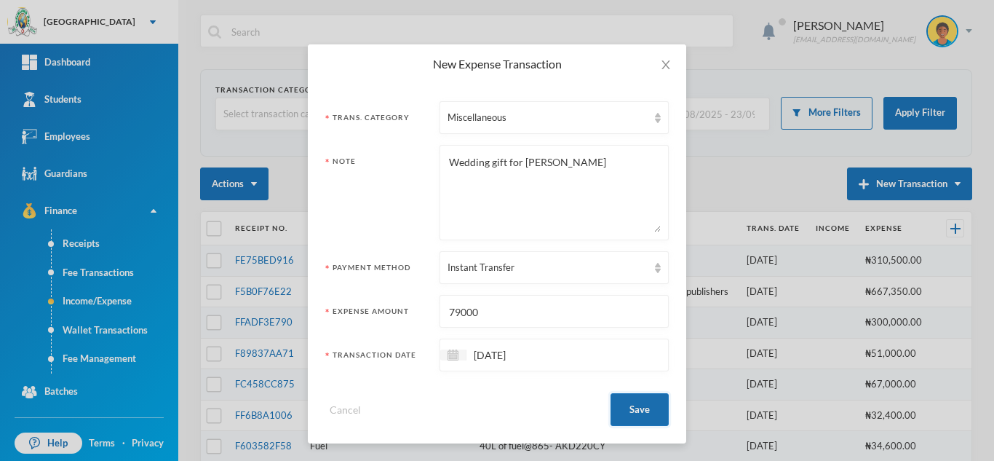
scroll to position [0, 0]
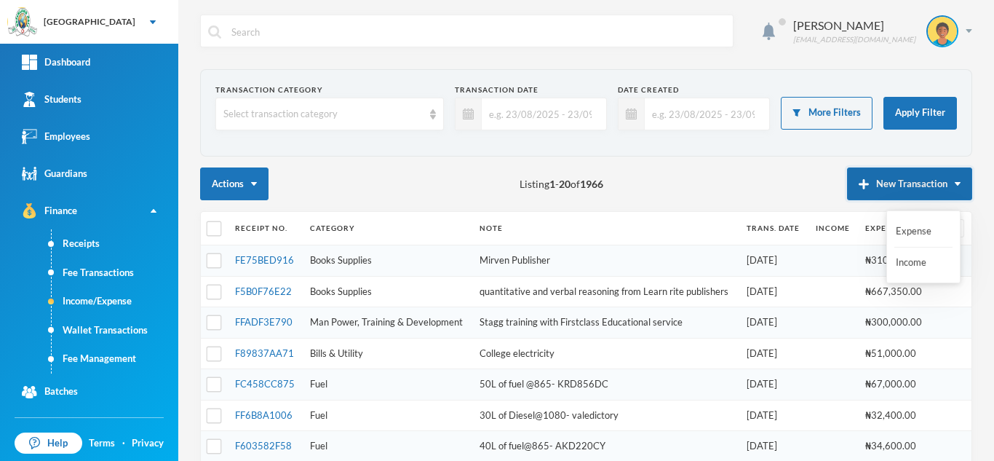
click at [874, 190] on button "New Transaction" at bounding box center [909, 183] width 125 height 33
click at [867, 179] on button "New Transaction" at bounding box center [909, 183] width 125 height 33
click at [901, 230] on button "Expense" at bounding box center [923, 231] width 58 height 26
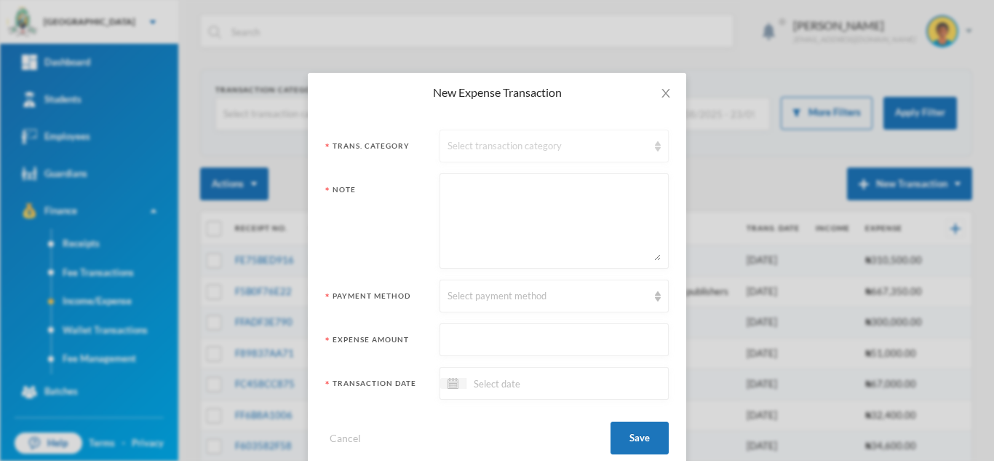
click at [549, 146] on div "Select transaction category" at bounding box center [548, 146] width 200 height 15
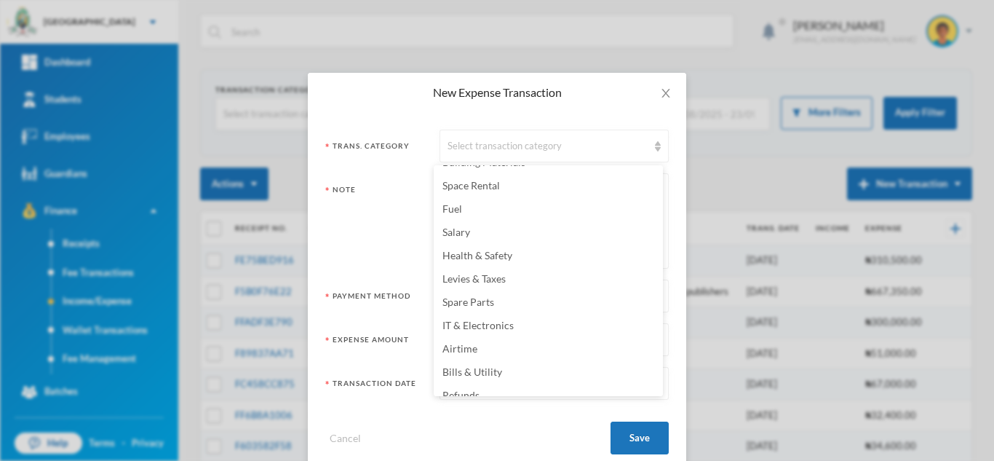
scroll to position [116, 0]
click at [499, 298] on li "Spare Parts" at bounding box center [548, 296] width 229 height 23
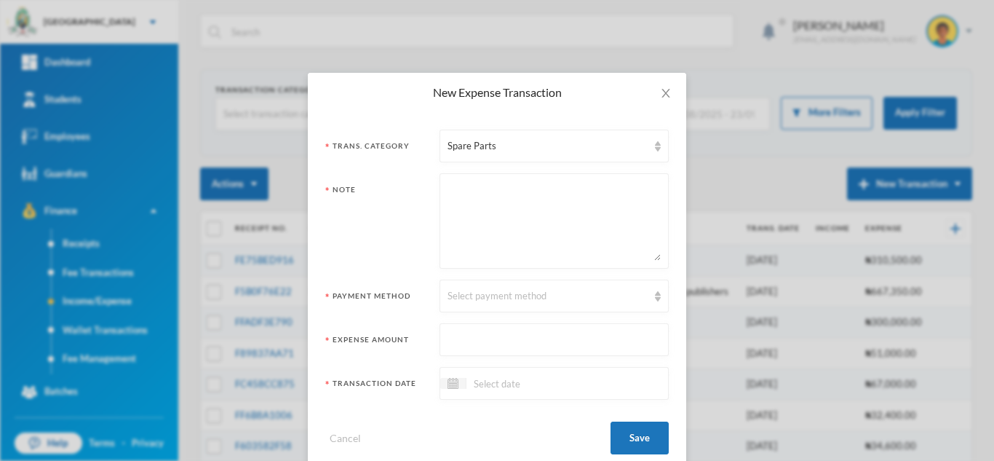
click at [487, 207] on textarea at bounding box center [554, 220] width 213 height 79
paste textarea "Mechanical repair for KRD857DC A. Fixing of engine *Construction of engine -N20…"
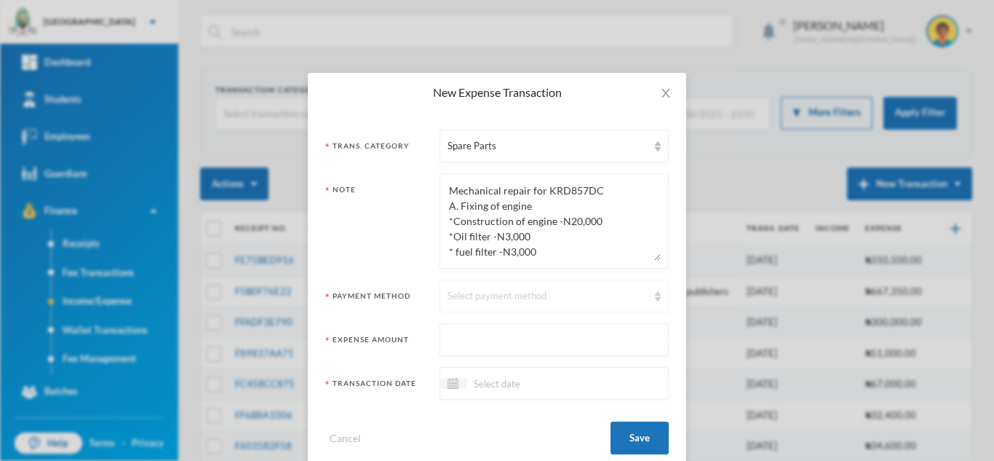
scroll to position [119, 0]
type textarea "Mechanical repair for KRD857DC A. Fixing of engine *Construction of engine -N20…"
click at [485, 342] on input "text" at bounding box center [554, 340] width 213 height 33
click at [450, 343] on input "398000" at bounding box center [554, 340] width 213 height 33
type input "298000"
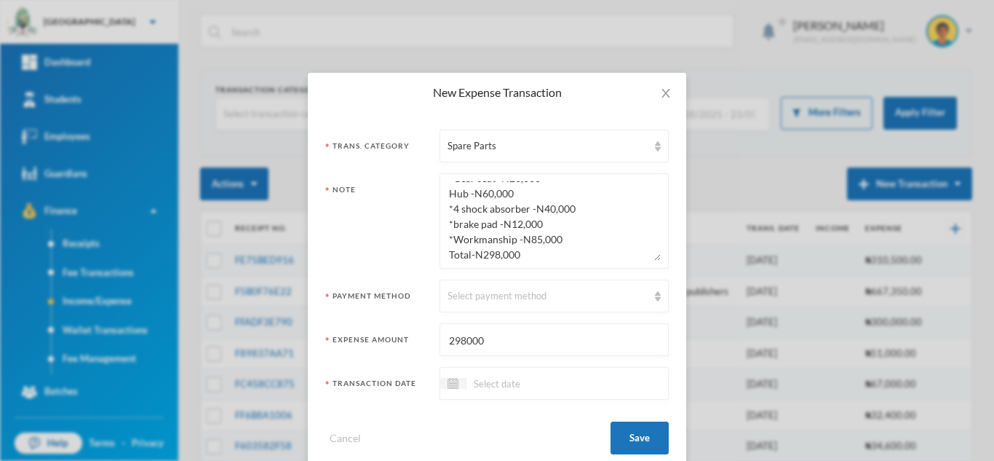
scroll to position [122, 0]
drag, startPoint x: 550, startPoint y: 255, endPoint x: 400, endPoint y: 262, distance: 150.1
click at [400, 262] on div "Note Mechanical repair for KRD857DC A. Fixing of engine *Construction of engine…" at bounding box center [496, 220] width 343 height 95
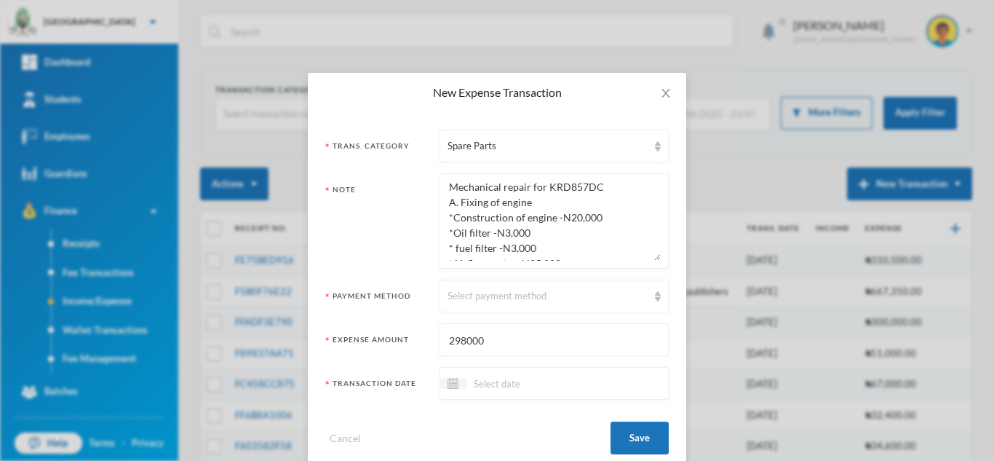
scroll to position [0, 0]
type textarea "Mechanical repair for KRD857DC A. Fixing of engine *Construction of engine -N20…"
click at [532, 295] on div "Select payment method" at bounding box center [548, 296] width 200 height 15
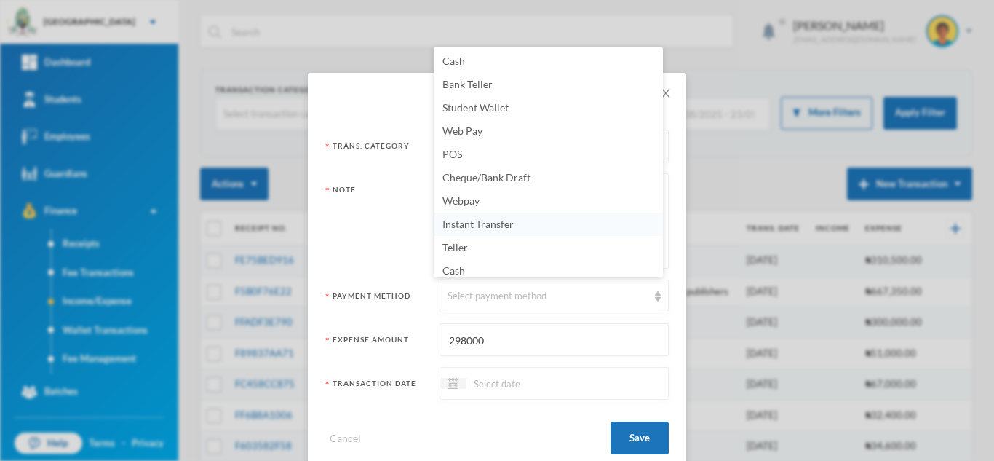
click at [498, 221] on span "Instant Transfer" at bounding box center [477, 224] width 71 height 12
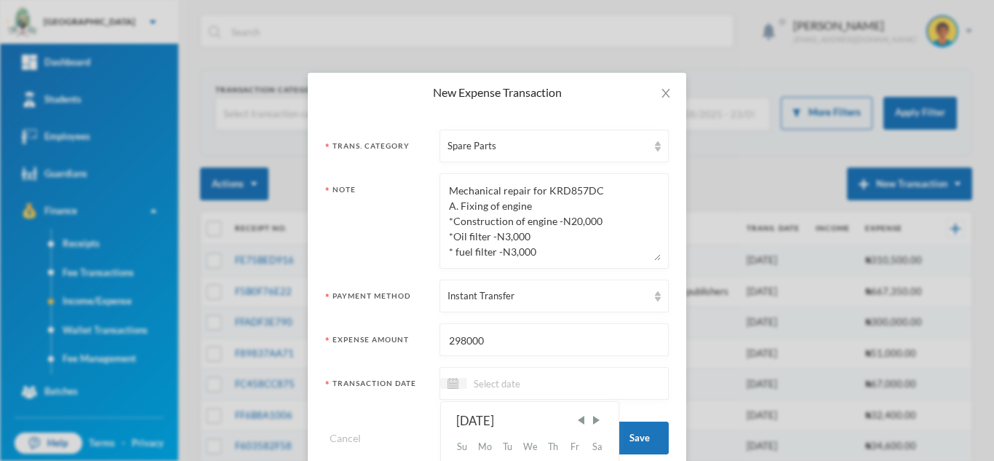
click at [506, 383] on input at bounding box center [527, 383] width 122 height 17
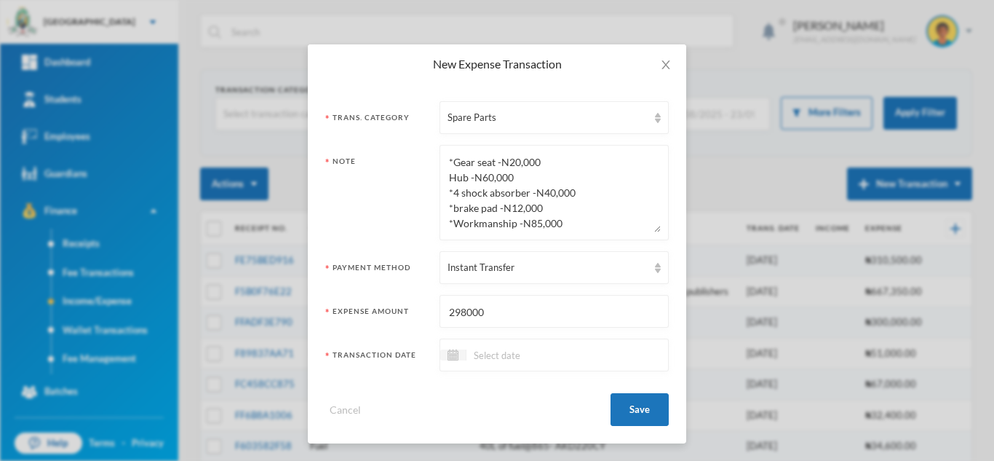
scroll to position [122, 0]
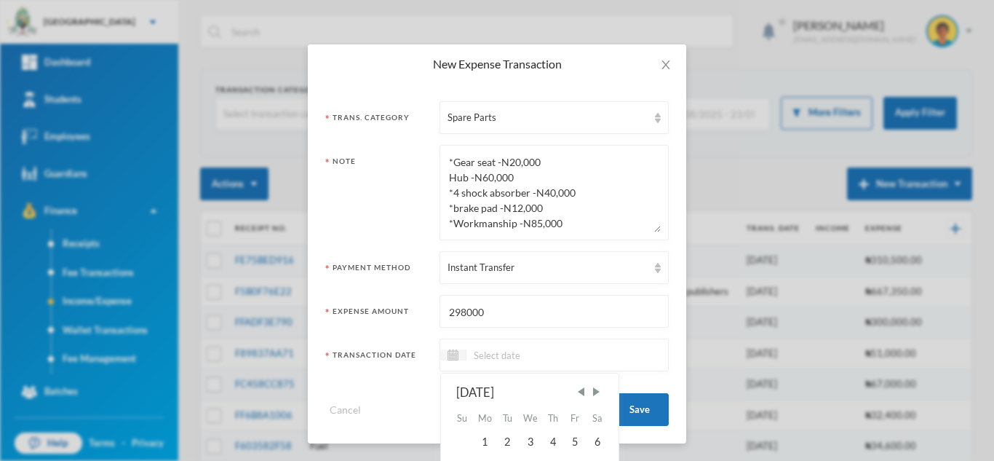
click at [512, 359] on input at bounding box center [527, 354] width 122 height 17
click at [576, 392] on span "Previous Month" at bounding box center [580, 391] width 13 height 13
click at [590, 435] on div "2" at bounding box center [598, 441] width 22 height 23
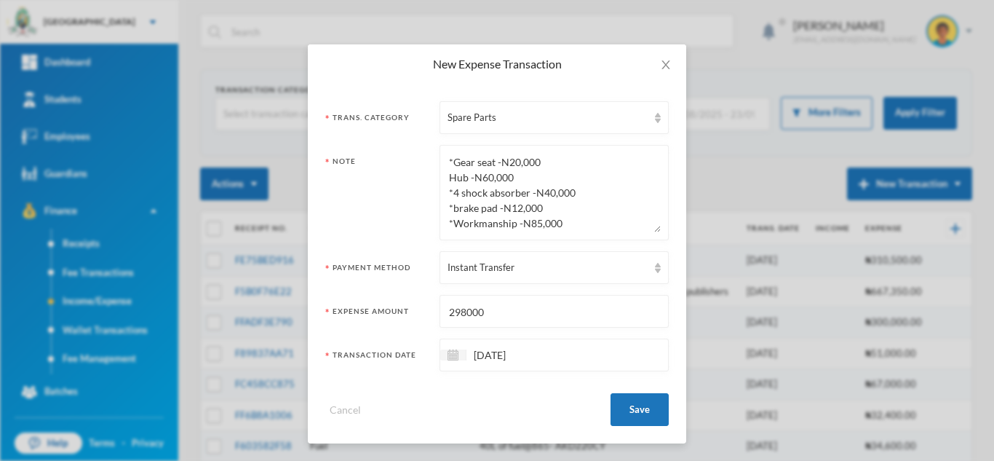
click at [478, 356] on input "02/08/2025" at bounding box center [527, 354] width 122 height 17
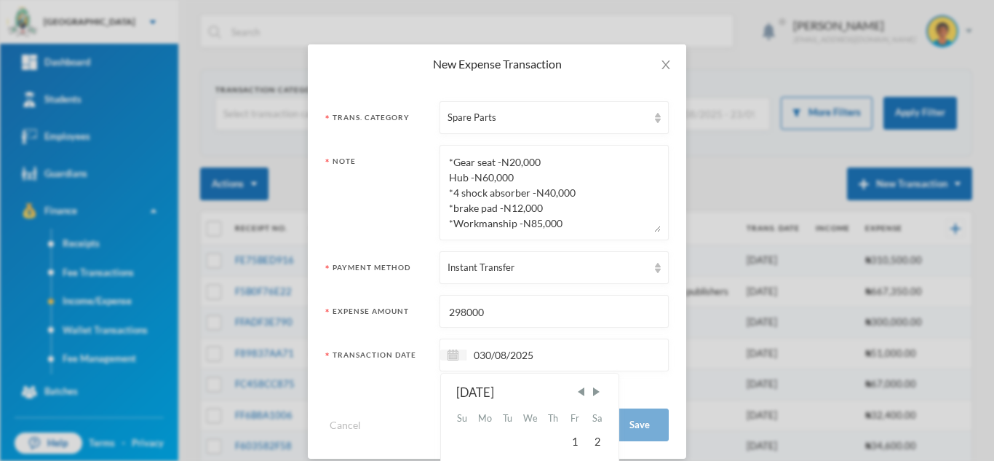
click at [478, 356] on input "030/08/2025" at bounding box center [527, 354] width 122 height 17
click at [475, 357] on input "030/08/2025" at bounding box center [527, 354] width 122 height 17
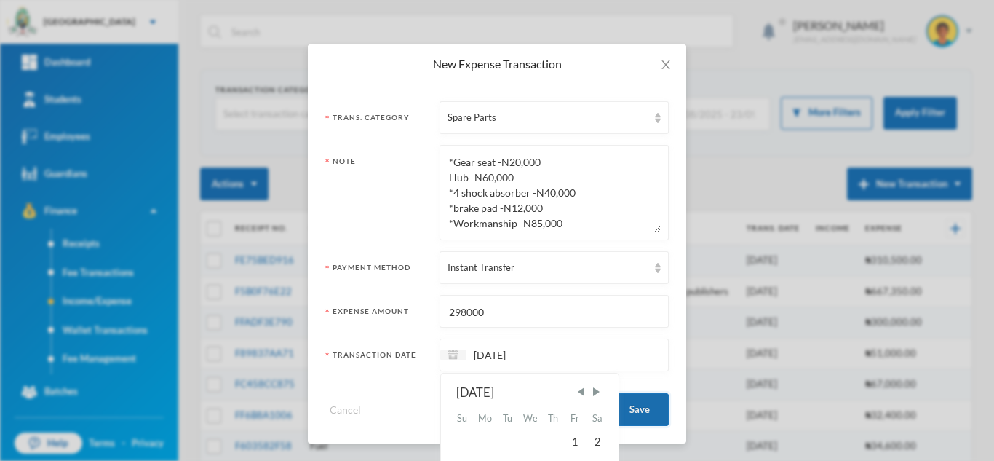
type input "[DATE]"
click at [624, 407] on button "Save" at bounding box center [640, 409] width 58 height 33
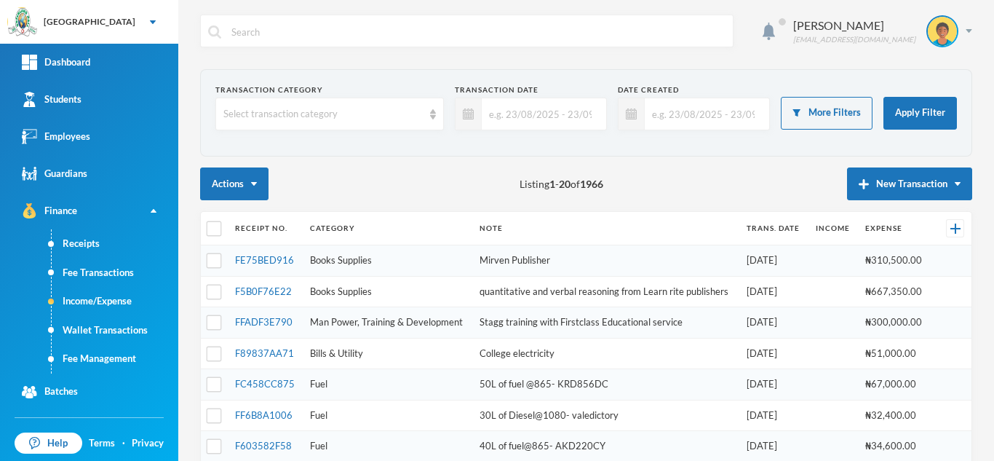
scroll to position [0, 0]
click at [896, 178] on button "New Transaction" at bounding box center [909, 183] width 125 height 33
click at [869, 190] on button "New Transaction" at bounding box center [909, 183] width 125 height 33
click at [899, 231] on button "Expense" at bounding box center [923, 231] width 58 height 26
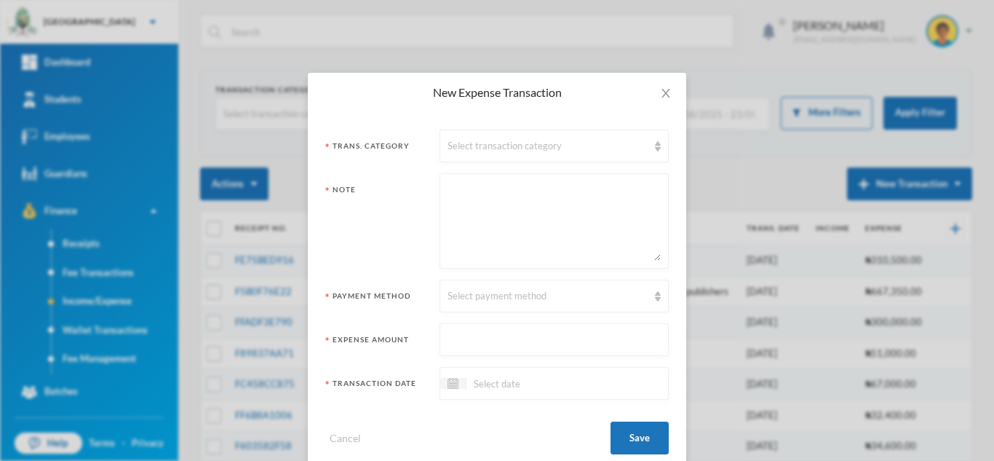
click at [466, 228] on textarea at bounding box center [554, 220] width 213 height 79
paste textarea "Mechanical repair for KRD856DC *Hub -N60,000 *brake pad -N12,000 *setting of al…"
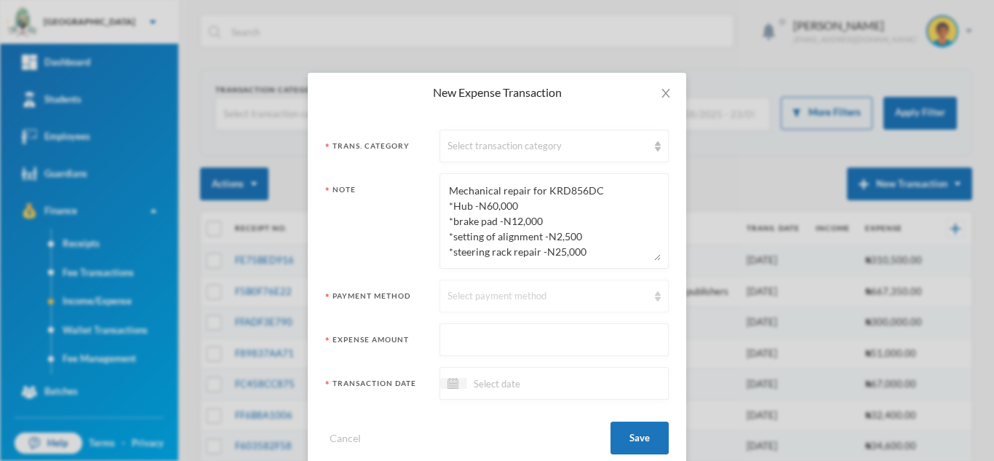
scroll to position [150, 0]
drag, startPoint x: 565, startPoint y: 237, endPoint x: 429, endPoint y: 224, distance: 137.4
click at [429, 224] on div "Note Mechanical repair for KRD856DC *Hub -N60,000 *brake pad -N12,000 *setting …" at bounding box center [496, 220] width 343 height 95
type textarea "Mechanical repair for KRD856DC *Hub -N60,000 *brake pad -N12,000 *setting of al…"
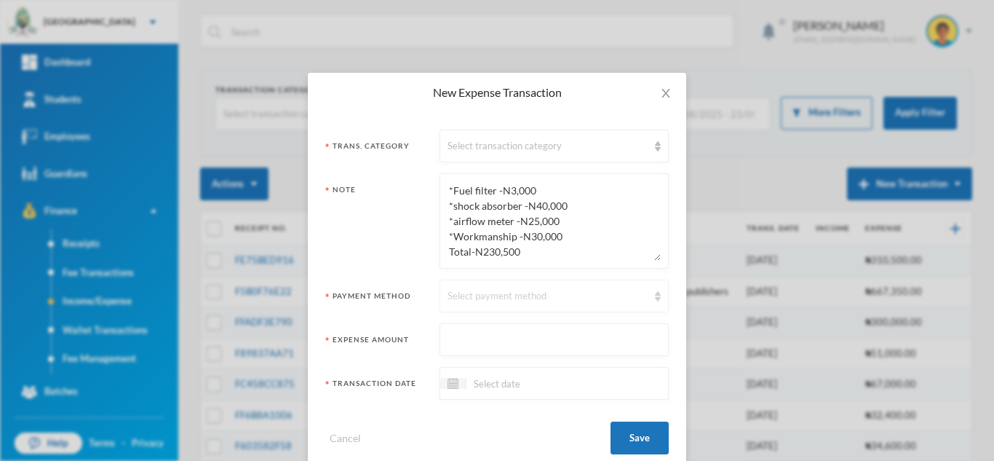
click at [458, 302] on div "Select payment method" at bounding box center [548, 296] width 200 height 15
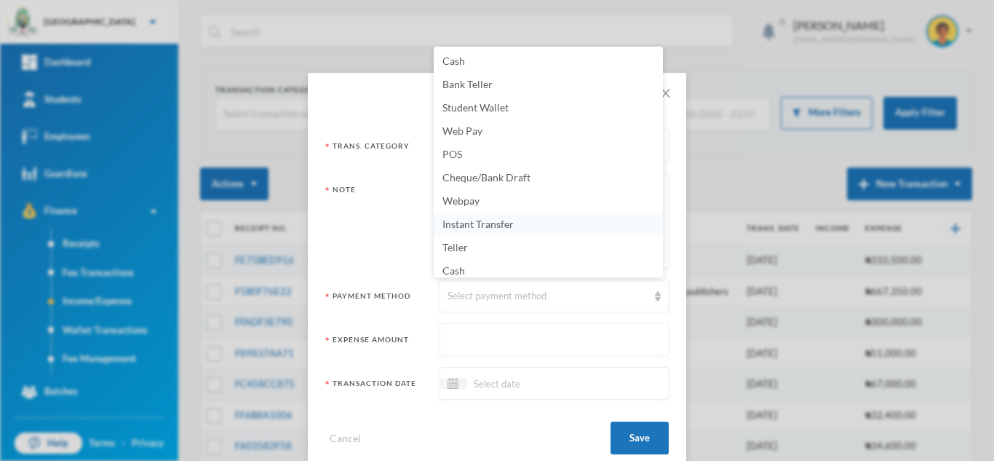
click at [474, 226] on span "Instant Transfer" at bounding box center [477, 224] width 71 height 12
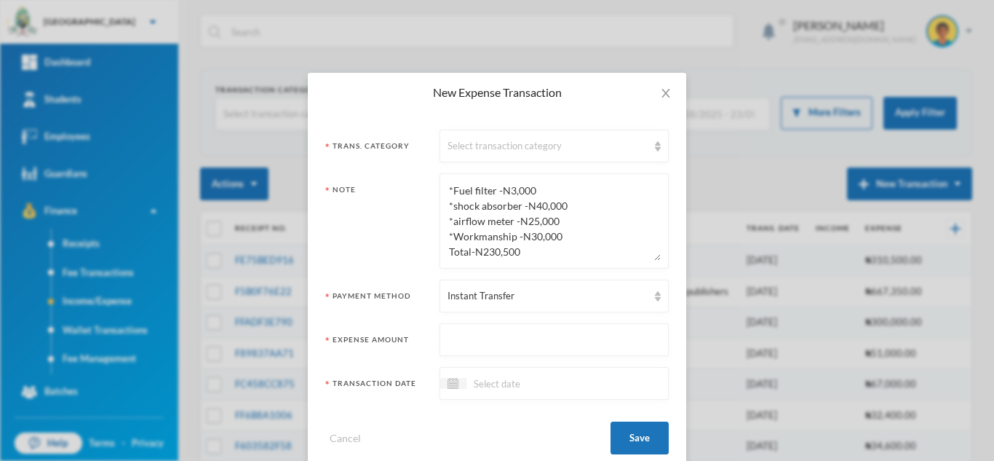
click at [460, 342] on input "text" at bounding box center [554, 340] width 213 height 33
type input "230500"
click at [527, 146] on div "Select transaction category" at bounding box center [548, 146] width 200 height 15
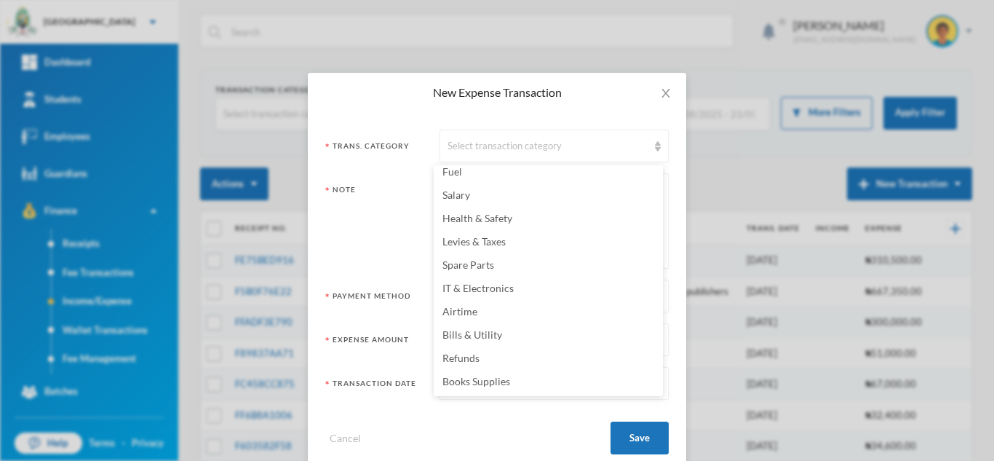
scroll to position [155, 0]
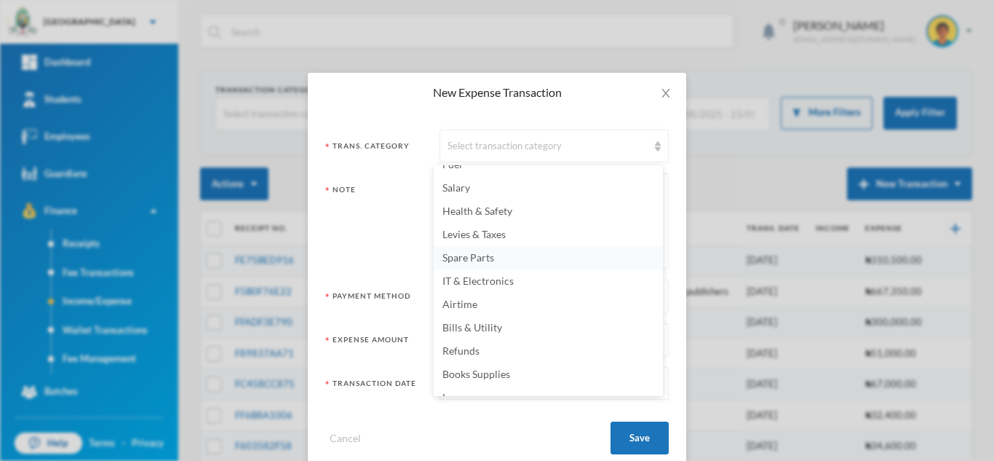
click at [501, 256] on li "Spare Parts" at bounding box center [548, 257] width 229 height 23
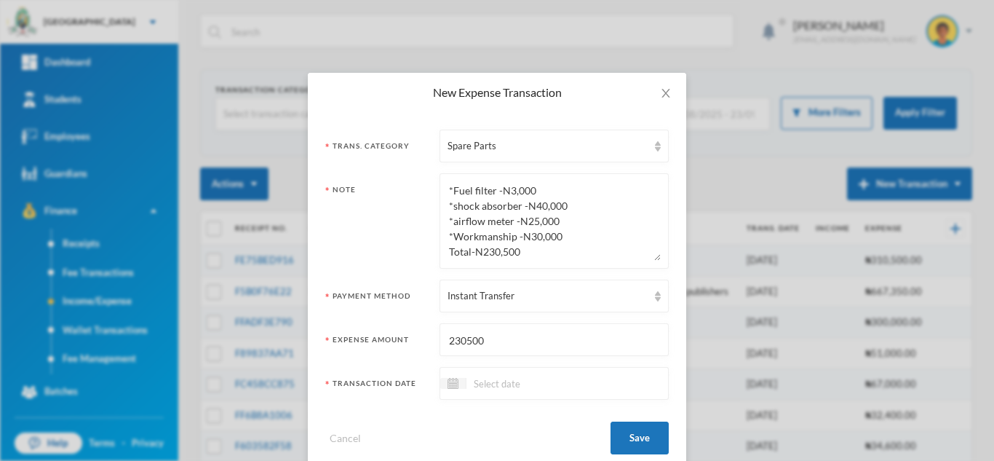
drag, startPoint x: 533, startPoint y: 227, endPoint x: 369, endPoint y: 228, distance: 164.5
click at [369, 228] on div "Note Mechanical repair for KRD856DC *Hub -N60,000 *brake pad -N12,000 *setting …" at bounding box center [496, 220] width 343 height 95
type textarea "Mechanical repair for KRD856DC *Hub -N60,000 *brake pad -N12,000 *setting of al…"
click at [512, 382] on input at bounding box center [527, 383] width 122 height 17
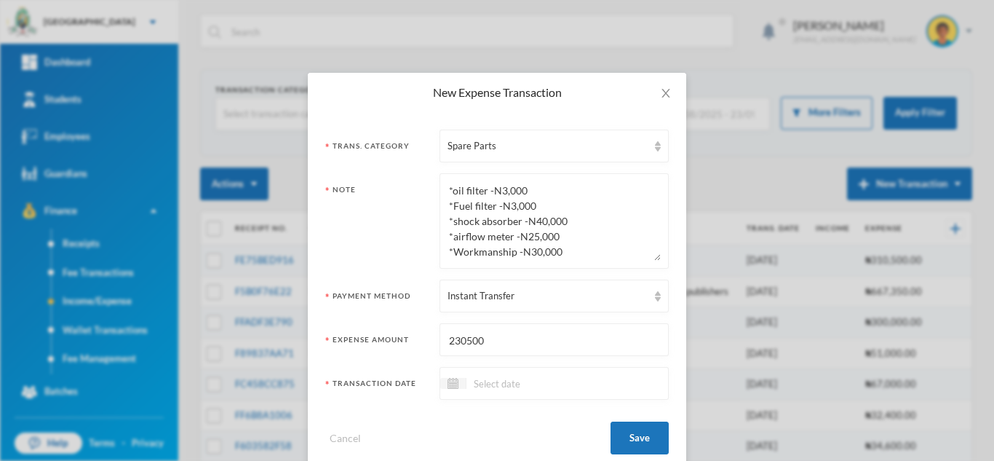
scroll to position [28, 0]
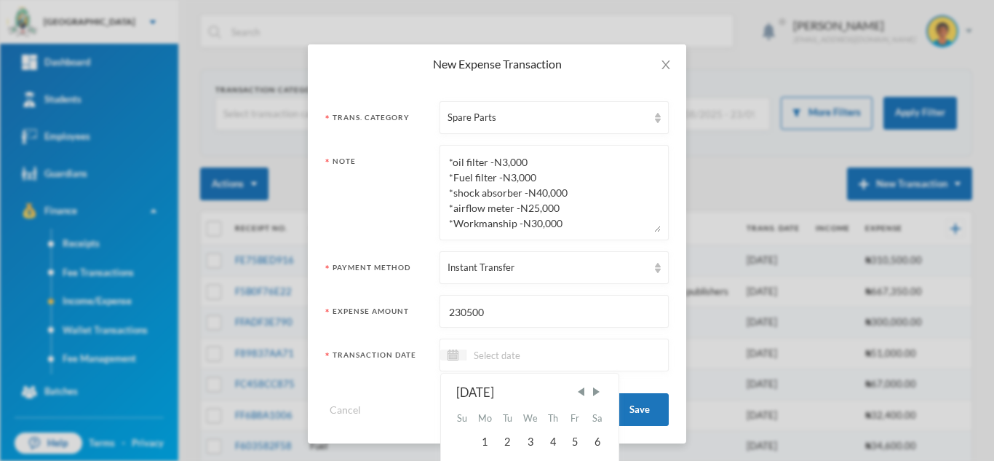
click at [559, 347] on input at bounding box center [527, 354] width 122 height 17
click at [579, 392] on span "Previous Month" at bounding box center [580, 391] width 13 height 13
click at [592, 441] on div "2" at bounding box center [598, 441] width 22 height 23
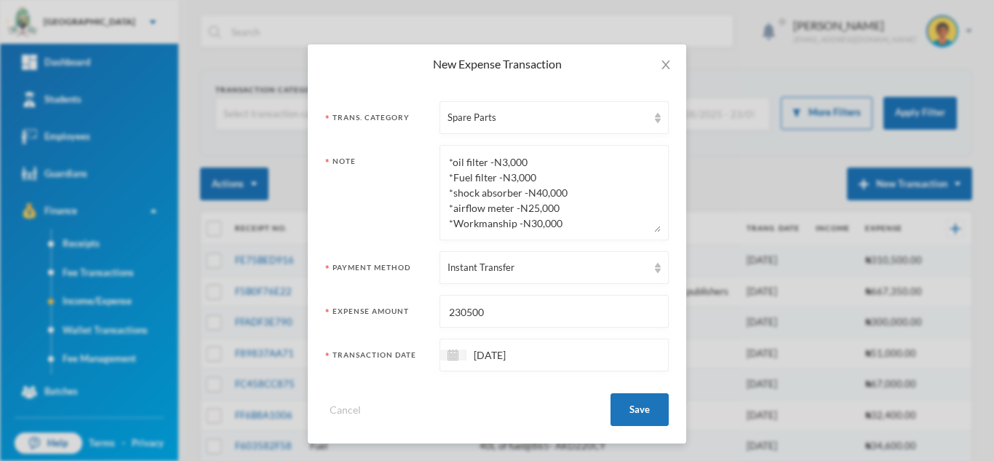
click at [479, 356] on input "02/08/2025" at bounding box center [527, 354] width 122 height 17
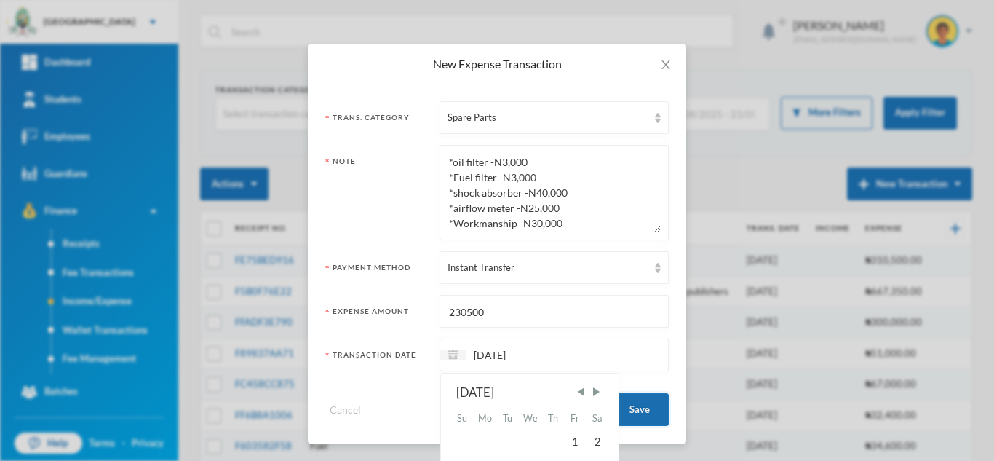
type input "[DATE]"
click at [628, 411] on button "Save" at bounding box center [640, 409] width 58 height 33
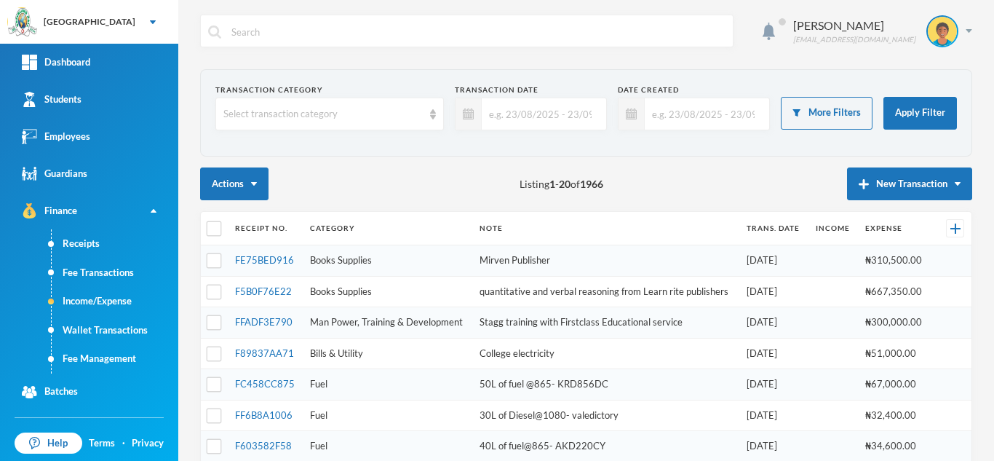
scroll to position [0, 0]
click at [881, 180] on button "New Transaction" at bounding box center [909, 183] width 125 height 33
click at [902, 229] on button "Expense" at bounding box center [923, 231] width 58 height 26
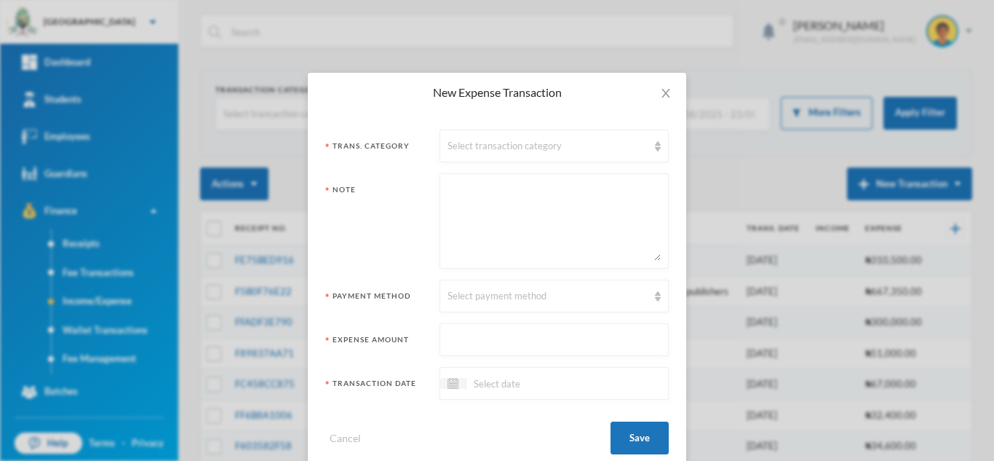
click at [517, 210] on textarea at bounding box center [554, 220] width 213 height 79
paste textarea "Academic Diary-6pcs @N1,500 -N12,000 3. Prefect Badge-13pcs @N2,000 -N26,000"
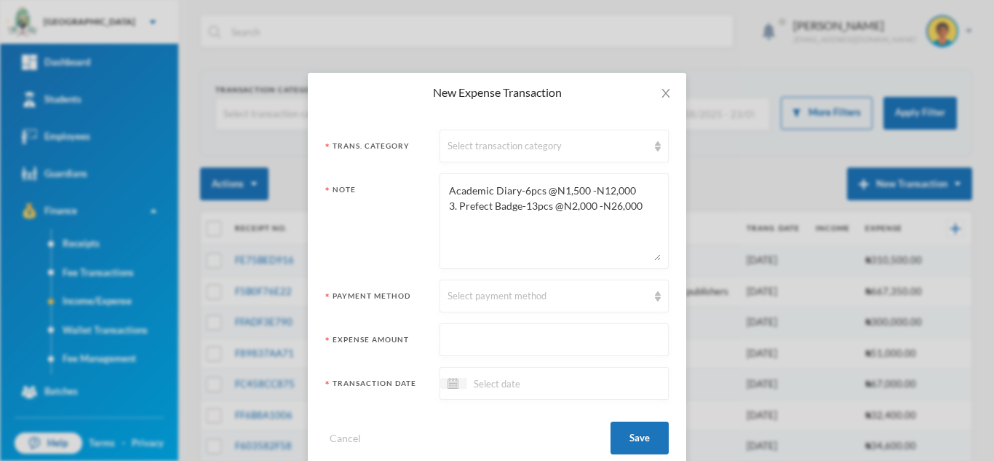
drag, startPoint x: 643, startPoint y: 210, endPoint x: 543, endPoint y: 190, distance: 101.6
click at [543, 190] on textarea "Academic Diary-6pcs @N1,500 -N12,000 3. Prefect Badge-13pcs @N2,000 -N26,000" at bounding box center [554, 220] width 213 height 79
drag, startPoint x: 543, startPoint y: 190, endPoint x: 501, endPoint y: 227, distance: 55.7
click at [501, 227] on textarea "Academic Diary-6pcs @N1,500 -N12,000 3. Prefect Badge-13pcs @N2,000 -N26,000" at bounding box center [554, 220] width 213 height 79
drag, startPoint x: 643, startPoint y: 204, endPoint x: 541, endPoint y: 187, distance: 103.2
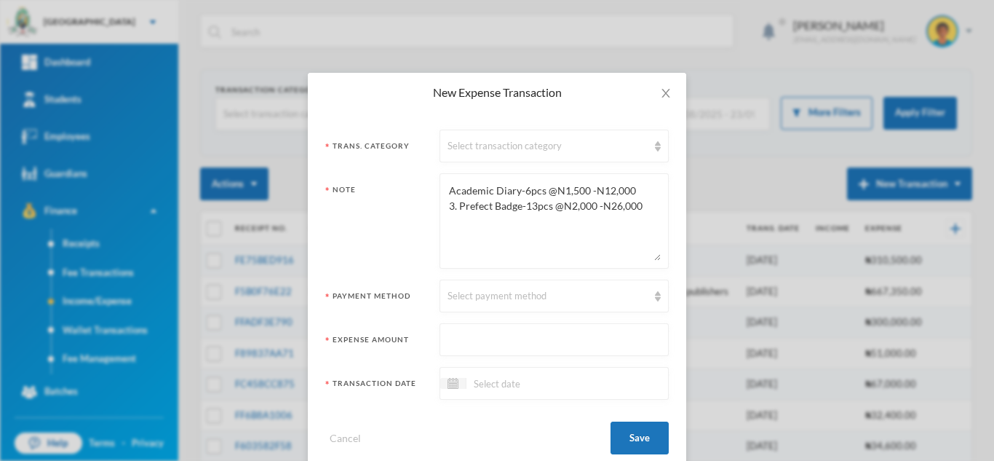
click at [541, 187] on textarea "Academic Diary-6pcs @N1,500 -N12,000 3. Prefect Badge-13pcs @N2,000 -N26,000" at bounding box center [554, 220] width 213 height 79
type textarea "Academic Diary-6pcs"
click at [482, 342] on input "text" at bounding box center [554, 340] width 213 height 33
type input "12000"
click at [472, 293] on div "Select payment method" at bounding box center [548, 296] width 200 height 15
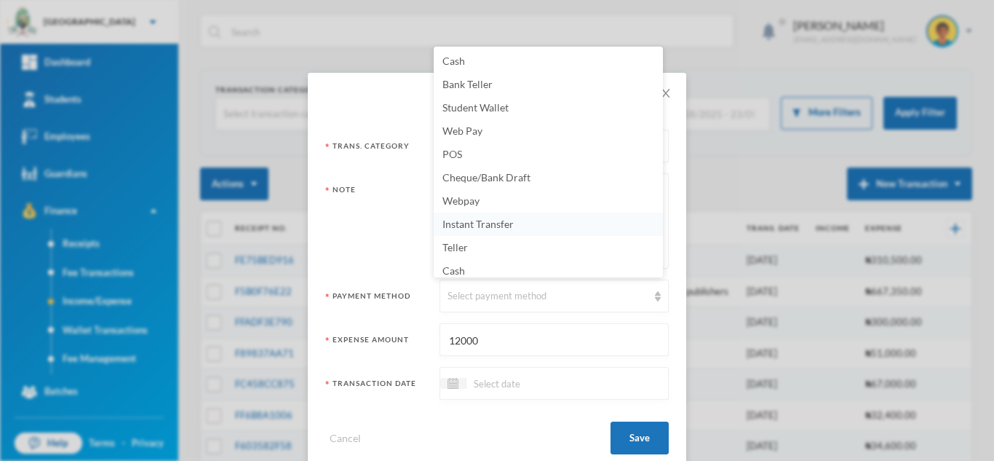
click at [503, 221] on span "Instant Transfer" at bounding box center [477, 224] width 71 height 12
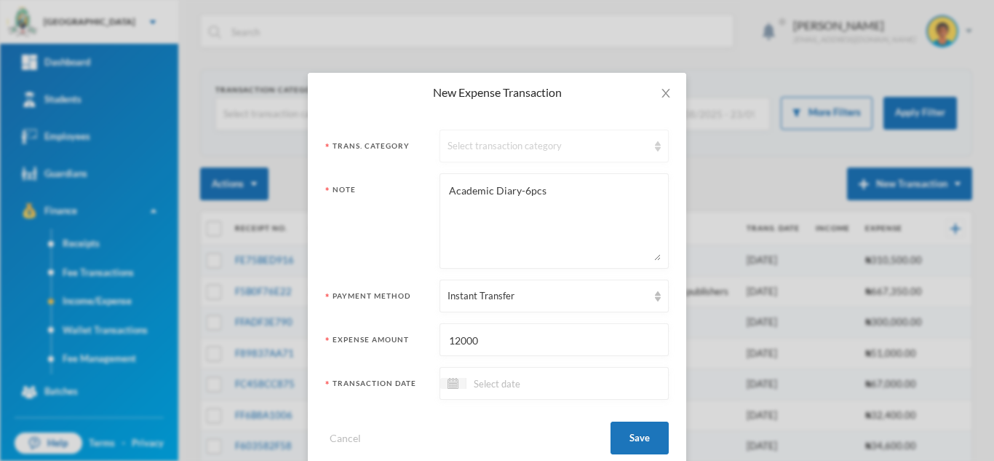
click at [471, 145] on div "Select transaction category" at bounding box center [548, 146] width 200 height 15
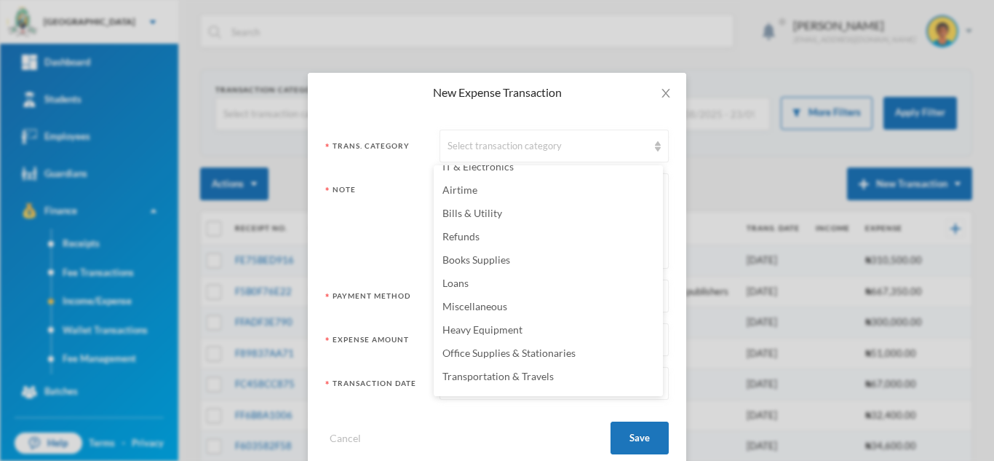
scroll to position [287, 0]
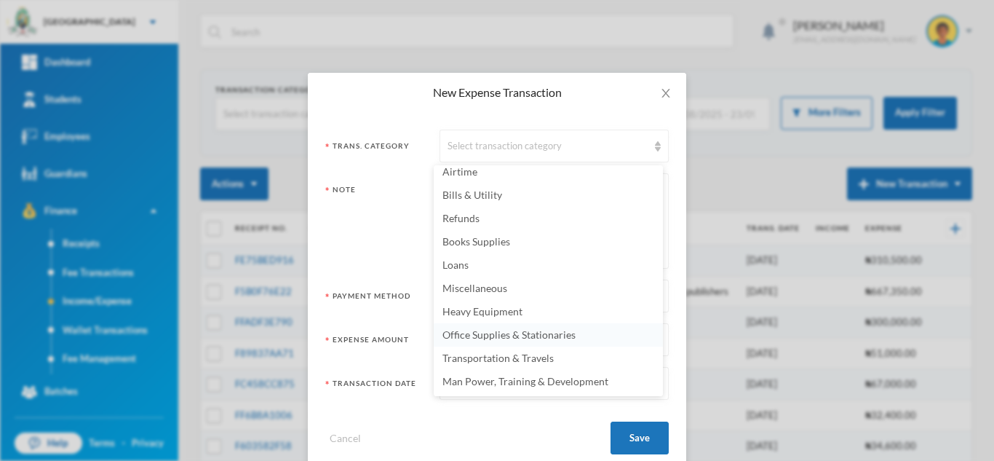
click at [521, 333] on span "Office Supplies & Stationaries" at bounding box center [508, 334] width 133 height 12
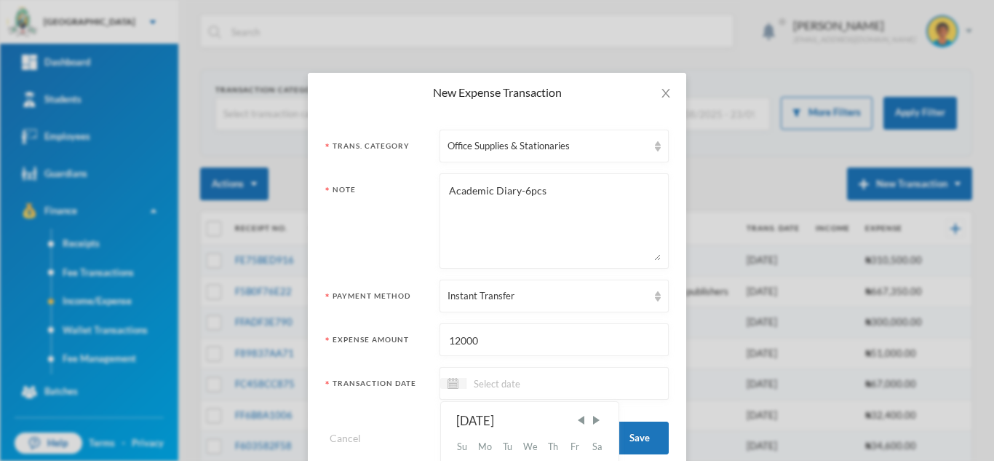
click at [494, 386] on input at bounding box center [527, 383] width 122 height 17
click at [530, 383] on input "30/08/0002925" at bounding box center [527, 383] width 122 height 17
click at [511, 381] on input "30/08/0225" at bounding box center [527, 383] width 122 height 17
click at [504, 381] on input "30/08/02025" at bounding box center [527, 383] width 122 height 17
type input "[DATE]"
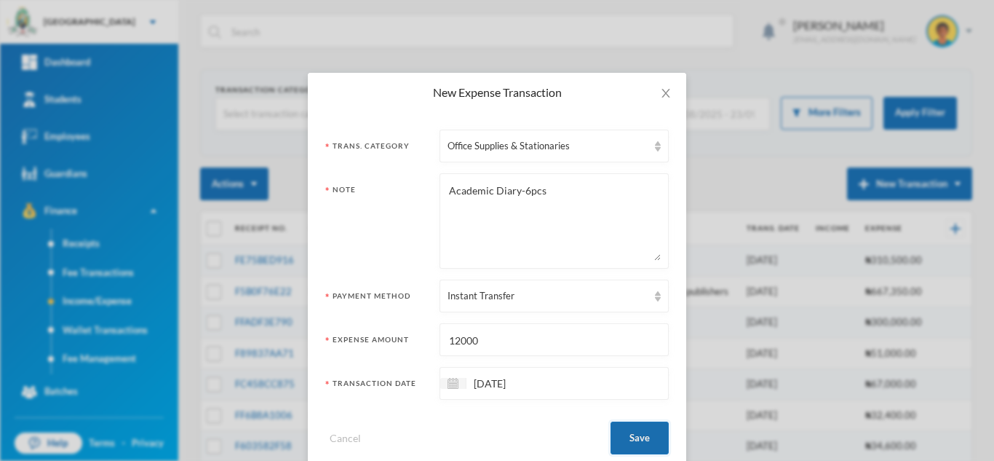
click at [647, 436] on button "Save" at bounding box center [640, 437] width 58 height 33
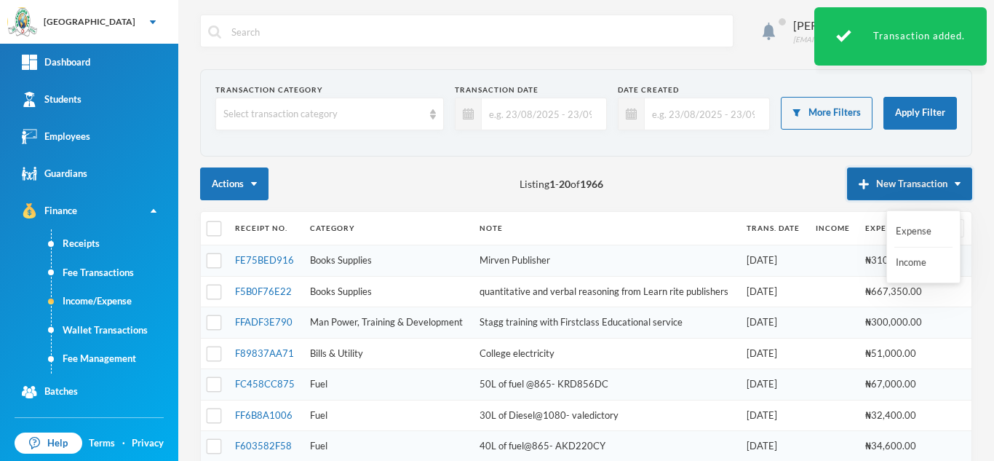
click at [859, 186] on img "button" at bounding box center [864, 184] width 10 height 10
click at [891, 183] on button "New Transaction" at bounding box center [909, 183] width 125 height 33
click at [894, 227] on div "Expense Income" at bounding box center [923, 246] width 74 height 73
click at [885, 179] on button "New Transaction" at bounding box center [909, 183] width 125 height 33
click at [908, 232] on button "Expense" at bounding box center [923, 231] width 58 height 26
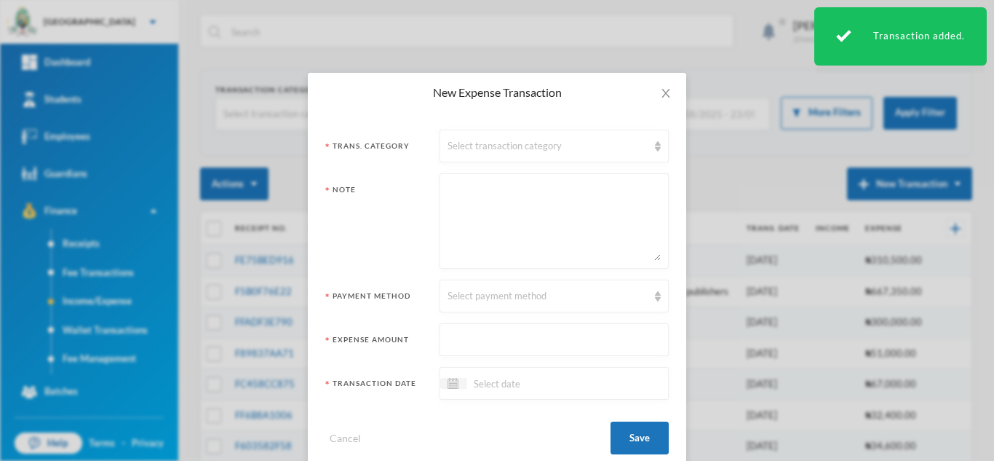
click at [477, 225] on textarea at bounding box center [554, 220] width 213 height 79
paste textarea "@N1,500 -N12,000 3. Prefect Badge-13pcs @N2,000 -N26,000"
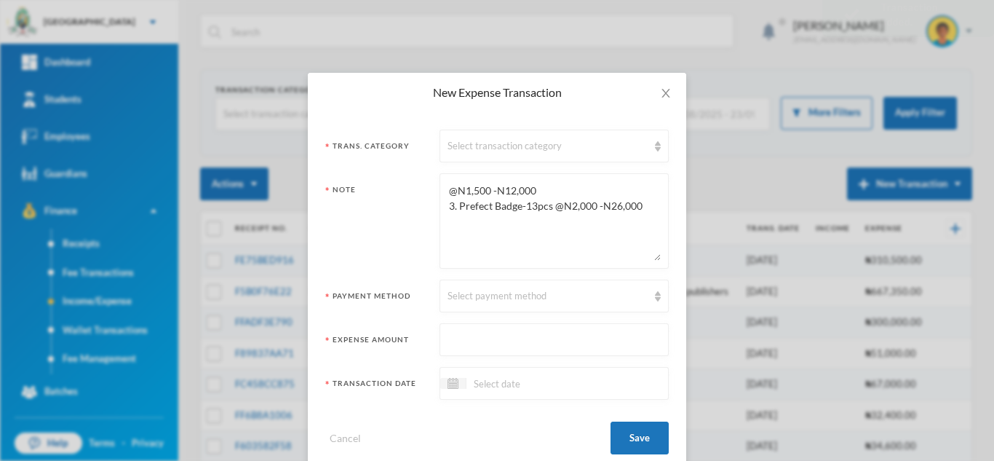
drag, startPoint x: 533, startPoint y: 186, endPoint x: 355, endPoint y: 199, distance: 178.0
click at [355, 199] on div "Note @N1,500 -N12,000 3. Prefect Badge-13pcs @N2,000 -N26,000" at bounding box center [496, 220] width 343 height 95
click at [452, 186] on textarea "3. Prefect Badge-13pcs @N2,000 -N26,000" at bounding box center [554, 220] width 213 height 79
drag, startPoint x: 632, startPoint y: 188, endPoint x: 589, endPoint y: 191, distance: 42.4
click at [589, 191] on textarea "Prefect Badge-13pcs @N2,000 -N26,000" at bounding box center [554, 220] width 213 height 79
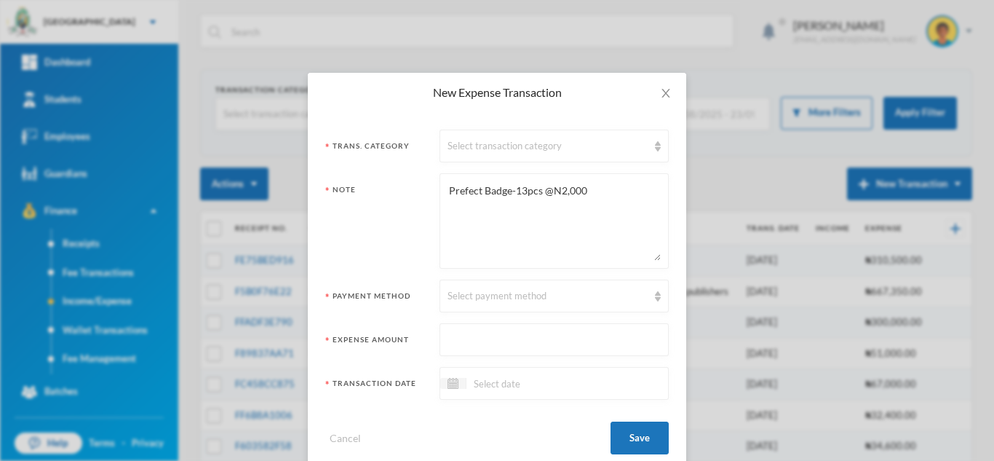
type textarea "Prefect Badge-13pcs @N2,000"
click at [494, 338] on input "text" at bounding box center [554, 340] width 213 height 33
type input "26000"
click at [494, 150] on div "Select transaction category" at bounding box center [548, 146] width 200 height 15
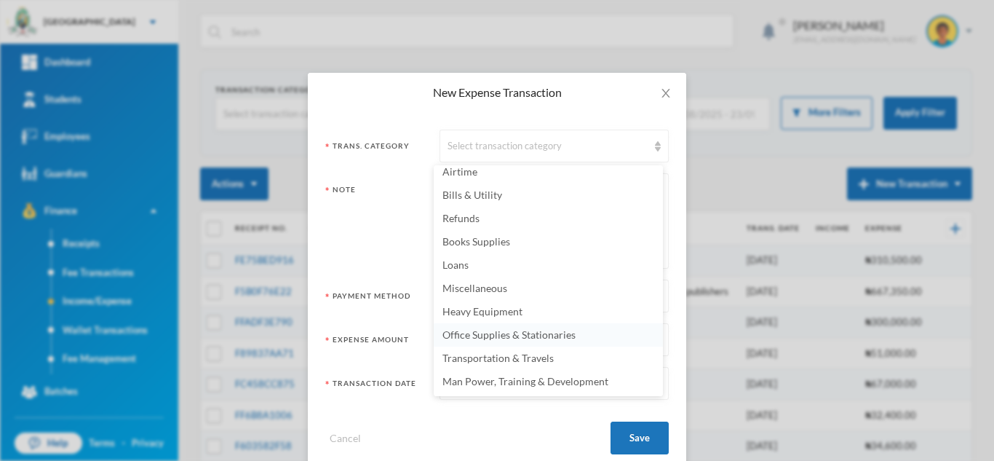
click at [541, 336] on span "Office Supplies & Stationaries" at bounding box center [508, 334] width 133 height 12
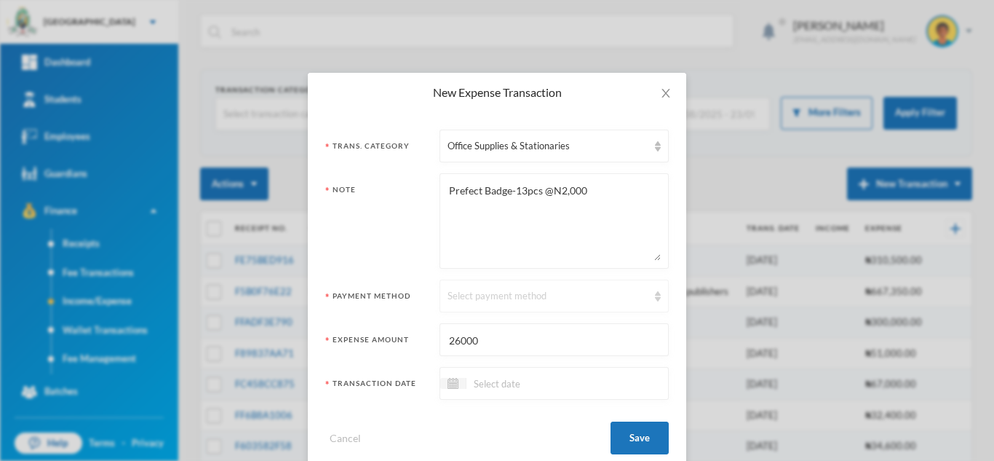
click at [485, 301] on div "Select payment method" at bounding box center [548, 296] width 200 height 15
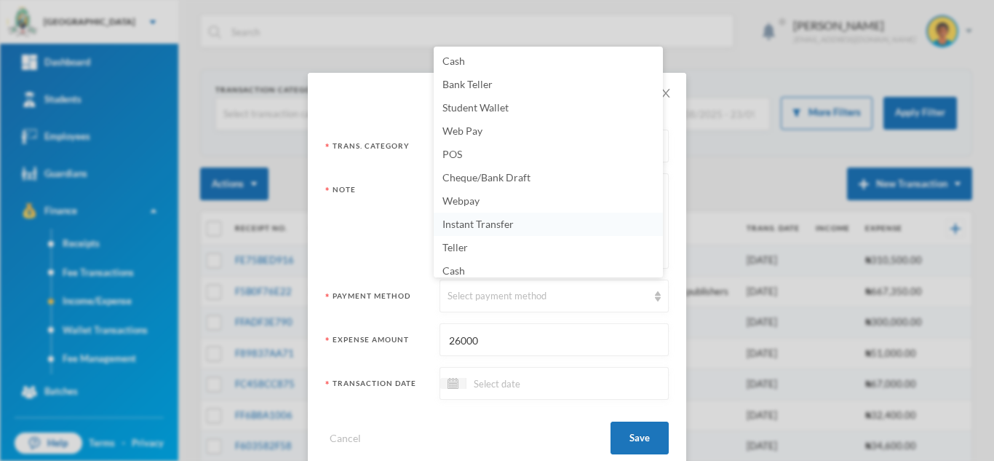
click at [535, 225] on li "Instant Transfer" at bounding box center [548, 223] width 229 height 23
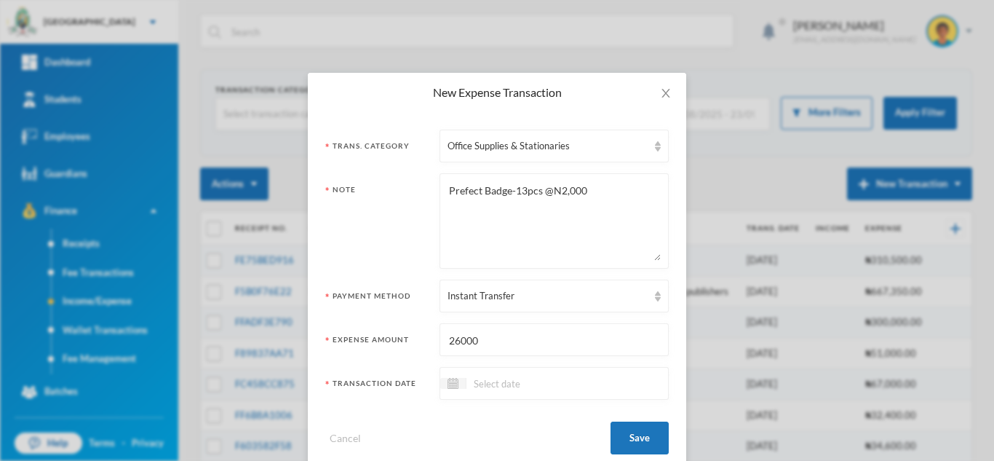
click at [520, 386] on input at bounding box center [527, 383] width 122 height 17
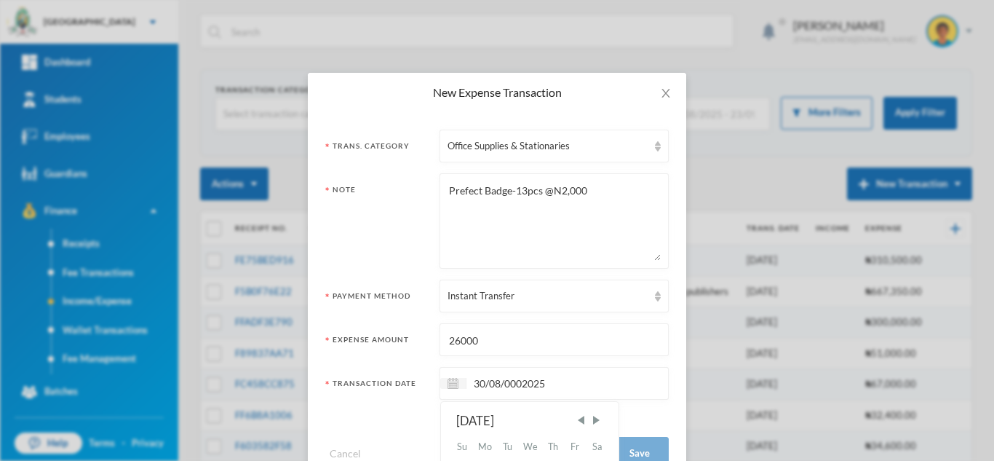
click at [520, 386] on input "30/08/0002025" at bounding box center [527, 383] width 122 height 17
click at [515, 386] on input "30/08/0002025" at bounding box center [527, 383] width 122 height 17
type input "[DATE]"
click at [627, 437] on button "Save" at bounding box center [640, 437] width 58 height 33
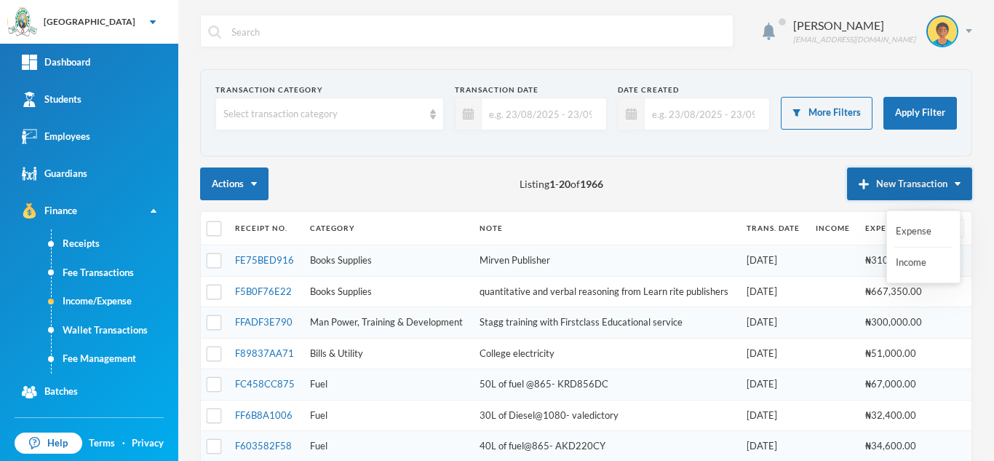
click at [857, 177] on button "New Transaction" at bounding box center [909, 183] width 125 height 33
click at [910, 231] on button "Expense" at bounding box center [923, 231] width 58 height 26
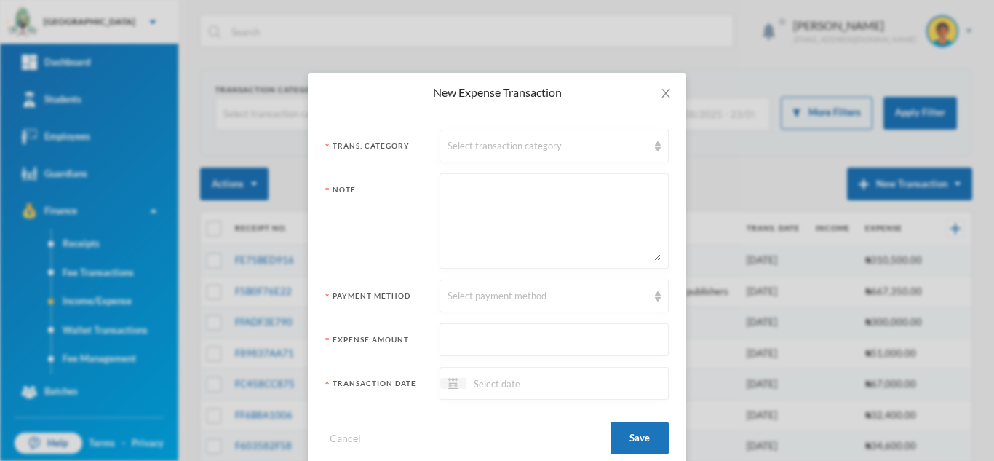
click at [465, 226] on textarea at bounding box center [554, 220] width 213 height 79
paste textarea "Re-Inspection Fee of School Recognition Status- N130,000 Transport to WAEC Abeo…"
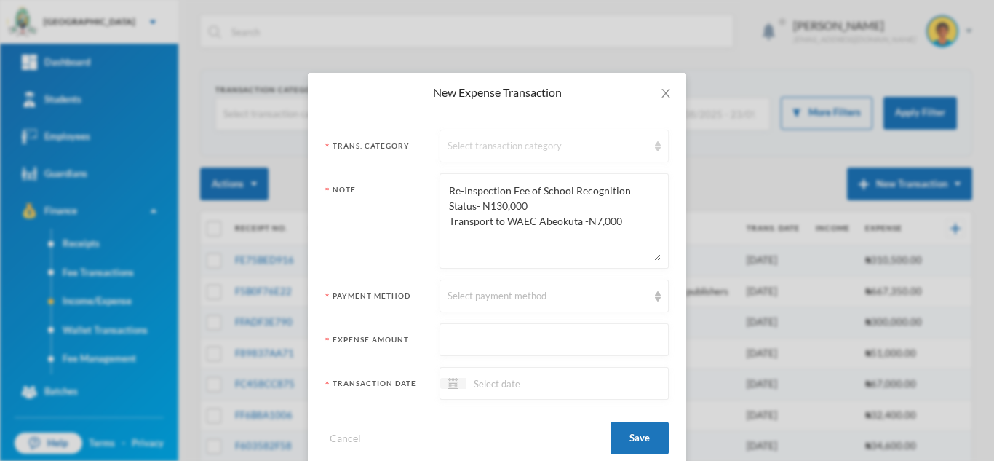
click at [498, 145] on div "Select transaction category" at bounding box center [548, 146] width 200 height 15
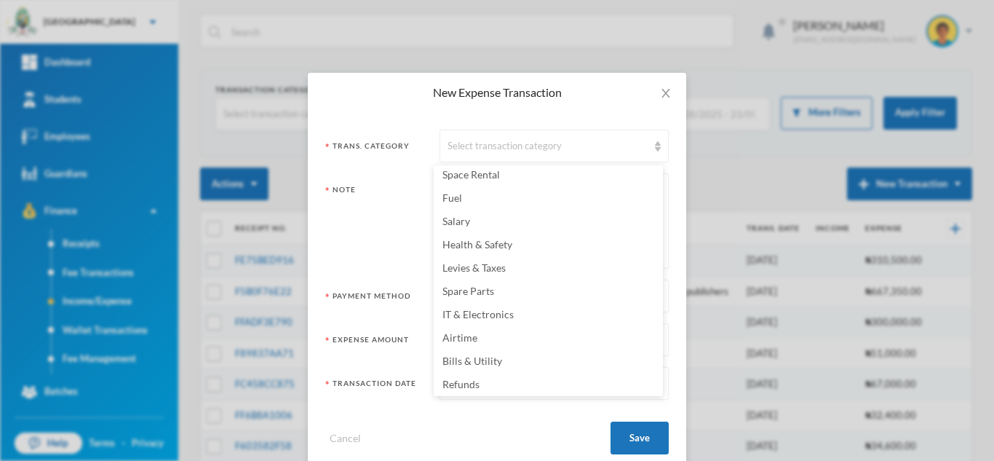
scroll to position [117, 0]
click at [469, 272] on span "Levies & Taxes" at bounding box center [473, 272] width 63 height 12
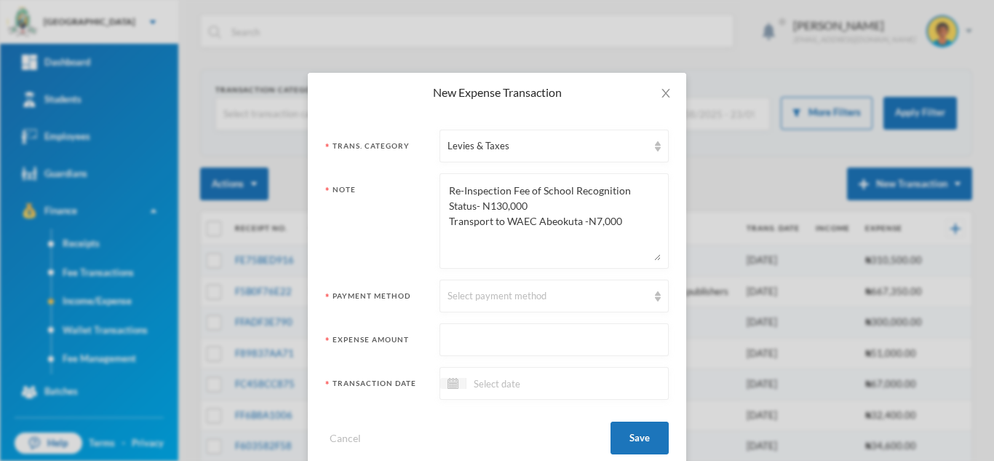
click at [576, 220] on textarea "Re-Inspection Fee of School Recognition Status- N130,000 Transport to WAEC Abeo…" at bounding box center [554, 220] width 213 height 79
drag, startPoint x: 621, startPoint y: 222, endPoint x: 434, endPoint y: 226, distance: 186.3
click at [440, 226] on div "Re-Inspection Fee of School Recognition Status- N130,000 Transport to WAEC Abeo…" at bounding box center [554, 220] width 229 height 95
type textarea "Re-Inspection Fee of School Recognition Status- N130,000"
click at [494, 342] on input "text" at bounding box center [554, 340] width 213 height 33
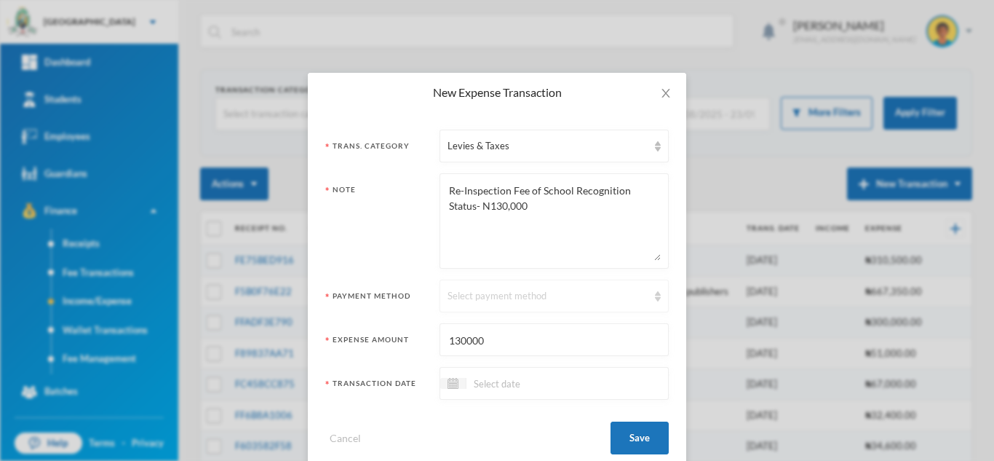
type input "130000"
click at [486, 300] on div "Select payment method" at bounding box center [548, 296] width 200 height 15
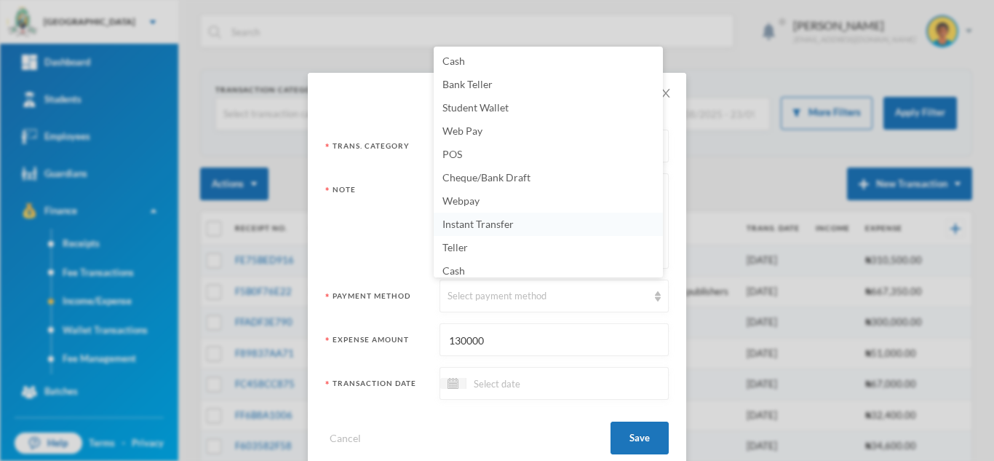
click at [458, 223] on span "Instant Transfer" at bounding box center [477, 224] width 71 height 12
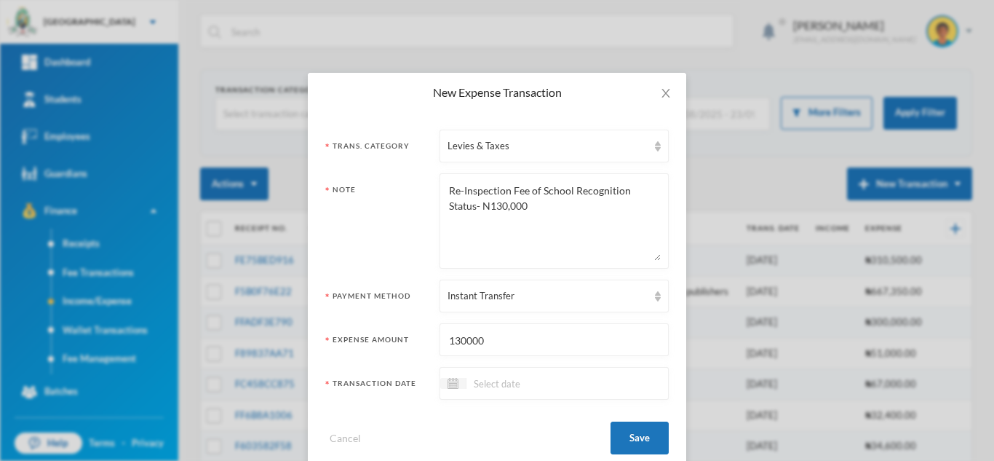
click at [448, 188] on textarea "Re-Inspection Fee of School Recognition Status- N130,000" at bounding box center [554, 220] width 213 height 79
type textarea "WAEC Re-Inspection Fee of School Recognition Status- N130,000"
click at [501, 387] on input at bounding box center [527, 383] width 122 height 17
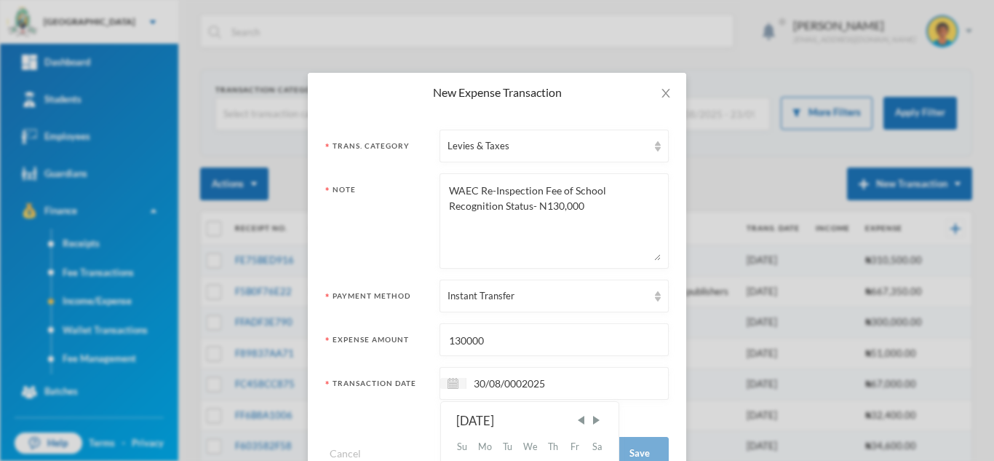
click at [517, 386] on input "30/08/0002025" at bounding box center [527, 383] width 122 height 17
type input "[DATE]"
click at [637, 426] on button "Save" at bounding box center [640, 437] width 58 height 33
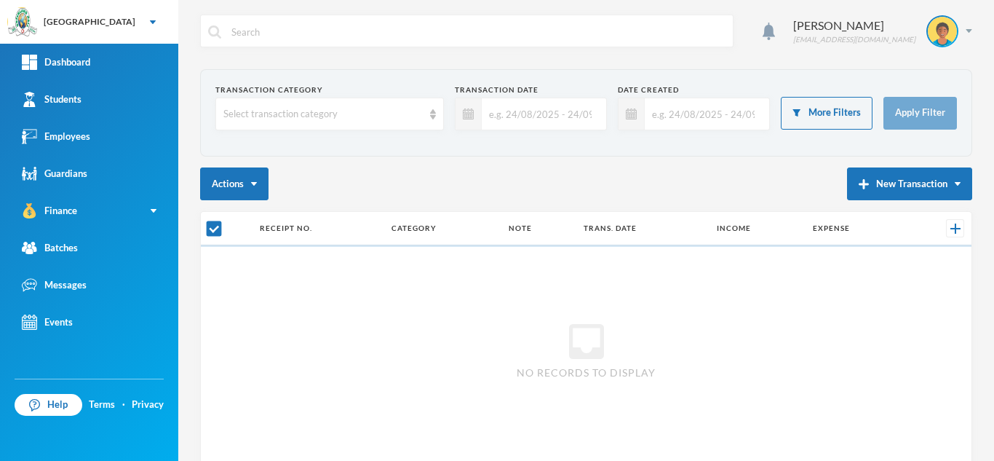
checkbox input "false"
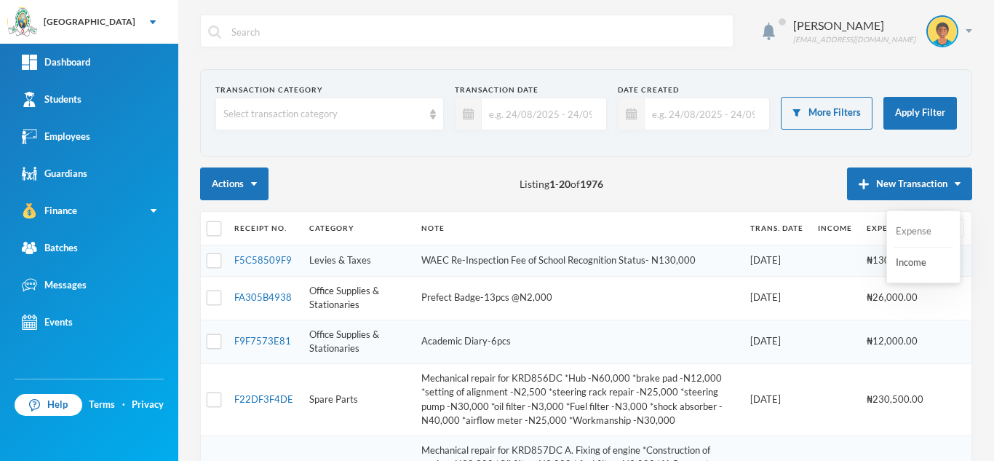
click at [908, 230] on button "Expense" at bounding box center [923, 231] width 58 height 26
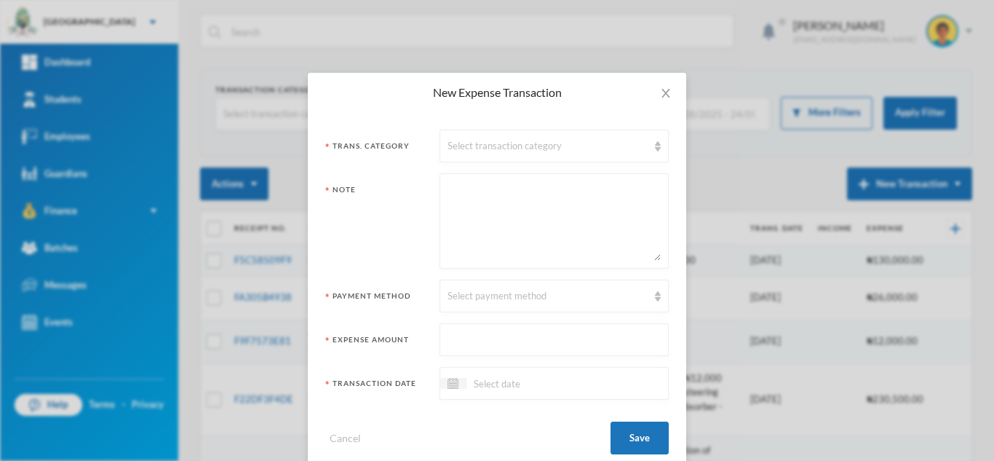
click at [542, 332] on input "text" at bounding box center [554, 340] width 213 height 33
click at [480, 217] on textarea at bounding box center [554, 220] width 213 height 79
paste textarea "Transport to WAEC Abeokuta -N7,000"
click at [576, 187] on textarea "Transport to WAEC Abeokuta -N7,000" at bounding box center [554, 220] width 213 height 79
click at [469, 199] on textarea "Transport to WAEC Abeokuta to aoy re-ic=nxoectun fee -N7,000" at bounding box center [554, 220] width 213 height 79
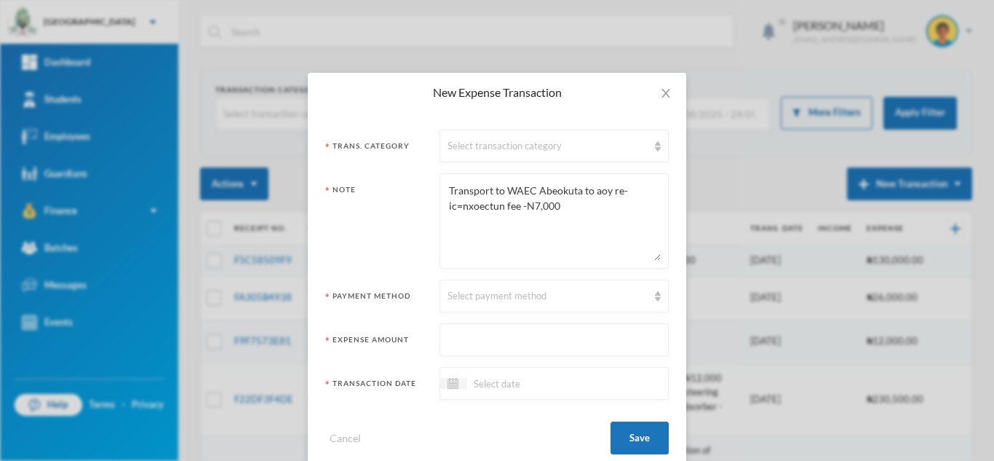
drag, startPoint x: 467, startPoint y: 204, endPoint x: 461, endPoint y: 213, distance: 11.5
click at [461, 213] on textarea "Transport to WAEC Abeokuta to aoy re-ic=nxoectun fee -N7,000" at bounding box center [554, 220] width 213 height 79
click at [464, 205] on textarea "Transport to WAEC Abeokuta to aoy re-insxoectun fee -N7,000" at bounding box center [554, 220] width 213 height 79
drag, startPoint x: 464, startPoint y: 205, endPoint x: 442, endPoint y: 204, distance: 22.6
click at [448, 204] on textarea "Transport to WAEC Abeokuta to aoy re-insxoectun fee -N7,000" at bounding box center [554, 220] width 213 height 79
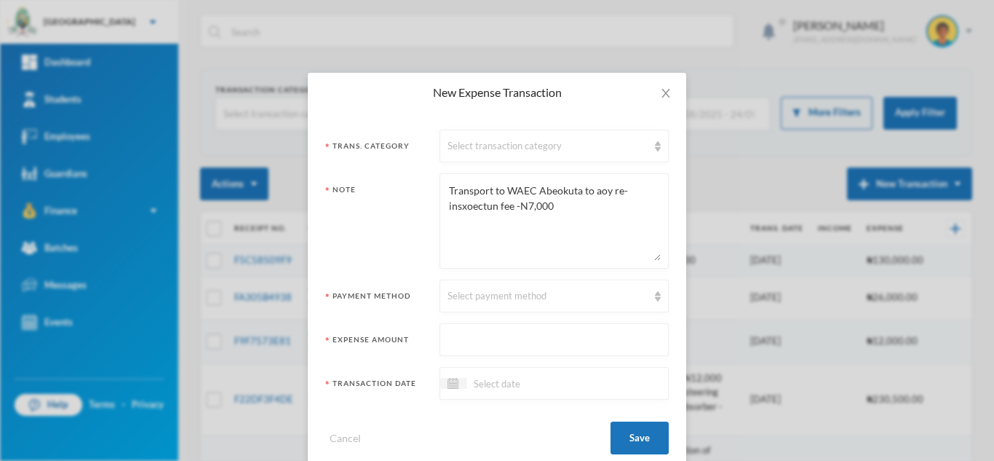
drag, startPoint x: 493, startPoint y: 204, endPoint x: 456, endPoint y: 208, distance: 36.6
click at [456, 208] on textarea "Transport to WAEC Abeokuta to aoy re-insxoectun fee -N7,000" at bounding box center [554, 220] width 213 height 79
click at [595, 192] on textarea "Transport to WAEC Abeokuta to aoy re-inspection fee -N7,000" at bounding box center [554, 220] width 213 height 79
drag, startPoint x: 595, startPoint y: 192, endPoint x: 560, endPoint y: 223, distance: 47.4
click at [560, 223] on textarea "Transport to WAEC Abeokuta to aoy re-inspection fee -N7,000" at bounding box center [554, 220] width 213 height 79
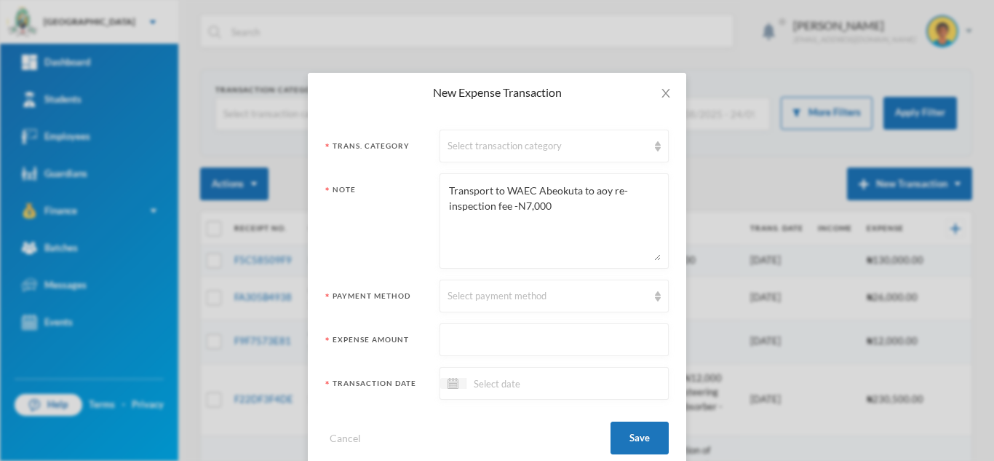
click at [599, 194] on textarea "Transport to WAEC Abeokuta to aoy re-inspection fee -N7,000" at bounding box center [554, 220] width 213 height 79
type textarea "Transport to WAEC Abeokuta to pay re-inspection fee -N7,000"
click at [499, 302] on div "Select payment method" at bounding box center [548, 296] width 200 height 15
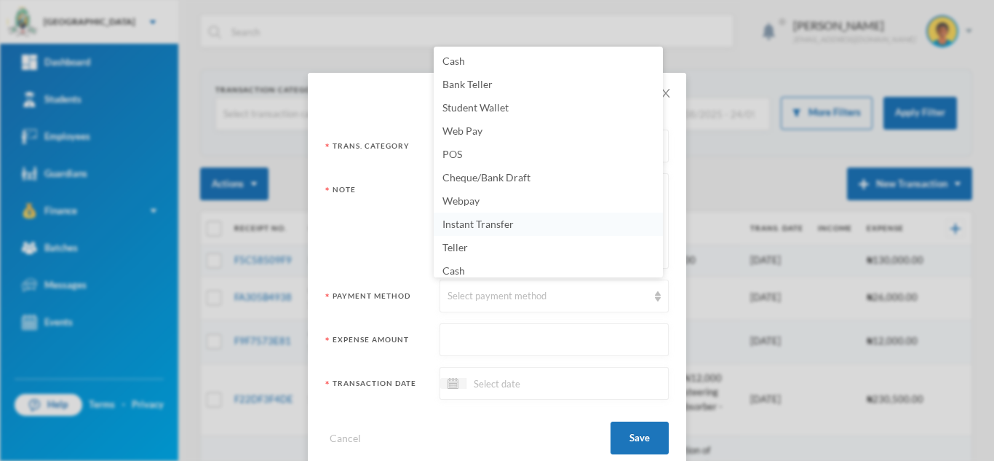
click at [477, 230] on li "Instant Transfer" at bounding box center [548, 223] width 229 height 23
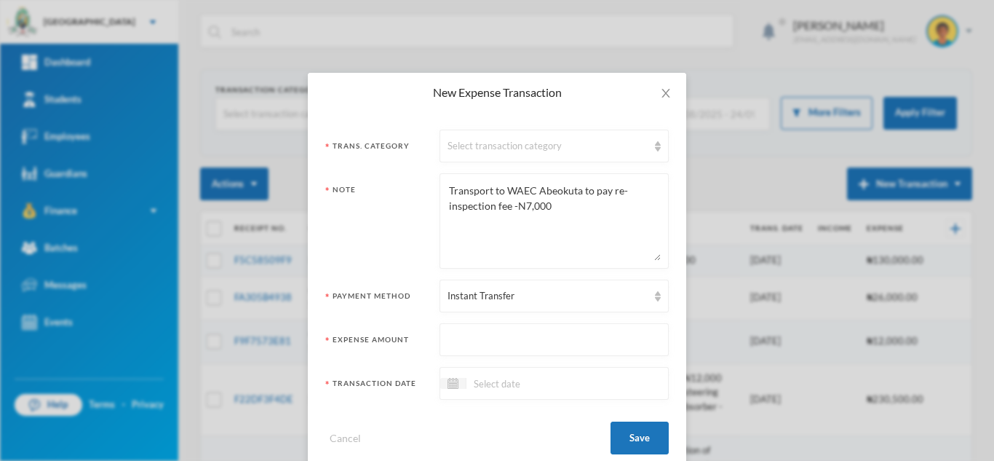
click at [495, 341] on input "text" at bounding box center [554, 340] width 213 height 33
type input "7000"
click at [480, 379] on input at bounding box center [527, 383] width 122 height 17
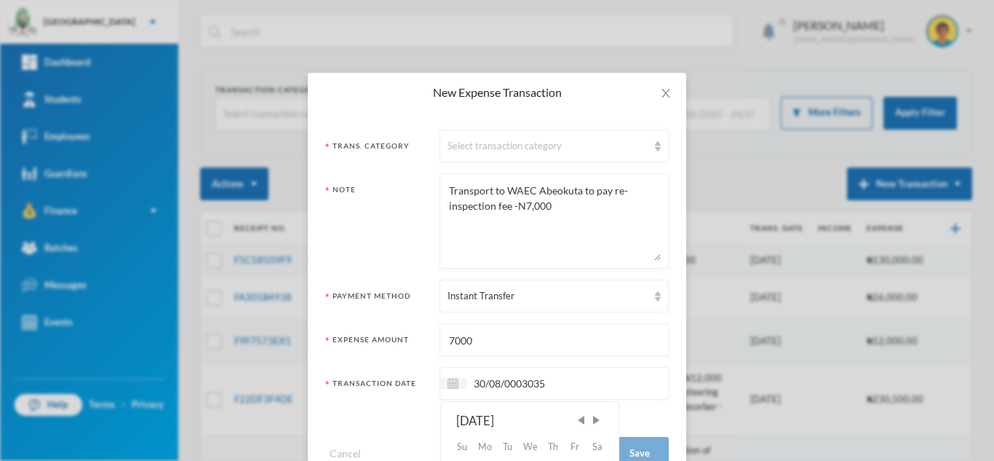
click at [530, 384] on input "30/08/0003035" at bounding box center [527, 383] width 122 height 17
click at [534, 383] on input "30/08/0003035" at bounding box center [527, 383] width 122 height 17
click at [521, 383] on input "30/08/0002025" at bounding box center [527, 383] width 122 height 17
click at [519, 382] on input "30/08/0002025" at bounding box center [527, 383] width 122 height 17
type input "[DATE]"
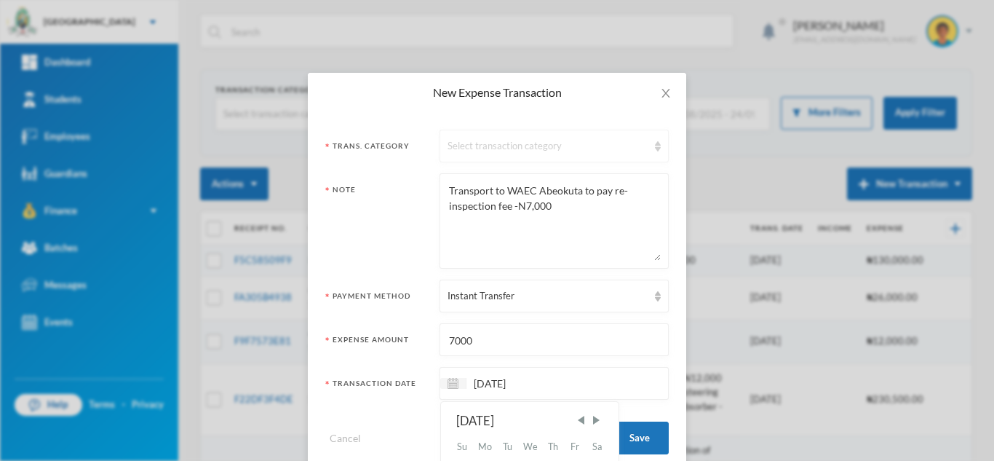
click at [493, 154] on div "Select transaction category" at bounding box center [554, 146] width 229 height 33
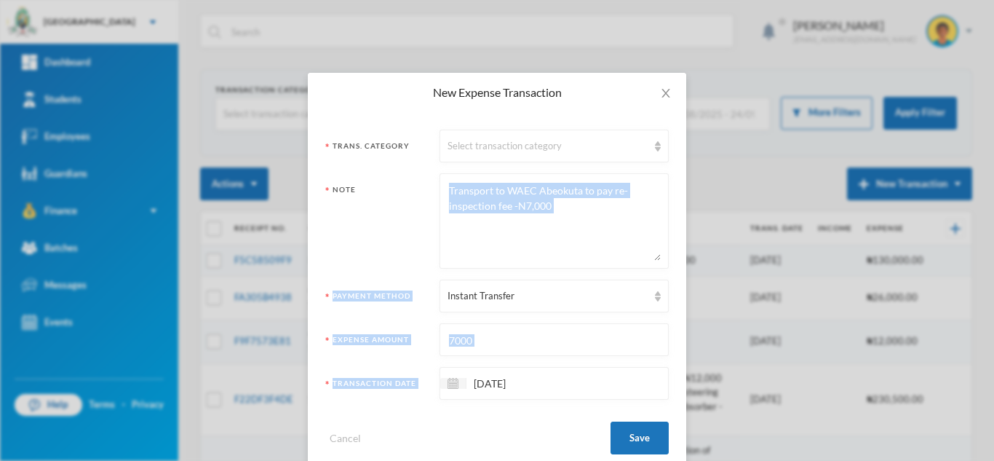
drag, startPoint x: 663, startPoint y: 239, endPoint x: 667, endPoint y: 370, distance: 130.3
click at [667, 370] on div "Trans. Category Select transaction category Note Transport to WAEC Abeokuta to …" at bounding box center [497, 291] width 378 height 359
click at [542, 143] on div "Select transaction category" at bounding box center [548, 146] width 200 height 15
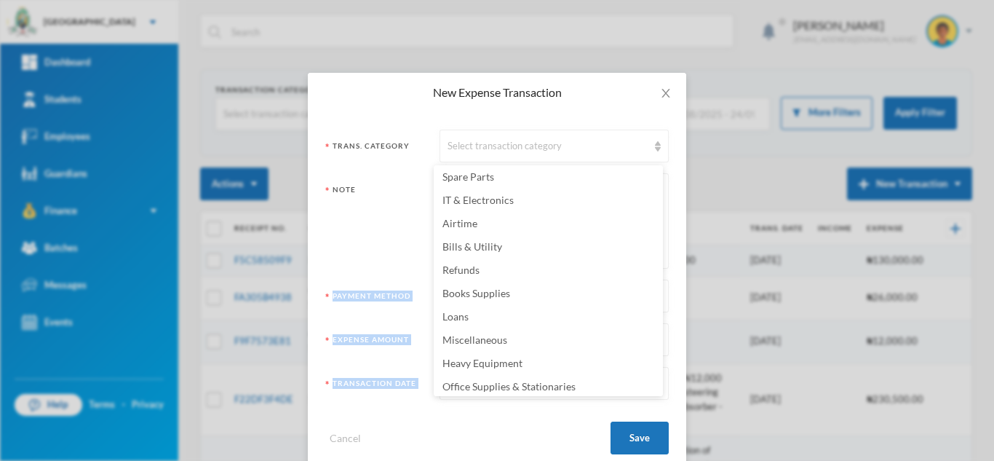
scroll to position [287, 0]
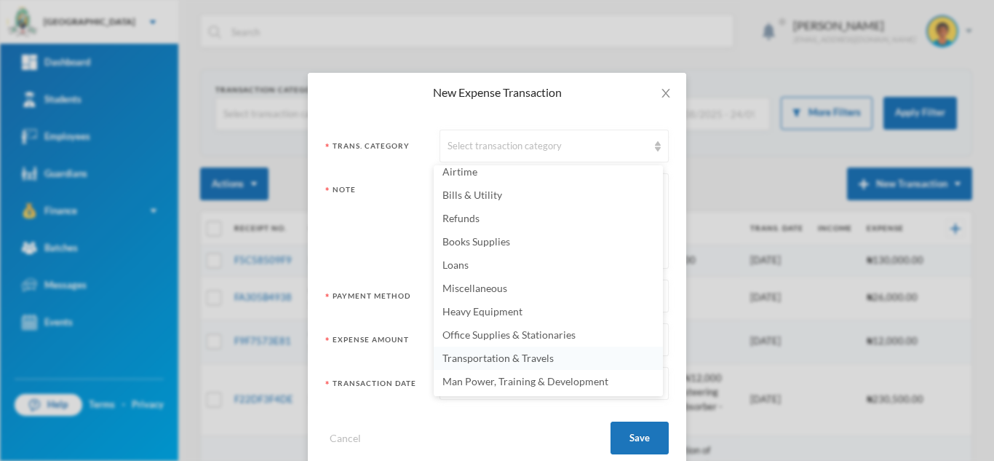
click at [539, 357] on span "Transportation & Travels" at bounding box center [497, 357] width 111 height 12
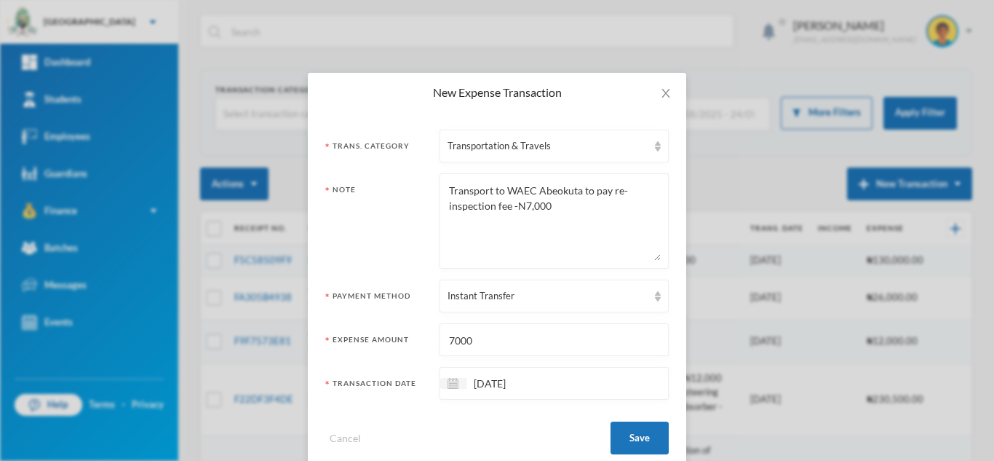
drag, startPoint x: 550, startPoint y: 208, endPoint x: 509, endPoint y: 204, distance: 41.6
click at [509, 204] on textarea "Transport to WAEC Abeokuta to pay re-inspection fee -N7,000" at bounding box center [554, 220] width 213 height 79
type textarea "Transport to WAEC Abeokuta to pay re-inspection fee"
click at [629, 447] on button "Save" at bounding box center [640, 437] width 58 height 33
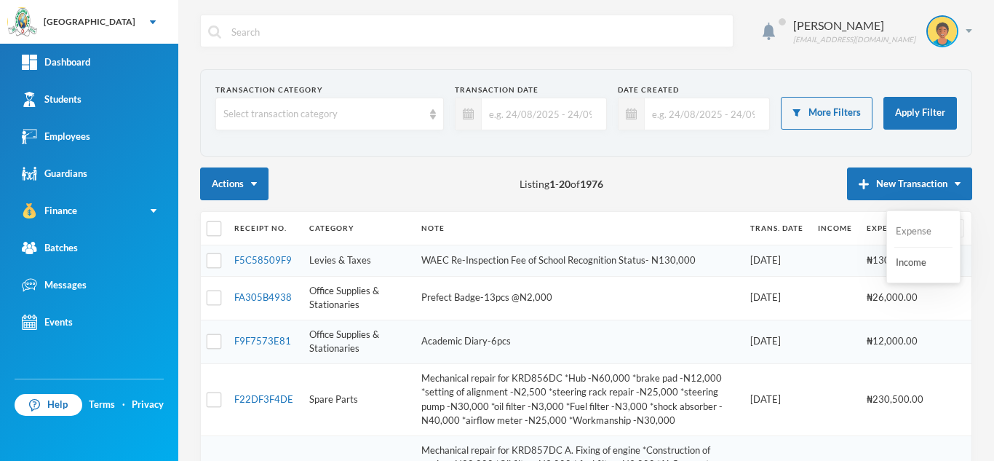
click at [911, 231] on button "Expense" at bounding box center [923, 231] width 58 height 26
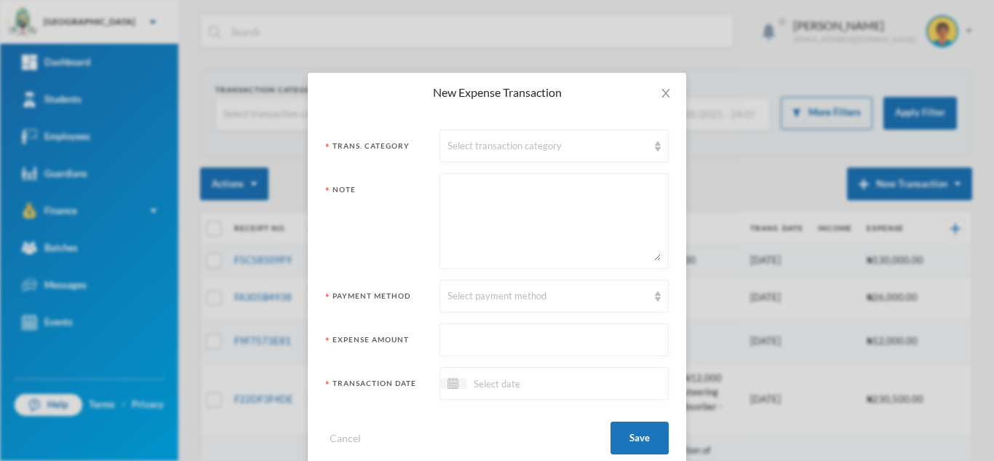
click at [469, 205] on textarea at bounding box center [554, 220] width 213 height 79
paste textarea "5. Repair of School furniture ([PERSON_NAME]) HDF [PERSON_NAME]-4pcs @36,000 -N…"
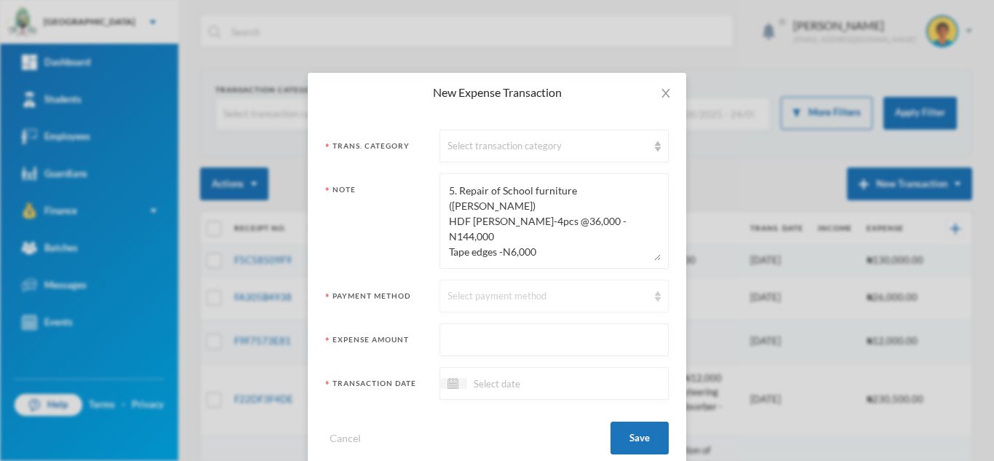
scroll to position [150, 0]
type textarea "5. Repair of School furniture ([PERSON_NAME]) HDF [PERSON_NAME]-4pcs @36,000 -N…"
click at [507, 335] on input "text" at bounding box center [554, 340] width 213 height 33
type input "403500"
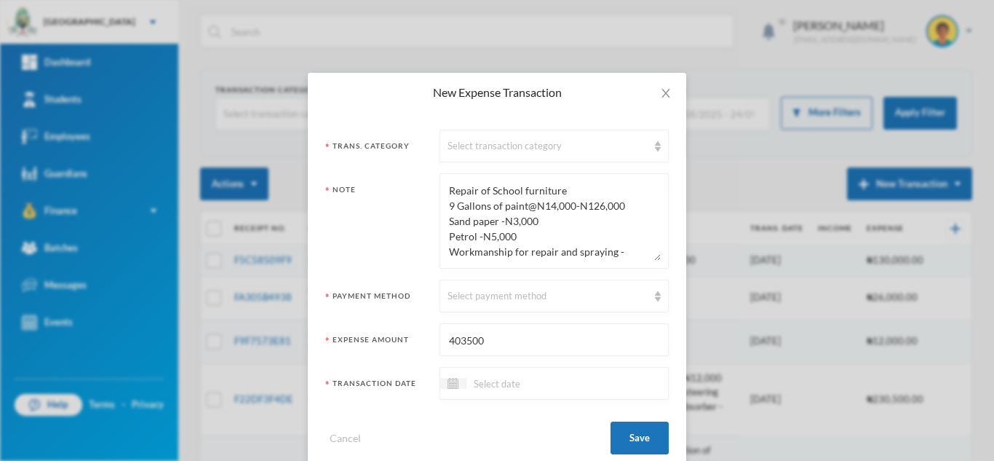
drag, startPoint x: 540, startPoint y: 256, endPoint x: 416, endPoint y: 263, distance: 123.9
click at [416, 263] on div "Note 5. Repair of School furniture ([PERSON_NAME]) HDF [PERSON_NAME]-4pcs @36,0…" at bounding box center [496, 220] width 343 height 95
click at [520, 143] on div "Select transaction category" at bounding box center [548, 146] width 200 height 15
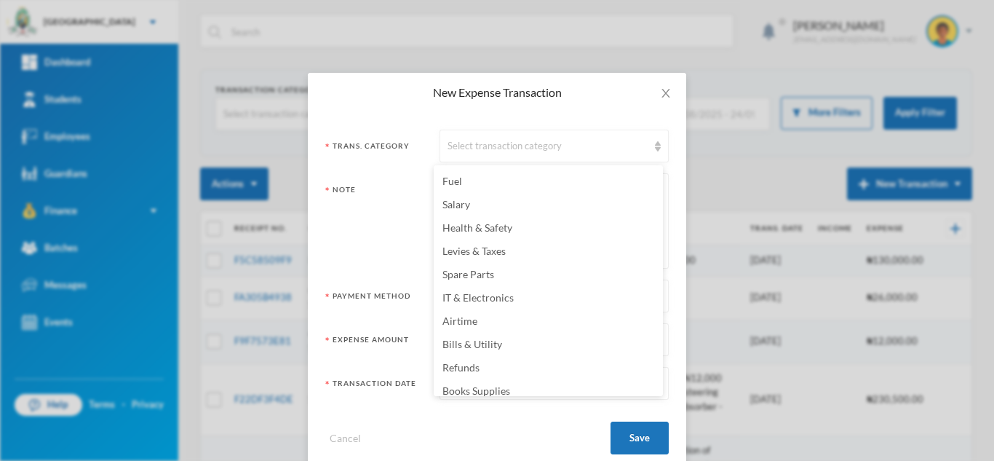
scroll to position [131, 0]
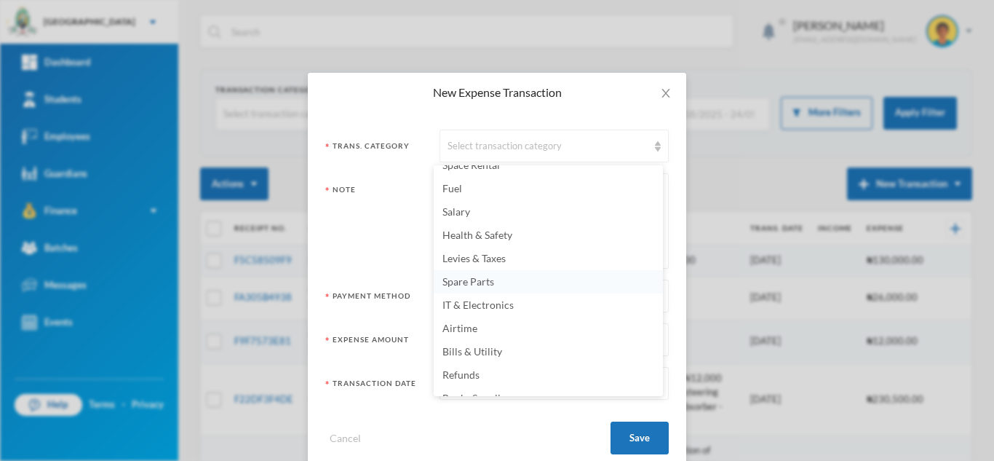
click at [489, 280] on span "Spare Parts" at bounding box center [468, 281] width 52 height 12
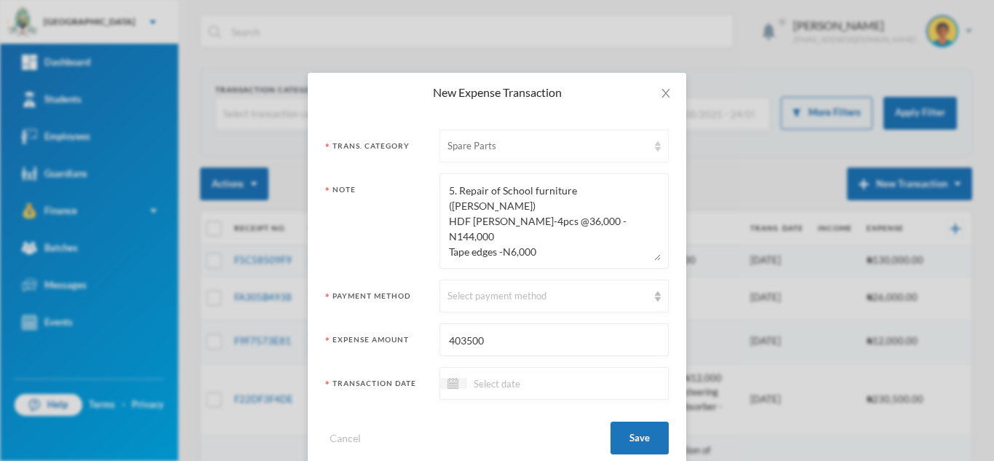
click at [566, 148] on div "Spare Parts" at bounding box center [548, 146] width 200 height 15
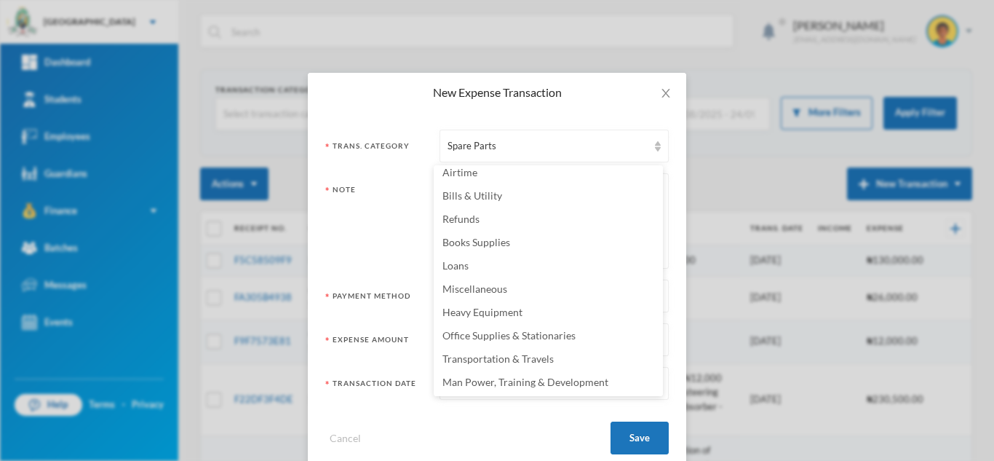
scroll to position [287, 0]
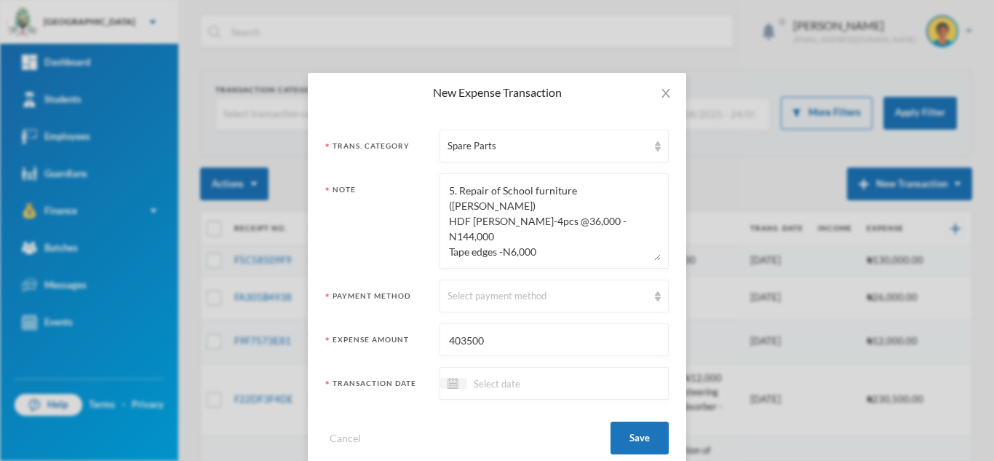
click at [721, 170] on div "New Expense Transaction Trans. Category Spare Parts Note 5. Repair of School fu…" at bounding box center [497, 230] width 994 height 461
click at [616, 206] on textarea "5. Repair of School furniture ([PERSON_NAME]) HDF [PERSON_NAME]-4pcs @36,000 -N…" at bounding box center [554, 220] width 213 height 79
click at [557, 220] on textarea "5. Repair of School furniture ([PERSON_NAME]) HDF [PERSON_NAME]-4pcs @36,000 -N…" at bounding box center [554, 220] width 213 height 79
click at [525, 237] on textarea "5. Repair of School furniture ([PERSON_NAME]) HDF [PERSON_NAME]-4pcs @36,000 -N…" at bounding box center [554, 220] width 213 height 79
click at [623, 255] on textarea "5. Repair of School furniture ([PERSON_NAME]) HDF [PERSON_NAME]-4pcs @36,000 -N…" at bounding box center [554, 220] width 213 height 79
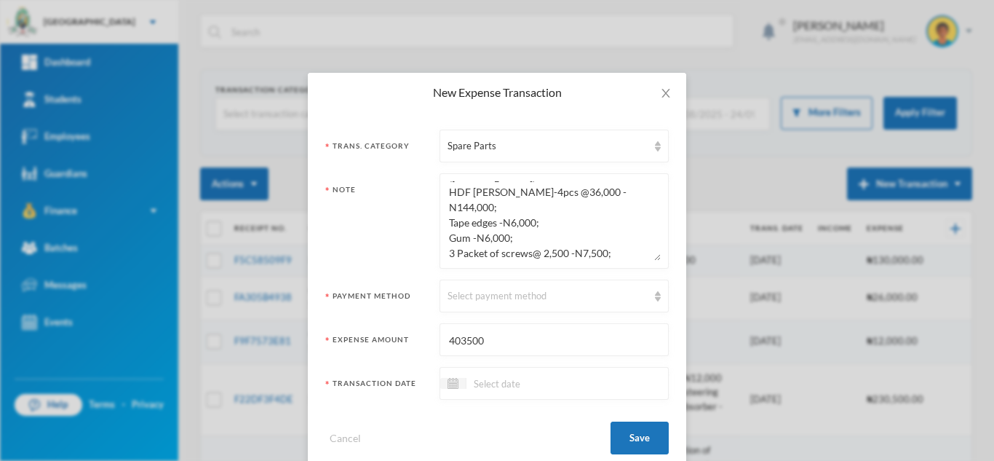
scroll to position [78, 0]
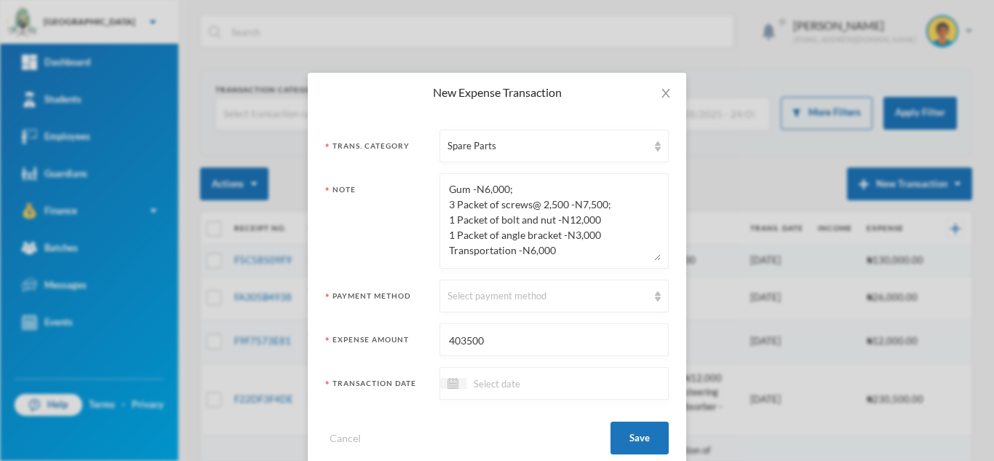
click at [602, 185] on textarea "5. Repair of School furniture ([PERSON_NAME]) HDF [PERSON_NAME]-4pcs @36,000 -N…" at bounding box center [554, 220] width 213 height 79
click at [597, 205] on textarea "5. Repair of School furniture ([PERSON_NAME]) HDF [PERSON_NAME]-4pcs @36,000 -N…" at bounding box center [554, 220] width 213 height 79
click at [589, 215] on textarea "5. Repair of School furniture ([PERSON_NAME]) HDF [PERSON_NAME]-4pcs @36,000 -N…" at bounding box center [554, 220] width 213 height 79
click at [582, 237] on textarea "5. Repair of School furniture ([PERSON_NAME]) HDF [PERSON_NAME]-4pcs @36,000 -N…" at bounding box center [554, 220] width 213 height 79
click at [623, 250] on textarea "5. Repair of School furniture ([PERSON_NAME]) HDF [PERSON_NAME]-4pcs @36,000 -N…" at bounding box center [554, 220] width 213 height 79
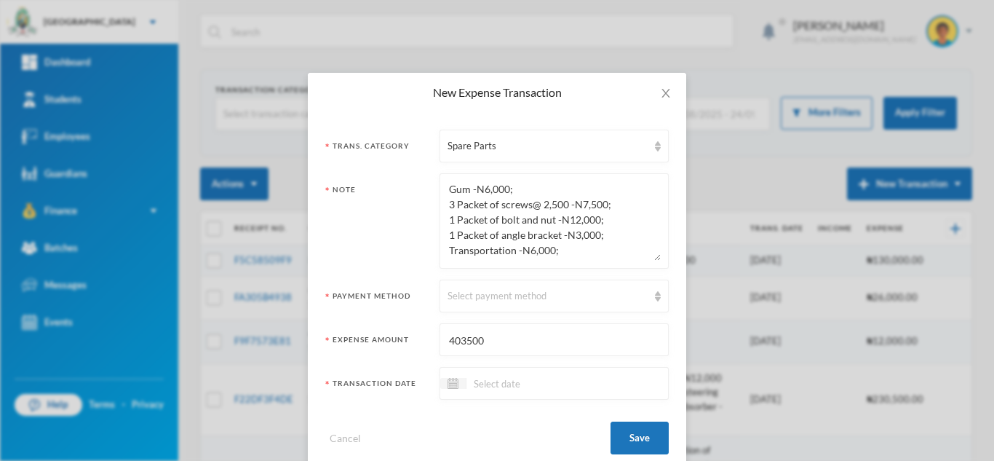
scroll to position [107, 0]
click at [620, 237] on textarea "5. Repair of School furniture ([PERSON_NAME]) HDF [PERSON_NAME]-4pcs @36,000 -N…" at bounding box center [554, 220] width 213 height 79
click at [606, 261] on div "5. Repair of School furniture ([PERSON_NAME]) HDF [PERSON_NAME]-4pcs @36,000 -N…" at bounding box center [554, 220] width 229 height 95
click at [590, 253] on textarea "5. Repair of School furniture ([PERSON_NAME]) HDF [PERSON_NAME]-4pcs @36,000 -N…" at bounding box center [554, 220] width 213 height 79
click at [576, 235] on textarea "5. Repair of School furniture ([PERSON_NAME]) HDF [PERSON_NAME]-4pcs @36,000 -N…" at bounding box center [554, 220] width 213 height 79
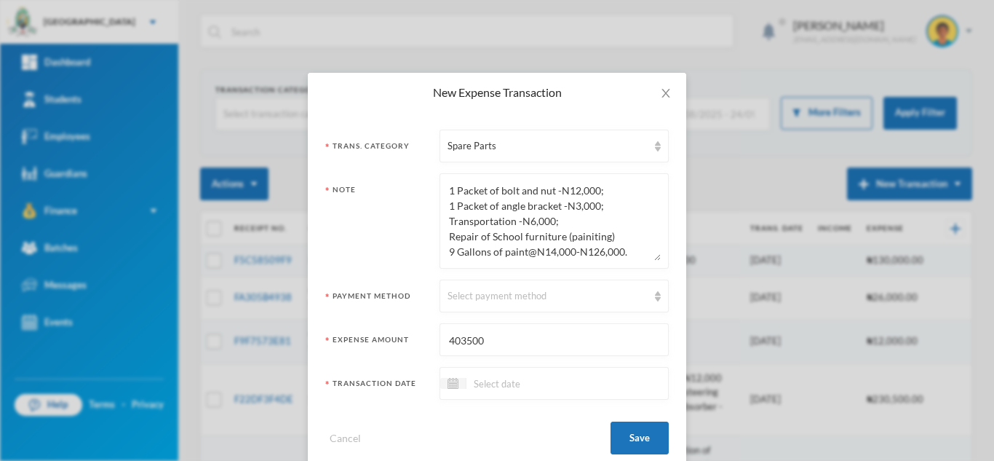
click at [622, 222] on textarea "5. Repair of School furniture ([PERSON_NAME]) HDF [PERSON_NAME]-4pcs @36,000 -N…" at bounding box center [554, 220] width 213 height 79
drag, startPoint x: 652, startPoint y: 229, endPoint x: 626, endPoint y: 198, distance: 40.8
click at [626, 198] on textarea "5. Repair of School furniture ([PERSON_NAME]) HDF [PERSON_NAME]-4pcs @36,000 -N…" at bounding box center [554, 220] width 213 height 79
type textarea "5. Repair of School furniture ([PERSON_NAME]) HDF [PERSON_NAME]-4pcs @36,000 -N…"
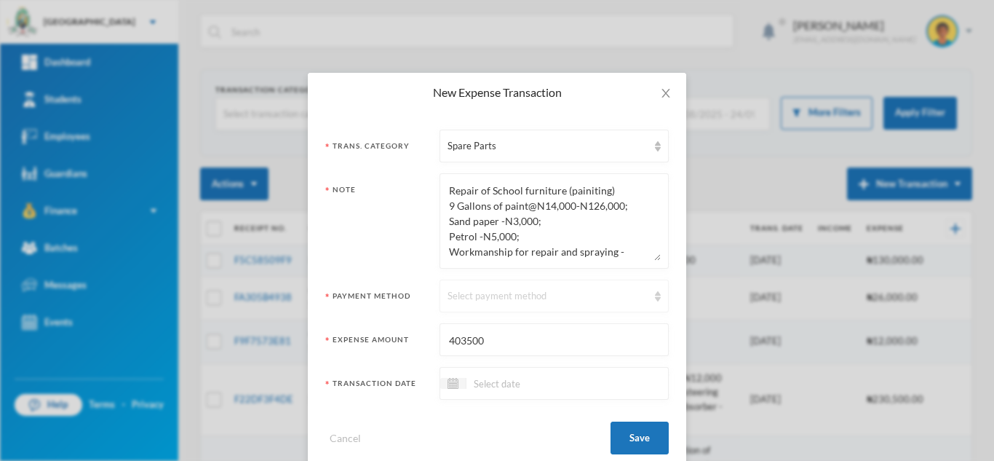
click at [474, 297] on div "Select payment method" at bounding box center [548, 296] width 200 height 15
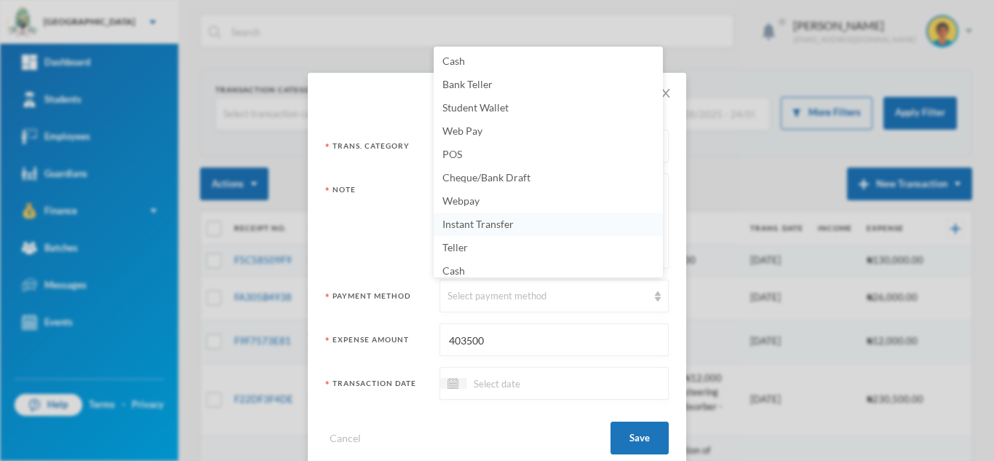
click at [494, 228] on span "Instant Transfer" at bounding box center [477, 224] width 71 height 12
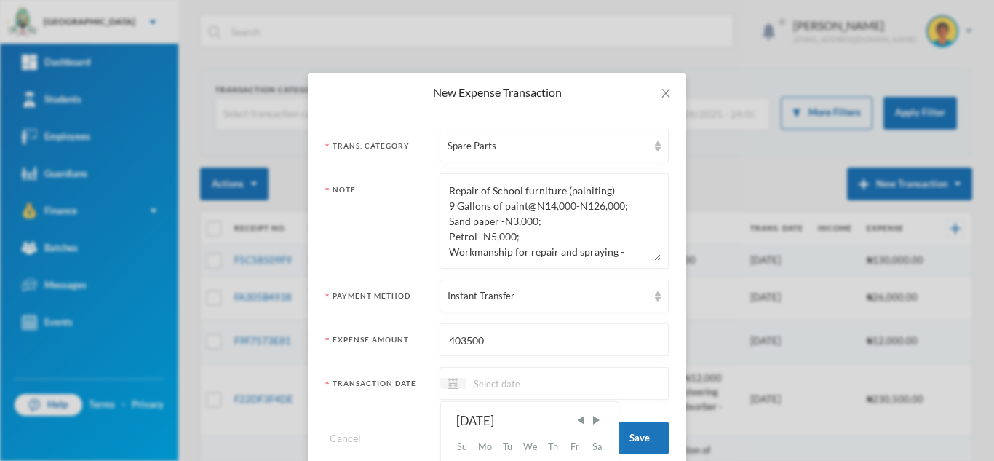
click at [488, 390] on input at bounding box center [527, 383] width 122 height 17
click at [528, 383] on input "30/08/0002-025" at bounding box center [527, 383] width 122 height 17
type input "[DATE]"
click at [639, 439] on button "Save" at bounding box center [640, 437] width 58 height 33
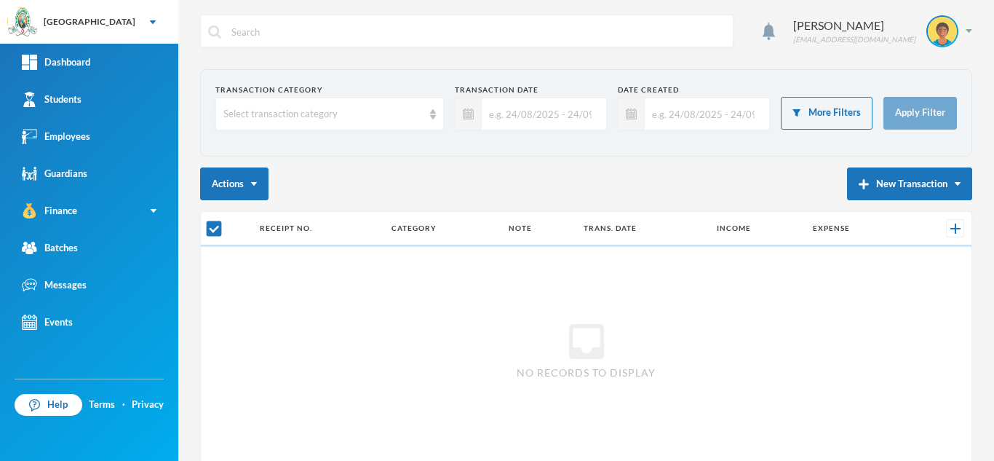
checkbox input "false"
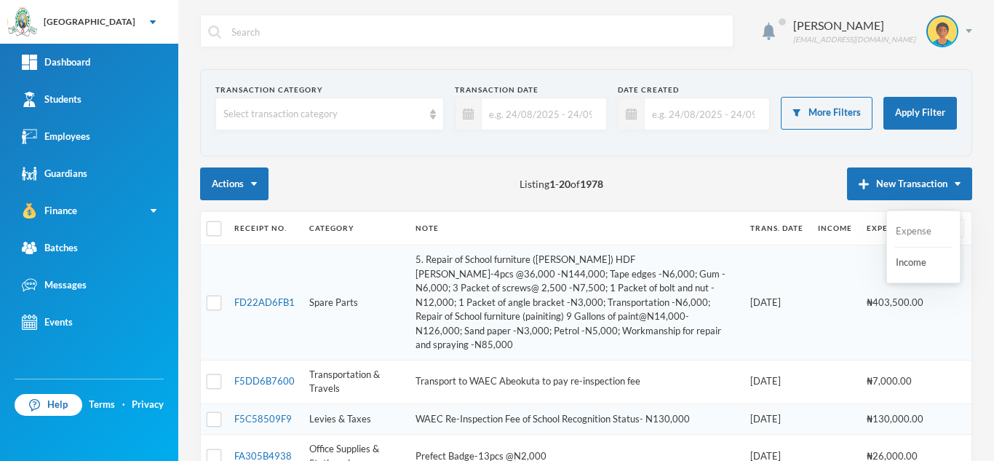
click at [903, 227] on button "Expense" at bounding box center [923, 231] width 58 height 26
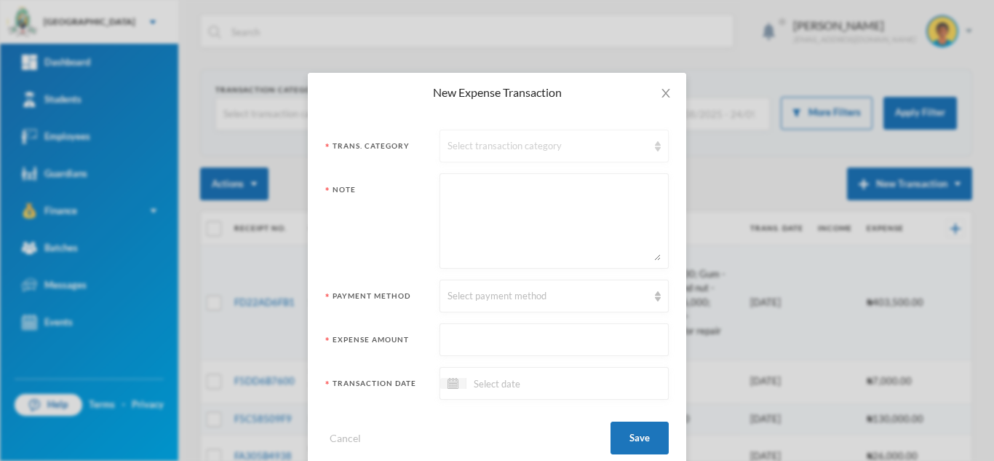
click at [547, 158] on div "Select transaction category" at bounding box center [554, 146] width 229 height 33
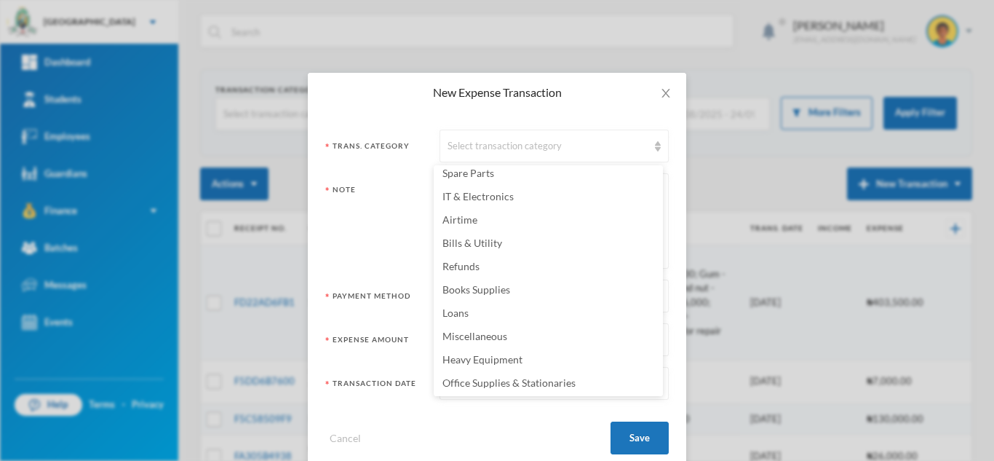
scroll to position [287, 0]
click at [523, 288] on li "Miscellaneous" at bounding box center [548, 288] width 229 height 23
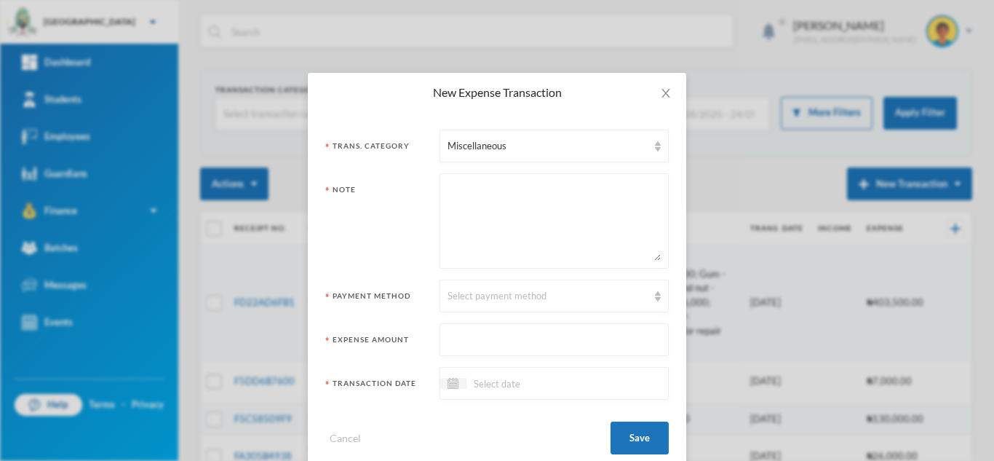
click at [503, 226] on textarea at bounding box center [554, 220] width 213 height 79
paste textarea "Bleach-100L -N24,000 7. Liquid soap-100L -N25,000 8.Fumigating spray-2pcs @N16,…"
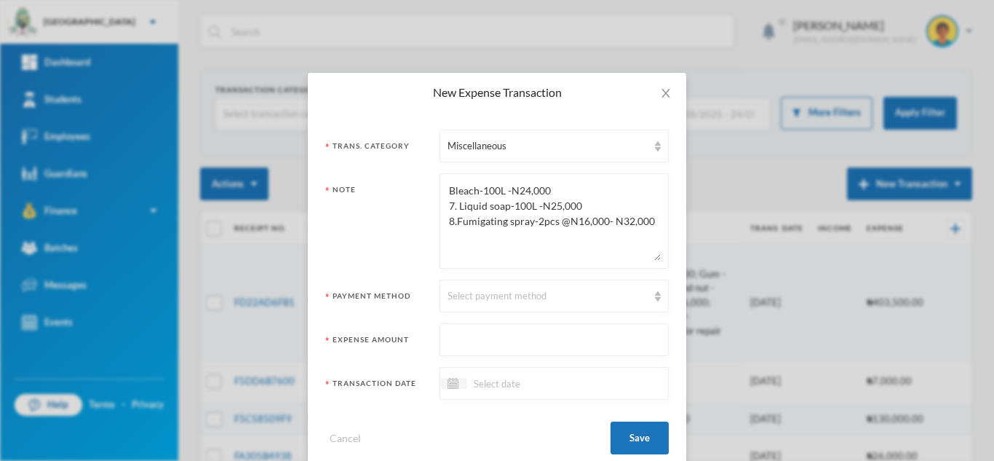
click at [449, 206] on textarea "Bleach-100L -N24,000 7. Liquid soap-100L -N25,000 8.Fumigating spray-2pcs @N16,…" at bounding box center [554, 220] width 213 height 79
click at [454, 206] on textarea "Bleach-100L -N24,000 7. Liquid soap-100L -N25,000 8.Fumigating spray-2pcs @N16,…" at bounding box center [554, 220] width 213 height 79
click at [512, 211] on textarea "Bleach-100L -N24,000; Liquid soap-100L -N25,000 8.Fumigating spray-2pcs @N16,00…" at bounding box center [554, 220] width 213 height 79
click at [450, 221] on textarea "Bleach-100L -N24,000; Liquid soap-100L -N25,000; 8.Fumigating spray-2pcs @N16,0…" at bounding box center [554, 220] width 213 height 79
type textarea "Bleach-100L -N24,000; Liquid soap-100L -N25,000; Fumigating spray-2pcs @N16,000…"
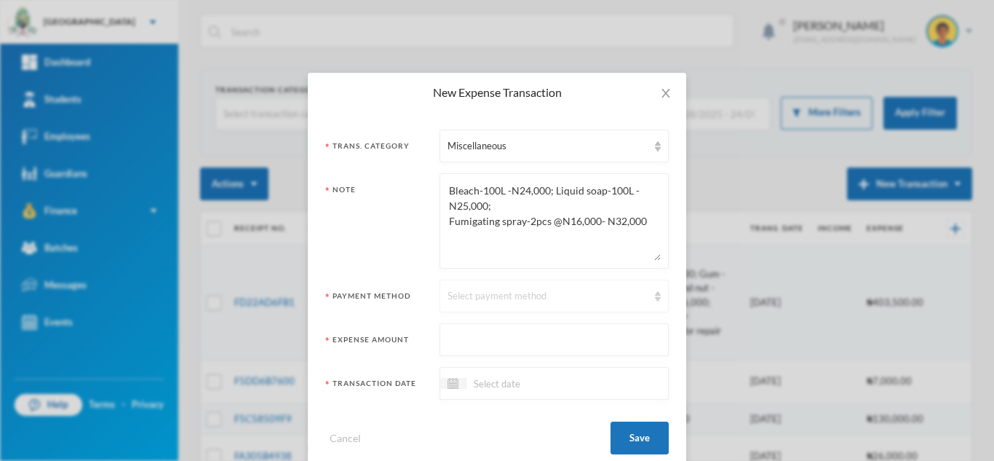
click at [481, 302] on div "Select payment method" at bounding box center [548, 296] width 200 height 15
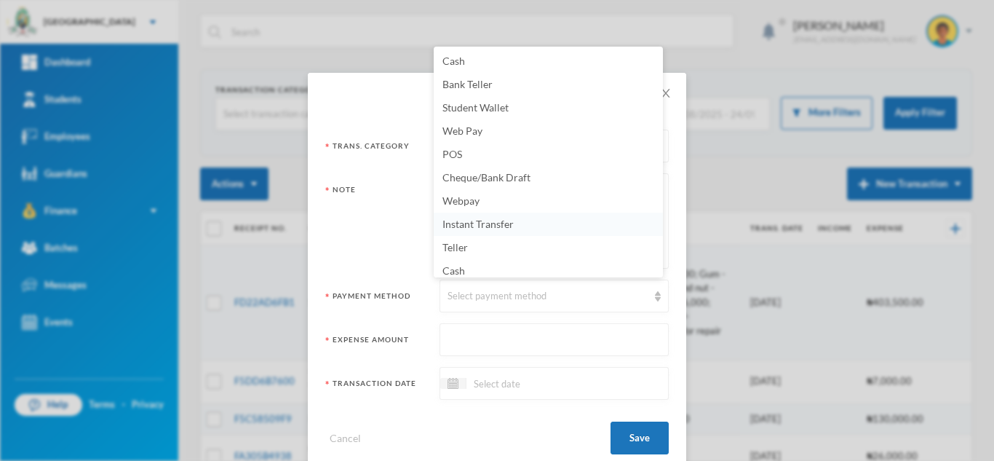
click at [469, 226] on span "Instant Transfer" at bounding box center [477, 224] width 71 height 12
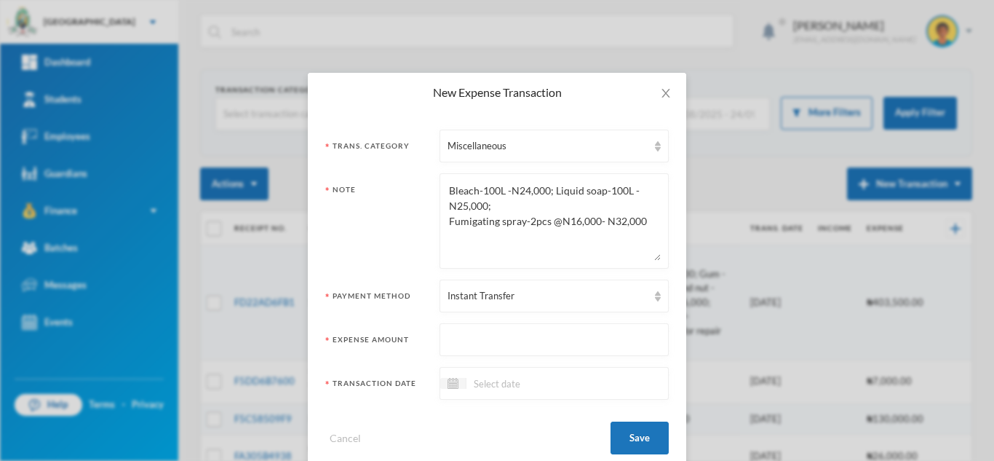
click at [466, 337] on input "text" at bounding box center [554, 340] width 213 height 33
type input "81000"
click at [466, 389] on input at bounding box center [527, 383] width 122 height 17
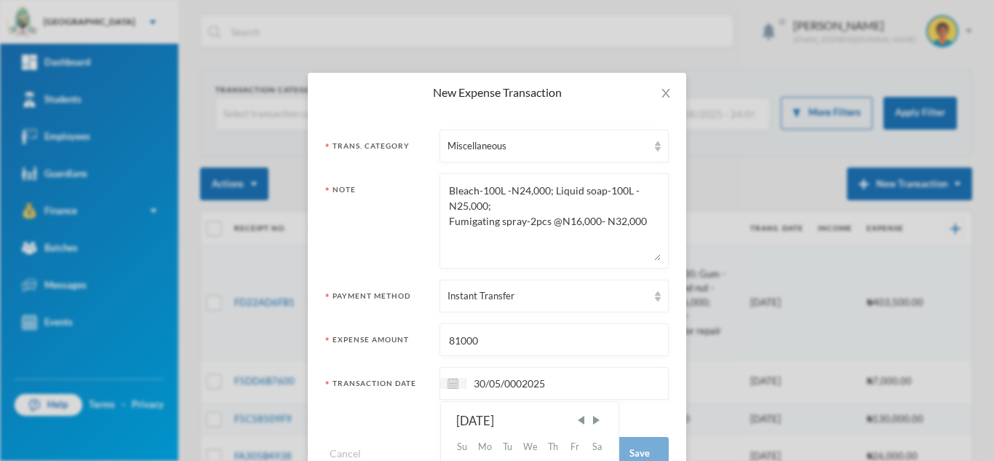
click at [519, 383] on input "30/05/0002025" at bounding box center [527, 383] width 122 height 17
type input "[DATE]"
click at [649, 426] on button "Save" at bounding box center [640, 437] width 58 height 33
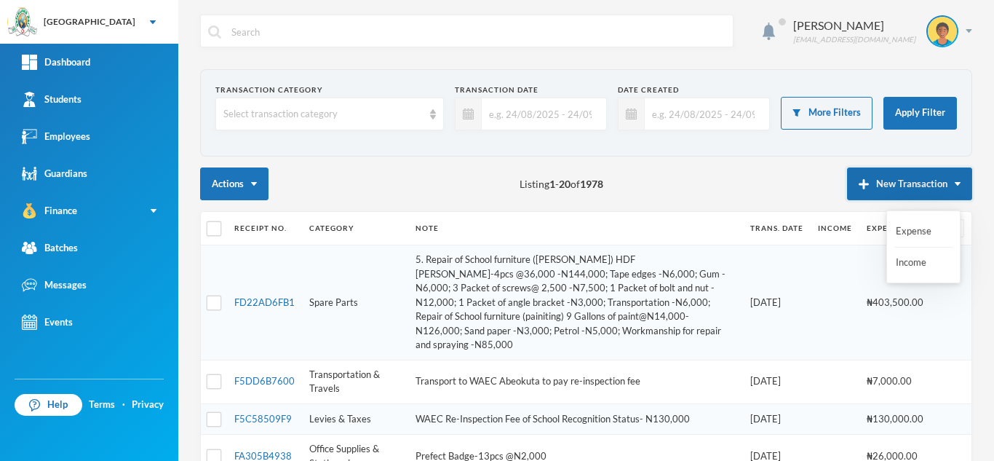
click at [869, 188] on button "New Transaction" at bounding box center [909, 183] width 125 height 33
click at [906, 225] on button "Expense" at bounding box center [923, 231] width 58 height 26
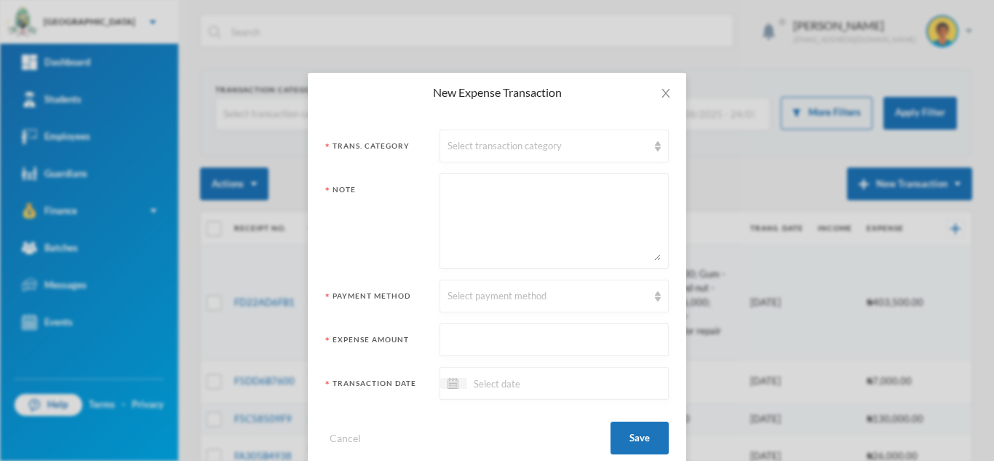
click at [448, 226] on textarea at bounding box center [554, 220] width 213 height 79
paste textarea "[PERSON_NAME] and Grass Cutting - 40k"
click at [491, 152] on div "Select transaction category" at bounding box center [548, 146] width 200 height 15
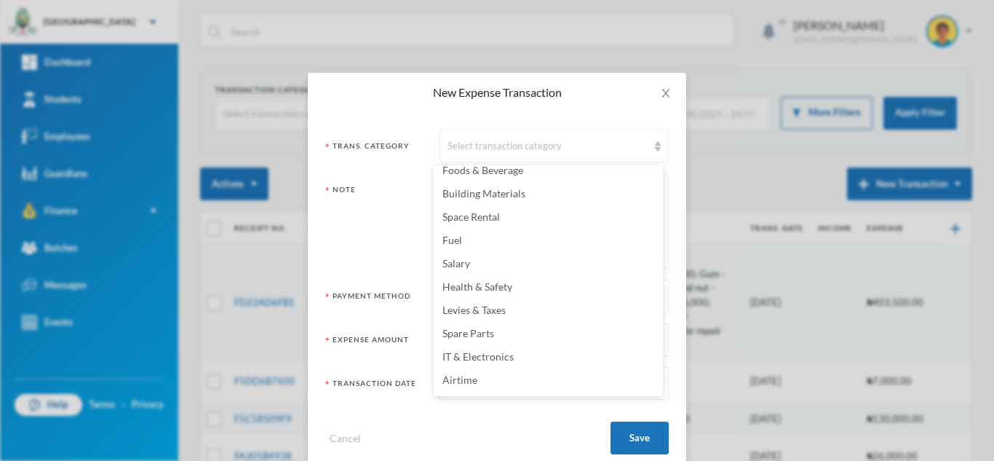
scroll to position [77, 0]
click at [533, 285] on li "Health & Safety" at bounding box center [548, 288] width 229 height 23
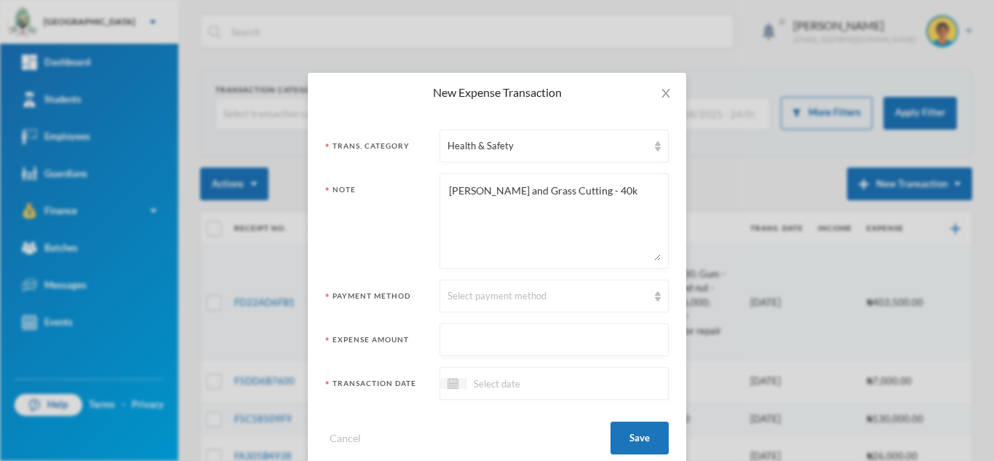
drag, startPoint x: 581, startPoint y: 194, endPoint x: 550, endPoint y: 190, distance: 30.9
click at [550, 190] on textarea "[PERSON_NAME] and Grass Cutting - 40k" at bounding box center [554, 220] width 213 height 79
type textarea "[PERSON_NAME] and Grass Cutting of the elementrary school and kitchen"
click at [544, 299] on div "Select payment method" at bounding box center [548, 296] width 200 height 15
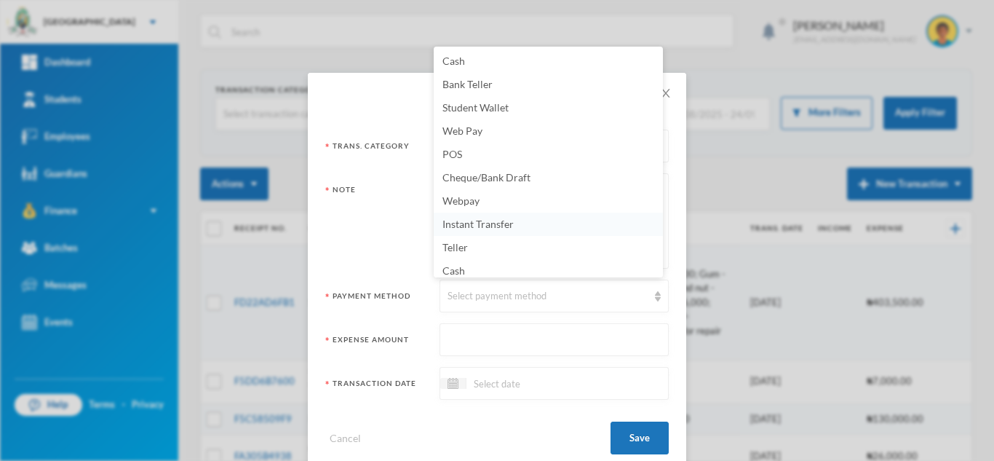
click at [501, 225] on span "Instant Transfer" at bounding box center [477, 224] width 71 height 12
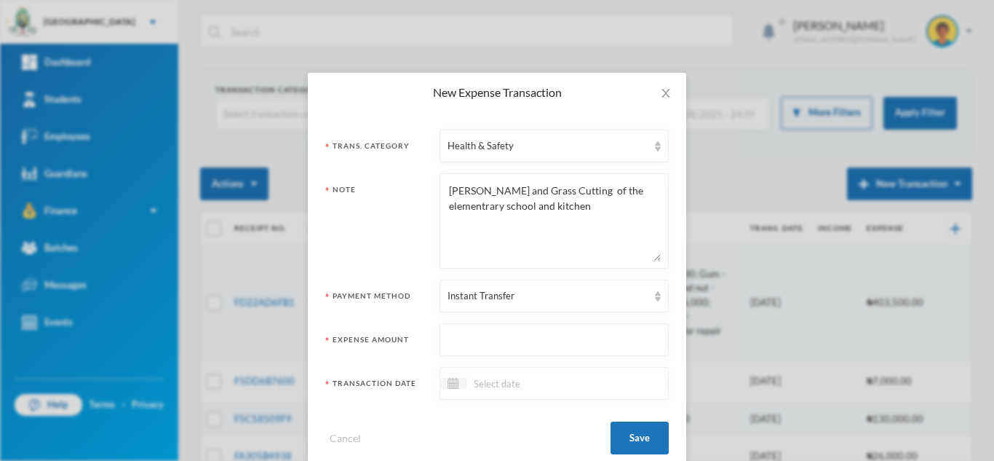
click at [488, 328] on input "text" at bounding box center [554, 340] width 213 height 33
type input "40000"
click at [499, 375] on input at bounding box center [527, 383] width 122 height 17
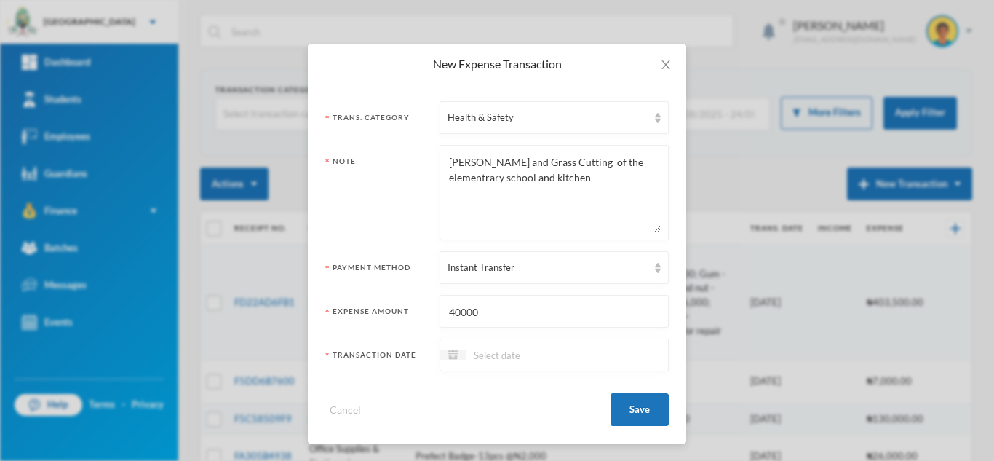
click at [501, 364] on div at bounding box center [554, 354] width 229 height 33
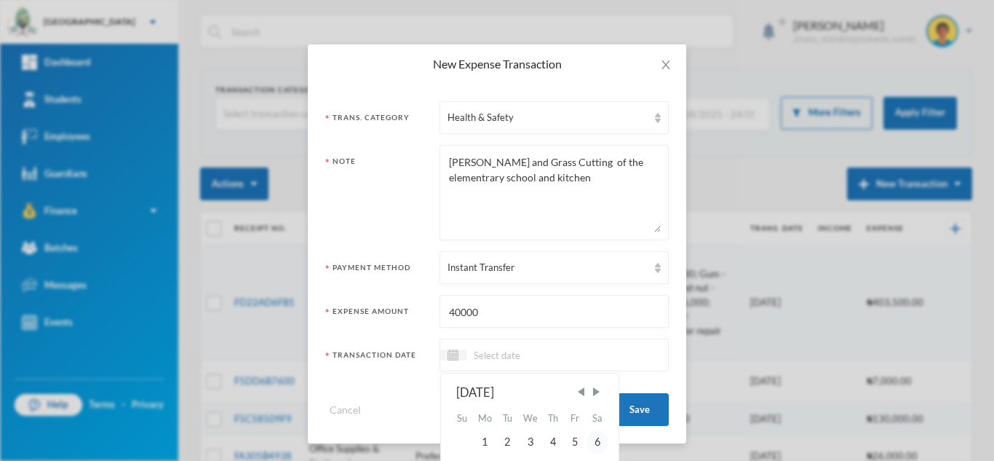
click at [604, 443] on div "6" at bounding box center [598, 441] width 22 height 23
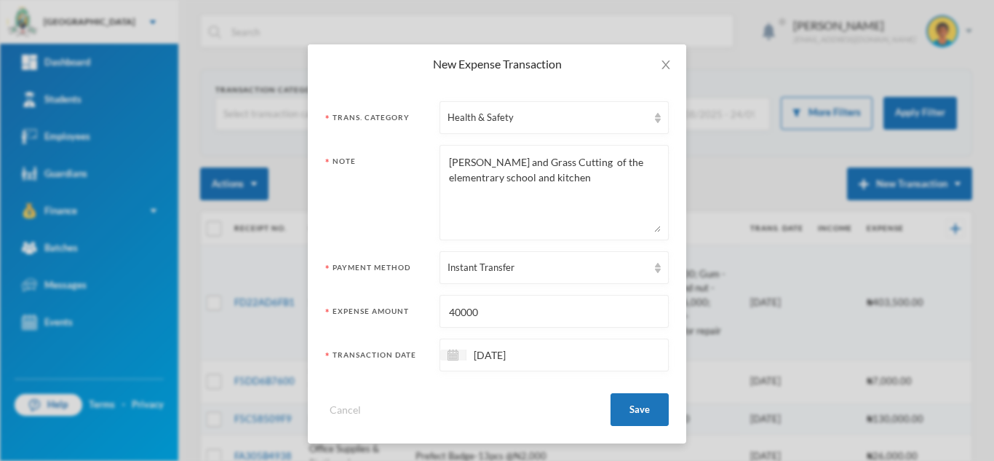
click at [479, 358] on input "[DATE]" at bounding box center [527, 354] width 122 height 17
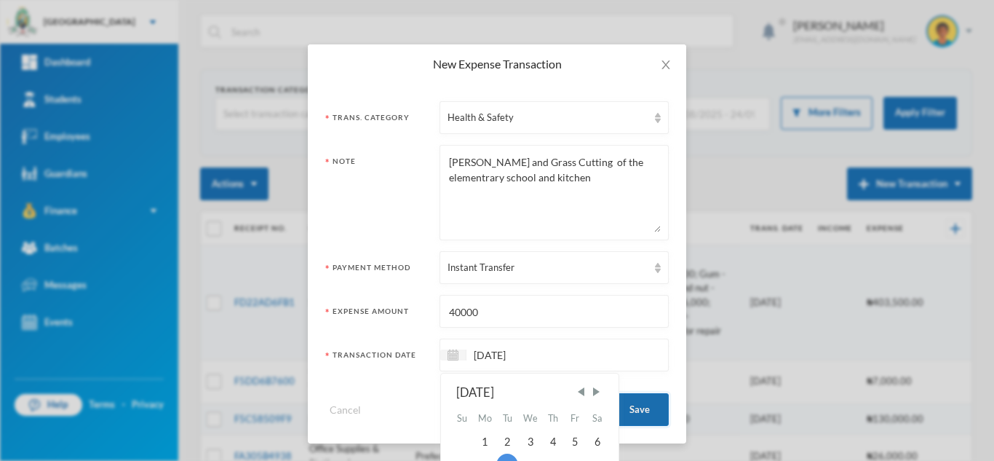
type input "[DATE]"
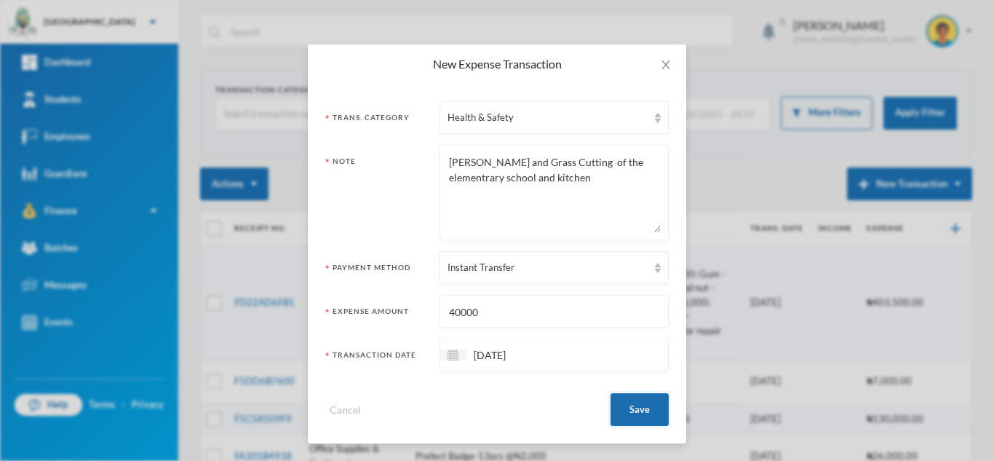
click at [636, 400] on button "Save" at bounding box center [640, 409] width 58 height 33
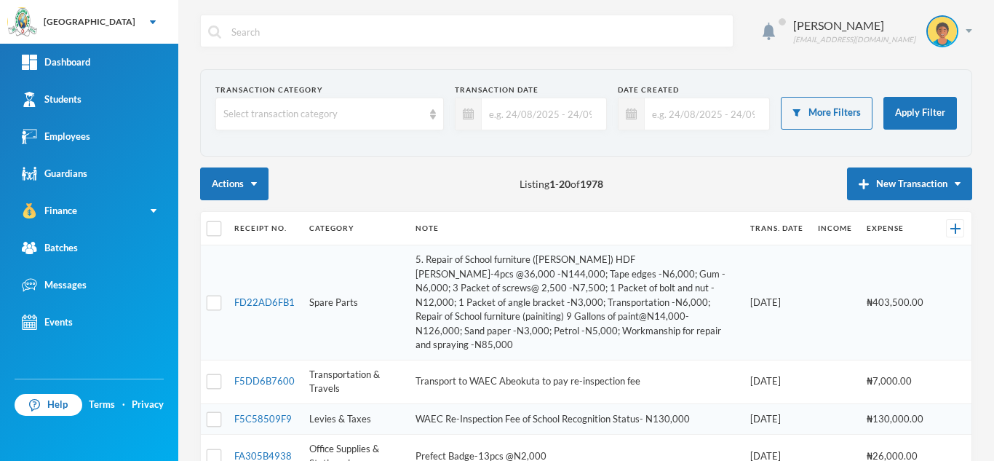
scroll to position [0, 0]
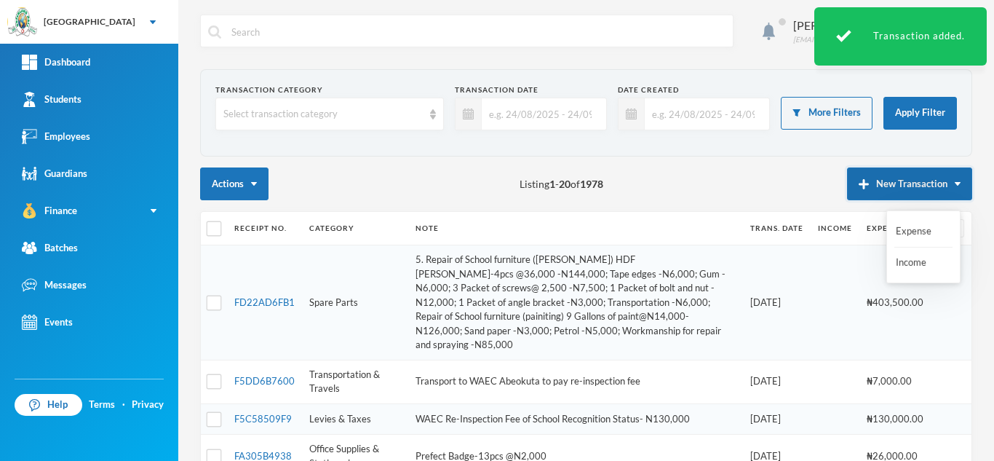
click at [879, 184] on button "New Transaction" at bounding box center [909, 183] width 125 height 33
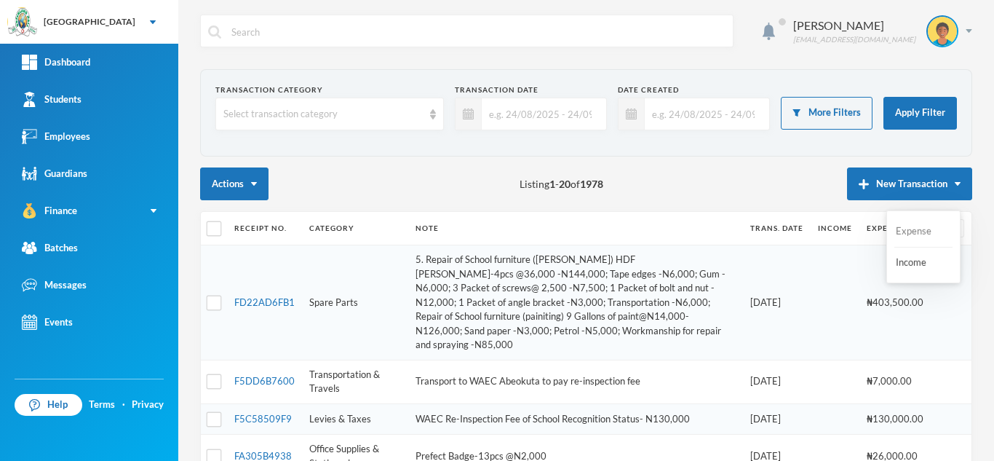
click at [907, 231] on button "Expense" at bounding box center [923, 231] width 58 height 26
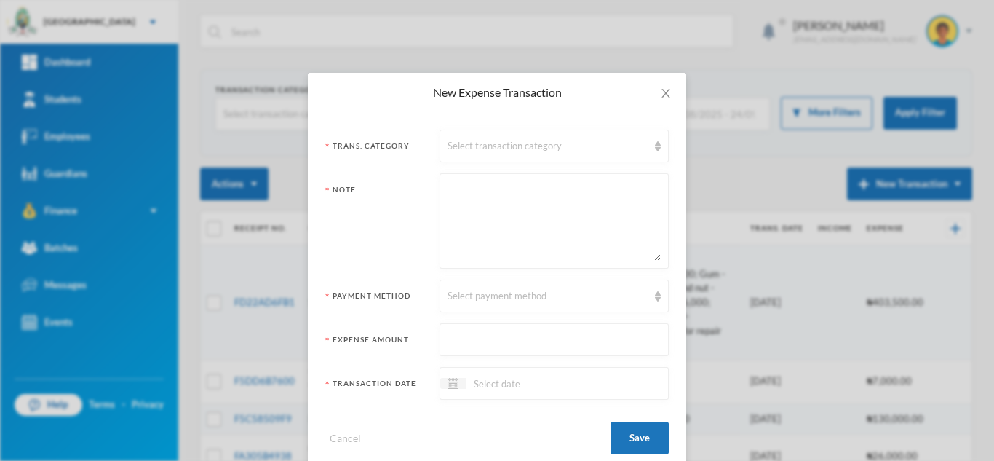
click at [511, 205] on textarea at bounding box center [554, 220] width 213 height 79
paste textarea "- Tyre inflating - 5k"
click at [485, 154] on div "Select transaction category" at bounding box center [554, 146] width 229 height 33
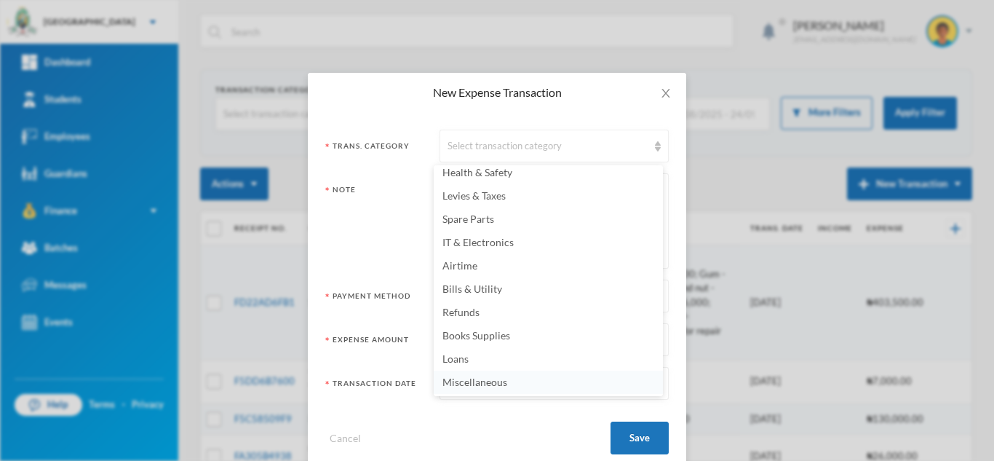
click at [504, 383] on span "Miscellaneous" at bounding box center [474, 381] width 65 height 12
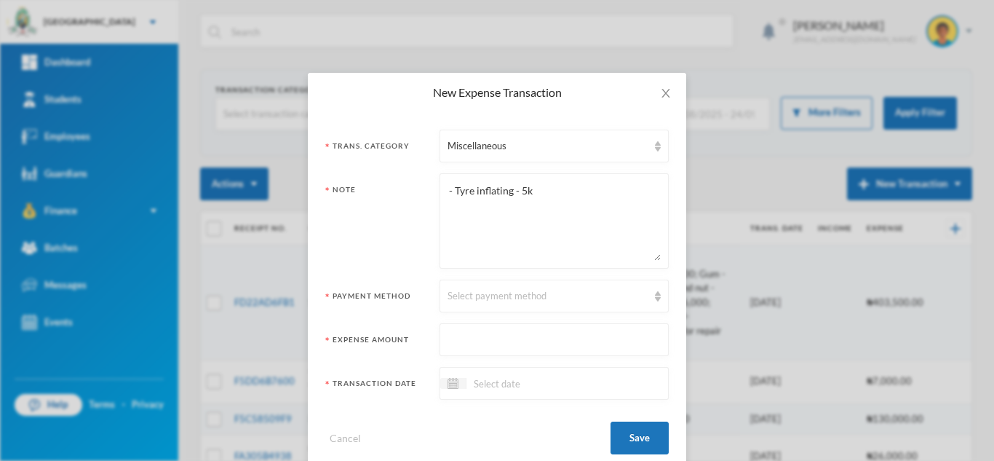
click at [448, 202] on textarea "- Tyre inflating - 5k" at bounding box center [554, 220] width 213 height 79
drag, startPoint x: 546, startPoint y: 202, endPoint x: 506, endPoint y: 204, distance: 39.4
click at [506, 204] on textarea "-Tyre inflating - 5k" at bounding box center [554, 220] width 213 height 79
type textarea "-Tyre inflating"
click at [475, 295] on div "Select payment method" at bounding box center [548, 296] width 200 height 15
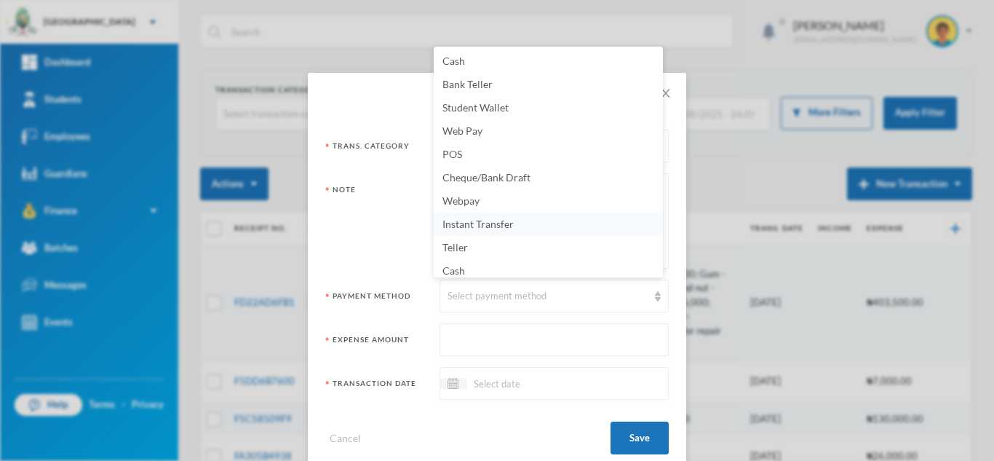
click at [480, 223] on span "Instant Transfer" at bounding box center [477, 224] width 71 height 12
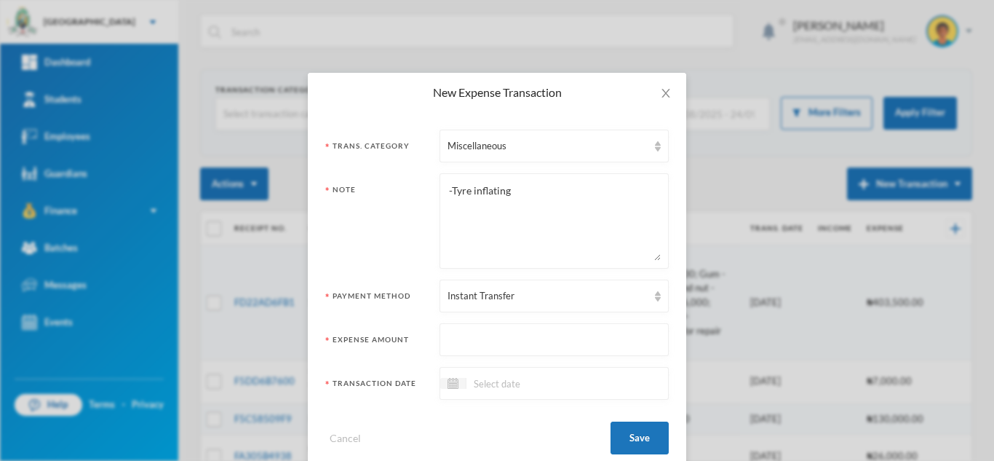
click at [488, 337] on input "text" at bounding box center [554, 340] width 213 height 33
type input "5000"
click at [501, 389] on input at bounding box center [527, 383] width 122 height 17
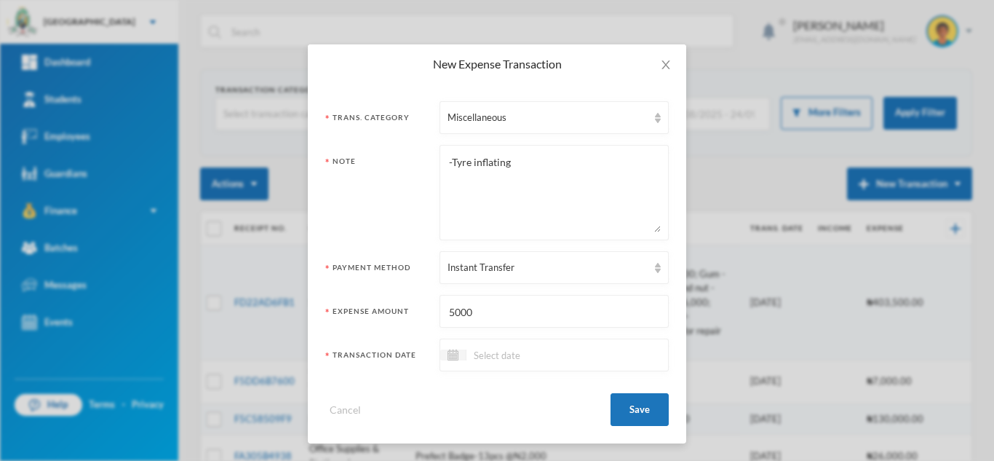
click at [478, 351] on input at bounding box center [527, 354] width 122 height 17
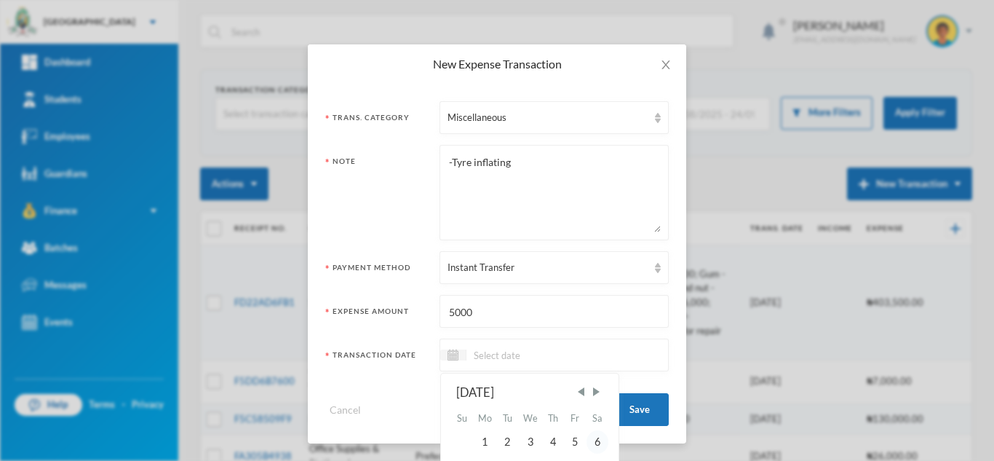
click at [591, 438] on div "6" at bounding box center [598, 441] width 22 height 23
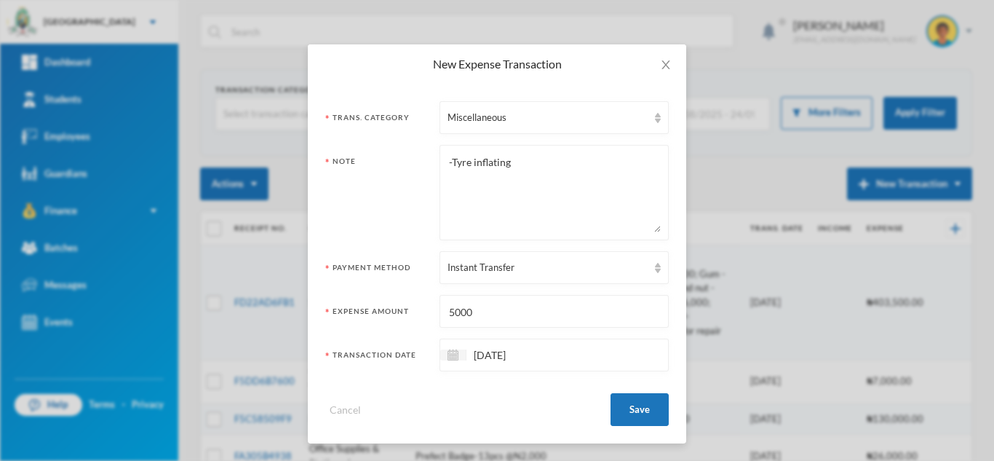
drag, startPoint x: 591, startPoint y: 438, endPoint x: 480, endPoint y: 352, distance: 140.6
click at [480, 352] on input "[DATE]" at bounding box center [527, 354] width 122 height 17
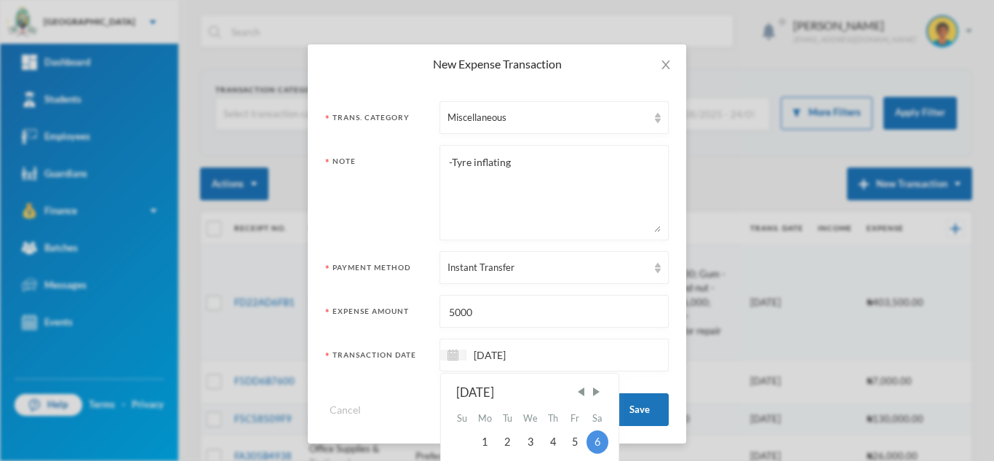
click at [480, 352] on input "[DATE]" at bounding box center [527, 354] width 122 height 17
type input "[DATE]"
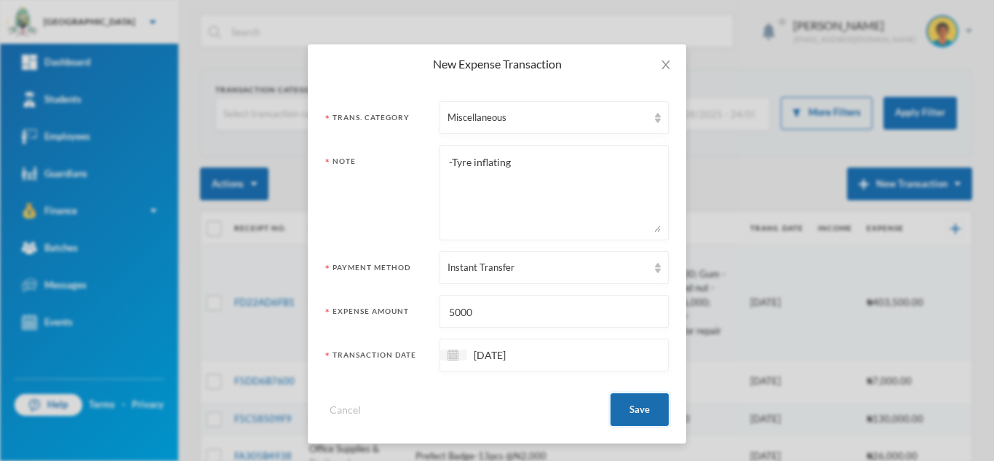
click at [621, 395] on button "Save" at bounding box center [640, 409] width 58 height 33
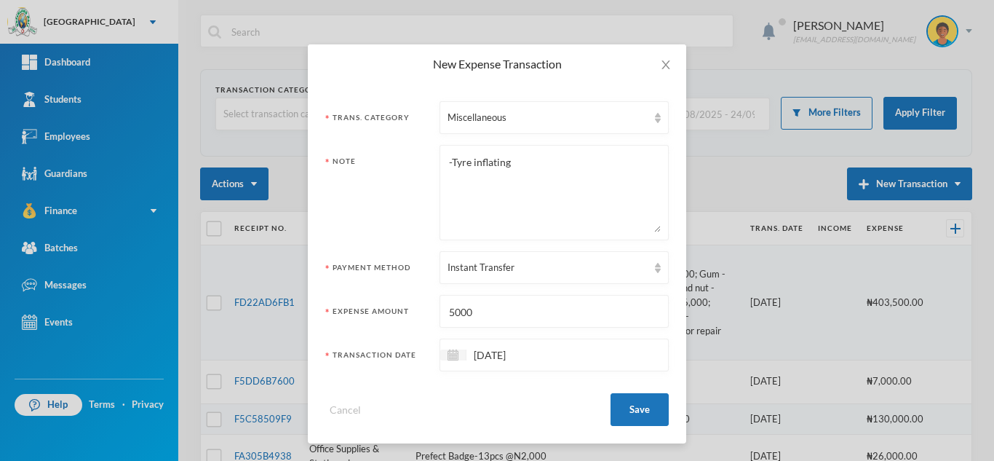
scroll to position [0, 0]
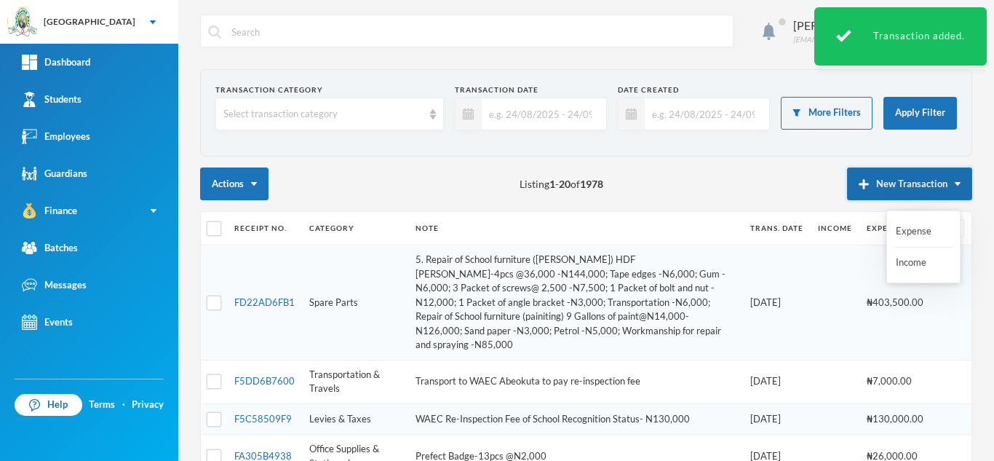
click at [903, 180] on button "New Transaction" at bounding box center [909, 183] width 125 height 33
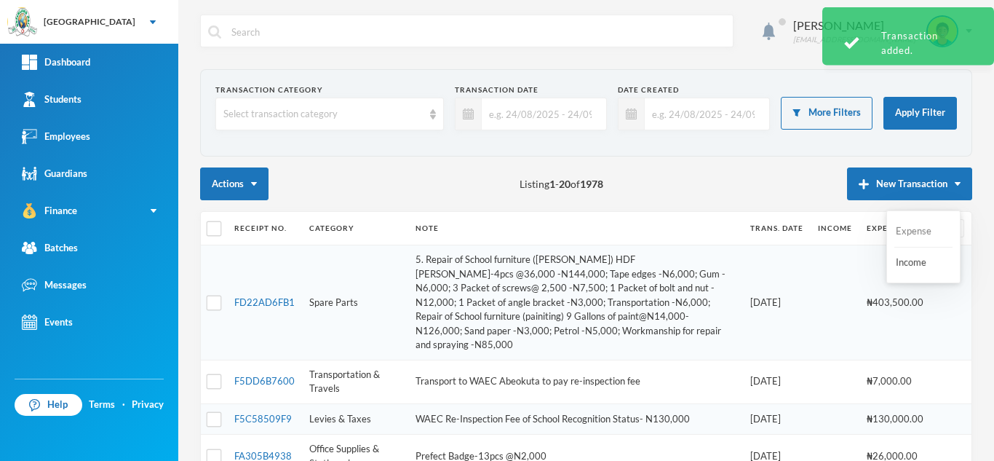
click at [901, 229] on button "Expense" at bounding box center [923, 231] width 58 height 26
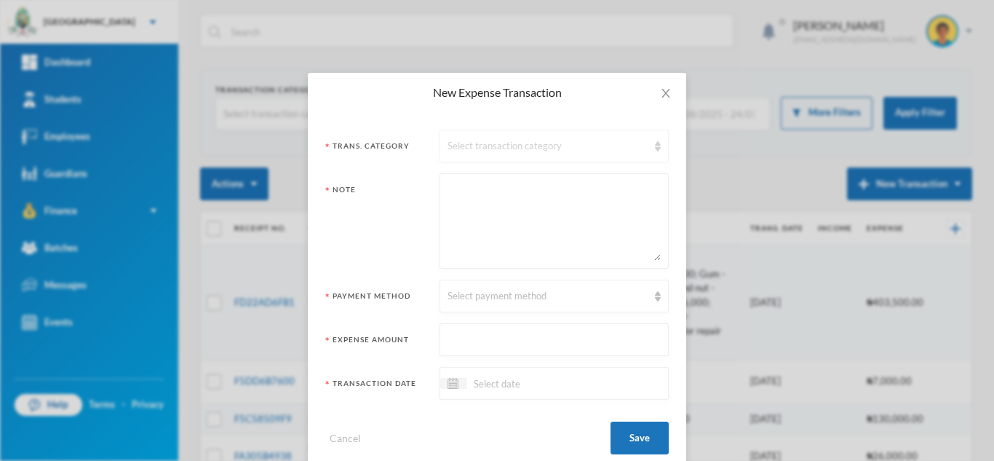
click at [463, 146] on div "Select transaction category" at bounding box center [548, 146] width 200 height 15
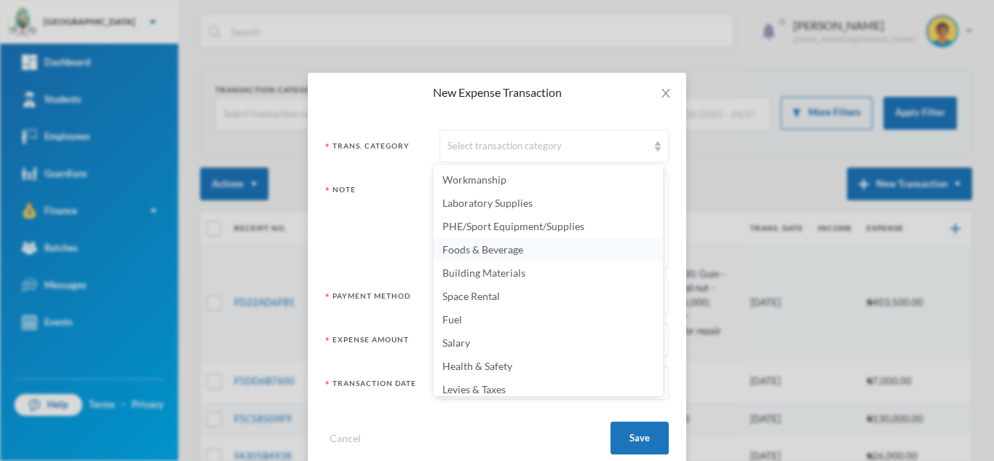
click at [478, 252] on span "Foods & Beverage" at bounding box center [482, 249] width 81 height 12
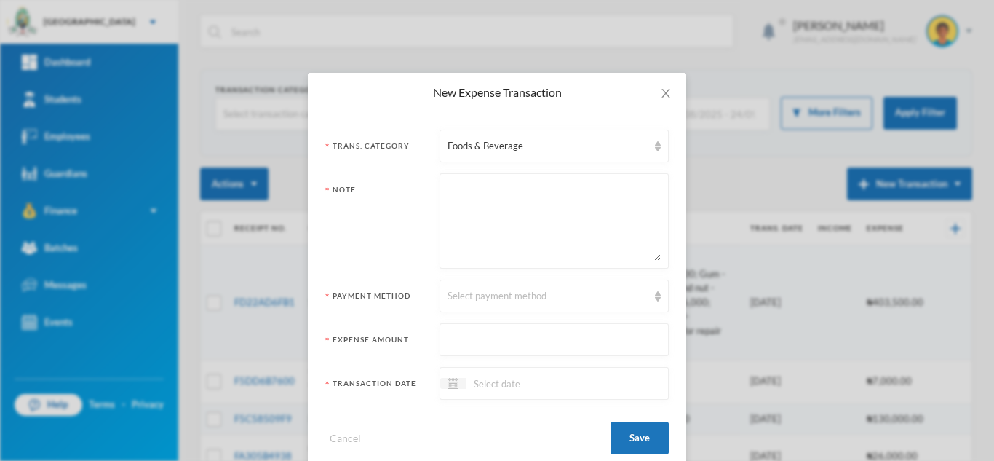
click at [469, 228] on textarea at bounding box center [554, 220] width 213 height 79
paste textarea "Staff Onboarding - 6k"
type textarea "Staff Onboarding - 6k"
click at [470, 333] on input "text" at bounding box center [554, 340] width 213 height 33
type input "6000"
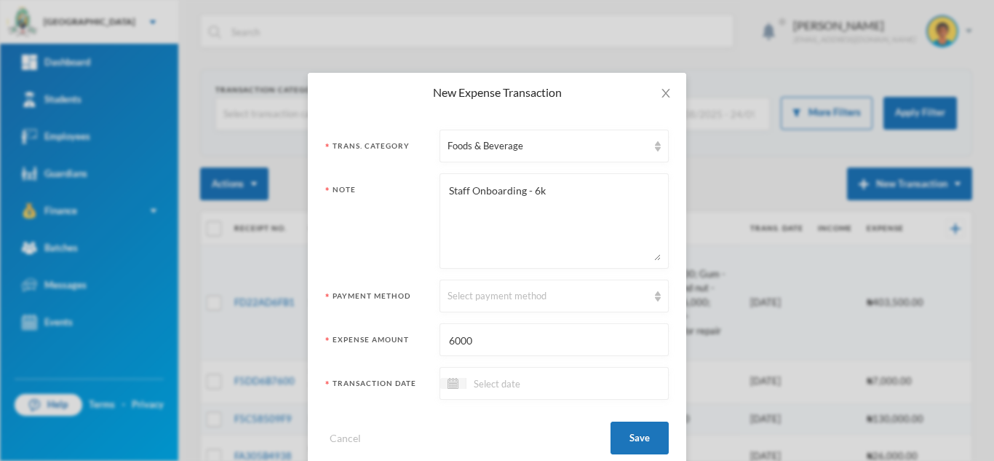
drag, startPoint x: 564, startPoint y: 206, endPoint x: 522, endPoint y: 190, distance: 45.1
click at [522, 190] on textarea "Staff Onboarding - 6k" at bounding box center [554, 220] width 213 height 79
type textarea "Staff Onboarding"
click at [508, 293] on div "Select payment method" at bounding box center [548, 296] width 200 height 15
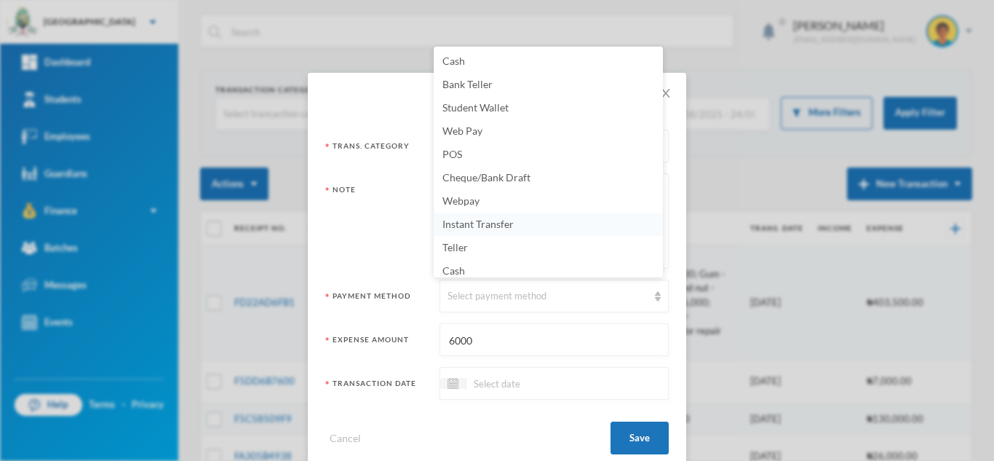
click at [497, 218] on span "Instant Transfer" at bounding box center [477, 224] width 71 height 12
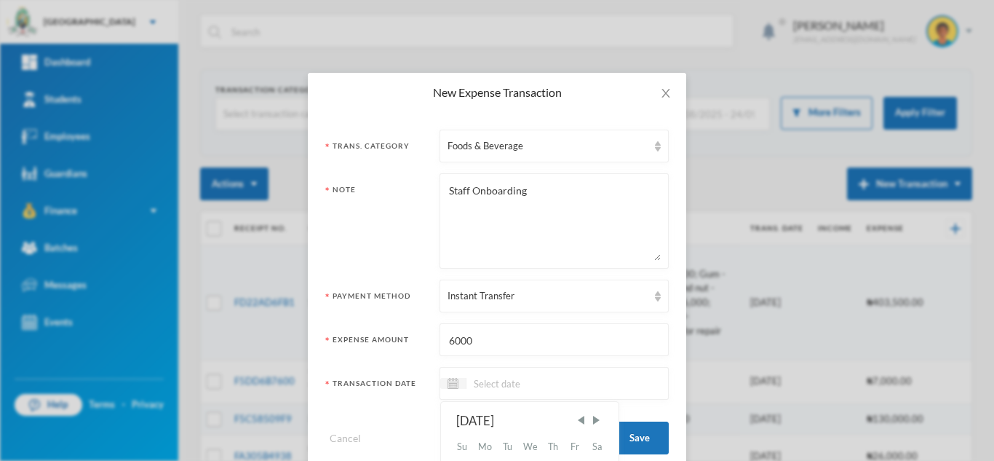
click at [497, 375] on input at bounding box center [527, 383] width 122 height 17
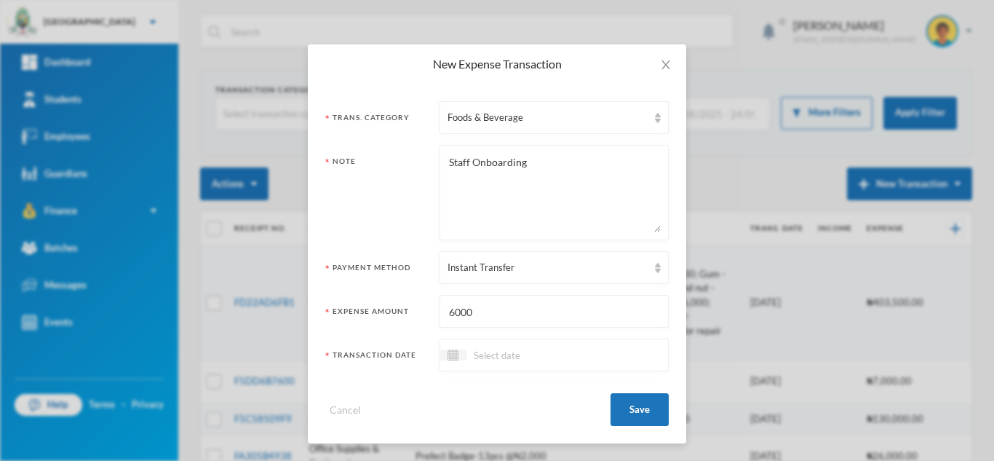
click at [528, 356] on input at bounding box center [527, 354] width 122 height 17
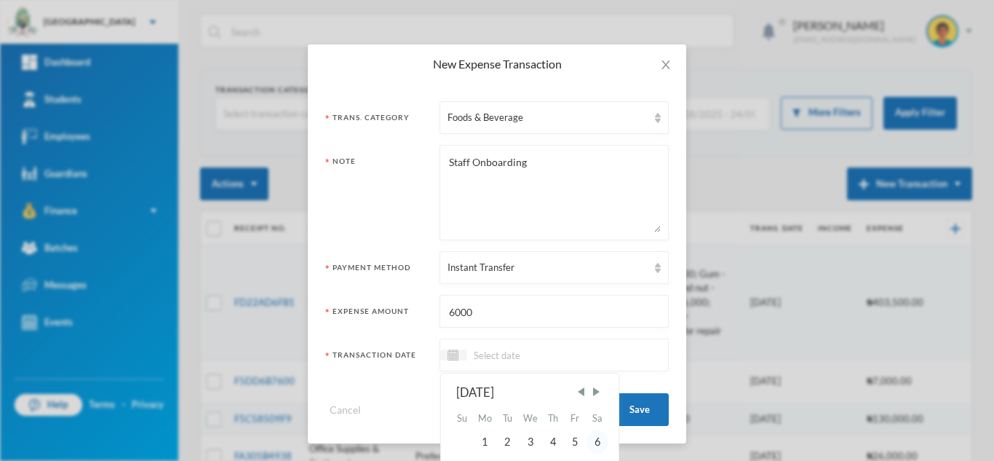
click at [592, 443] on div "6" at bounding box center [598, 441] width 22 height 23
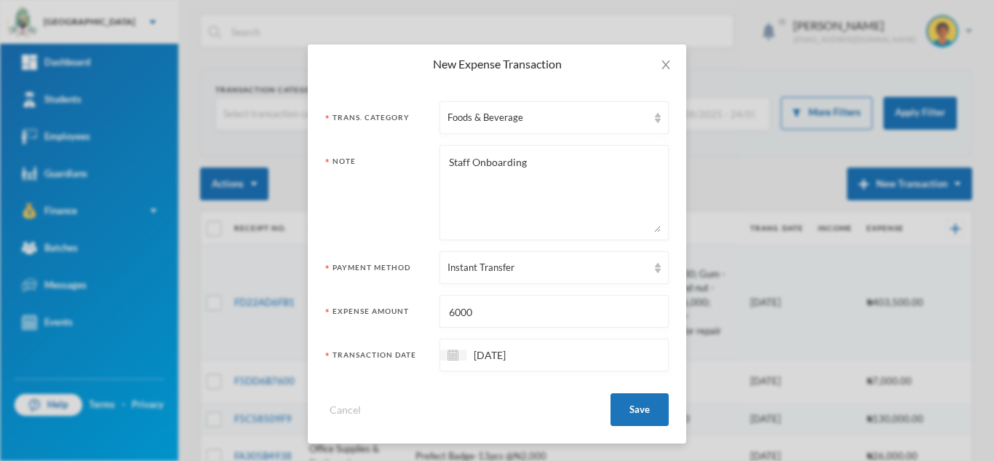
click at [479, 354] on input "[DATE]" at bounding box center [527, 354] width 122 height 17
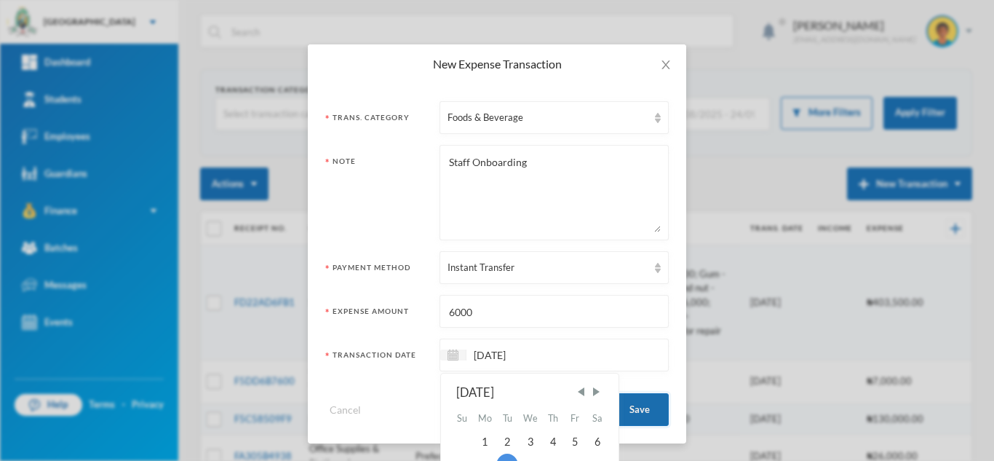
type input "[DATE]"
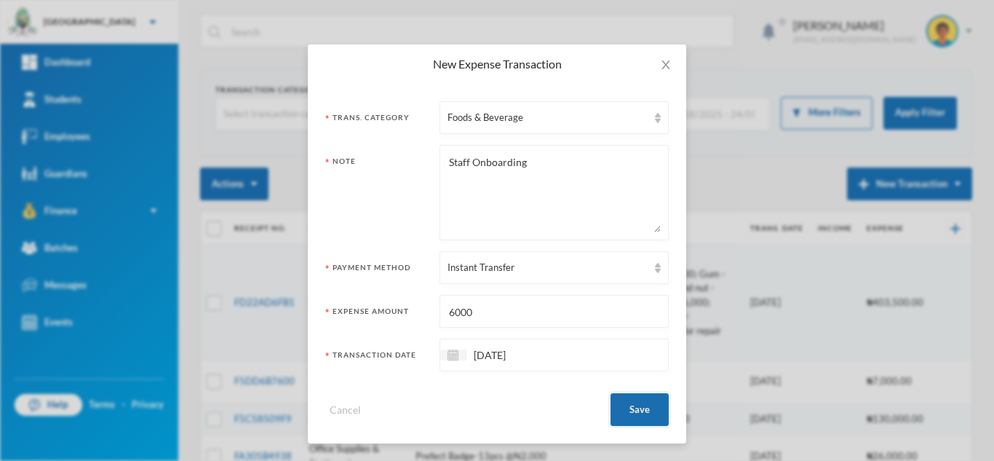
click at [645, 413] on button "Save" at bounding box center [640, 409] width 58 height 33
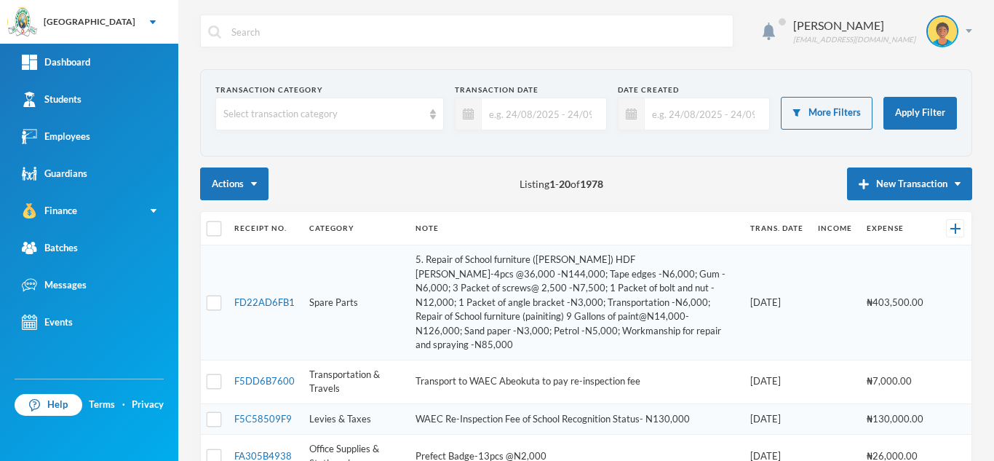
scroll to position [0, 0]
click at [865, 175] on button "New Transaction" at bounding box center [909, 183] width 125 height 33
click at [908, 223] on button "Expense" at bounding box center [923, 231] width 58 height 26
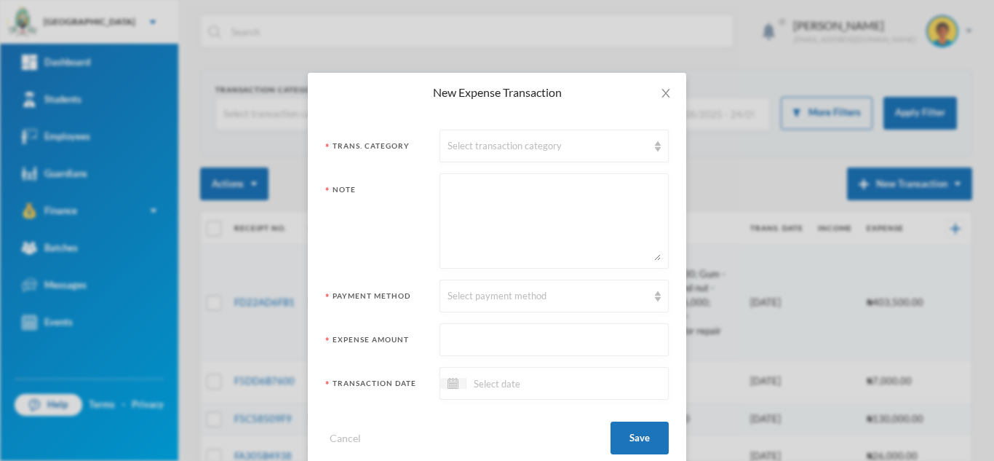
click at [474, 223] on textarea at bounding box center [554, 220] width 213 height 79
paste textarea "- Phone lines - 10k (5k each)"
click at [502, 210] on textarea "- Phone lines - 10k (5k each)" at bounding box center [554, 220] width 213 height 79
click at [549, 219] on textarea "- Phone lines echarge for both college amd elementary school- 10k (5k each)" at bounding box center [554, 220] width 213 height 79
click at [547, 219] on textarea "- Phone lines echarge for both college amd elementary school- (5k each)" at bounding box center [554, 220] width 213 height 79
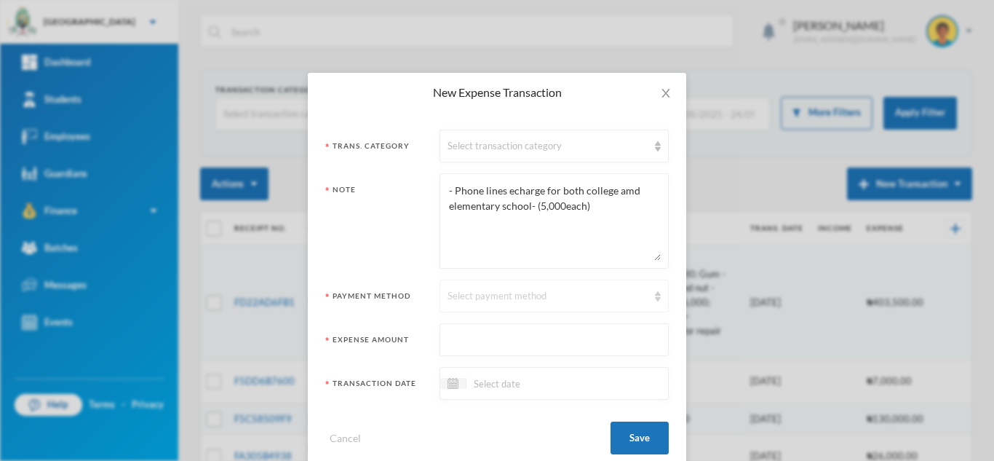
type textarea "- Phone lines echarge for both college amd elementary school- (5,000each)"
click at [477, 291] on div "Select payment method" at bounding box center [548, 296] width 200 height 15
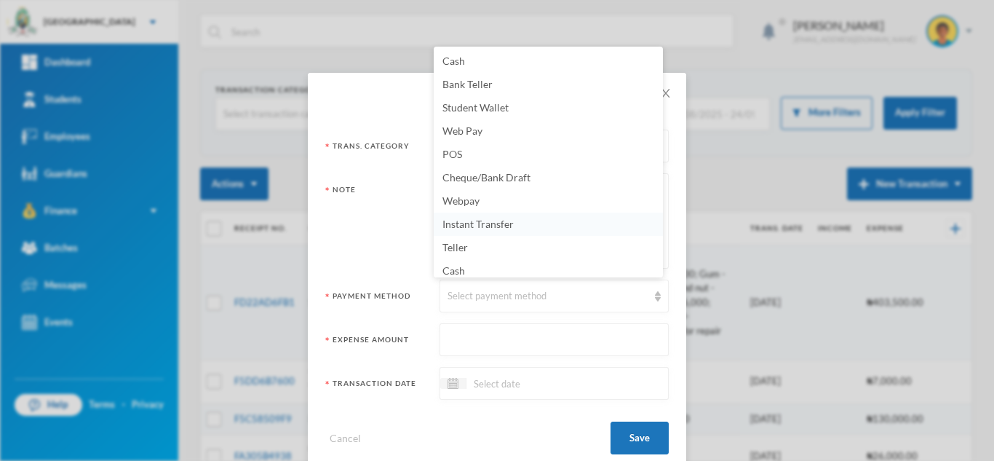
click at [473, 223] on span "Instant Transfer" at bounding box center [477, 224] width 71 height 12
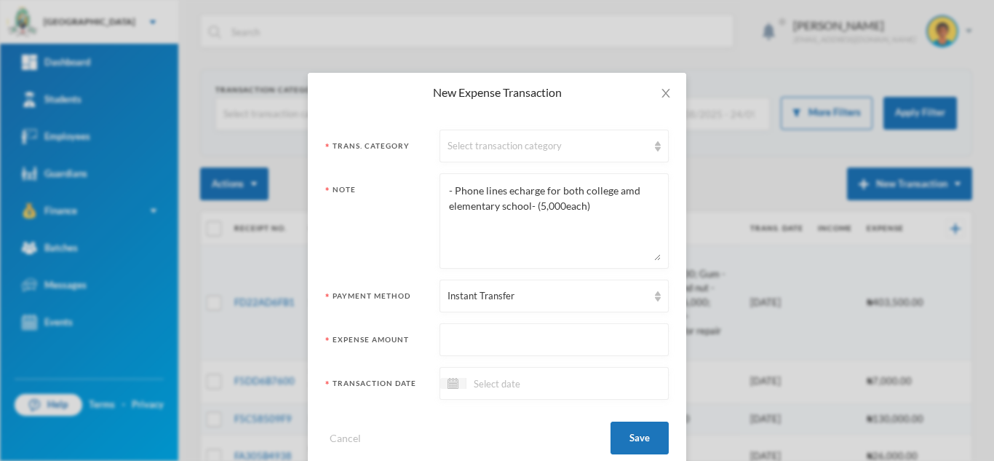
click at [485, 342] on input "text" at bounding box center [554, 340] width 213 height 33
type input "10000"
click at [501, 199] on textarea "- Phone lines echarge for both college amd elementary school- (5,000each)" at bounding box center [554, 220] width 213 height 79
click at [490, 150] on div "Select transaction category" at bounding box center [548, 146] width 200 height 15
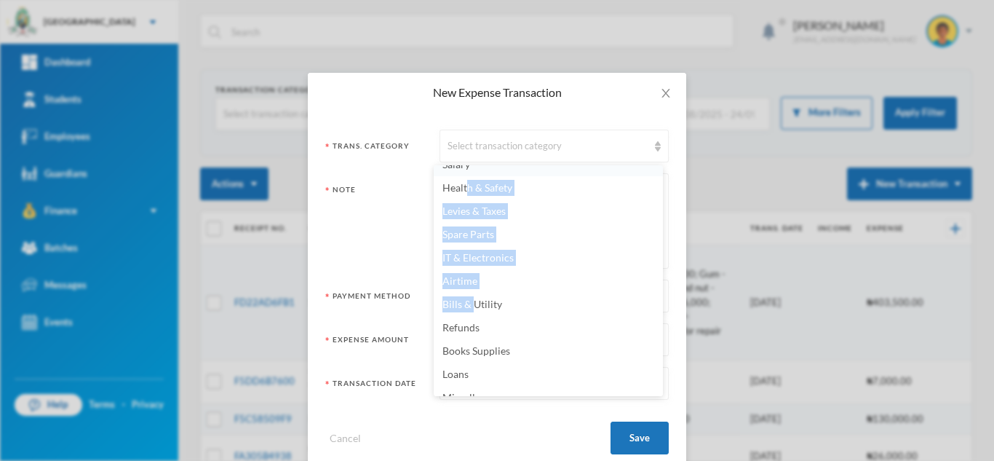
scroll to position [164, 0]
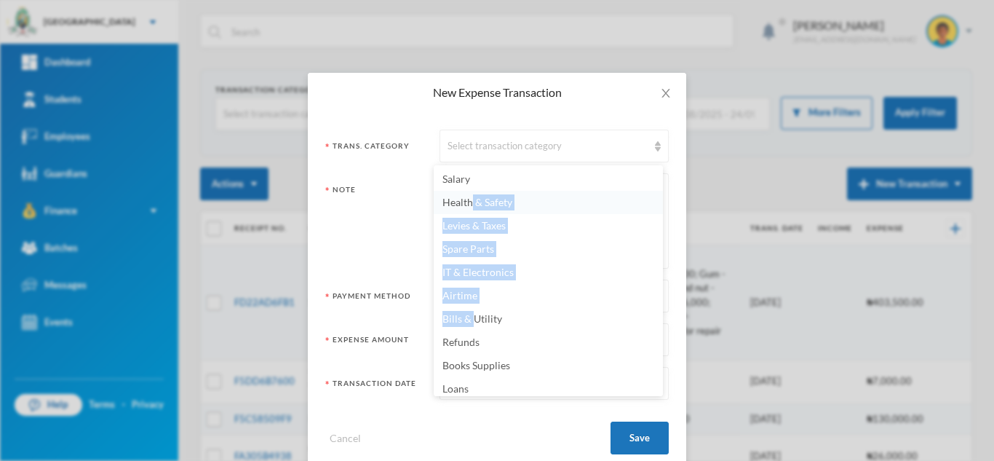
drag, startPoint x: 474, startPoint y: 194, endPoint x: 474, endPoint y: 207, distance: 13.8
click at [474, 207] on ul "Workmanship Laboratory Supplies PHE/Sport Equipment/Supplies Foods & Beverage B…" at bounding box center [548, 280] width 229 height 231
click at [467, 297] on span "Airtime" at bounding box center [459, 295] width 35 height 12
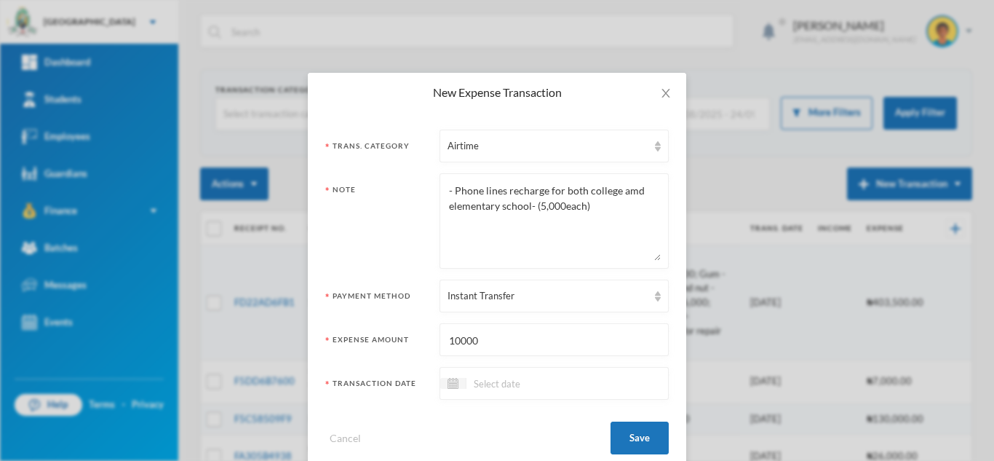
click at [448, 208] on textarea "- Phone lines recharge for both college amd elementary school- (5,000each)" at bounding box center [554, 220] width 213 height 79
type textarea "Phone lines recharge for both college amd elementary school- (5,000each)"
click at [481, 377] on input at bounding box center [527, 383] width 122 height 17
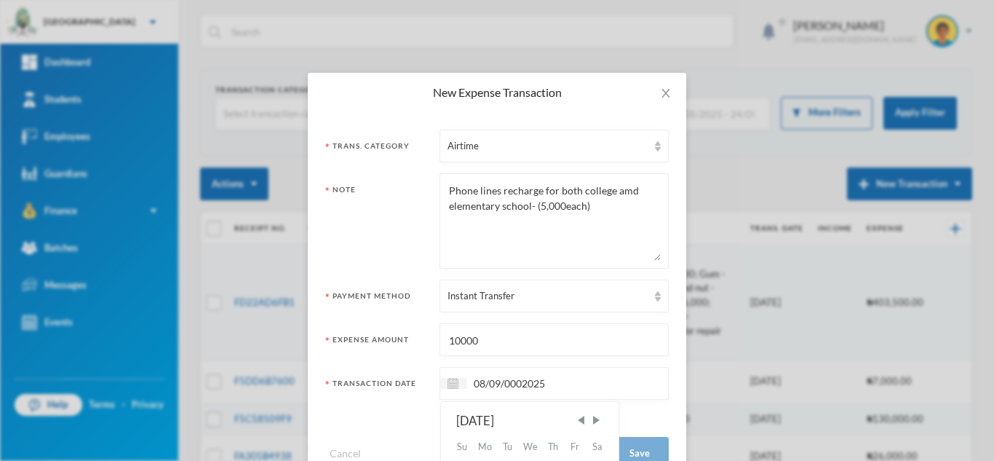
click at [517, 381] on input "08/09/0002025" at bounding box center [527, 383] width 122 height 17
click at [479, 381] on input "[DATE]" at bounding box center [527, 383] width 122 height 17
type input "[DATE]"
click at [632, 437] on button "Save" at bounding box center [640, 437] width 58 height 33
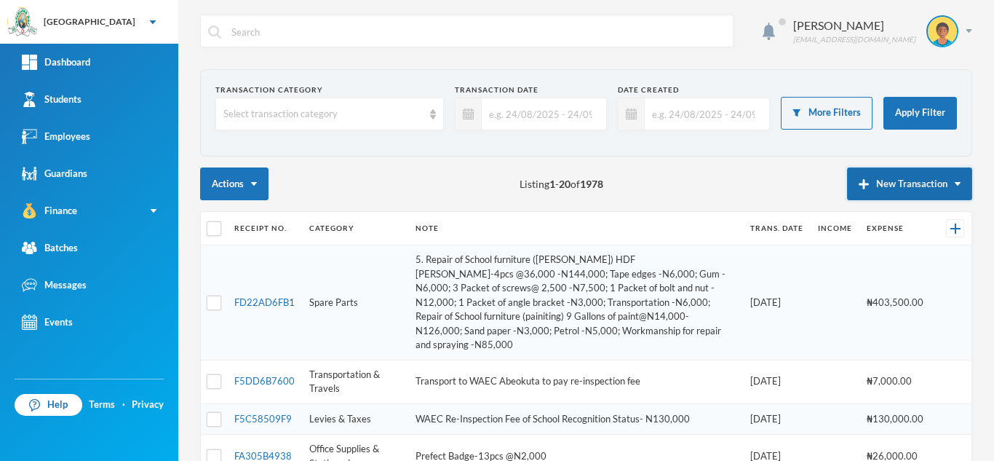
click at [895, 186] on button "New Transaction" at bounding box center [909, 183] width 125 height 33
click at [878, 186] on button "New Transaction" at bounding box center [909, 183] width 125 height 33
click at [909, 236] on button "Expense" at bounding box center [923, 231] width 58 height 26
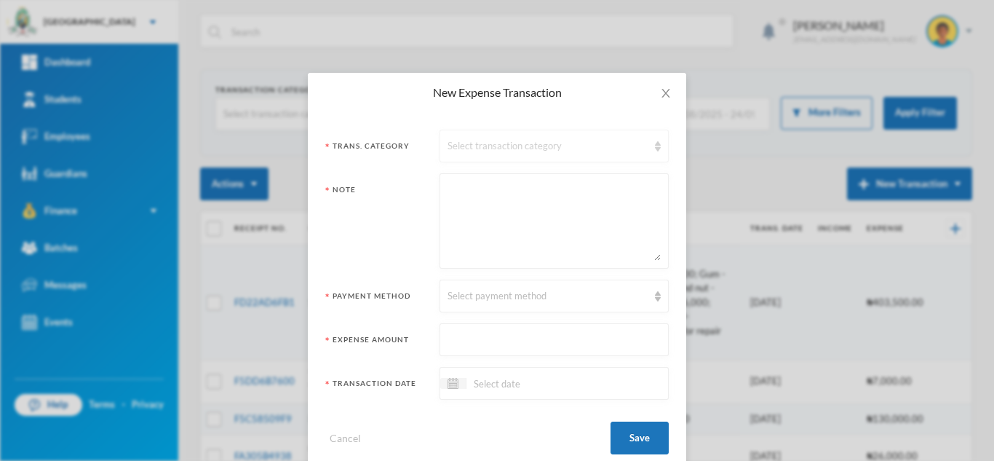
click at [474, 143] on div "Select transaction category" at bounding box center [548, 146] width 200 height 15
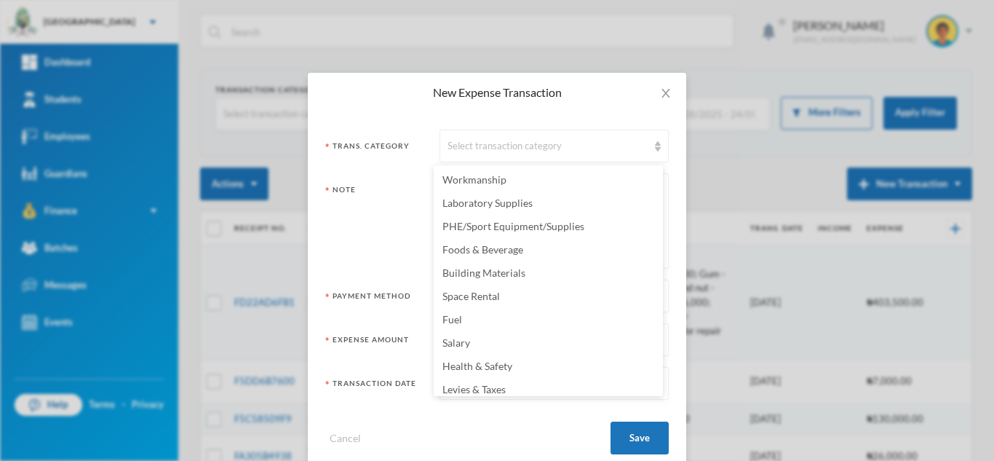
scroll to position [202, 0]
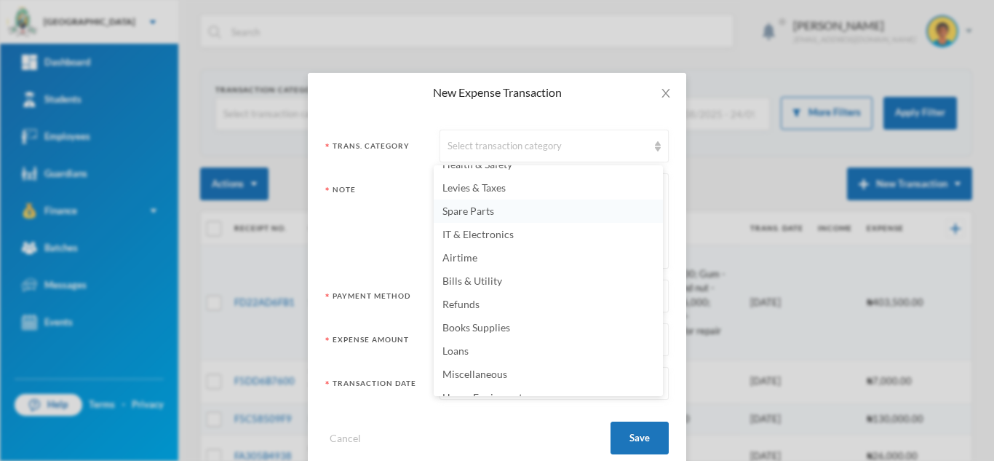
click at [468, 208] on span "Spare Parts" at bounding box center [468, 210] width 52 height 12
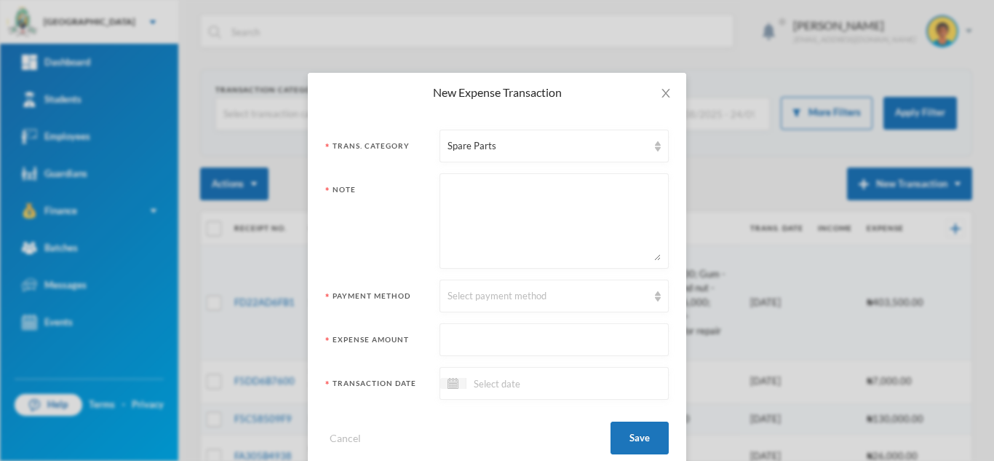
click at [460, 229] on textarea at bounding box center [554, 220] width 213 height 79
paste textarea "New Tyres (4) - 80k x 4 (320k)"
click at [448, 195] on textarea "New Tyres (4) - 80k x 4 (320k)" at bounding box center [554, 220] width 213 height 79
click at [589, 191] on textarea "Purchase of New Tyres (4) - 80k x 4 (320k)" at bounding box center [554, 220] width 213 height 79
drag, startPoint x: 649, startPoint y: 191, endPoint x: 600, endPoint y: 191, distance: 49.5
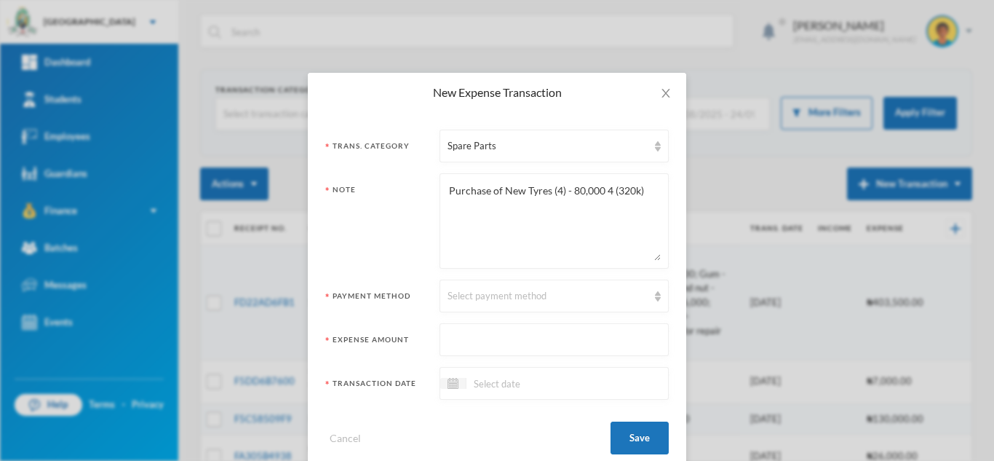
click at [600, 191] on textarea "Purchase of New Tyres (4) - 80,000 4 (320k)" at bounding box center [554, 220] width 213 height 79
type textarea "Purchase of New Tyres (4) - 80,000"
click at [495, 306] on div "Select payment method" at bounding box center [554, 295] width 229 height 33
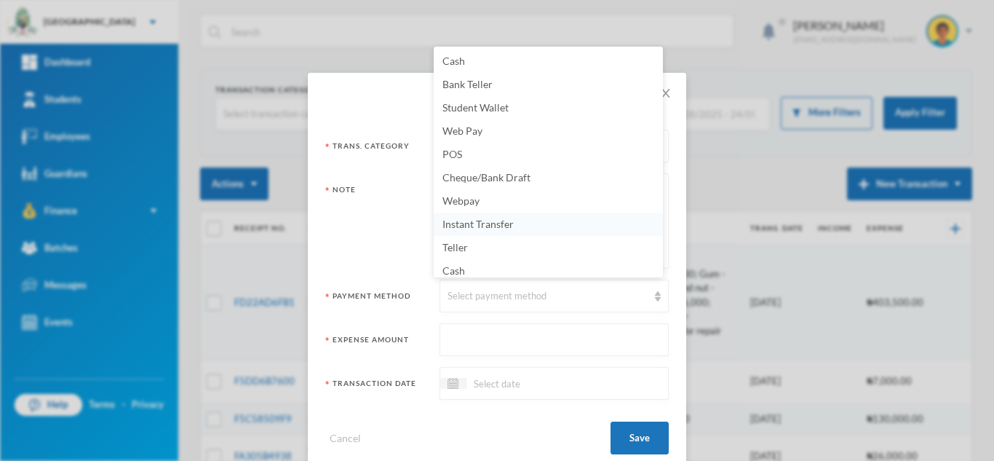
click at [481, 216] on li "Instant Transfer" at bounding box center [548, 223] width 229 height 23
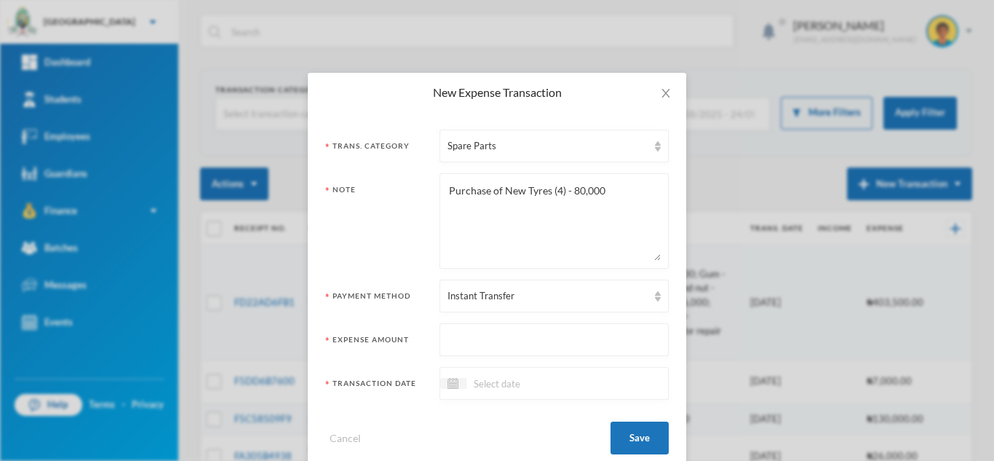
click at [482, 330] on input "text" at bounding box center [554, 340] width 213 height 33
type input "320000"
click at [488, 378] on input at bounding box center [527, 383] width 122 height 17
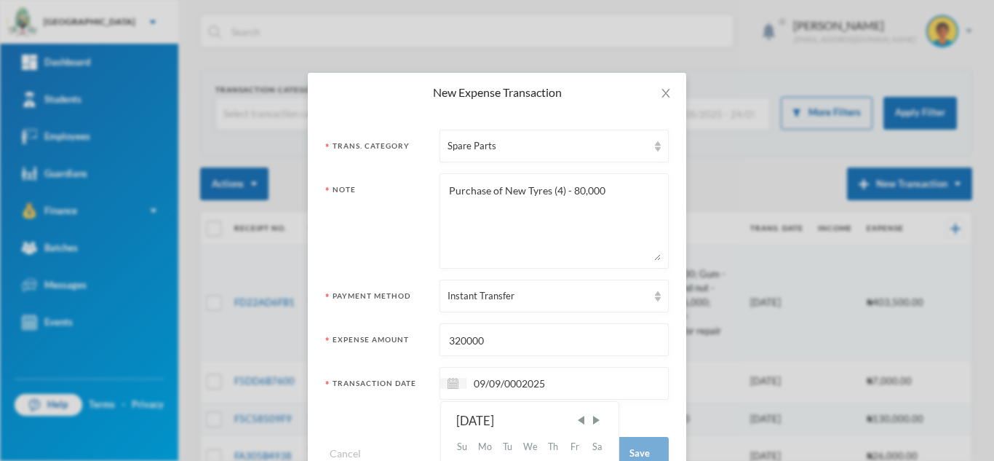
click at [516, 385] on input "09/09/0002025" at bounding box center [527, 383] width 122 height 17
type input "[DATE]"
click at [565, 188] on textarea "Purchase of New Tyres (4) - 80,000" at bounding box center [554, 220] width 213 height 79
type textarea "Purchase of New Tyres (4) @ 80,000"
click at [642, 424] on button "Save" at bounding box center [640, 437] width 58 height 33
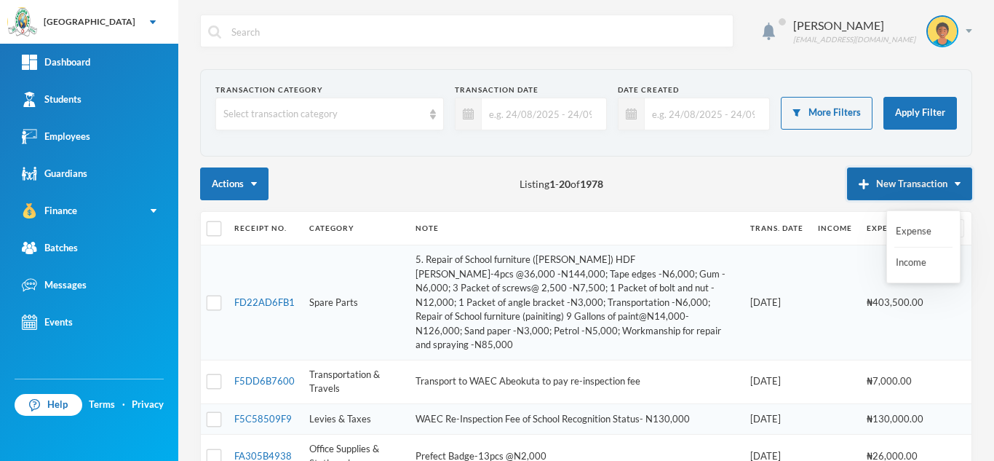
click at [868, 176] on button "New Transaction" at bounding box center [909, 183] width 125 height 33
click at [879, 188] on button "New Transaction" at bounding box center [909, 183] width 125 height 33
click at [906, 228] on button "Expense" at bounding box center [923, 231] width 58 height 26
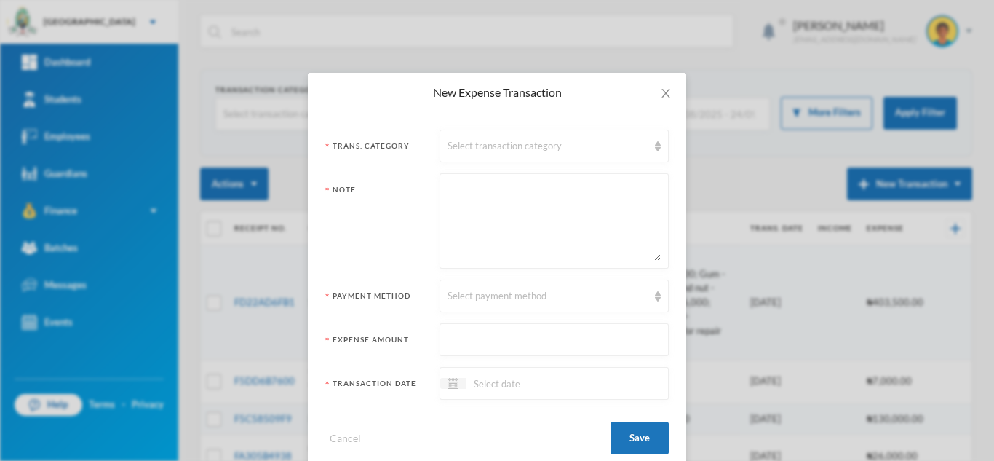
click at [474, 231] on textarea at bounding box center [554, 220] width 213 height 79
paste textarea "Prints & Banners - N350k (bilboard size ) - wellcome back to school -80k, - fle…"
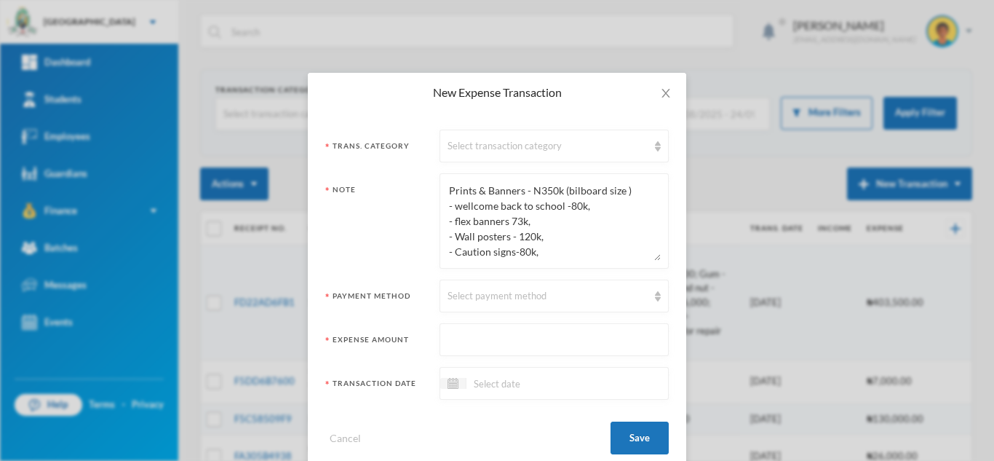
scroll to position [0, 0]
type textarea "Prints & Banners - N350k (bilboard size ) - wellcome back to school -80k, - fle…"
click at [513, 295] on div "Select payment method" at bounding box center [548, 296] width 200 height 15
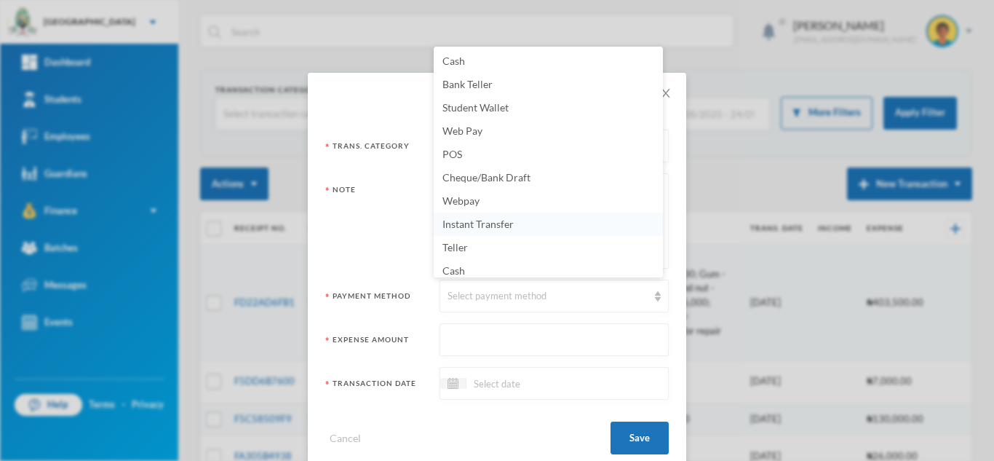
click at [511, 225] on span "Instant Transfer" at bounding box center [477, 224] width 71 height 12
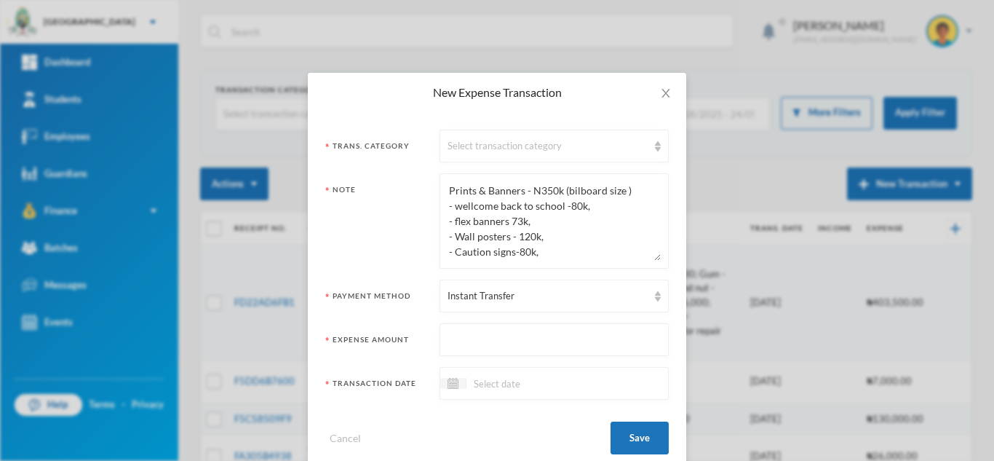
click at [482, 341] on input "text" at bounding box center [554, 340] width 213 height 33
click at [449, 338] on input "851000" at bounding box center [554, 340] width 213 height 33
type input "651000"
click at [548, 224] on textarea "Prints & Banners - N350k (bilboard size ) - wellcome back to school -80k, - fle…" at bounding box center [554, 220] width 213 height 79
click at [548, 233] on textarea "Prints & Banners - N350k (bilboard size ) - wellcome back to school -80k, - fle…" at bounding box center [554, 220] width 213 height 79
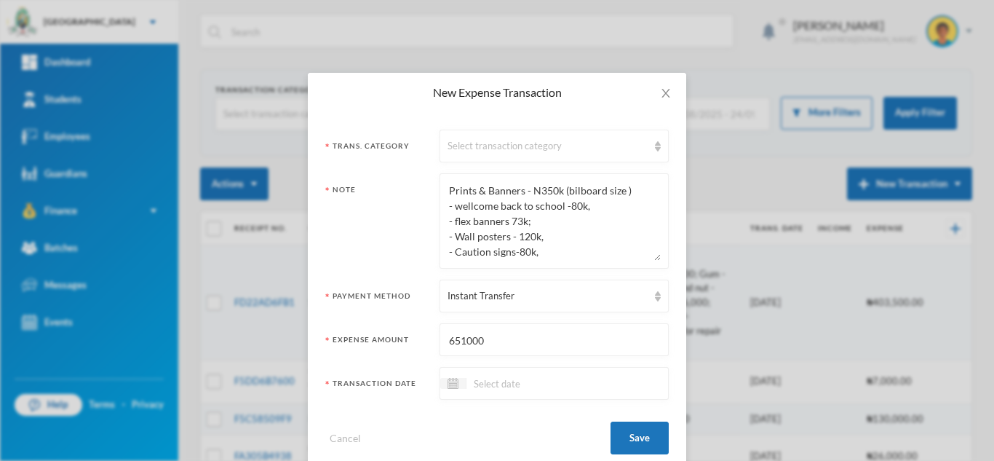
click at [476, 207] on textarea "Prints & Banners - N350k (bilboard size ) - wellcome back to school -80k, - fle…" at bounding box center [554, 220] width 213 height 79
click at [608, 211] on textarea "Prints & Banners - N350k (bilboard size ) - welcome back to school -80k, - flex…" at bounding box center [554, 220] width 213 height 79
click at [589, 240] on textarea "Prints & Banners - N350k (bilboard size ) - welcome back to school -80k; - flex…" at bounding box center [554, 220] width 213 height 79
click at [581, 255] on textarea "Prints & Banners - N350k (bilboard size ) - welcome back to school -80k; - flex…" at bounding box center [554, 220] width 213 height 79
type textarea "Prints & Banners - N350k (bilboard size ) - welcome back to school -80k; - flex…"
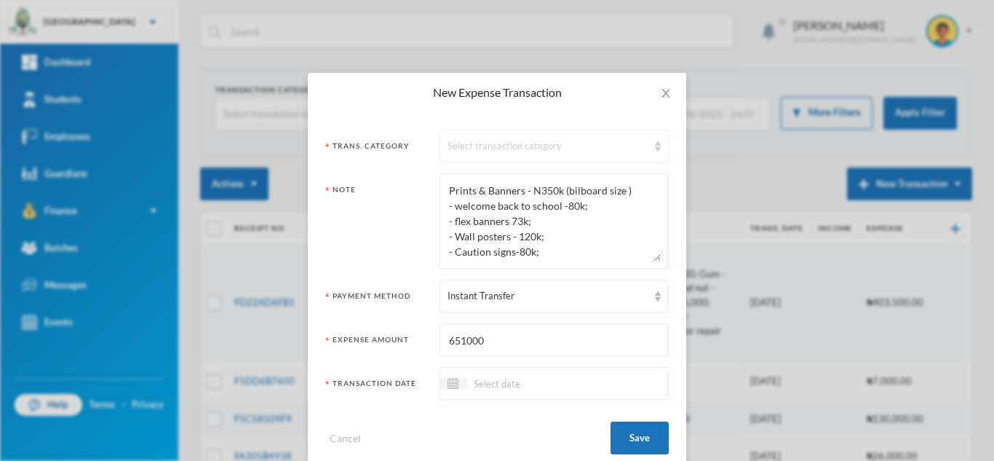
click at [532, 137] on div "Select transaction category" at bounding box center [554, 146] width 229 height 33
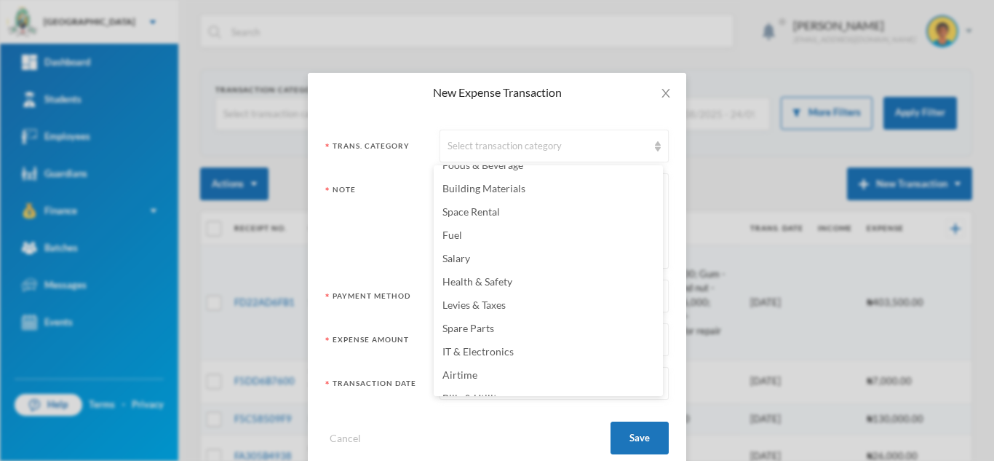
scroll to position [287, 0]
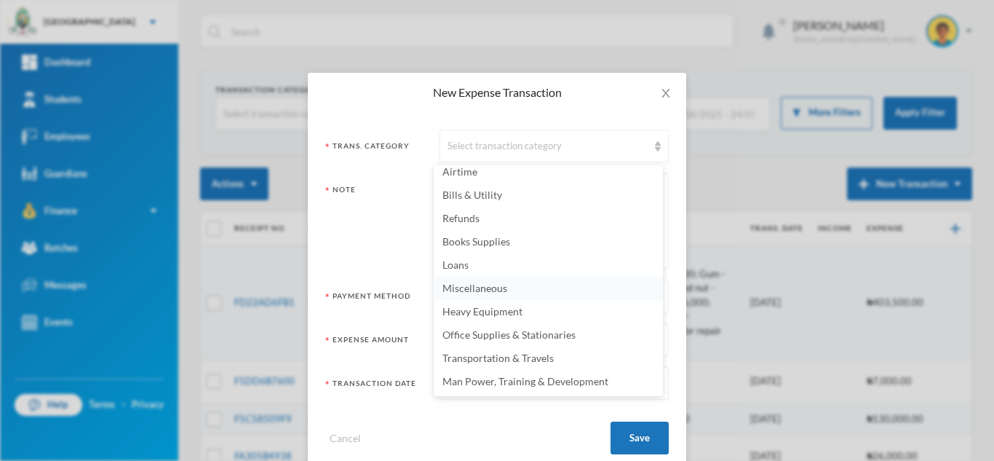
click at [464, 290] on span "Miscellaneous" at bounding box center [474, 288] width 65 height 12
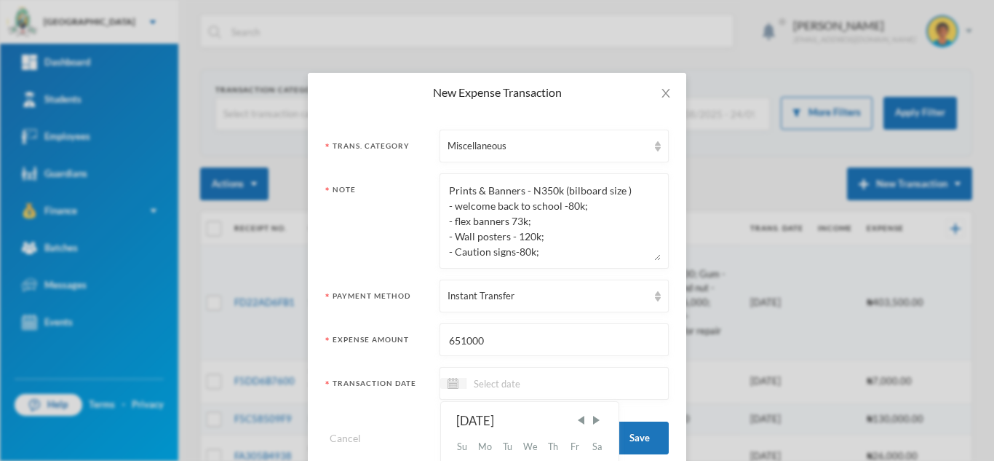
click at [498, 381] on input at bounding box center [527, 383] width 122 height 17
type input "8"
click at [515, 384] on input "09/09/0002025" at bounding box center [527, 383] width 122 height 17
type input "[DATE]"
click at [632, 438] on button "Save" at bounding box center [640, 437] width 58 height 33
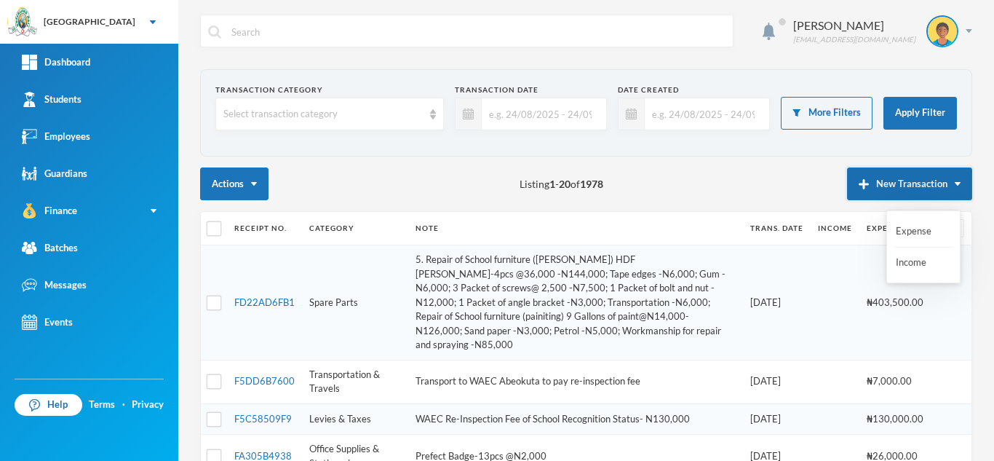
click at [859, 180] on img "button" at bounding box center [864, 184] width 10 height 10
click at [847, 180] on button "New Transaction" at bounding box center [909, 183] width 125 height 33
click at [908, 233] on button "Expense" at bounding box center [923, 231] width 58 height 26
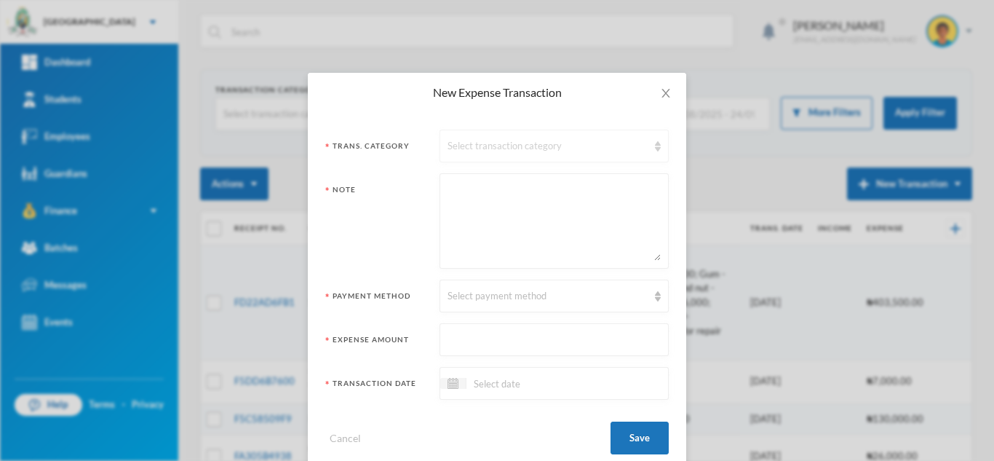
click at [454, 143] on div "Select transaction category" at bounding box center [548, 146] width 200 height 15
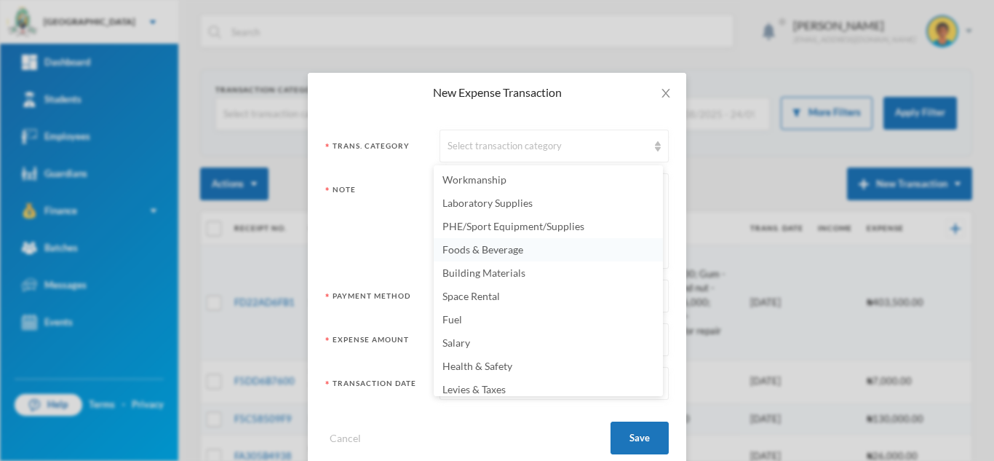
click at [480, 242] on li "Foods & Beverage" at bounding box center [548, 249] width 229 height 23
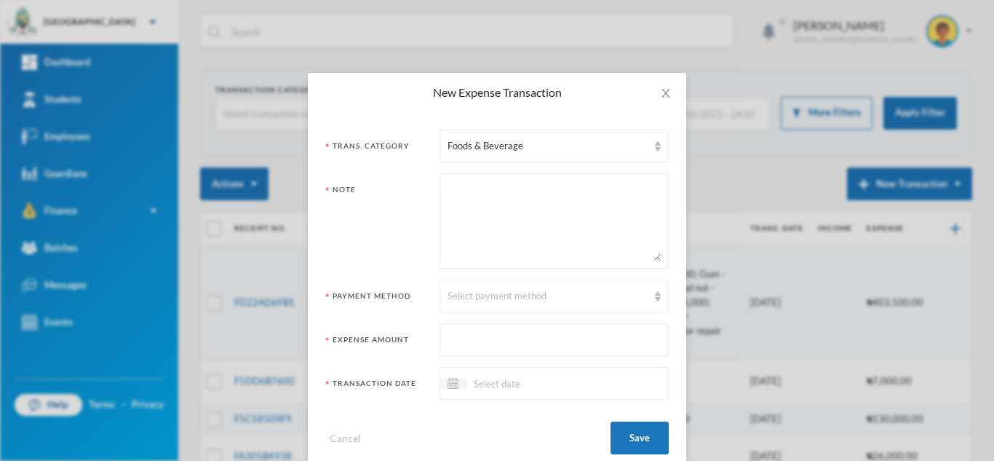
click at [464, 234] on textarea at bounding box center [554, 220] width 213 height 79
click at [458, 191] on textarea "bosrding house requisition" at bounding box center [554, 220] width 213 height 79
type textarea "boarding house requisition"
click at [478, 294] on div "Select payment method" at bounding box center [548, 296] width 200 height 15
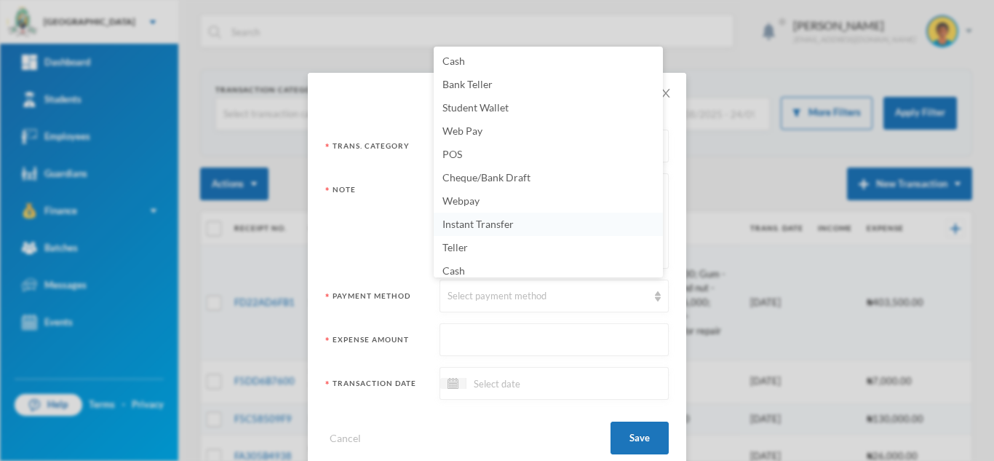
click at [480, 231] on li "Instant Transfer" at bounding box center [548, 223] width 229 height 23
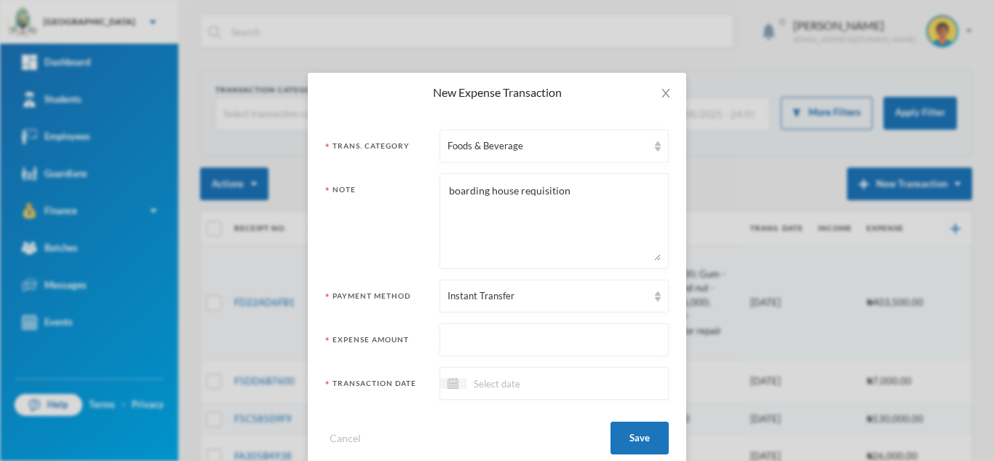
click at [478, 334] on input "text" at bounding box center [554, 340] width 213 height 33
type input "1404200"
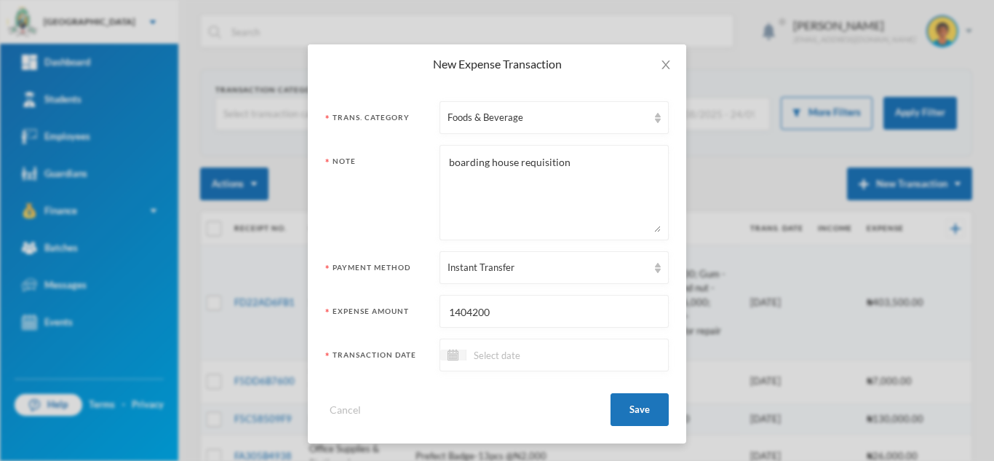
click at [496, 353] on input at bounding box center [527, 354] width 122 height 17
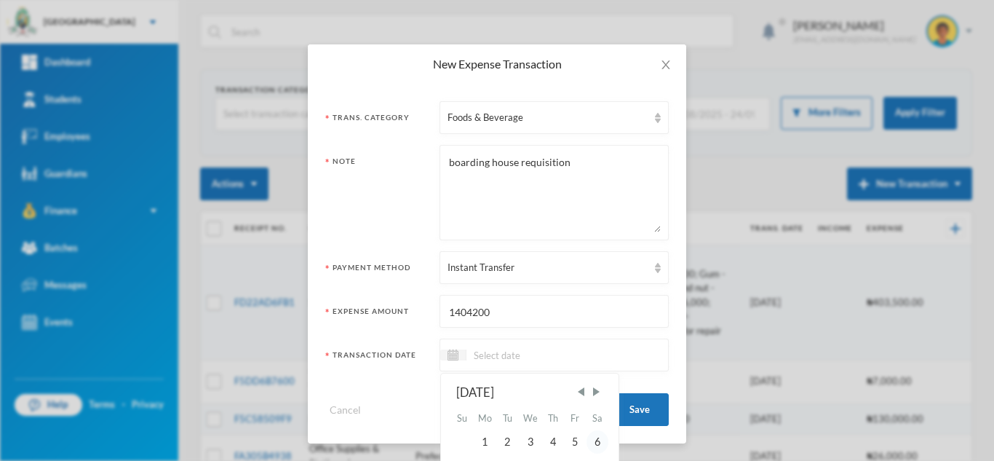
click at [600, 442] on div "6" at bounding box center [598, 441] width 22 height 23
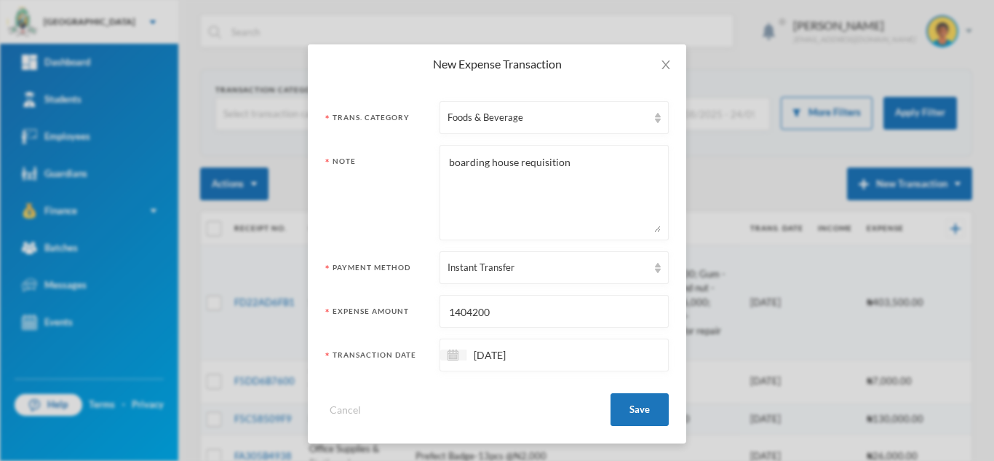
click at [478, 352] on input "[DATE]" at bounding box center [527, 354] width 122 height 17
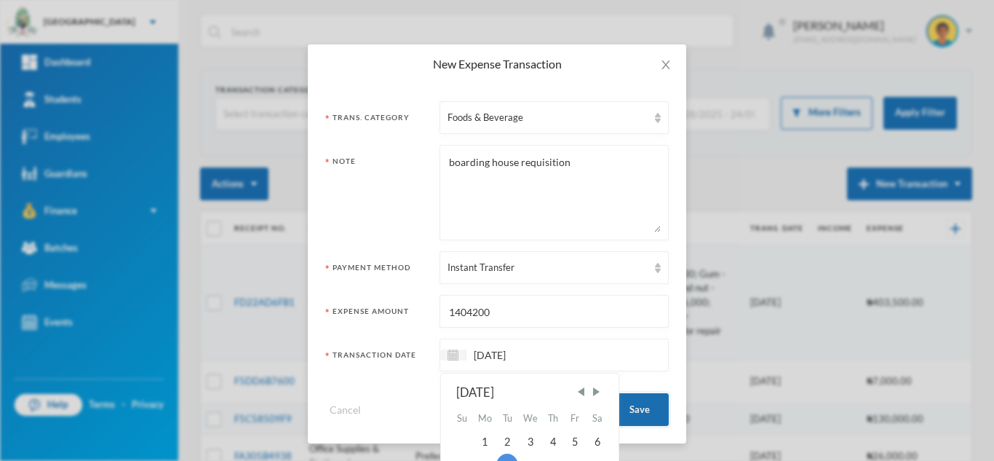
type input "[DATE]"
click at [644, 412] on button "Save" at bounding box center [640, 409] width 58 height 33
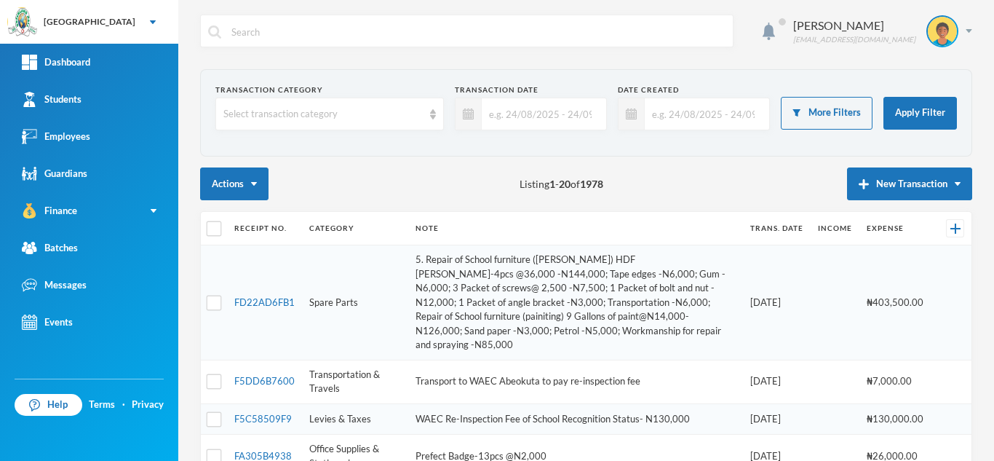
scroll to position [0, 0]
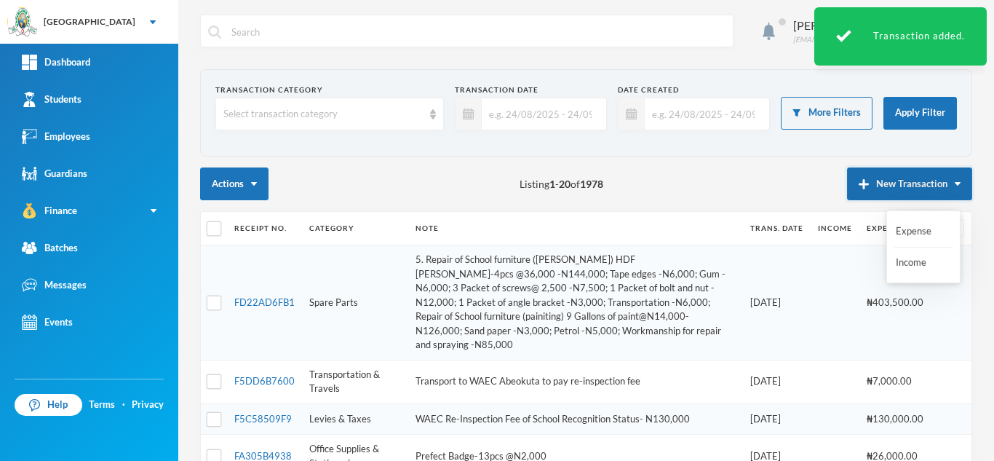
click at [886, 188] on button "New Transaction" at bounding box center [909, 183] width 125 height 33
click at [889, 181] on button "New Transaction" at bounding box center [909, 183] width 125 height 33
click at [918, 231] on button "Expense" at bounding box center [923, 231] width 58 height 26
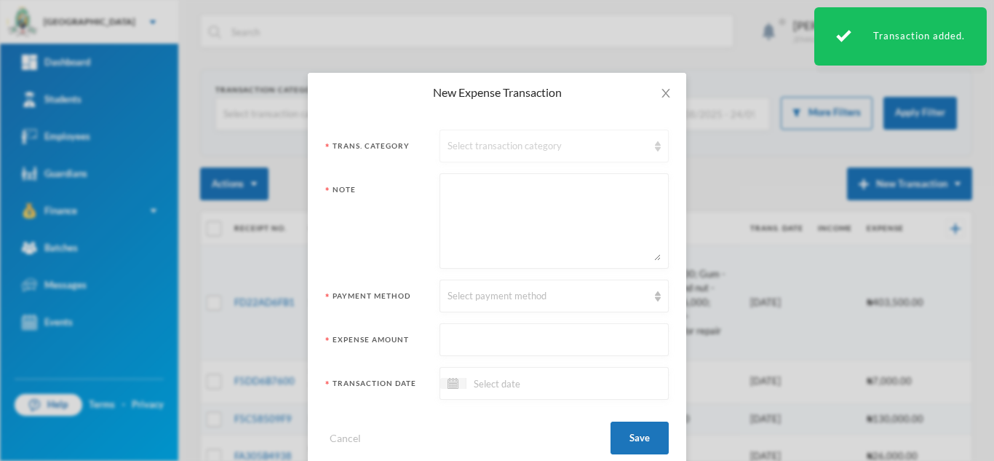
click at [468, 153] on div "Select transaction category" at bounding box center [548, 146] width 200 height 15
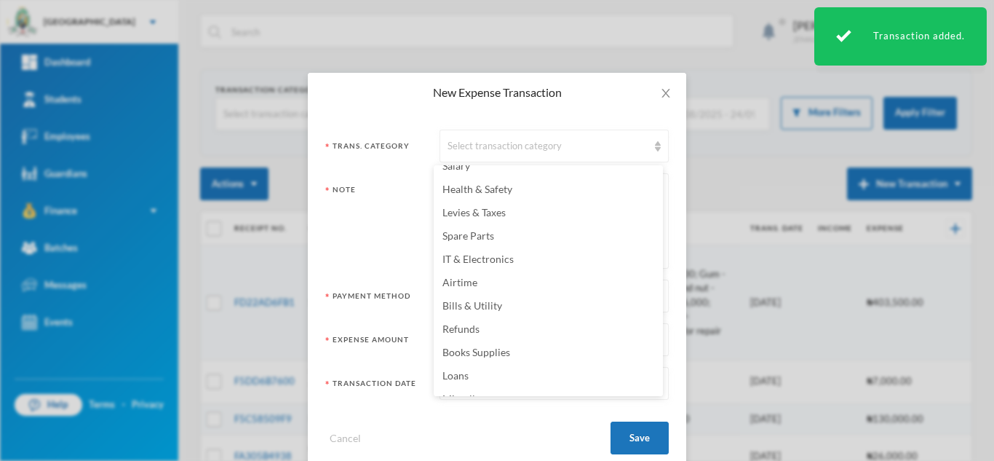
scroll to position [202, 0]
click at [453, 218] on li "Spare Parts" at bounding box center [548, 210] width 229 height 23
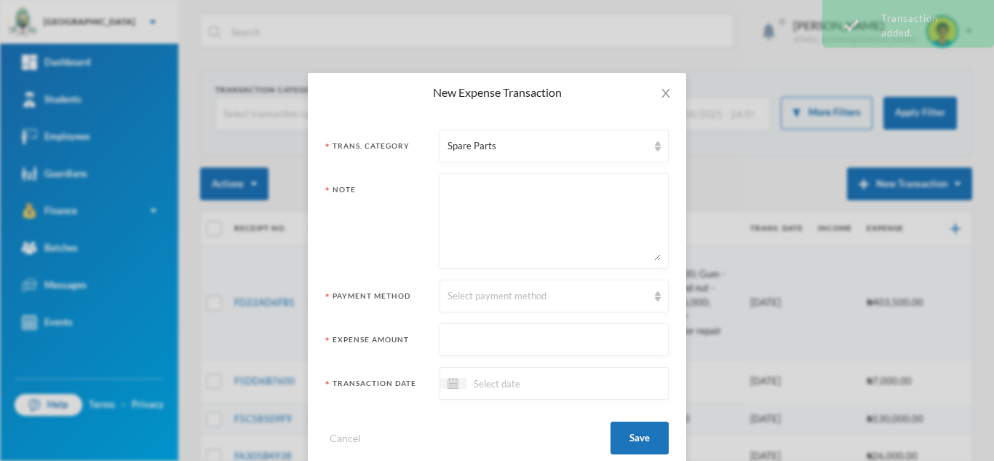
click at [453, 248] on textarea at bounding box center [554, 220] width 213 height 79
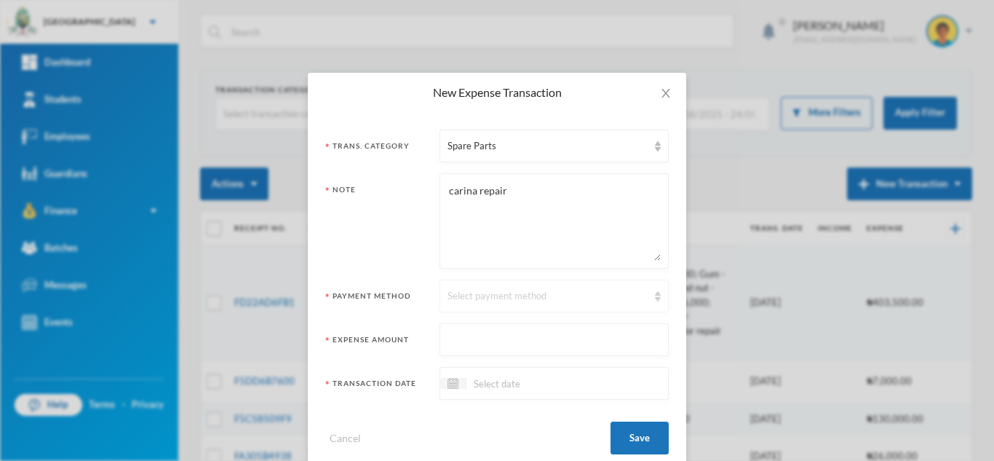
type textarea "carina repair"
click at [490, 303] on div "Select payment method" at bounding box center [554, 295] width 229 height 33
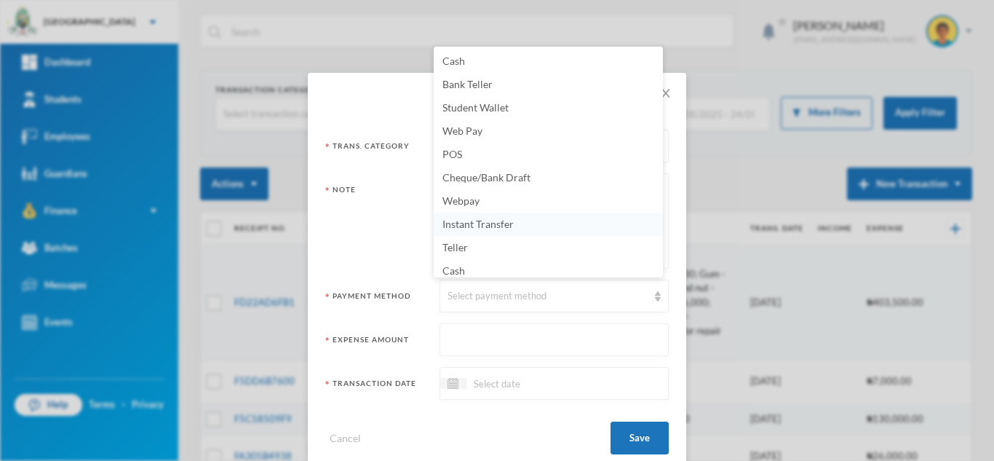
click at [479, 220] on span "Instant Transfer" at bounding box center [477, 224] width 71 height 12
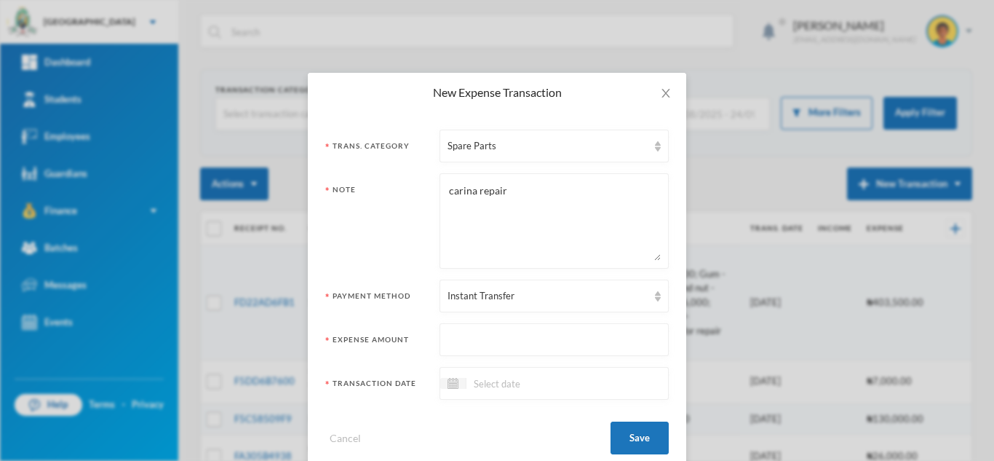
click at [499, 332] on input "text" at bounding box center [554, 340] width 213 height 33
type input "131000"
click at [491, 386] on input at bounding box center [527, 383] width 122 height 17
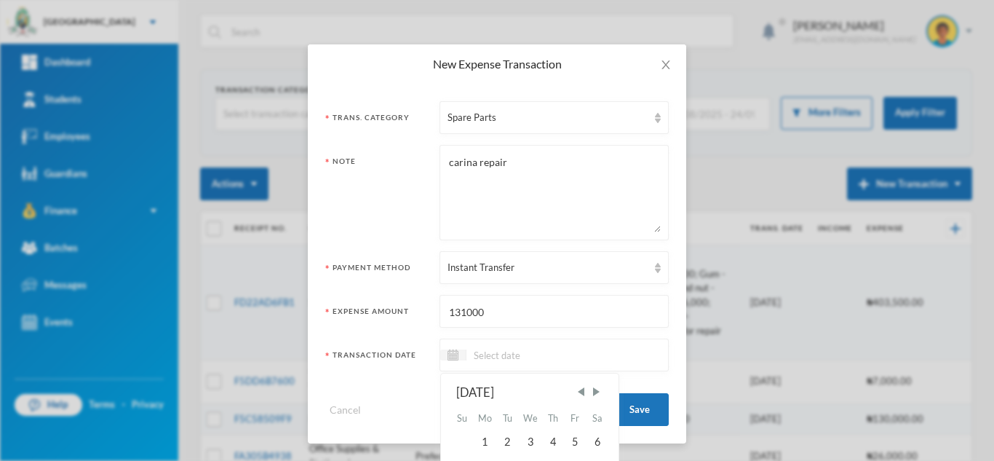
click at [509, 354] on input at bounding box center [527, 354] width 122 height 17
click at [592, 442] on div "6" at bounding box center [598, 441] width 22 height 23
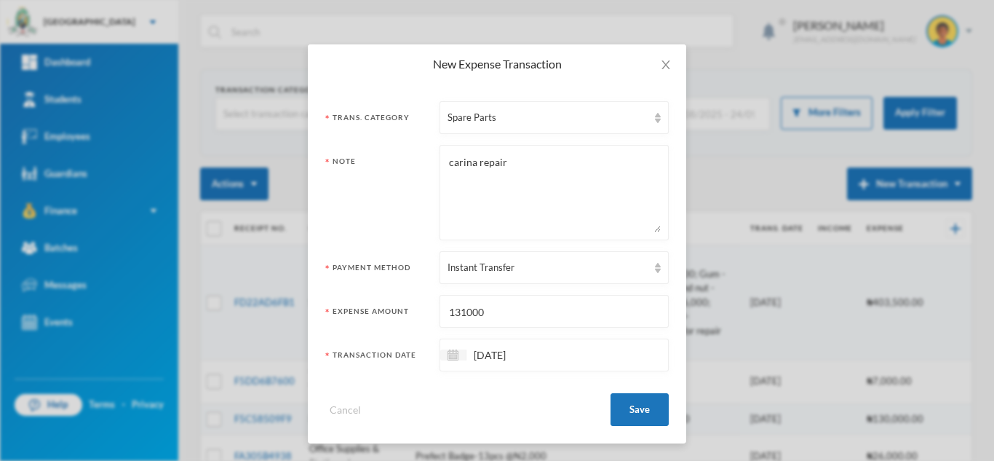
click at [477, 354] on input "[DATE]" at bounding box center [527, 354] width 122 height 17
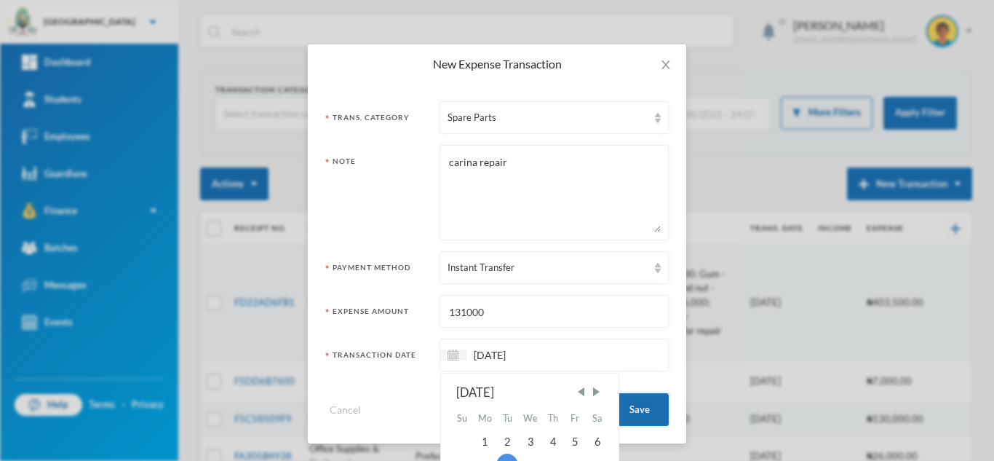
type input "[DATE]"
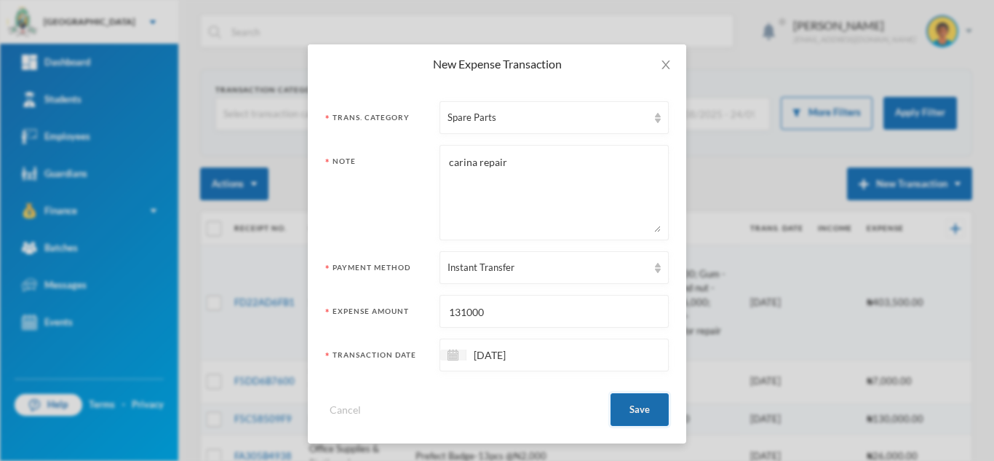
click at [643, 405] on button "Save" at bounding box center [640, 409] width 58 height 33
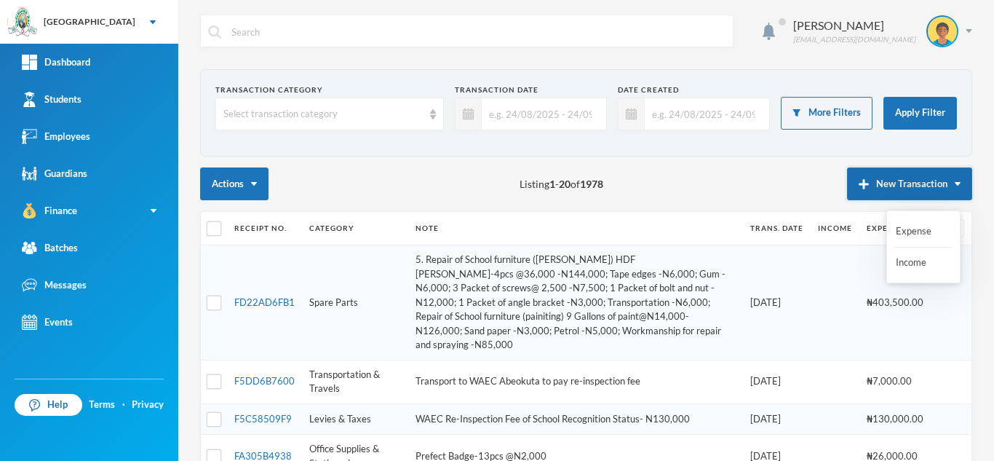
click at [893, 183] on button "New Transaction" at bounding box center [909, 183] width 125 height 33
click at [895, 234] on button "Expense" at bounding box center [923, 231] width 58 height 26
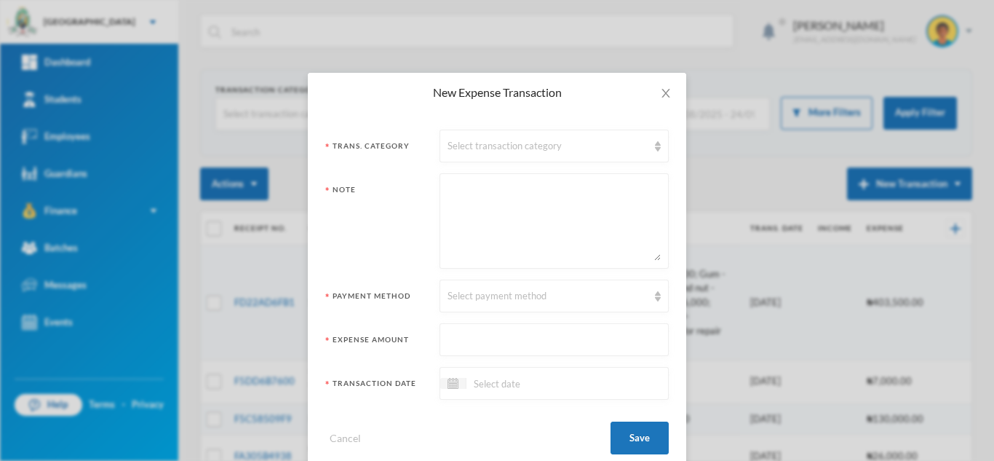
click at [509, 231] on textarea at bounding box center [554, 220] width 213 height 79
type textarea "welafre support for [PERSON_NAME]"
click at [522, 149] on div "Select transaction category" at bounding box center [548, 146] width 200 height 15
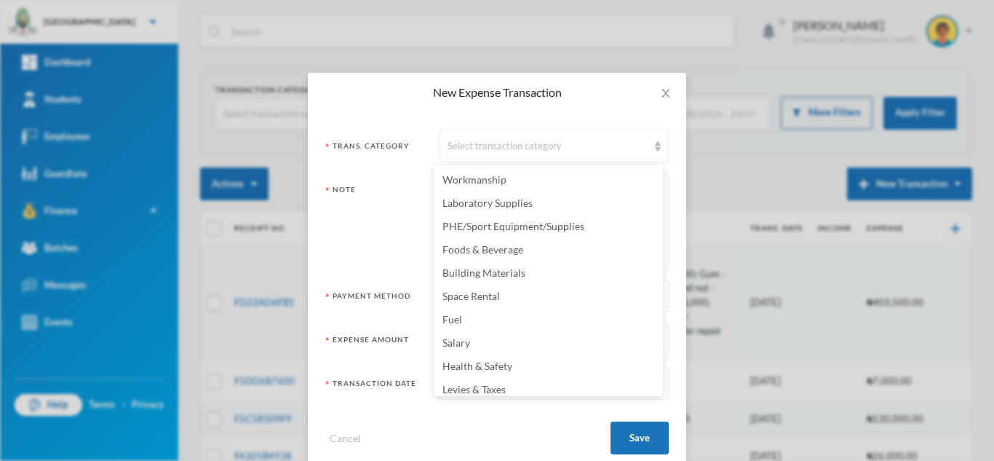
scroll to position [202, 0]
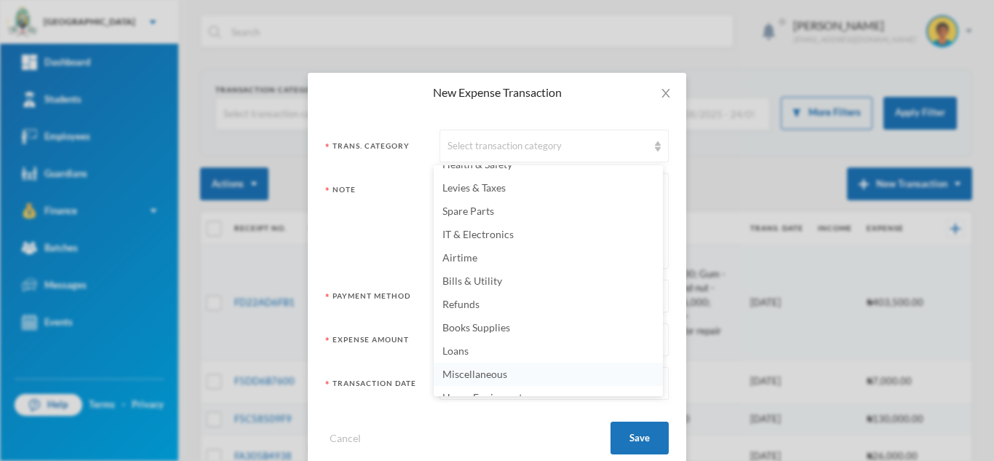
click at [501, 376] on span "Miscellaneous" at bounding box center [474, 373] width 65 height 12
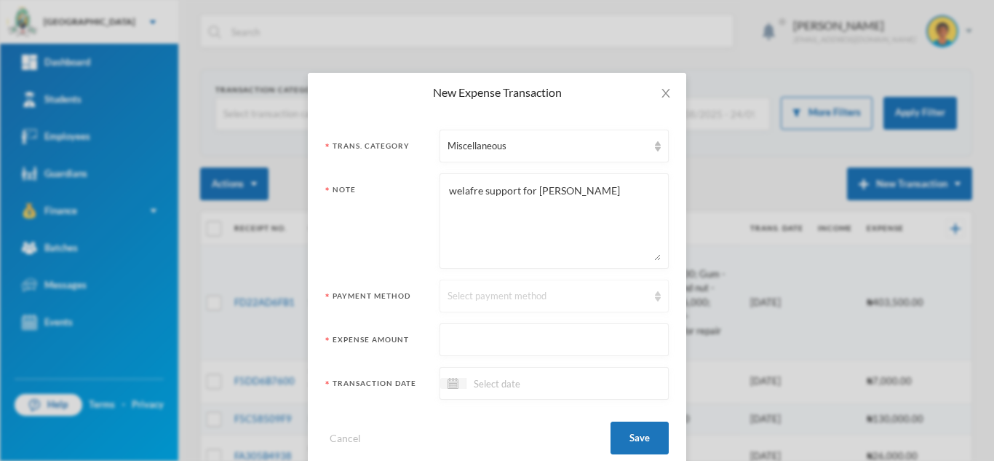
click at [478, 295] on div "Select payment method" at bounding box center [548, 296] width 200 height 15
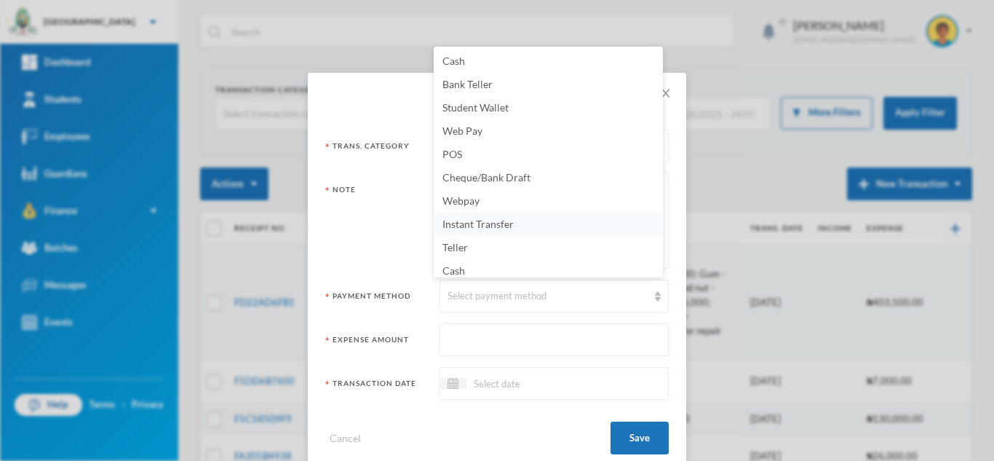
click at [474, 227] on span "Instant Transfer" at bounding box center [477, 224] width 71 height 12
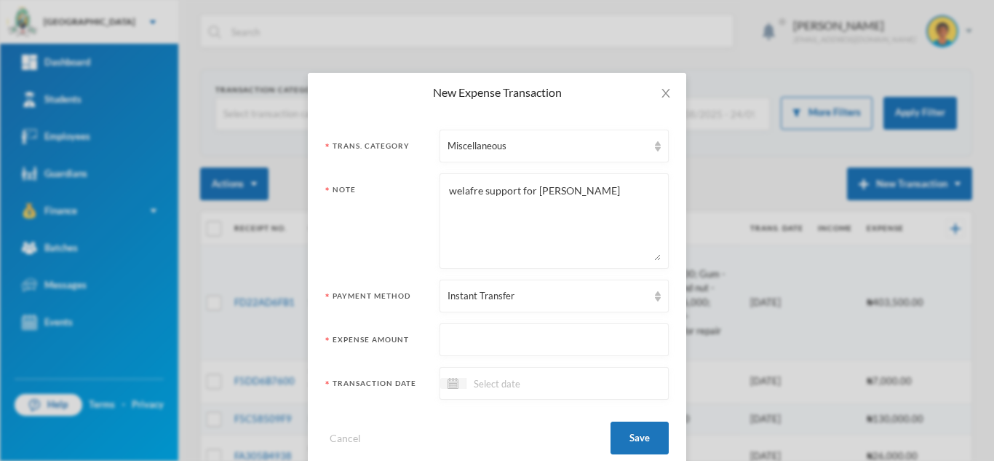
click at [485, 338] on input "text" at bounding box center [554, 340] width 213 height 33
type input "100000"
click at [496, 387] on input at bounding box center [527, 383] width 122 height 17
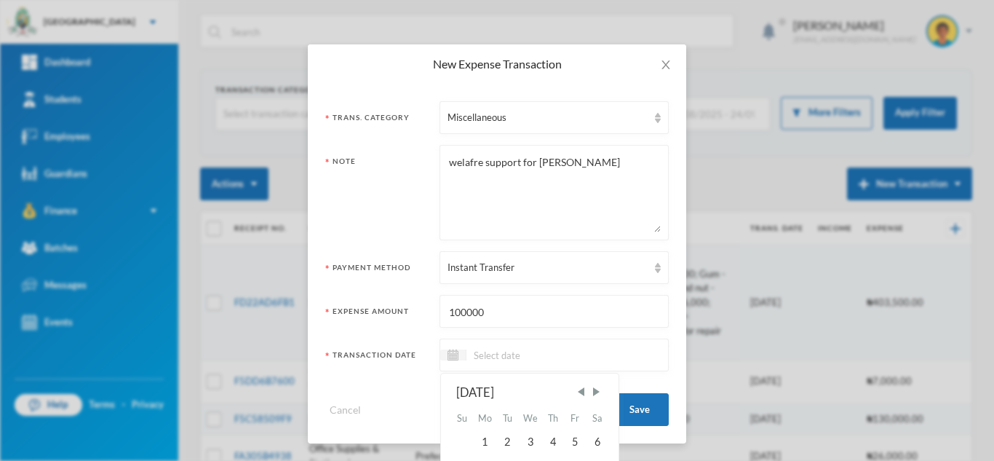
click at [520, 354] on input at bounding box center [527, 354] width 122 height 17
click at [597, 440] on div "6" at bounding box center [598, 441] width 22 height 23
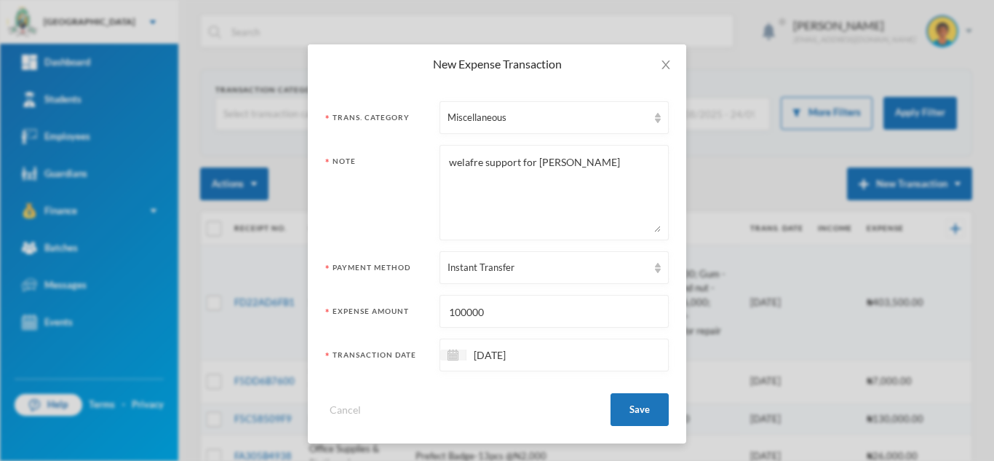
click at [479, 355] on input "[DATE]" at bounding box center [527, 354] width 122 height 17
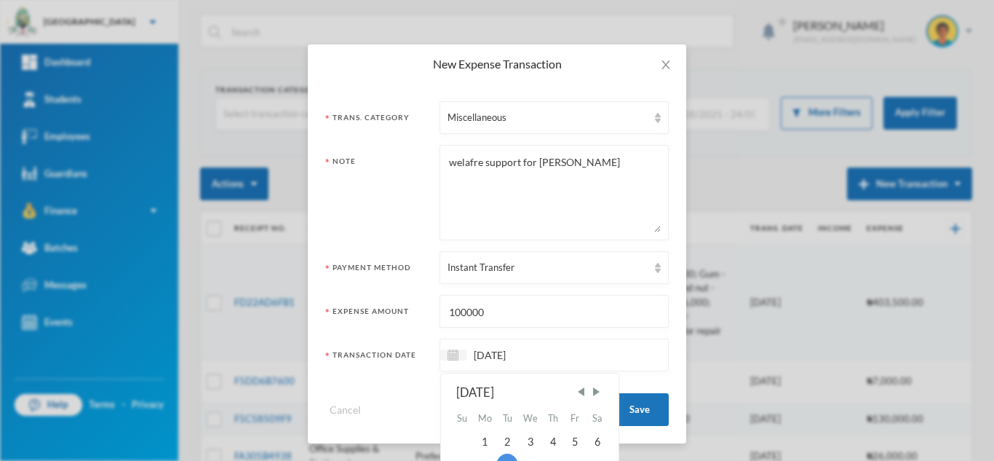
type input "[DATE]"
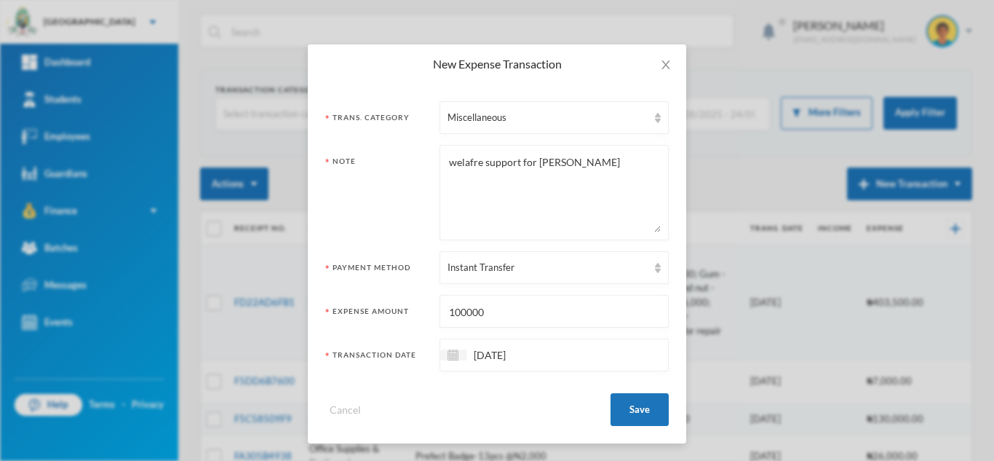
click at [461, 161] on textarea "welafre support for [PERSON_NAME]" at bounding box center [554, 192] width 213 height 79
click at [466, 164] on textarea "welafre support for [PERSON_NAME]" at bounding box center [554, 192] width 213 height 79
click at [574, 168] on textarea "welfare support for [PERSON_NAME]" at bounding box center [554, 192] width 213 height 79
type textarea "welfare support for [PERSON_NAME]"
click at [620, 395] on button "Save" at bounding box center [640, 409] width 58 height 33
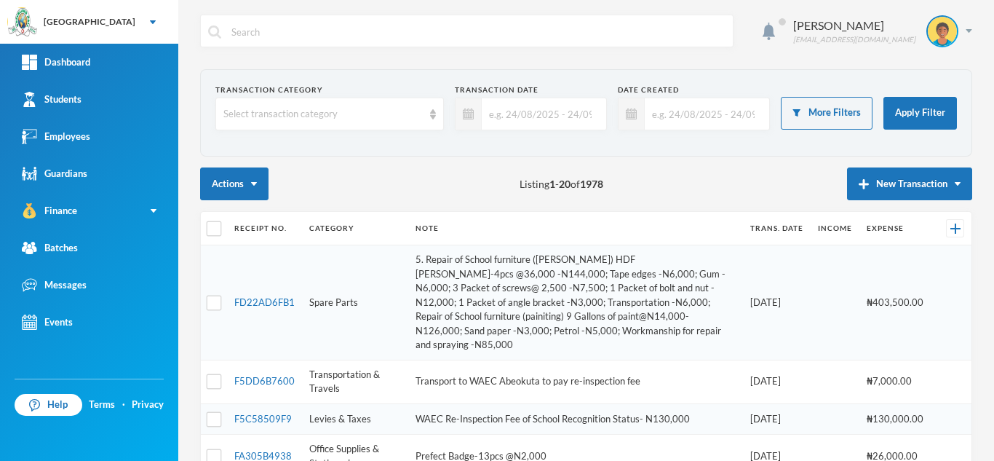
scroll to position [0, 0]
click at [889, 183] on button "New Transaction" at bounding box center [909, 183] width 125 height 33
click at [889, 186] on button "New Transaction" at bounding box center [909, 183] width 125 height 33
click at [918, 230] on button "Expense" at bounding box center [923, 231] width 58 height 26
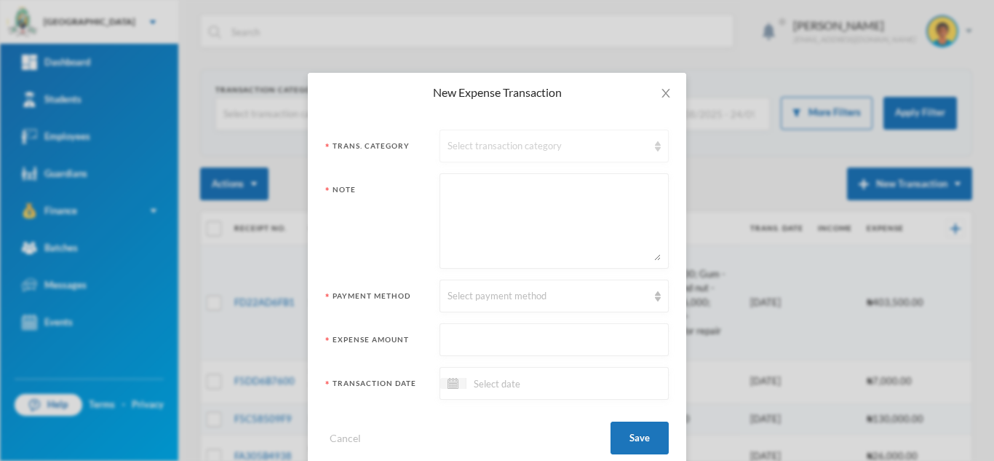
click at [496, 147] on div "Select transaction category" at bounding box center [548, 146] width 200 height 15
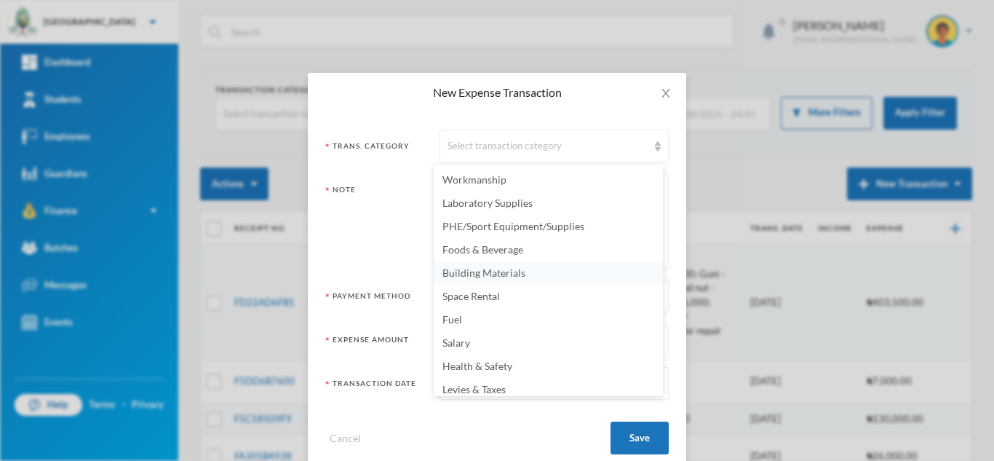
click at [537, 277] on li "Building Materials" at bounding box center [548, 272] width 229 height 23
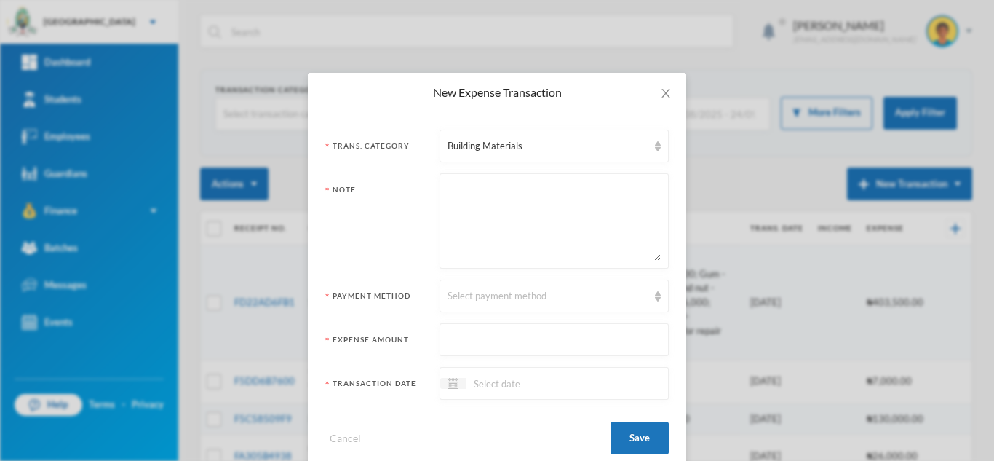
click at [482, 271] on form "Trans. Category Building Materials Note Payment Method Select payment method Ex…" at bounding box center [496, 292] width 343 height 325
click at [485, 226] on textarea at bounding box center [554, 220] width 213 height 79
click at [491, 194] on textarea "painters [PERSON_NAME], aluminium repairs, welder, caroenter," at bounding box center [554, 220] width 213 height 79
click at [547, 218] on textarea "painters workmanship, aluminium repairs, welder, caroenter," at bounding box center [554, 220] width 213 height 79
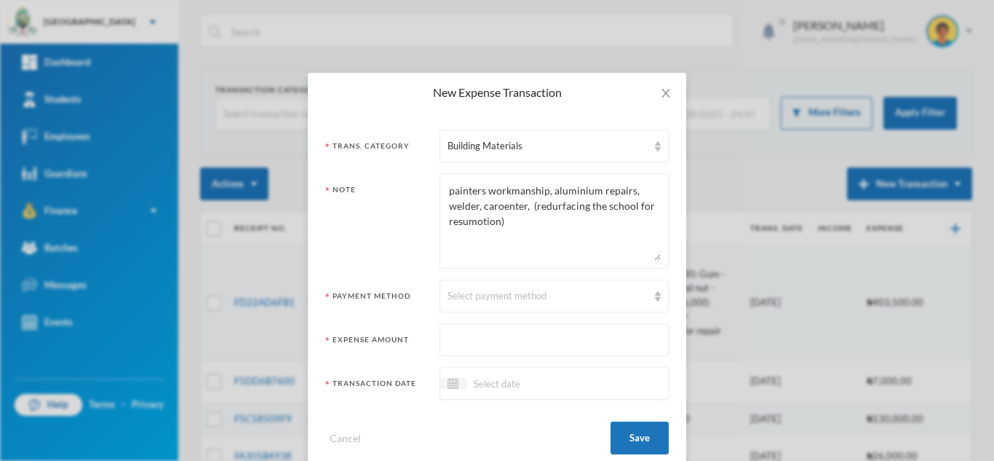
click at [458, 222] on textarea "painters workmanship, aluminium repairs, welder, caroenter, (redurfacing the sc…" at bounding box center [554, 220] width 213 height 79
click at [497, 210] on textarea "painters workmanship, aluminium repairs, welder, caroenter, (redurfacing the sc…" at bounding box center [554, 220] width 213 height 79
click at [562, 210] on textarea "painters workmanship, aluminium repairs, welder, carpenter, (redurfacing the sc…" at bounding box center [554, 220] width 213 height 79
click at [557, 191] on textarea "painters workmanship, aluminium repairs, welder, carpenter, (resurfacing the sc…" at bounding box center [554, 220] width 213 height 79
type textarea "painters workmanship, aluminum repairs, welder, carpenter, (resurfacing the sch…"
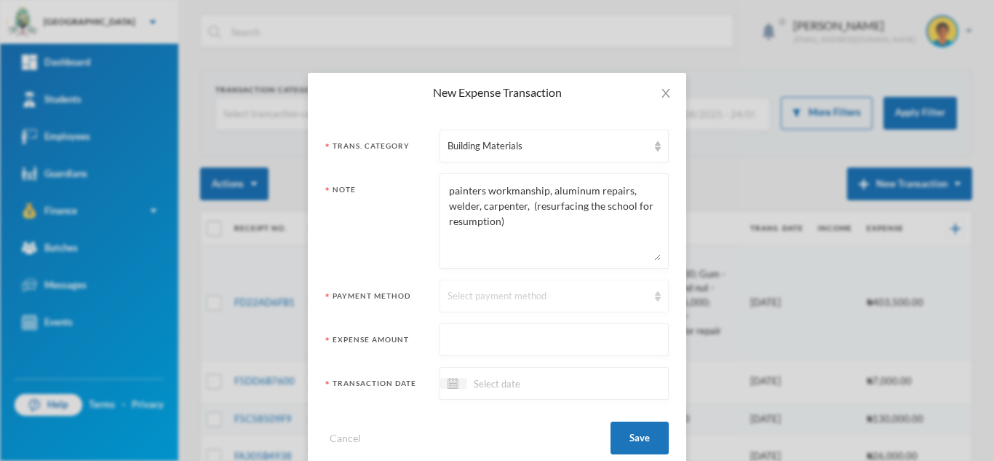
click at [479, 293] on div "Select payment method" at bounding box center [548, 296] width 200 height 15
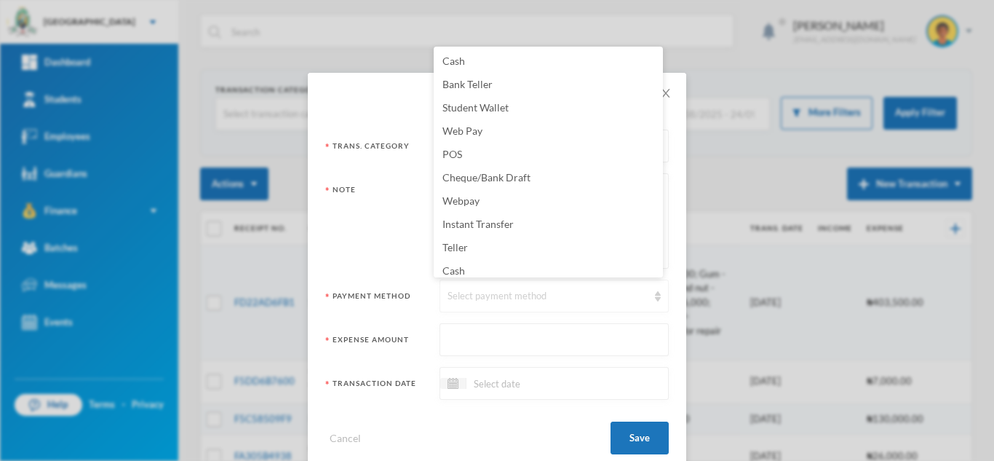
click at [472, 310] on div "Select payment method" at bounding box center [554, 295] width 229 height 33
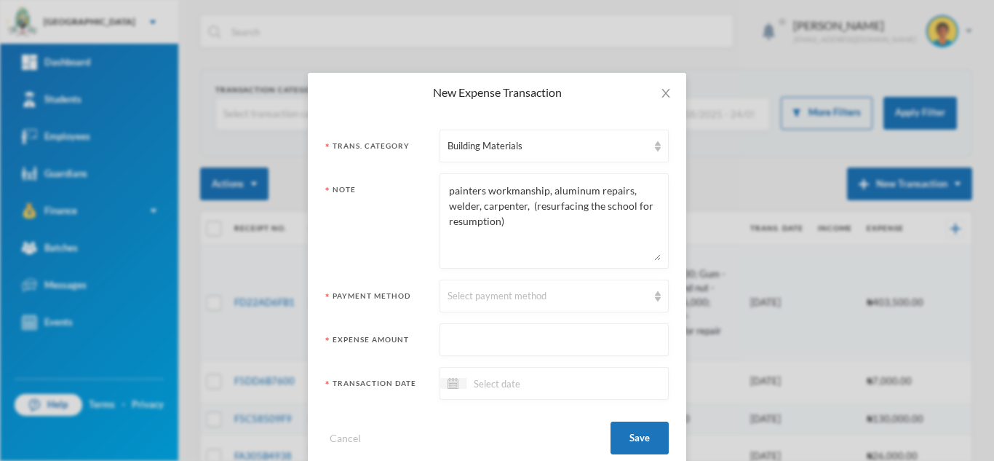
click at [461, 325] on input "text" at bounding box center [554, 340] width 213 height 33
type input "270000"
click at [467, 293] on div "Select payment method" at bounding box center [548, 296] width 200 height 15
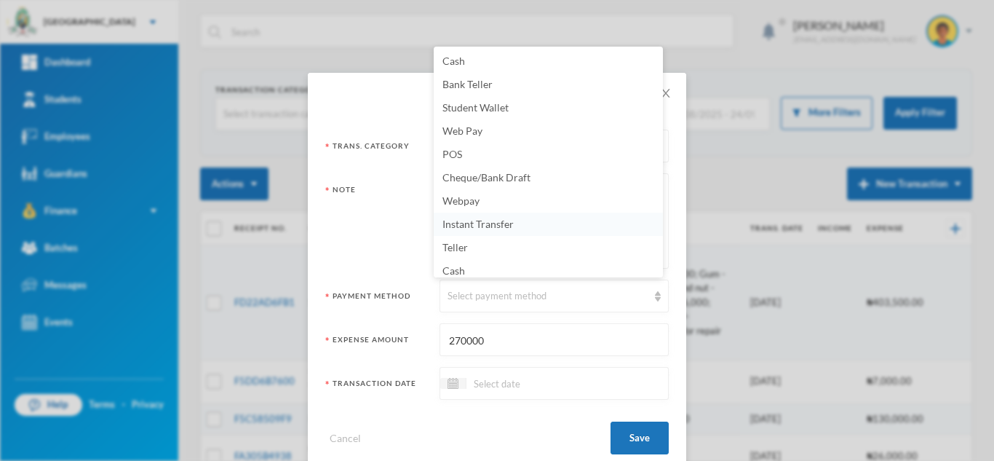
click at [476, 219] on span "Instant Transfer" at bounding box center [477, 224] width 71 height 12
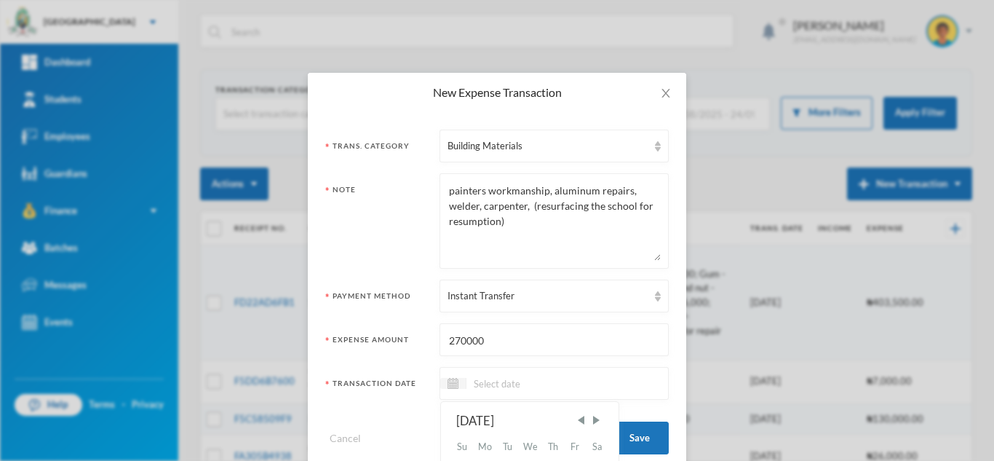
click at [523, 380] on input at bounding box center [527, 383] width 122 height 17
click at [517, 386] on input "15/09/0002025" at bounding box center [527, 383] width 122 height 17
type input "[DATE]"
click at [640, 435] on button "Save" at bounding box center [640, 437] width 58 height 33
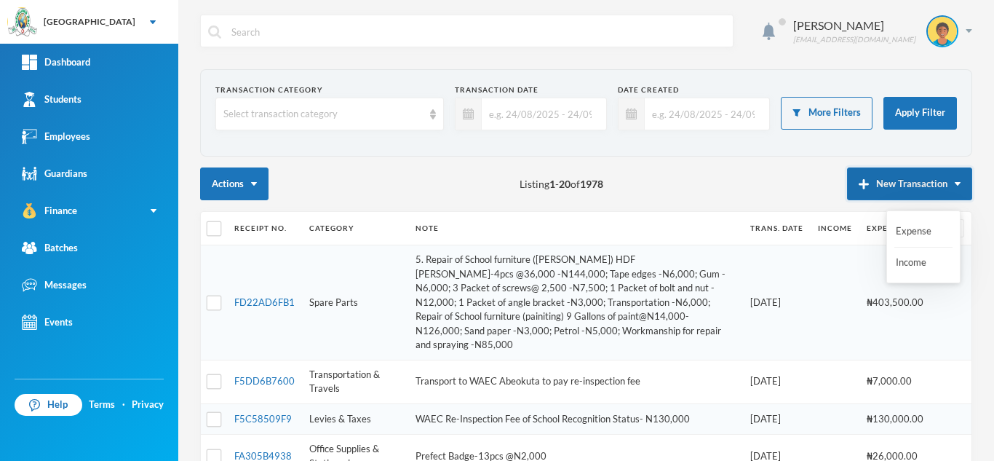
click at [869, 182] on button "New Transaction" at bounding box center [909, 183] width 125 height 33
click at [882, 173] on button "New Transaction" at bounding box center [909, 183] width 125 height 33
click at [907, 226] on button "Expense" at bounding box center [923, 231] width 58 height 26
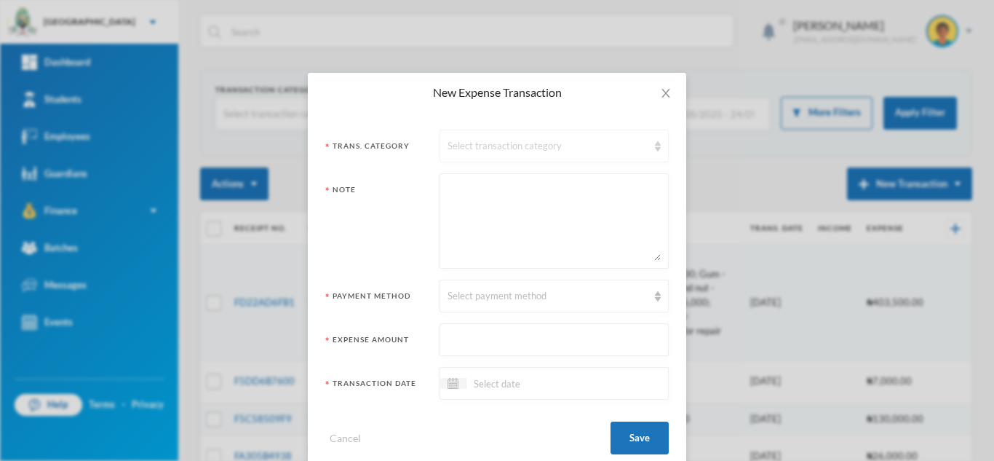
click at [481, 145] on div "Select transaction category" at bounding box center [548, 146] width 200 height 15
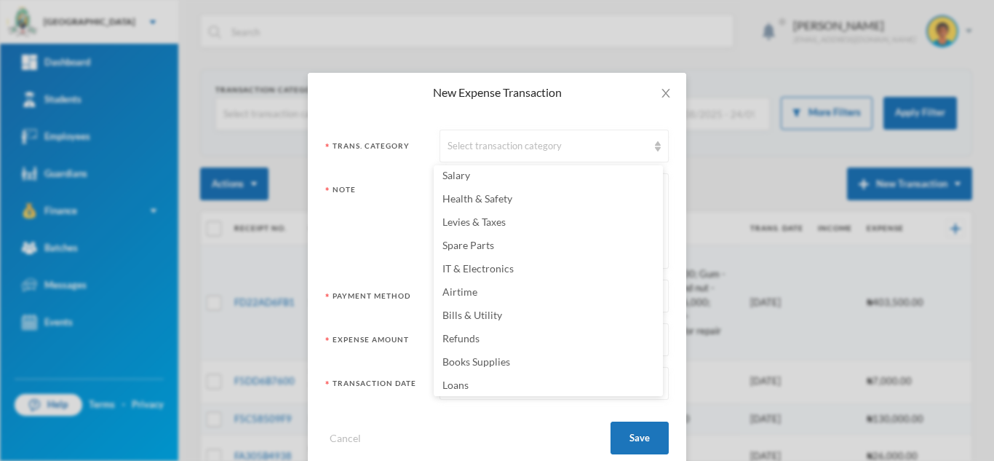
scroll to position [287, 0]
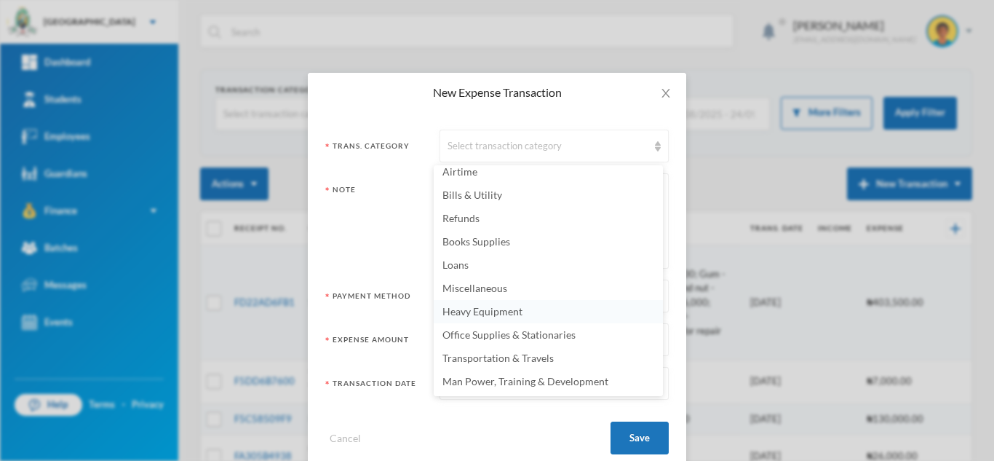
click at [516, 314] on span "Heavy Equipment" at bounding box center [482, 311] width 80 height 12
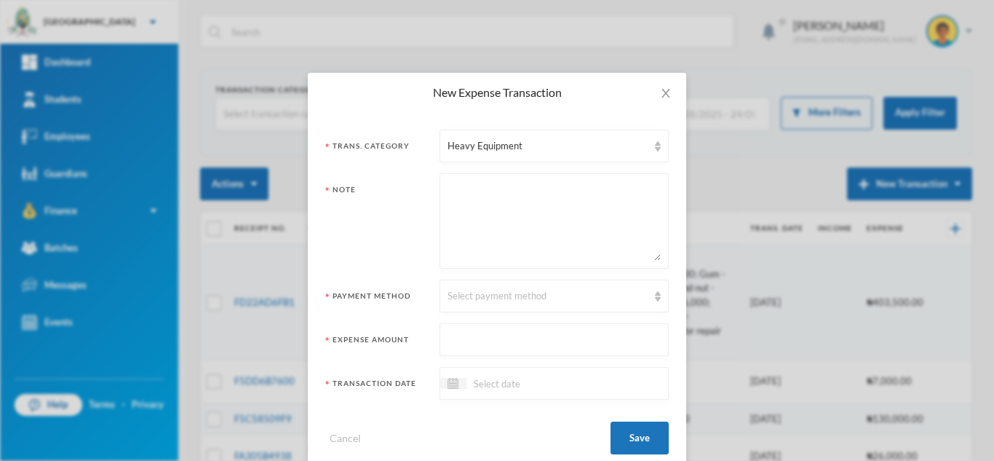
click at [485, 214] on textarea at bounding box center [554, 220] width 213 height 79
paste textarea "Prints Billboard construction and installation- 175k"
type textarea "Prints Billboard construction and installation- 175k"
click at [499, 147] on div "Heavy Equipment" at bounding box center [548, 146] width 200 height 15
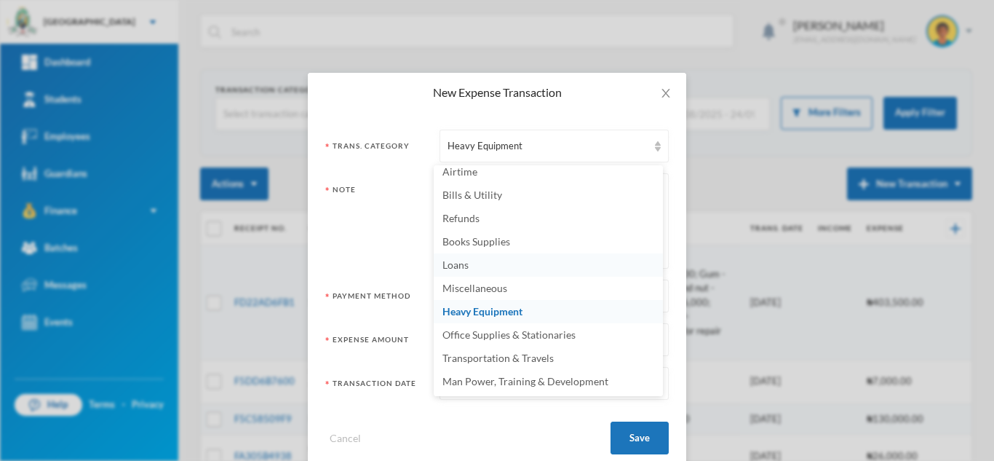
scroll to position [282, 0]
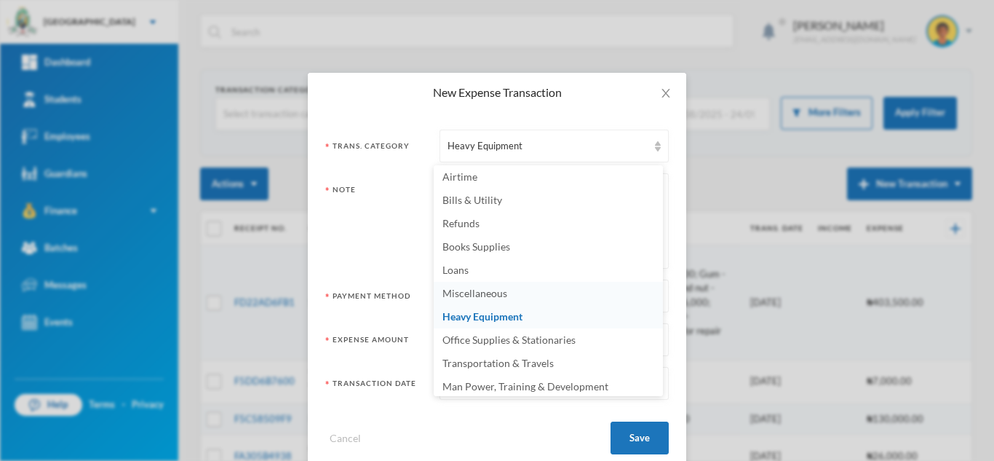
click at [543, 293] on li "Miscellaneous" at bounding box center [548, 293] width 229 height 23
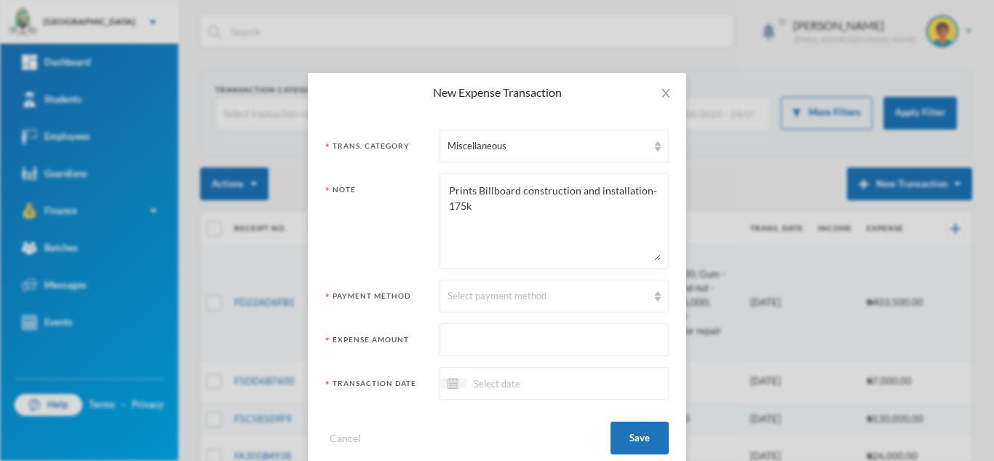
drag, startPoint x: 475, startPoint y: 207, endPoint x: 370, endPoint y: 196, distance: 105.3
click at [370, 196] on div "Note Prints Billboard construction and installation- 175k" at bounding box center [496, 220] width 343 height 95
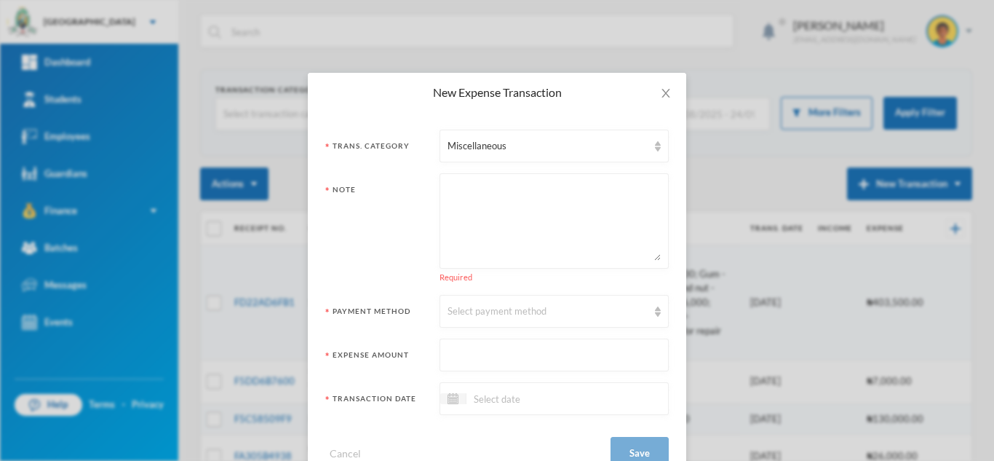
paste textarea "Prints Billboard construction and installation- 175k"
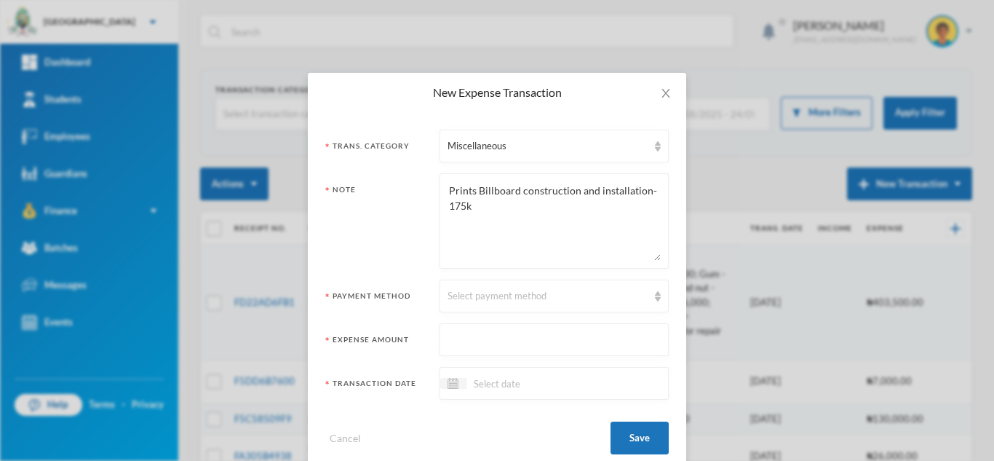
click at [472, 209] on textarea "Prints Billboard construction and installation- 175k" at bounding box center [554, 220] width 213 height 79
type textarea "Prints Billboard construction and installation-"
click at [481, 335] on input "text" at bounding box center [554, 340] width 213 height 33
type input "175000"
click at [482, 301] on div "Select payment method" at bounding box center [548, 296] width 200 height 15
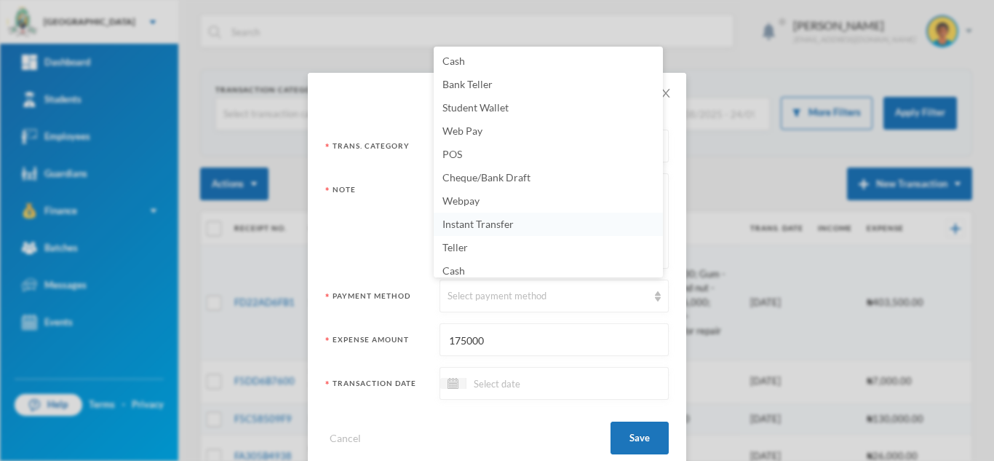
click at [502, 221] on span "Instant Transfer" at bounding box center [477, 224] width 71 height 12
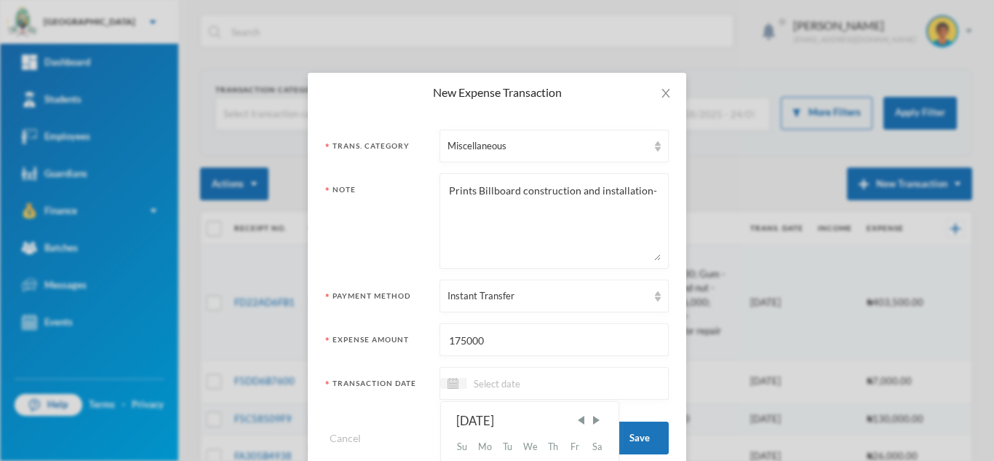
click at [503, 385] on input at bounding box center [527, 383] width 122 height 17
click at [514, 378] on input "15/09/0002025" at bounding box center [527, 383] width 122 height 17
type input "[DATE]"
click at [619, 423] on button "Save" at bounding box center [640, 437] width 58 height 33
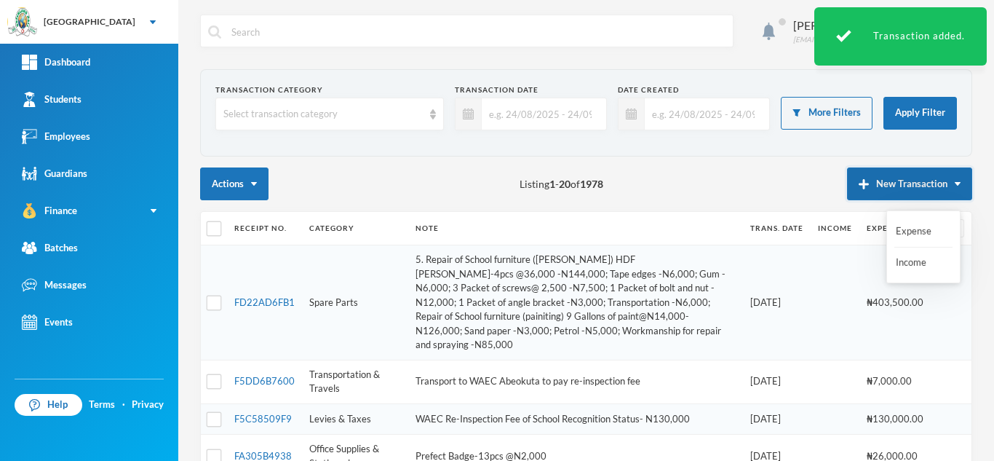
click at [859, 188] on img "button" at bounding box center [864, 184] width 10 height 10
click at [908, 233] on button "Expense" at bounding box center [923, 231] width 58 height 26
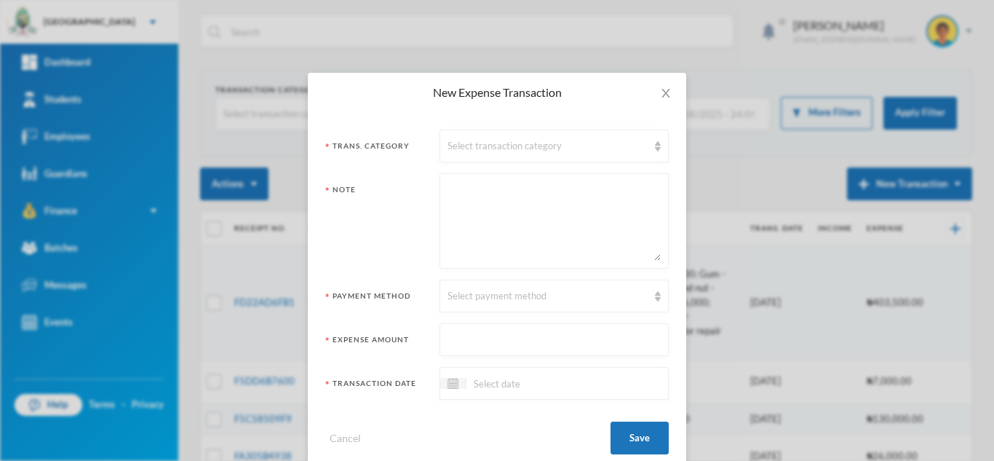
click at [543, 220] on textarea at bounding box center [554, 220] width 213 height 79
click at [509, 189] on textarea "repairs onbillboards at [GEOGRAPHIC_DATA]" at bounding box center [554, 220] width 213 height 79
click at [490, 191] on textarea "repairs onbillboards at [GEOGRAPHIC_DATA]" at bounding box center [554, 220] width 213 height 79
type textarea "repairs on billboards at [GEOGRAPHIC_DATA]"
click at [490, 142] on div "Select transaction category" at bounding box center [548, 146] width 200 height 15
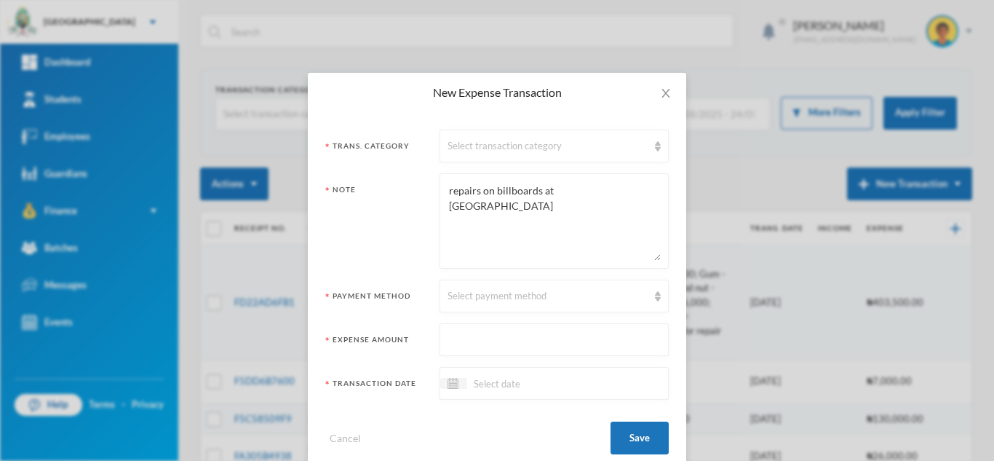
click at [664, 337] on div "Trans. Category Select transaction category Note repairs on billboards at schoo…" at bounding box center [497, 291] width 378 height 359
click at [571, 157] on div "Select transaction category" at bounding box center [554, 146] width 229 height 33
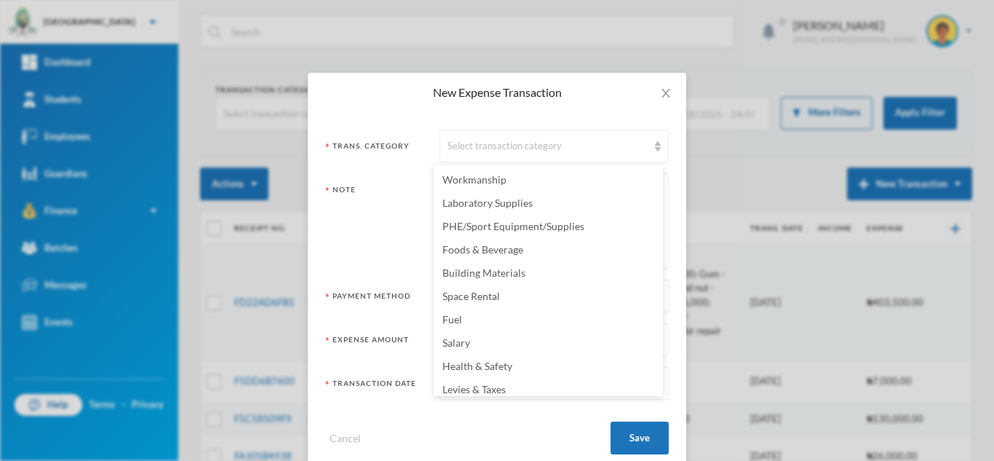
scroll to position [287, 0]
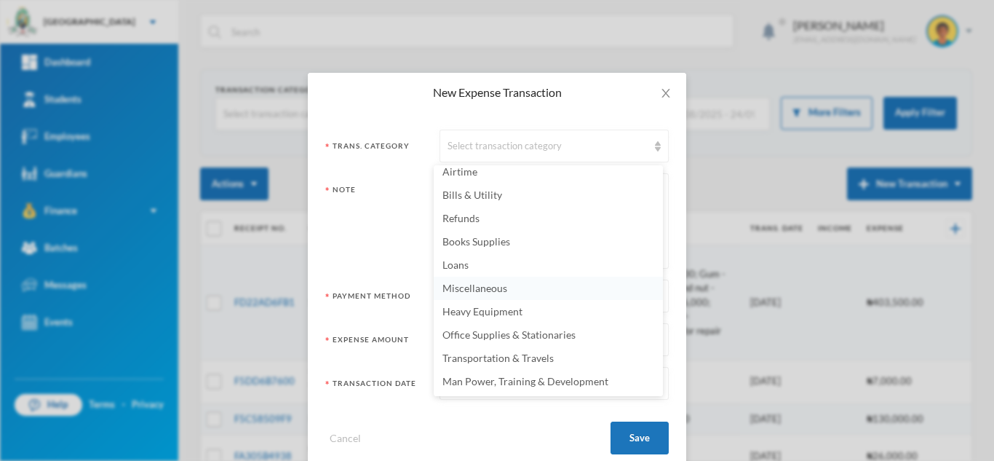
click at [463, 295] on li "Miscellaneous" at bounding box center [548, 288] width 229 height 23
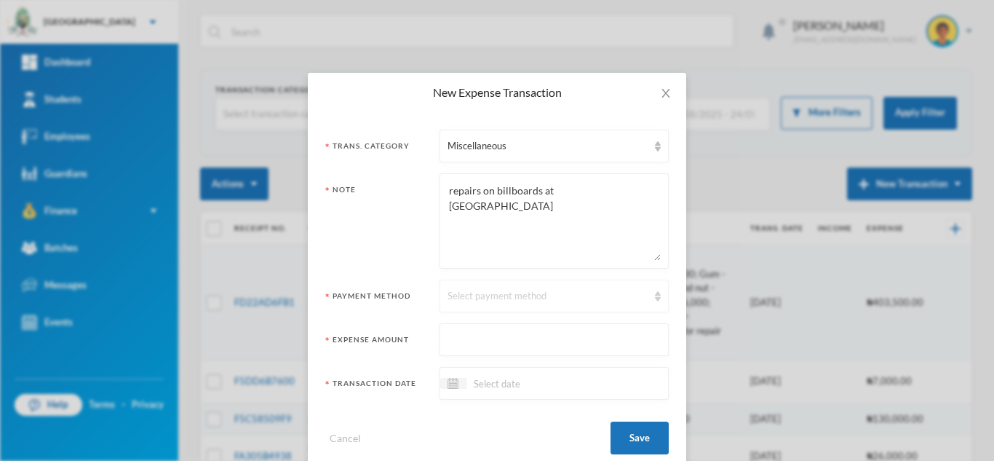
click at [463, 294] on div "Select payment method" at bounding box center [548, 296] width 200 height 15
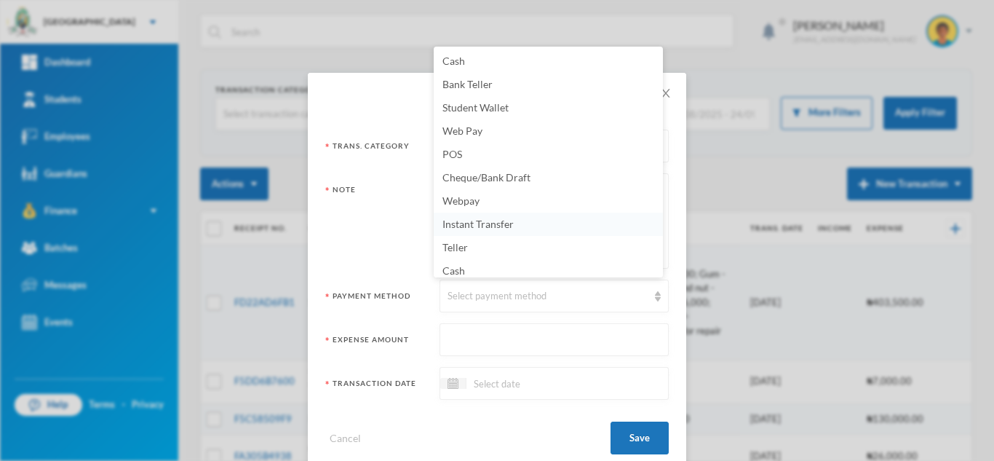
click at [472, 227] on span "Instant Transfer" at bounding box center [477, 224] width 71 height 12
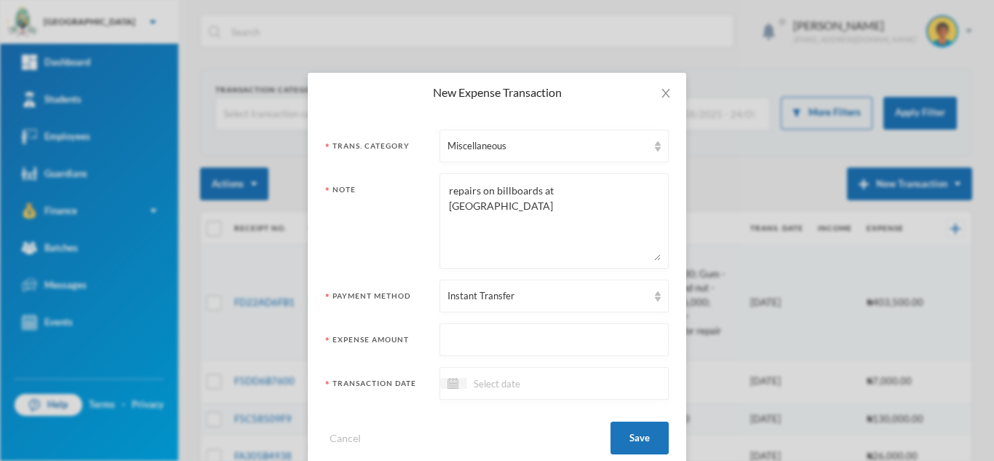
click at [466, 351] on input "text" at bounding box center [554, 340] width 213 height 33
type input "45000"
click at [471, 378] on input at bounding box center [527, 383] width 122 height 17
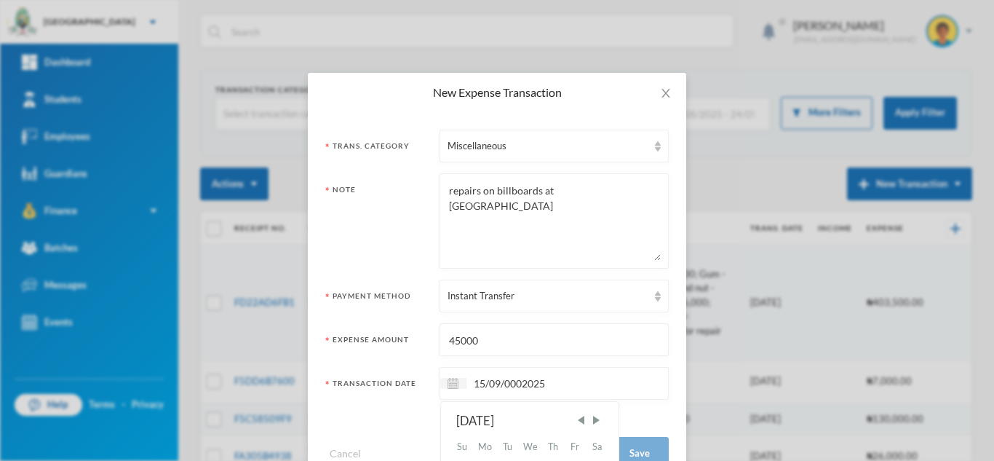
click at [518, 380] on input "15/09/0002025" at bounding box center [527, 383] width 122 height 17
type input "[DATE]"
click at [623, 427] on button "Save" at bounding box center [640, 437] width 58 height 33
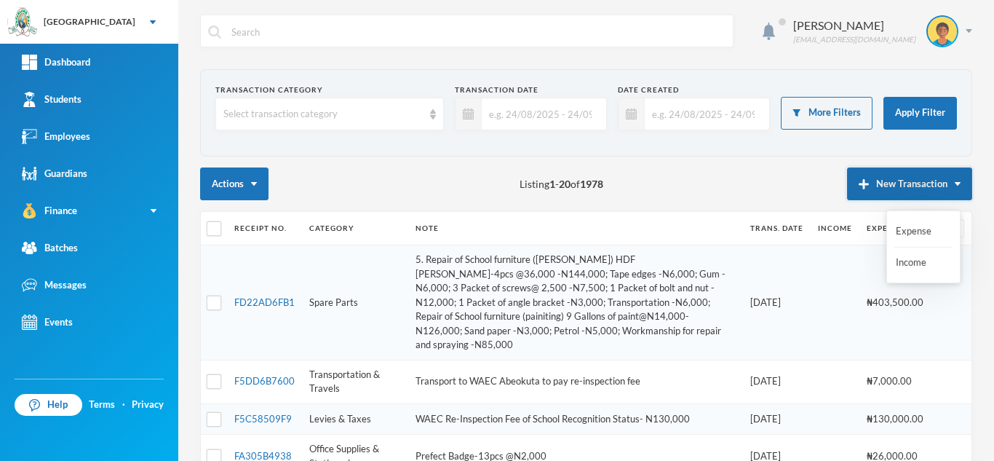
click at [873, 178] on button "New Transaction" at bounding box center [909, 183] width 125 height 33
click at [918, 230] on button "Expense" at bounding box center [923, 231] width 58 height 26
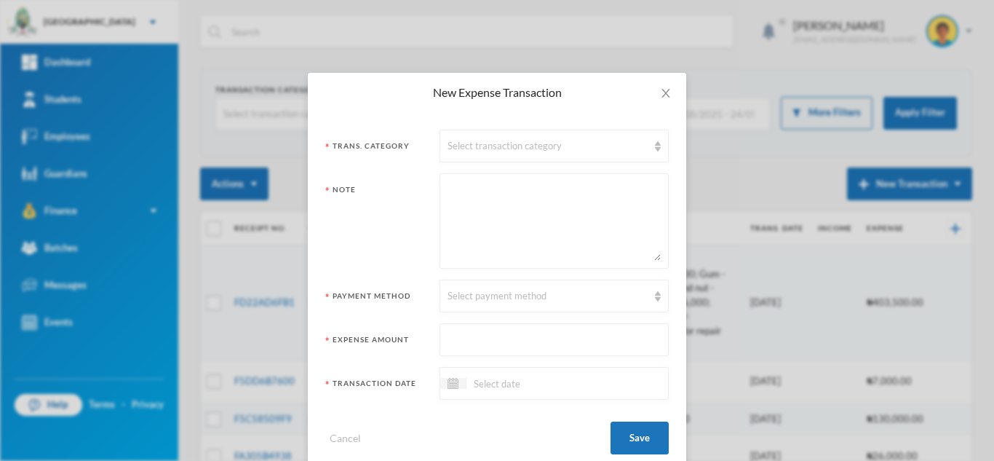
click at [501, 220] on textarea at bounding box center [554, 220] width 213 height 79
paste textarea "Bus Shocker Absorber - 40k Injector Nozzle - 20k"
type textarea "Bus Shocker Absorber - 40k Injector Nozzle - 20k"
click at [501, 298] on div "Select payment method" at bounding box center [548, 296] width 200 height 15
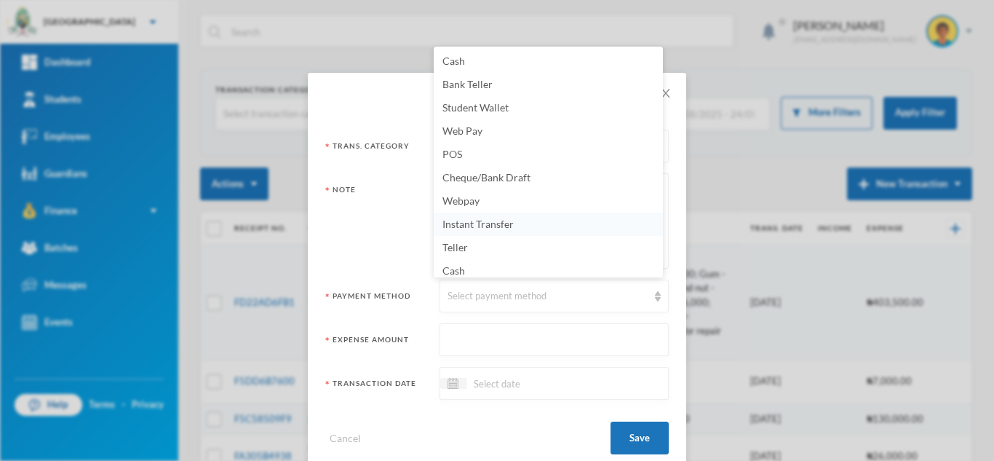
click at [496, 225] on span "Instant Transfer" at bounding box center [477, 224] width 71 height 12
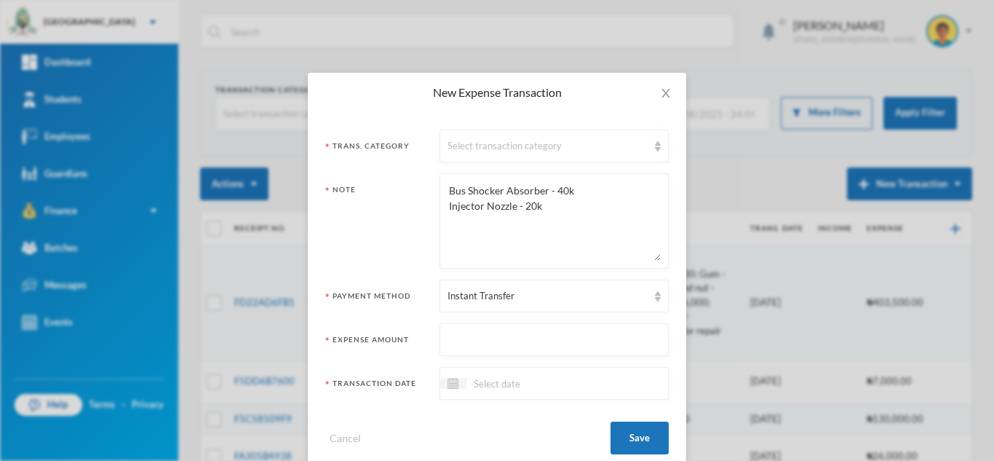
click at [490, 343] on input "text" at bounding box center [554, 340] width 213 height 33
type input "60000"
click at [480, 386] on input at bounding box center [527, 383] width 122 height 17
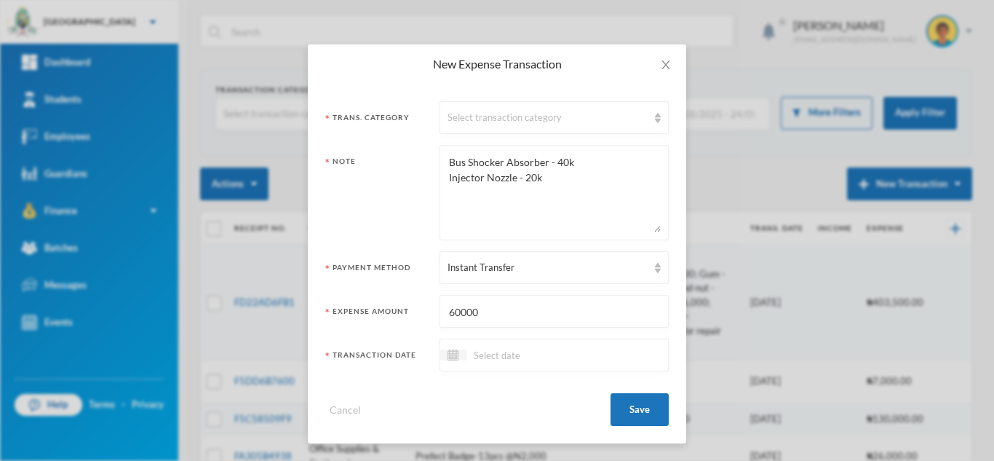
click at [494, 351] on input at bounding box center [527, 354] width 122 height 17
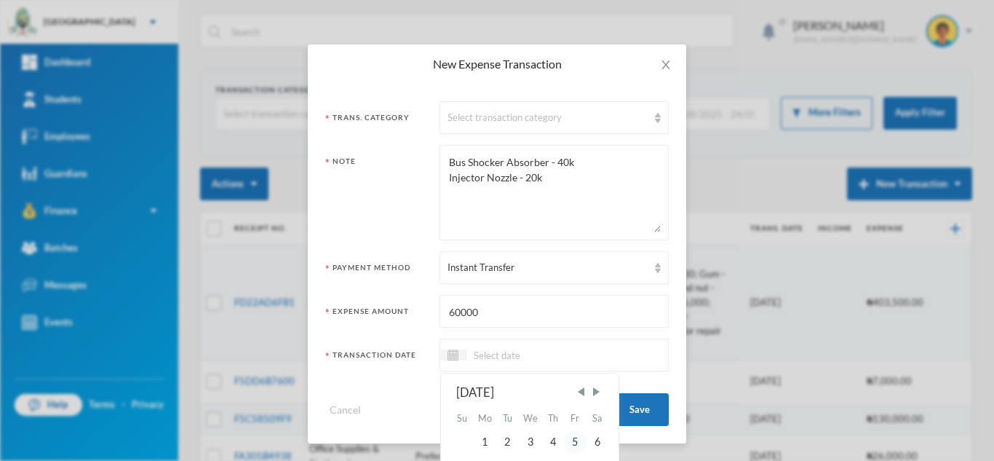
click at [571, 441] on div "5" at bounding box center [575, 441] width 22 height 23
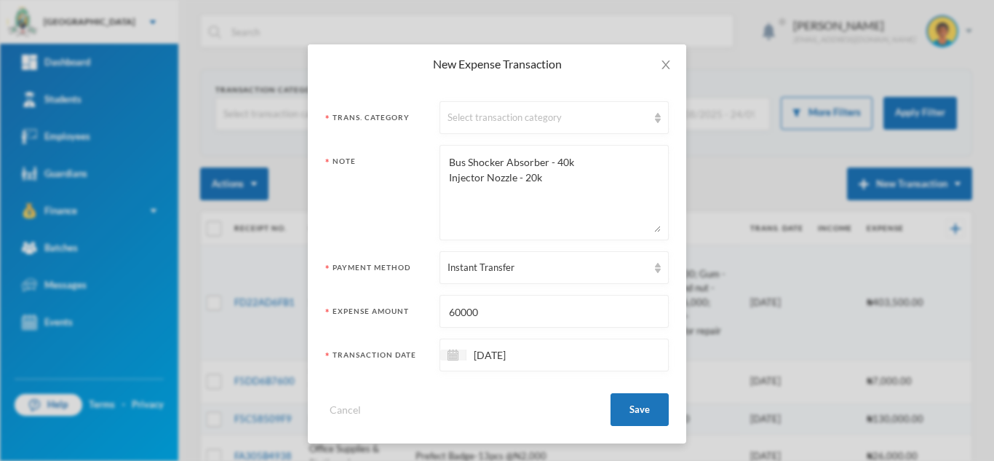
click at [472, 351] on input "[DATE]" at bounding box center [527, 354] width 122 height 17
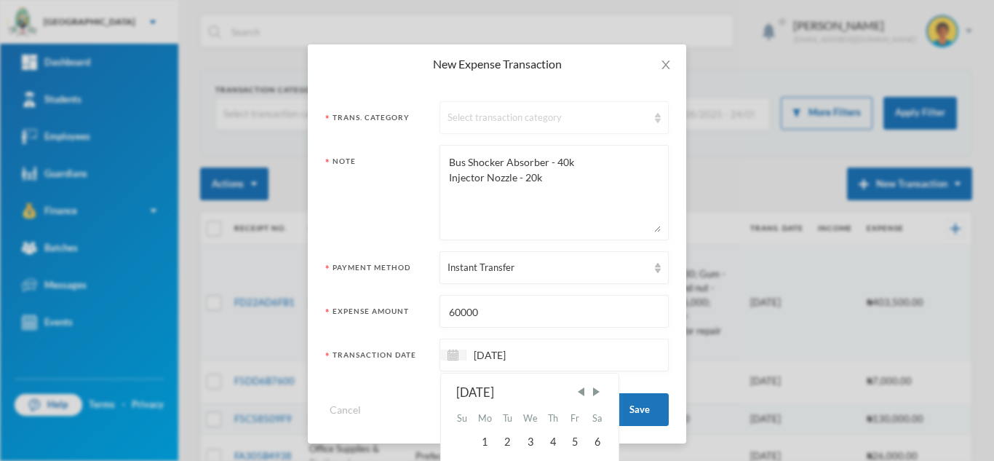
type input "[DATE]"
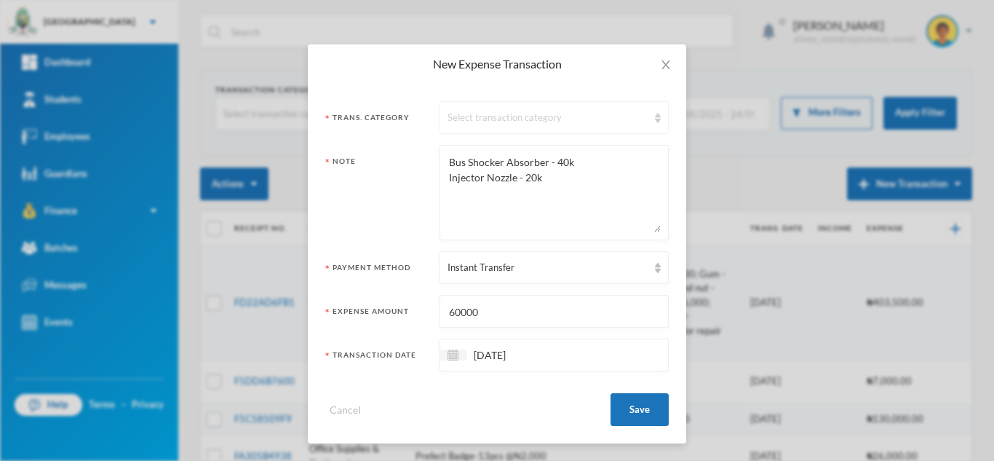
click at [481, 128] on div "Select transaction category" at bounding box center [554, 117] width 229 height 33
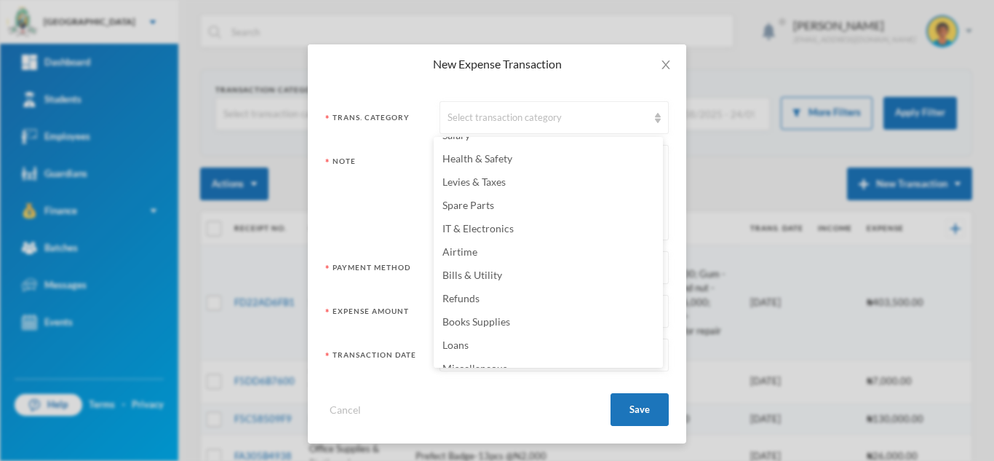
scroll to position [202, 0]
click at [480, 178] on span "Spare Parts" at bounding box center [468, 182] width 52 height 12
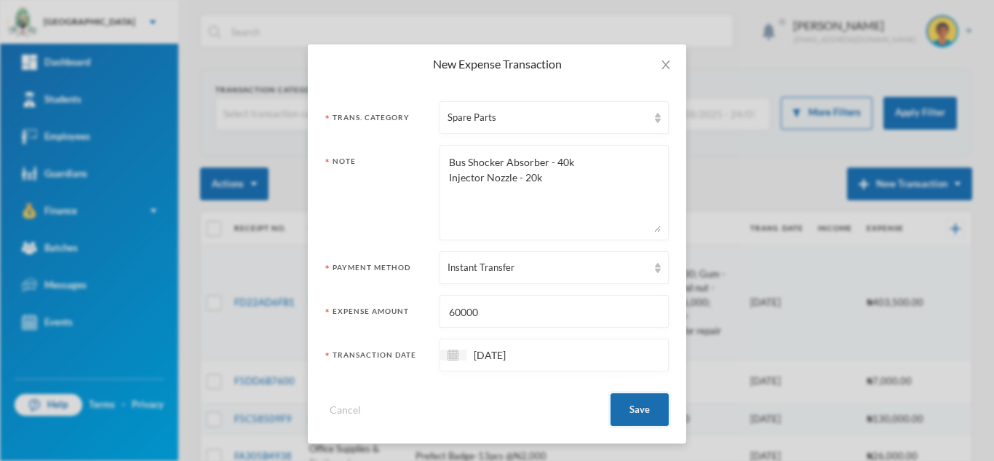
click at [629, 401] on button "Save" at bounding box center [640, 409] width 58 height 33
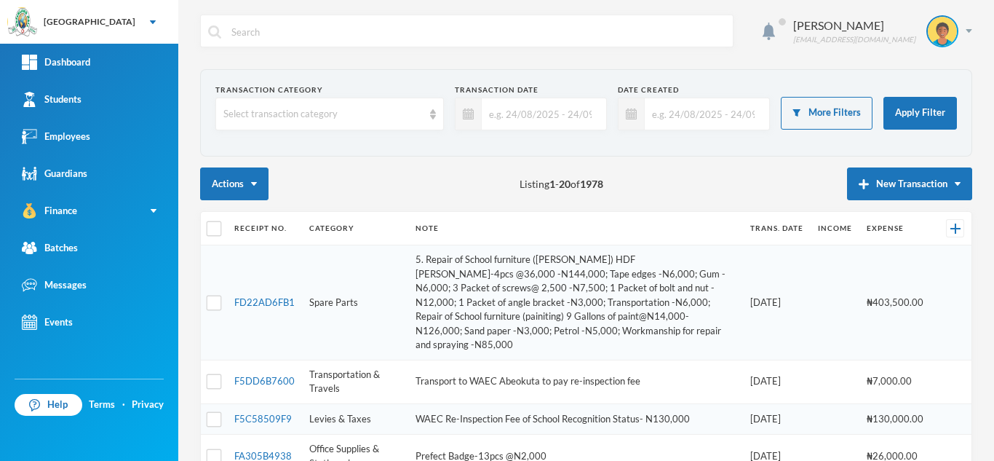
scroll to position [0, 0]
